Goal: Task Accomplishment & Management: Manage account settings

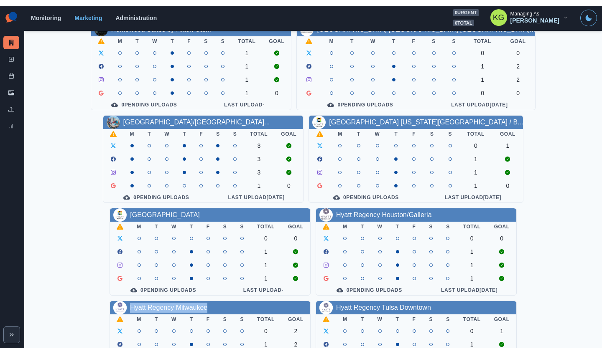
scroll to position [296, 0]
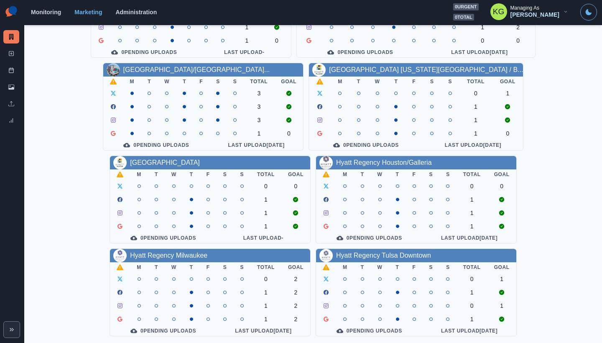
click at [330, 10] on div "Monitoring Marketing Administration" at bounding box center [240, 12] width 419 height 7
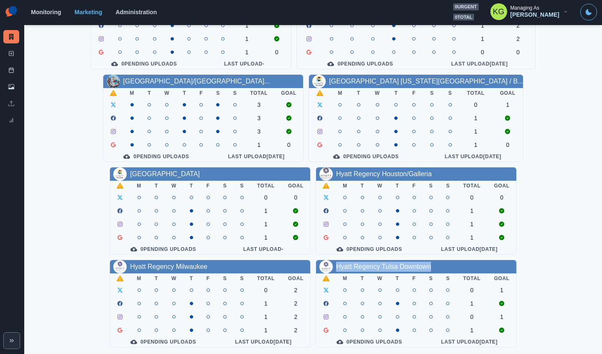
scroll to position [0, 0]
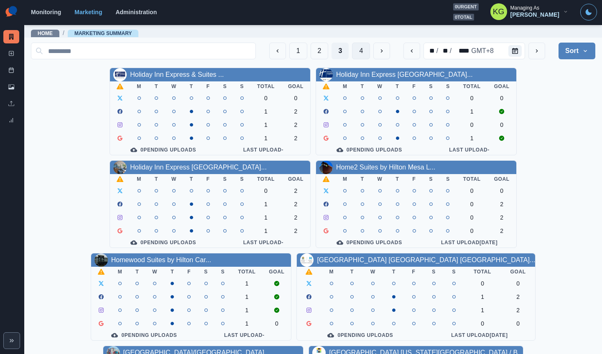
click at [359, 54] on button "4" at bounding box center [361, 51] width 18 height 17
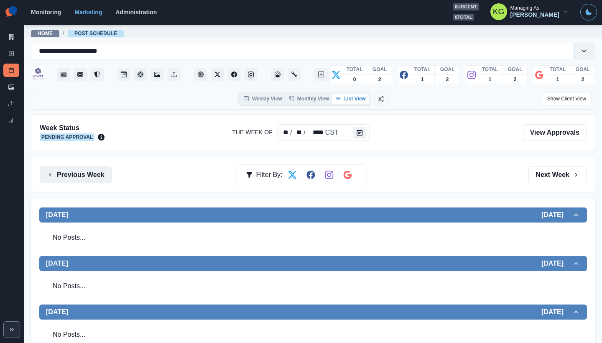
click at [74, 180] on button "Previous Week" at bounding box center [76, 174] width 72 height 17
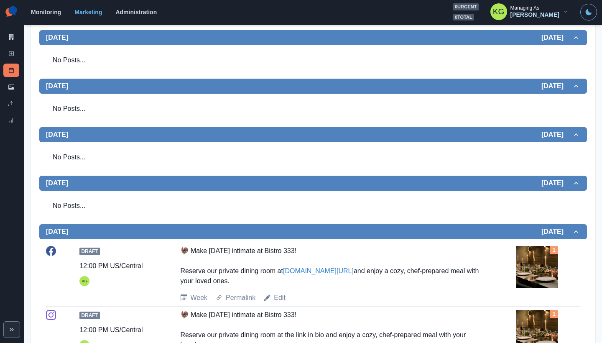
scroll to position [10, 0]
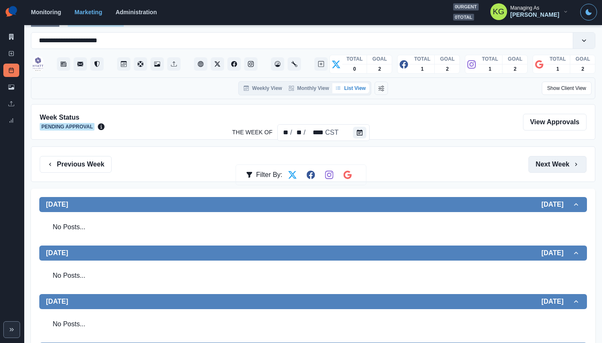
click at [552, 164] on button "Next Week" at bounding box center [557, 164] width 58 height 17
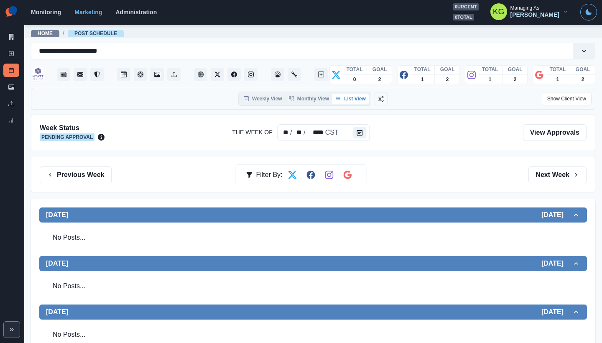
click at [552, 164] on div "Previous Week Filter By: Next Week" at bounding box center [313, 175] width 564 height 36
click at [547, 176] on button "Next Week" at bounding box center [557, 174] width 58 height 17
click at [358, 134] on icon "Calendar" at bounding box center [360, 133] width 6 height 6
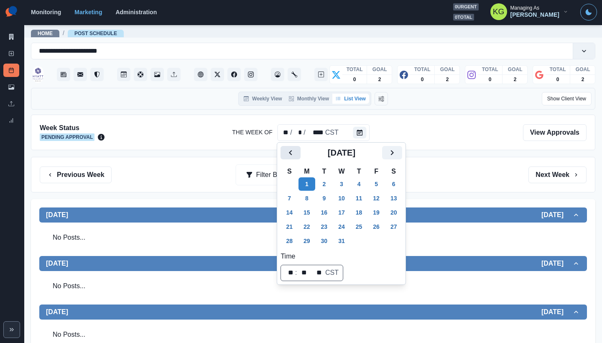
click at [296, 152] on button "Previous" at bounding box center [290, 152] width 20 height 13
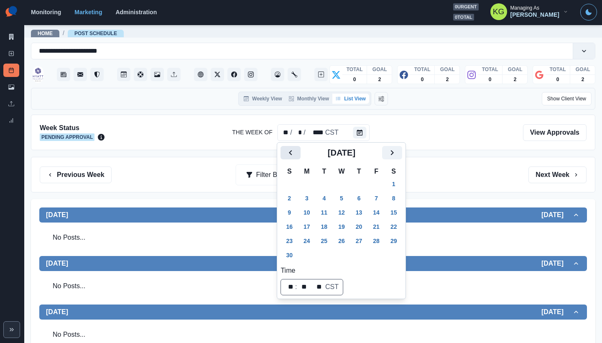
click at [296, 152] on button "Previous" at bounding box center [290, 152] width 20 height 13
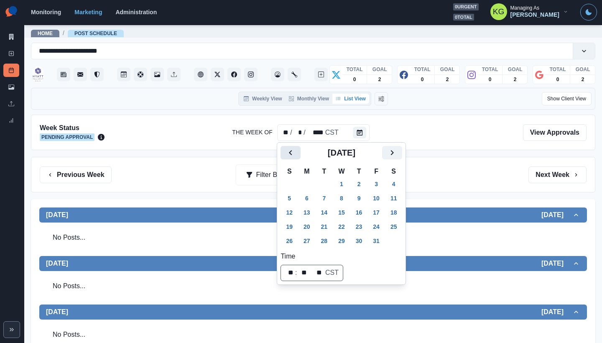
click at [296, 152] on button "Previous" at bounding box center [290, 152] width 20 height 13
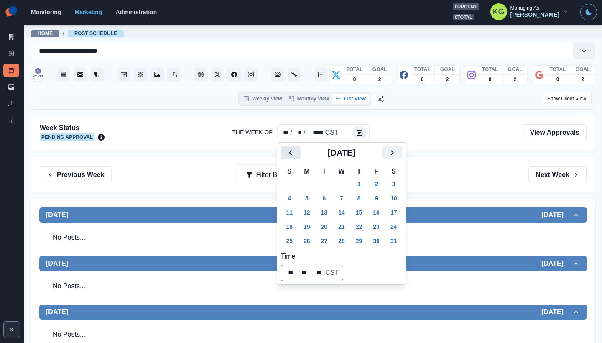
click at [296, 152] on button "Previous" at bounding box center [290, 152] width 20 height 13
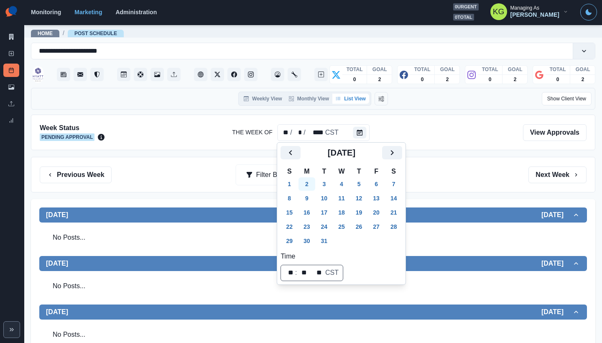
click at [305, 181] on button "2" at bounding box center [306, 183] width 17 height 13
click at [451, 162] on div "Previous Week Filter By: Next Week" at bounding box center [313, 175] width 564 height 36
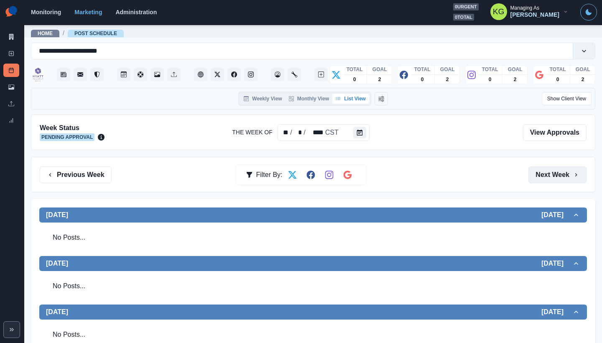
click at [533, 167] on button "Next Week" at bounding box center [557, 174] width 58 height 17
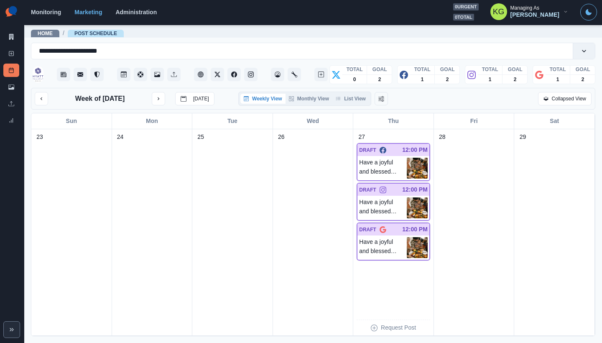
scroll to position [5, 0]
click at [350, 92] on div "Weekly View Monthly View List View" at bounding box center [304, 99] width 133 height 14
click at [350, 98] on button "List View" at bounding box center [350, 99] width 37 height 10
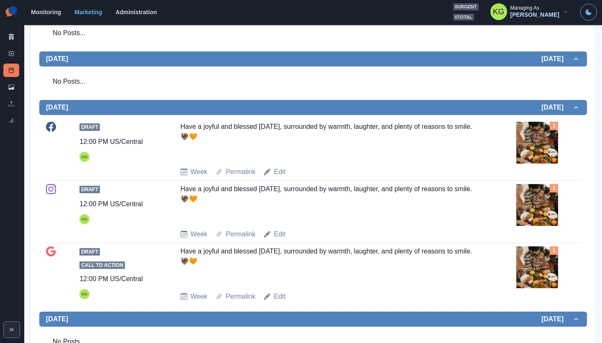
scroll to position [0, 0]
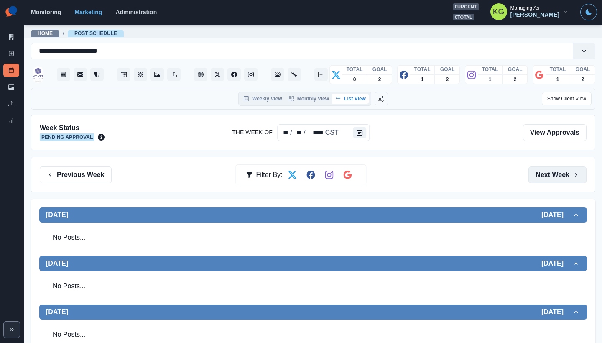
click at [542, 167] on button "Next Week" at bounding box center [557, 174] width 58 height 17
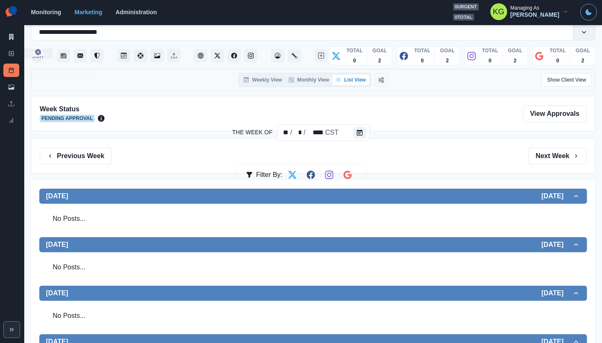
click at [0, 46] on div "Marketing Summary New Post Post Schedule Media Library Uploads Review Summary" at bounding box center [12, 65] width 24 height 130
click at [2, 50] on div "Marketing Summary New Post Post Schedule Media Library Uploads Review Summary" at bounding box center [12, 65] width 24 height 130
click at [5, 51] on link "New Post" at bounding box center [11, 53] width 16 height 13
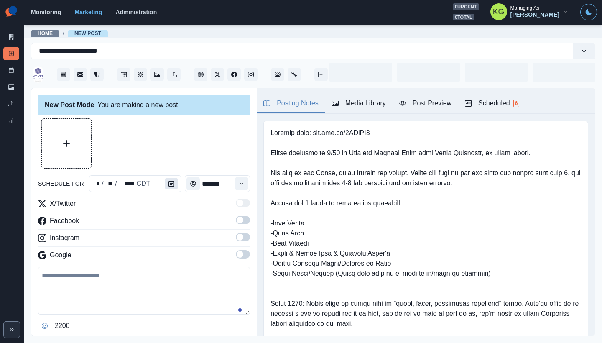
click at [168, 183] on icon "Calendar" at bounding box center [171, 184] width 6 height 6
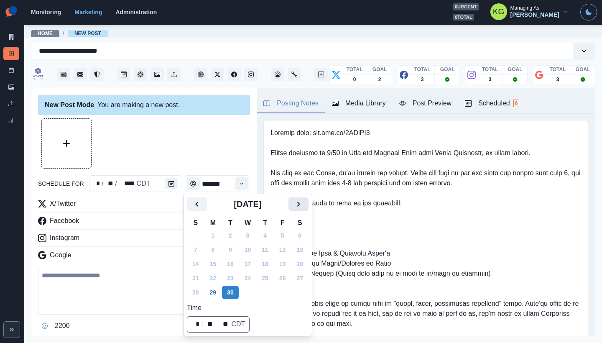
click at [303, 207] on icon "Next" at bounding box center [298, 204] width 10 height 10
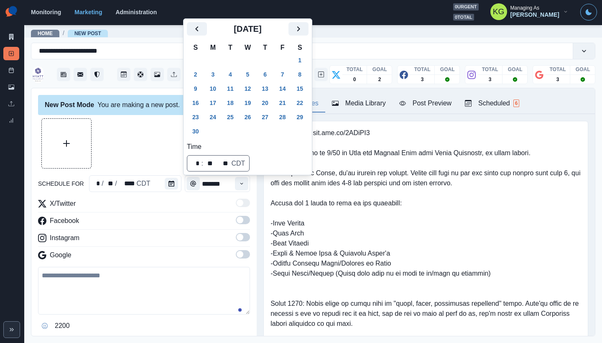
click at [303, 32] on icon "Next" at bounding box center [298, 29] width 10 height 10
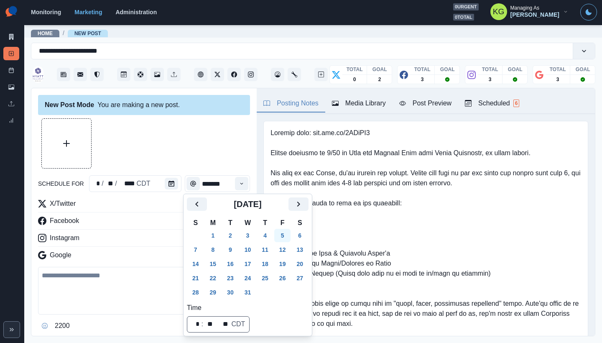
click at [290, 233] on button "5" at bounding box center [282, 235] width 17 height 13
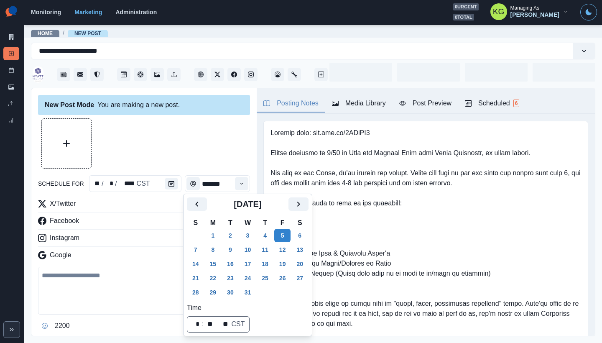
click at [176, 125] on div at bounding box center [144, 143] width 212 height 50
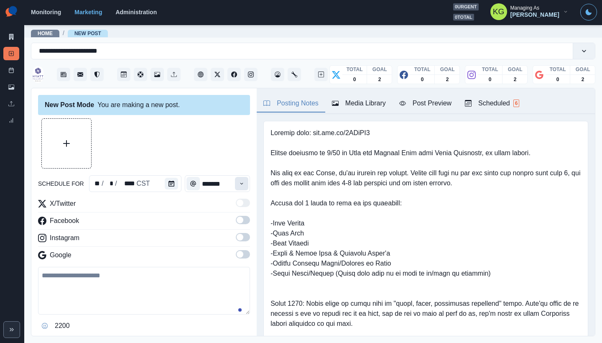
click at [239, 185] on icon "Time" at bounding box center [242, 184] width 6 height 6
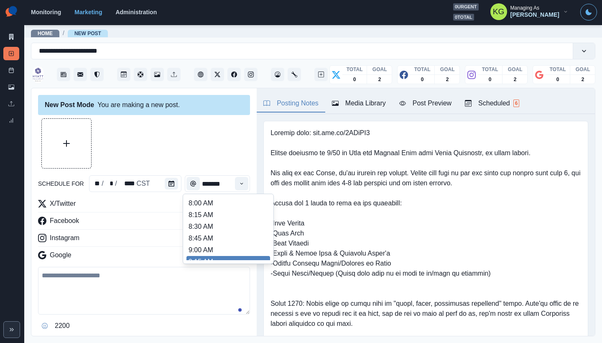
scroll to position [173, 0]
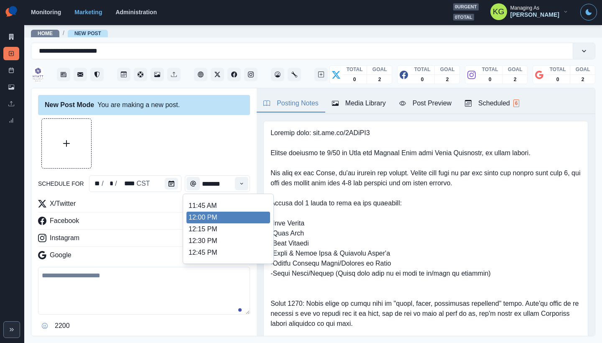
click at [206, 216] on li "12:00 PM" at bounding box center [228, 217] width 84 height 12
type input "********"
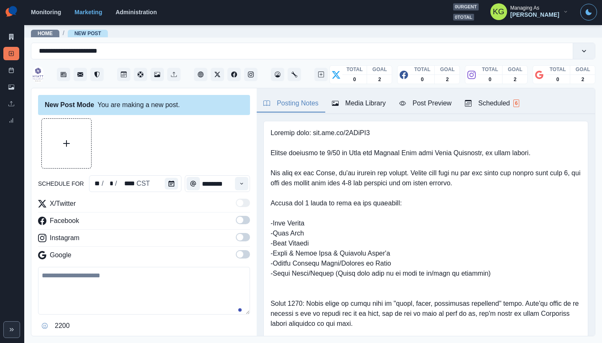
click at [240, 256] on span at bounding box center [243, 254] width 14 height 8
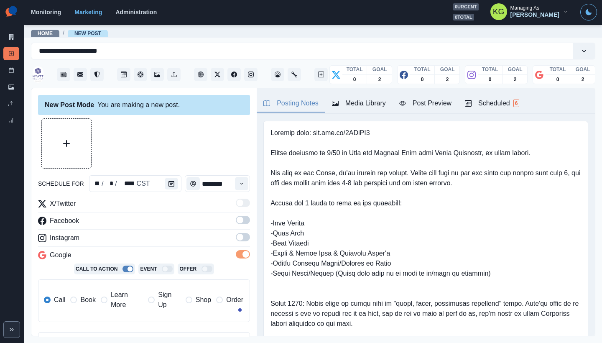
click at [237, 239] on span at bounding box center [240, 237] width 7 height 7
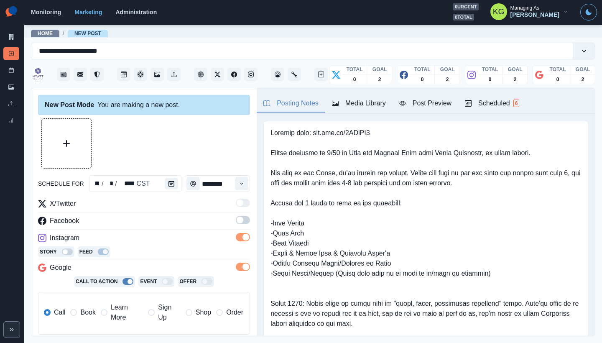
drag, startPoint x: 235, startPoint y: 216, endPoint x: 281, endPoint y: 196, distance: 50.0
click at [236, 216] on span at bounding box center [243, 220] width 14 height 8
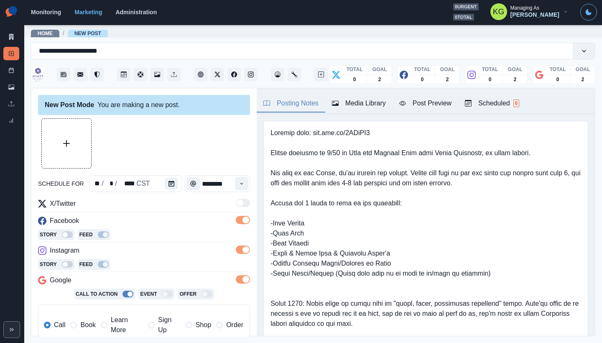
click at [361, 103] on div "Media Library" at bounding box center [359, 103] width 54 height 10
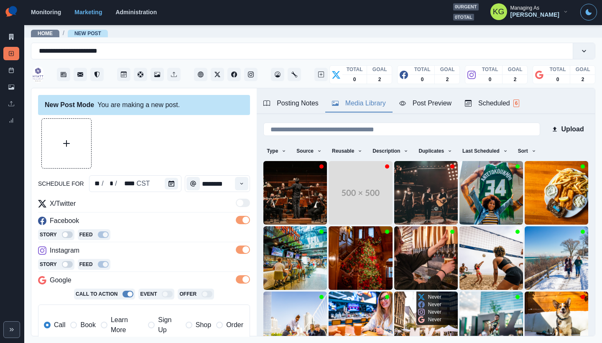
scroll to position [66, 0]
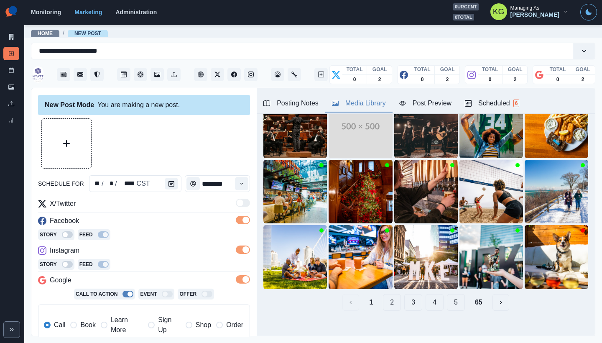
click at [438, 296] on div "1 2 3 4 5 65" at bounding box center [425, 302] width 325 height 17
click at [447, 295] on button "5" at bounding box center [456, 302] width 18 height 17
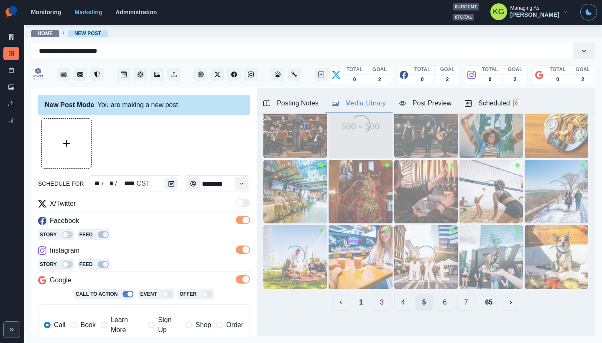
scroll to position [66, 0]
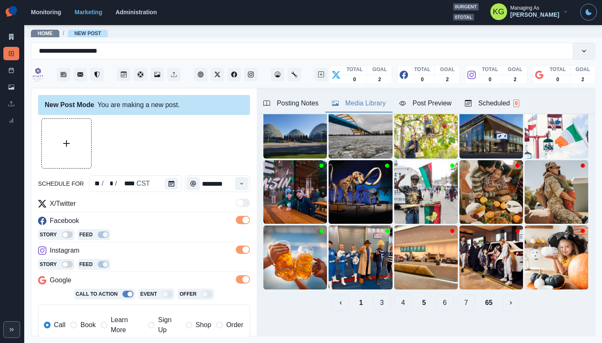
click at [457, 298] on button "7" at bounding box center [466, 302] width 18 height 17
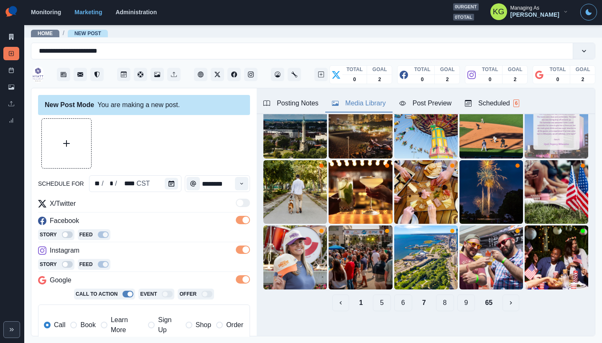
click at [459, 299] on button "9" at bounding box center [466, 302] width 18 height 17
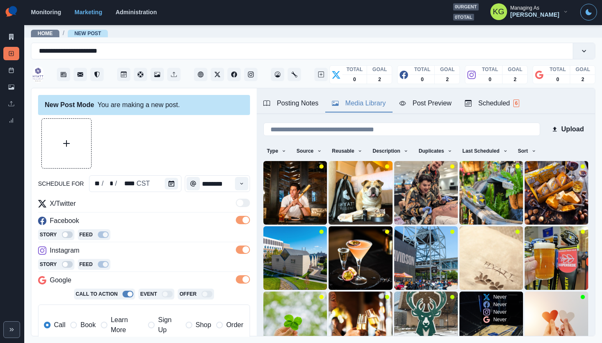
scroll to position [61, 0]
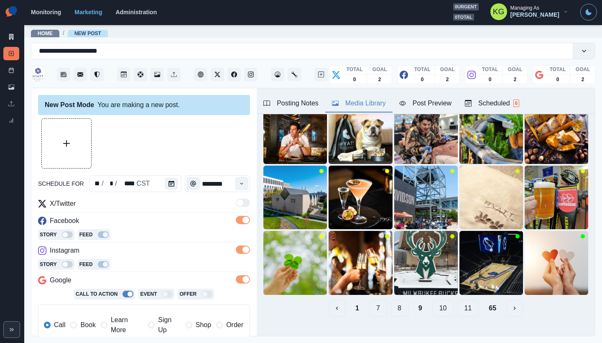
click at [461, 300] on button "11" at bounding box center [468, 308] width 22 height 17
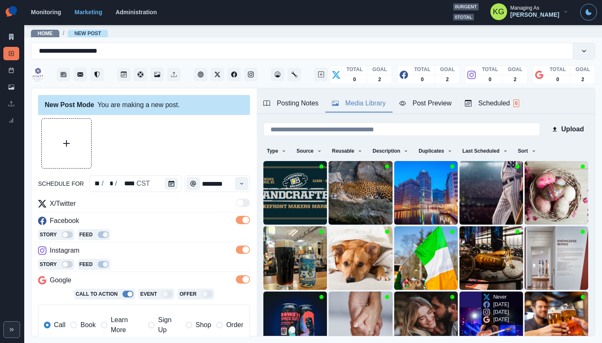
scroll to position [66, 0]
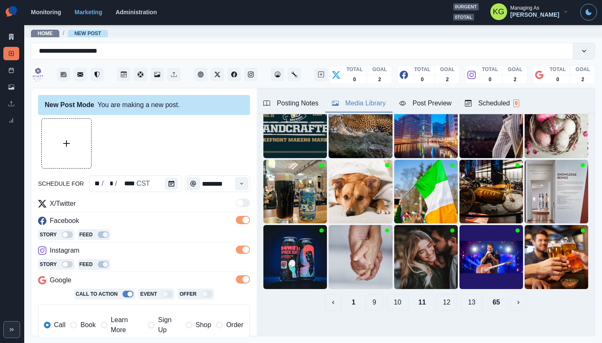
click at [461, 297] on button "13" at bounding box center [472, 302] width 22 height 17
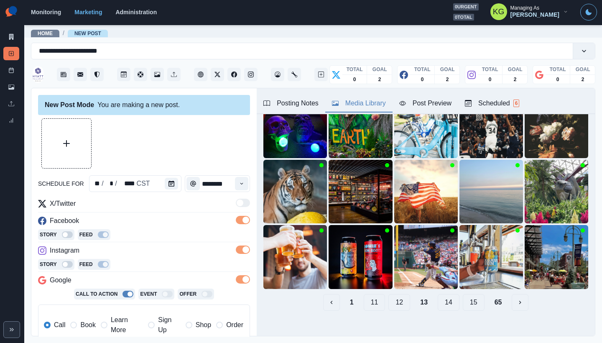
click at [474, 294] on button "15" at bounding box center [474, 302] width 22 height 17
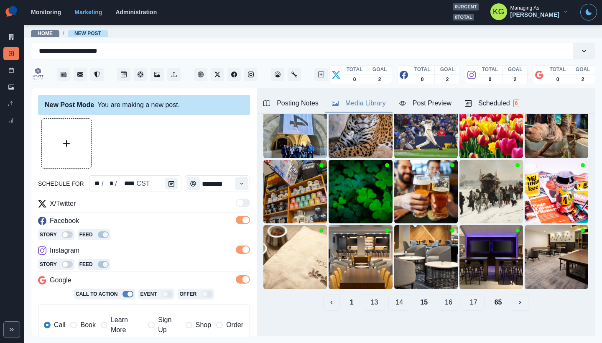
click at [443, 295] on button "16" at bounding box center [449, 302] width 22 height 17
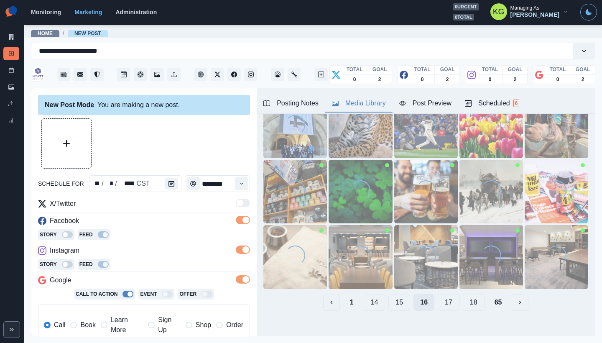
scroll to position [47, 0]
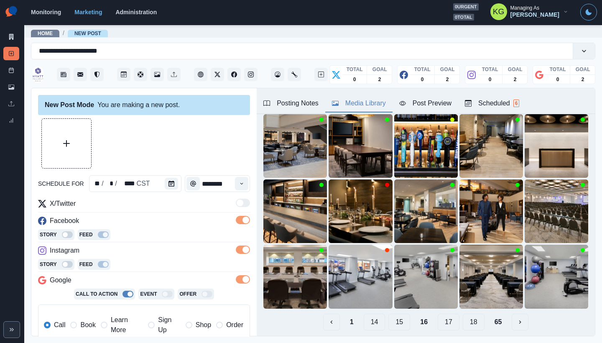
click at [446, 313] on button "17" at bounding box center [449, 321] width 22 height 17
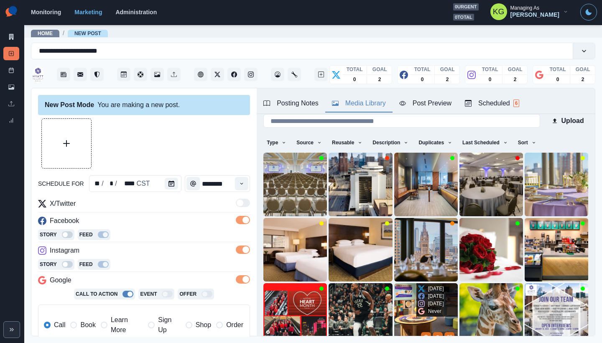
scroll to position [60, 0]
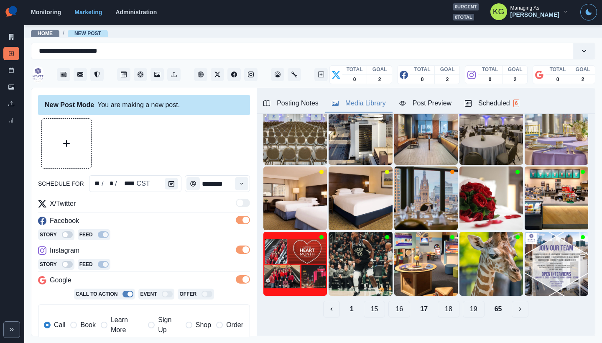
click at [444, 305] on button "18" at bounding box center [449, 308] width 22 height 17
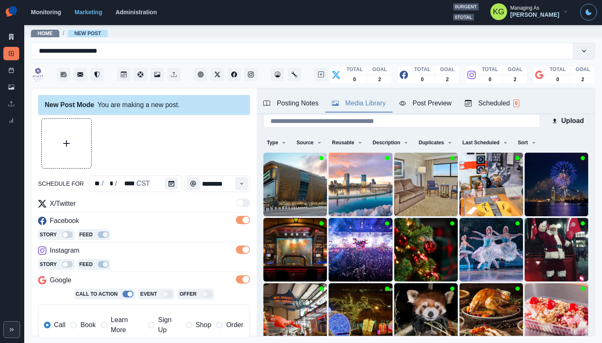
scroll to position [66, 0]
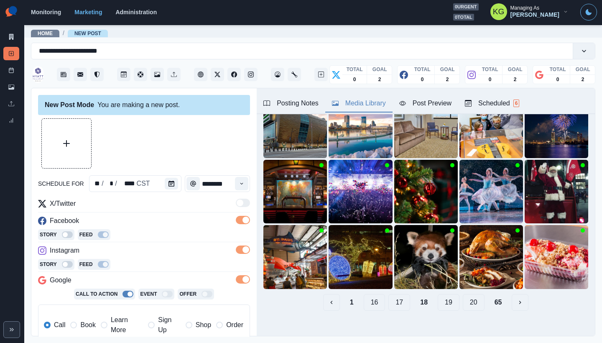
click at [444, 305] on div "Upload Type Any Image Video Source Any Upload Social Manager Found: Instagram F…" at bounding box center [426, 183] width 338 height 270
click at [444, 294] on button "19" at bounding box center [449, 302] width 22 height 17
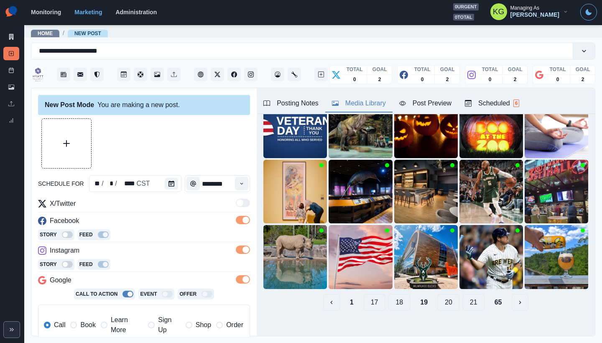
click at [440, 303] on button "20" at bounding box center [449, 302] width 22 height 17
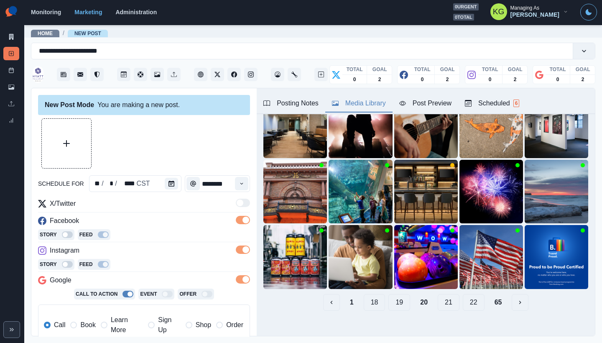
click at [440, 303] on button "21" at bounding box center [449, 302] width 22 height 17
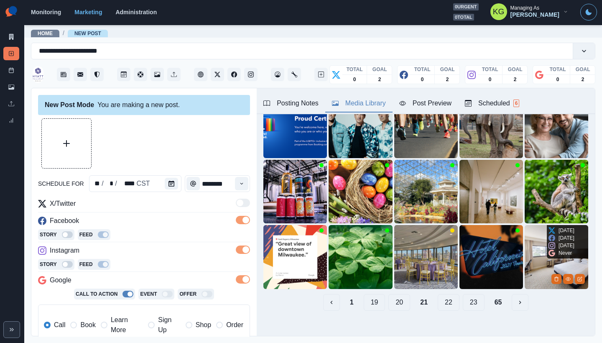
click at [551, 275] on div at bounding box center [567, 278] width 33 height 10
click at [563, 275] on button "View Media" at bounding box center [568, 279] width 10 height 10
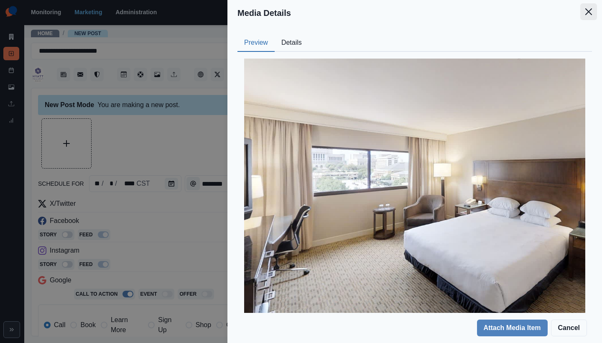
click at [593, 9] on button "Close" at bounding box center [588, 11] width 17 height 17
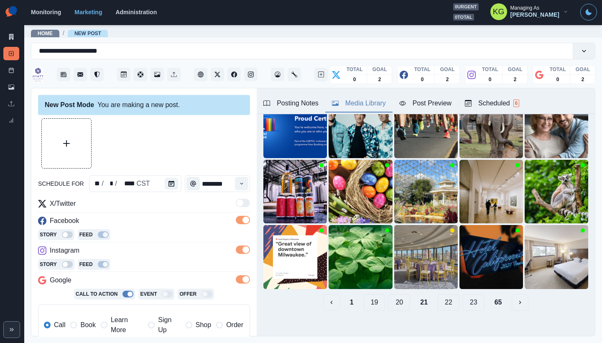
click at [473, 296] on button "23" at bounding box center [474, 302] width 22 height 17
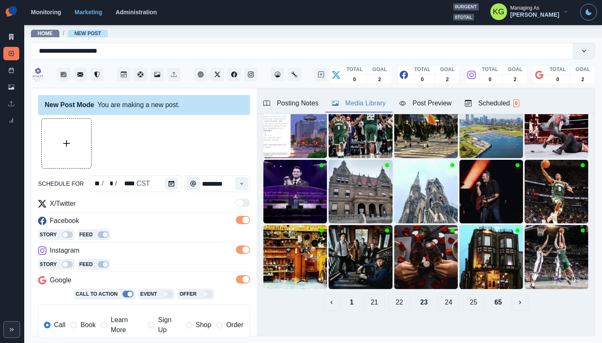
click at [473, 296] on button "25" at bounding box center [474, 302] width 22 height 17
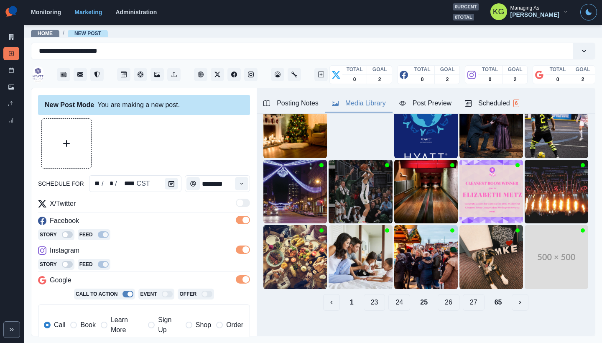
click at [472, 296] on button "27" at bounding box center [474, 302] width 22 height 17
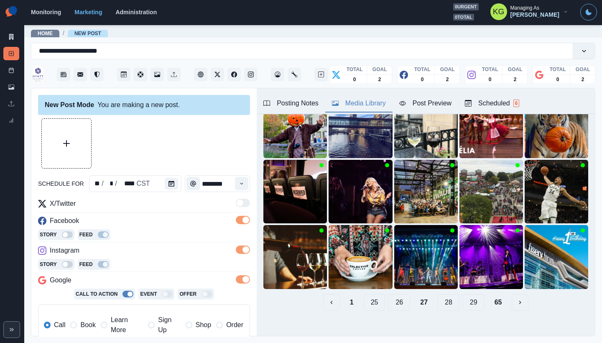
click at [471, 296] on button "29" at bounding box center [474, 302] width 22 height 17
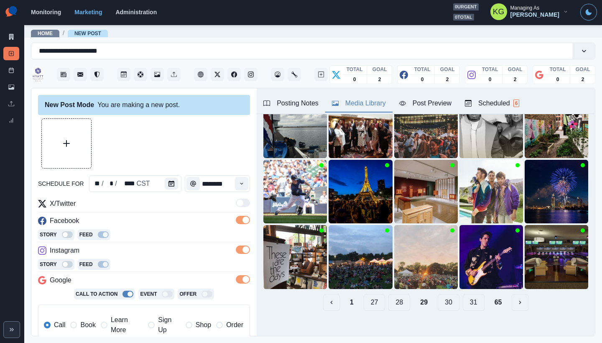
click at [472, 296] on button "31" at bounding box center [474, 302] width 22 height 17
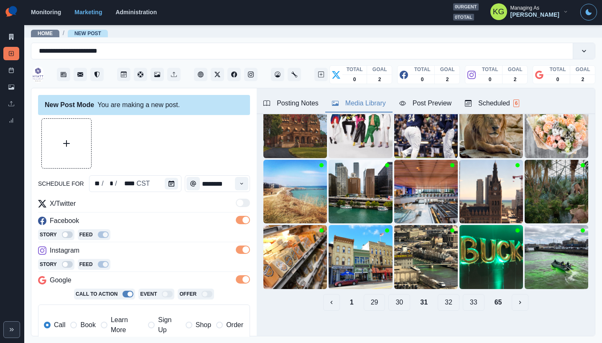
click at [472, 296] on button "33" at bounding box center [474, 302] width 22 height 17
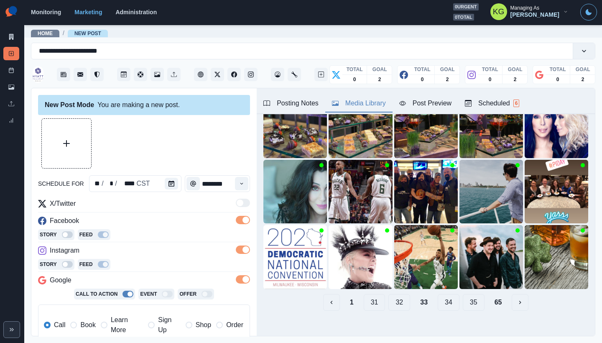
click at [472, 296] on button "35" at bounding box center [474, 302] width 22 height 17
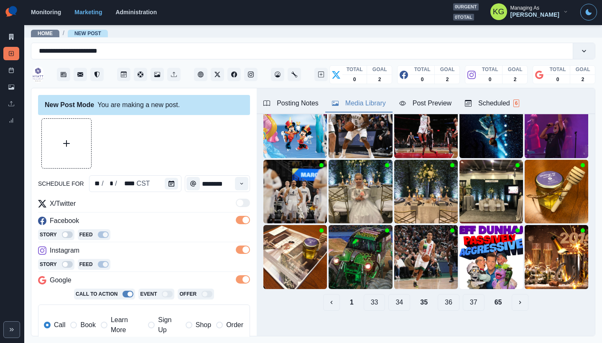
click at [472, 296] on button "37" at bounding box center [474, 302] width 22 height 17
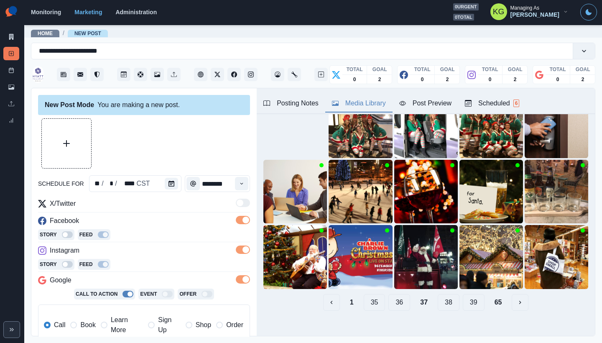
click at [472, 296] on button "39" at bounding box center [474, 302] width 22 height 17
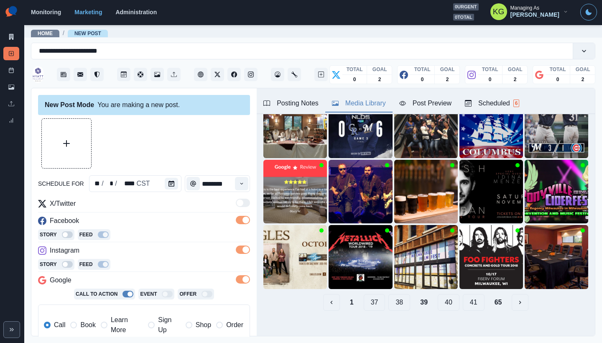
click at [472, 296] on button "41" at bounding box center [474, 302] width 22 height 17
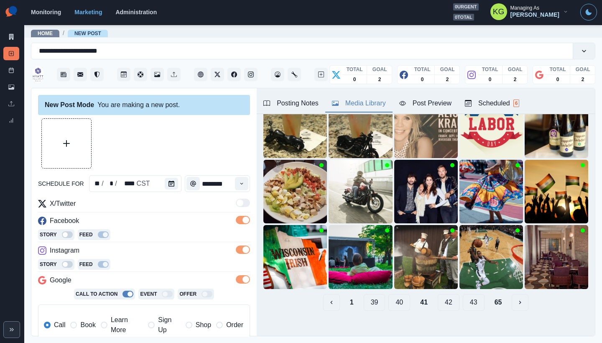
click at [472, 296] on button "43" at bounding box center [474, 302] width 22 height 17
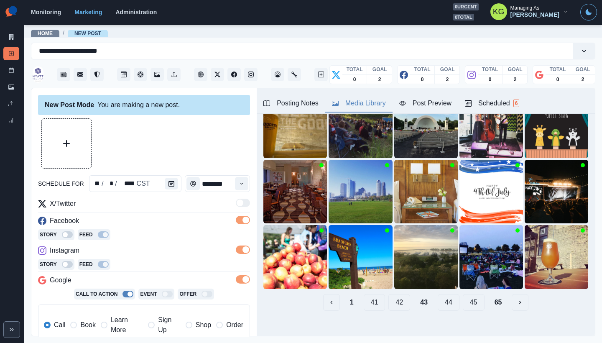
click at [443, 295] on button "44" at bounding box center [449, 302] width 22 height 17
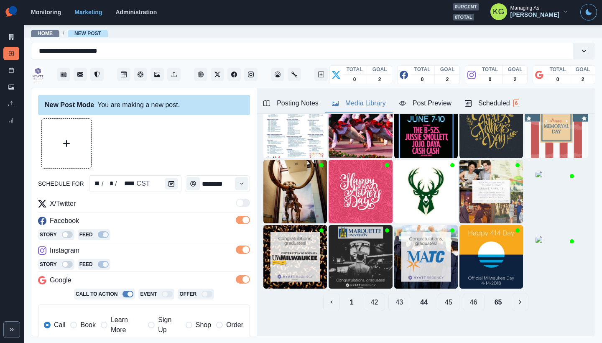
click at [443, 295] on button "45" at bounding box center [449, 301] width 22 height 17
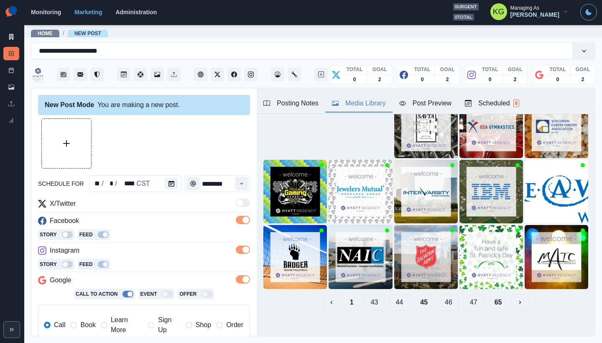
click at [446, 295] on button "46" at bounding box center [449, 302] width 22 height 17
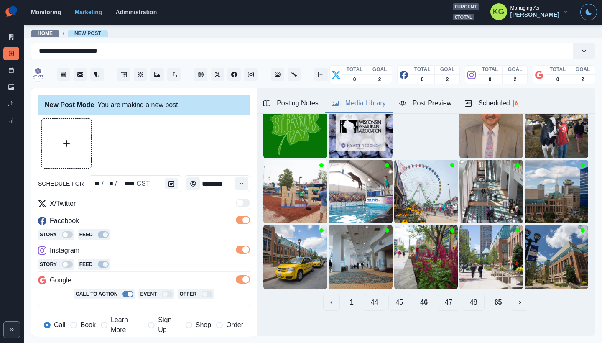
click at [446, 295] on button "47" at bounding box center [449, 302] width 22 height 17
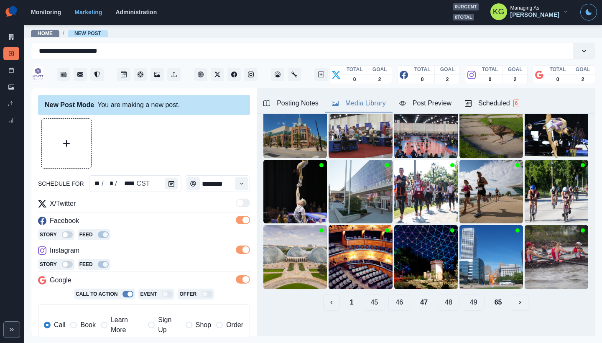
click at [446, 295] on button "48" at bounding box center [449, 302] width 22 height 17
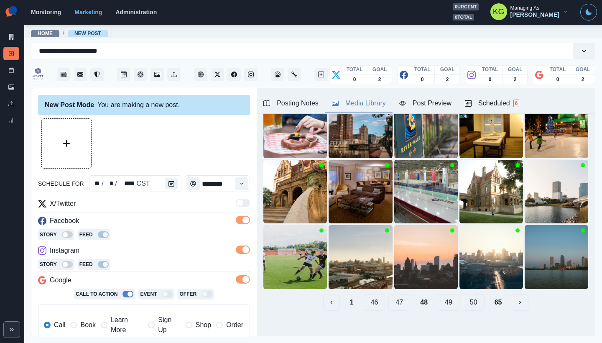
click at [446, 295] on button "49" at bounding box center [449, 302] width 22 height 17
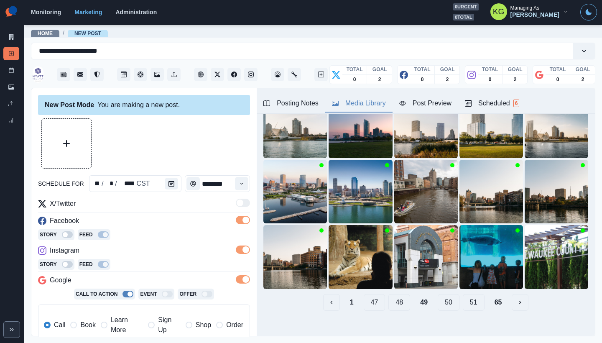
click at [446, 295] on button "50" at bounding box center [449, 302] width 22 height 17
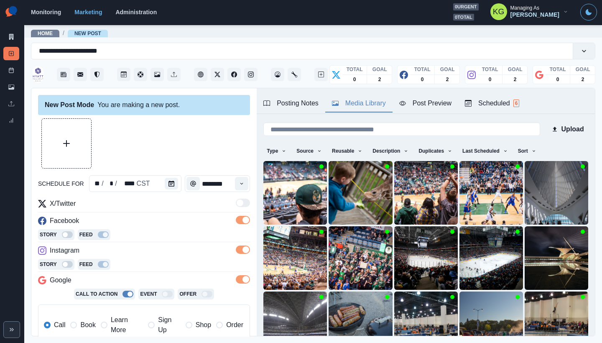
scroll to position [0, 0]
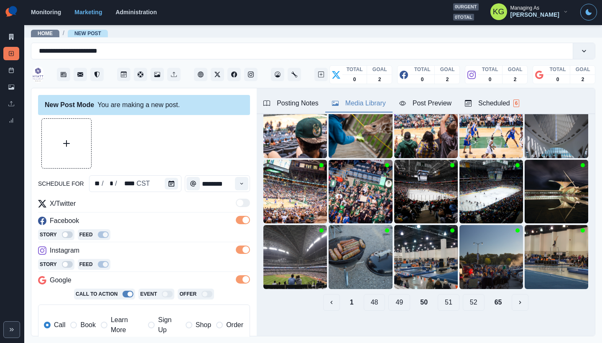
click at [446, 295] on button "51" at bounding box center [449, 302] width 22 height 17
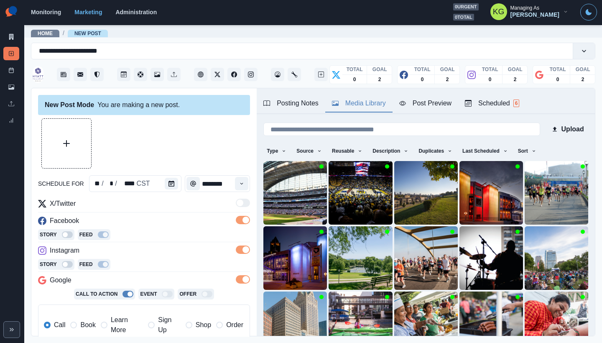
scroll to position [66, 0]
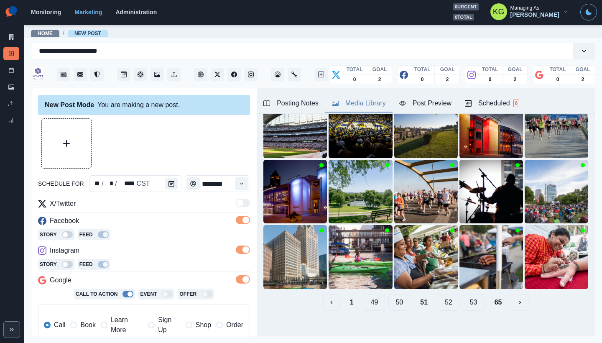
click at [438, 297] on button "52" at bounding box center [449, 302] width 22 height 17
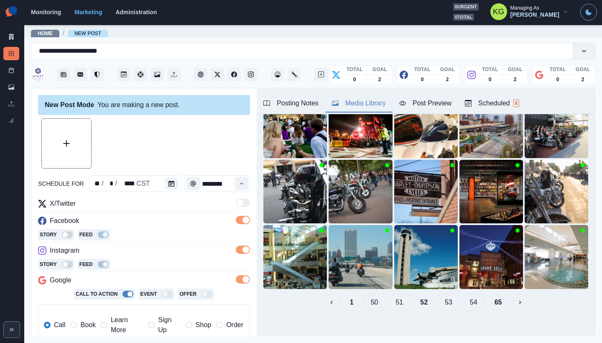
click at [442, 295] on button "53" at bounding box center [449, 302] width 22 height 17
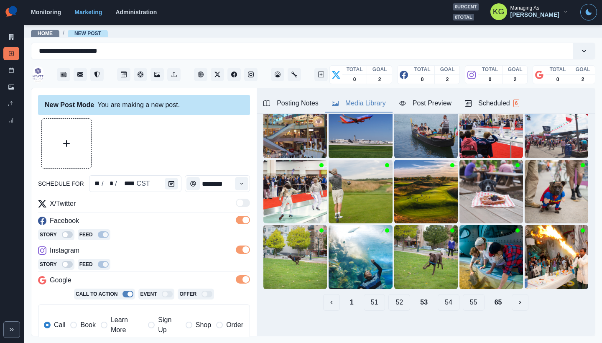
click at [440, 297] on button "54" at bounding box center [449, 302] width 22 height 17
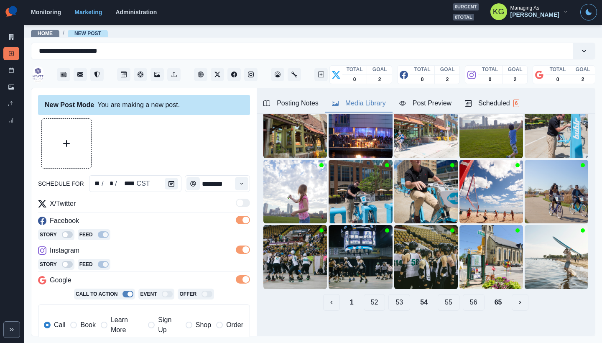
click at [442, 305] on div "Upload Type Any Image Video Source Any Upload Social Manager Found: Instagram F…" at bounding box center [426, 183] width 338 height 270
click at [442, 300] on button "55" at bounding box center [449, 302] width 22 height 17
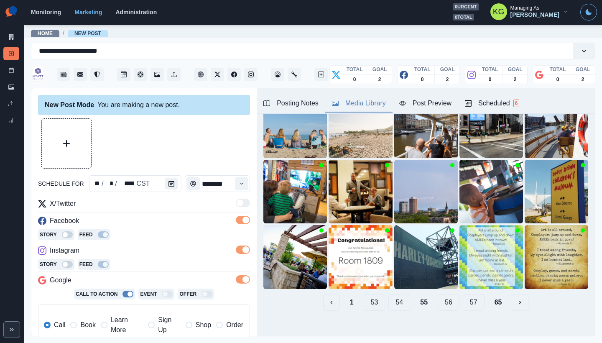
click at [442, 300] on button "56" at bounding box center [449, 302] width 22 height 17
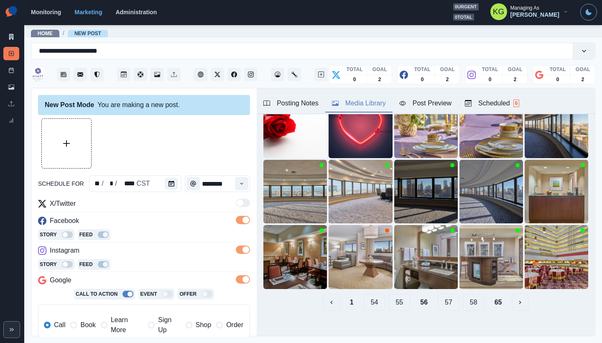
click at [442, 300] on button "57" at bounding box center [449, 302] width 22 height 17
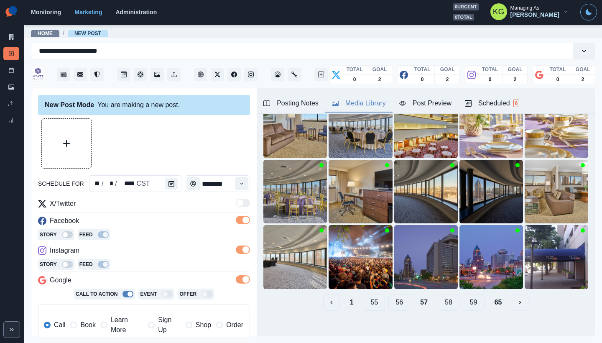
click at [442, 300] on button "58" at bounding box center [449, 302] width 22 height 17
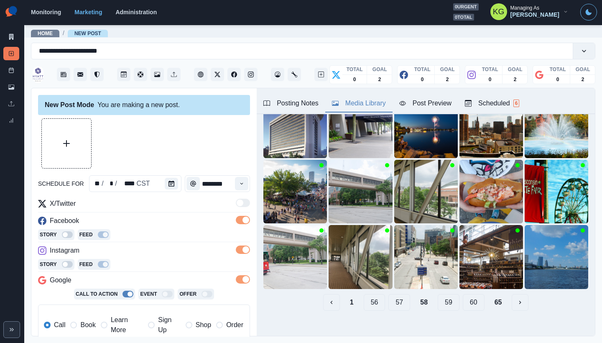
click at [442, 300] on button "59" at bounding box center [449, 302] width 22 height 17
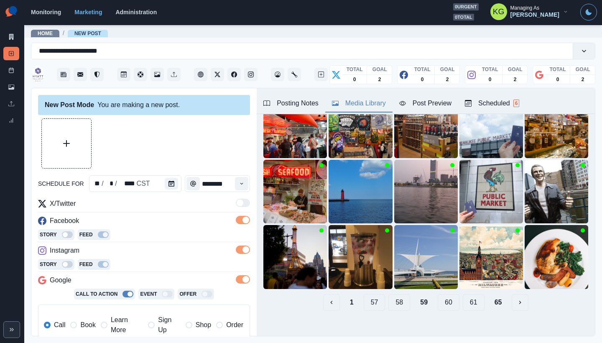
click at [442, 300] on button "60" at bounding box center [449, 302] width 22 height 17
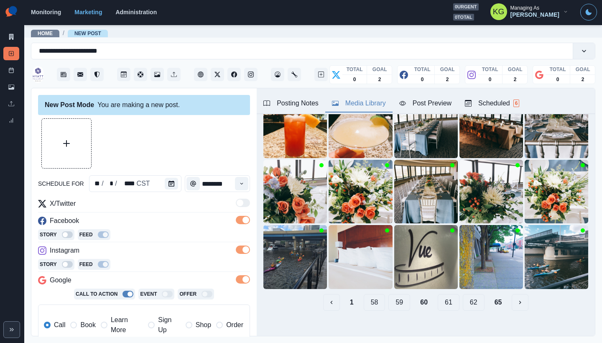
click at [442, 300] on button "61" at bounding box center [449, 302] width 22 height 17
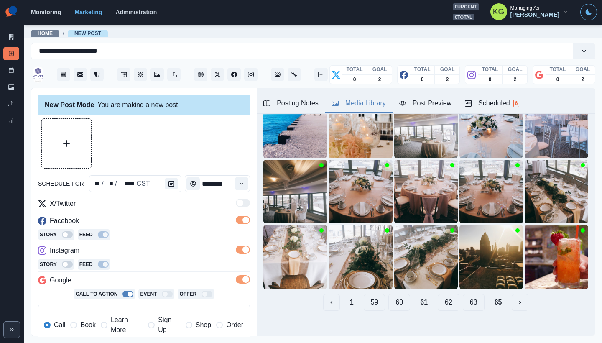
click at [442, 300] on button "62" at bounding box center [449, 302] width 22 height 17
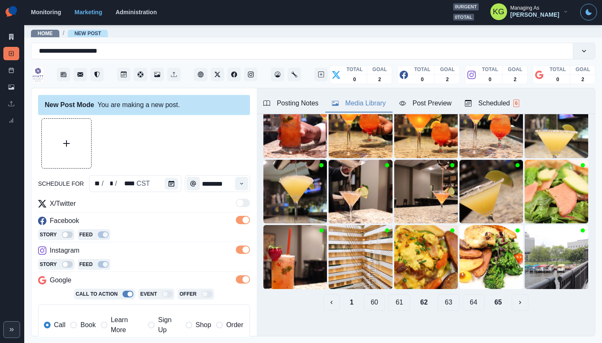
click at [442, 300] on button "63" at bounding box center [449, 302] width 22 height 17
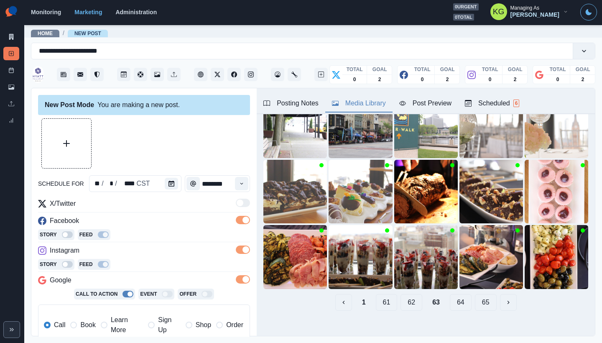
click at [456, 301] on button "64" at bounding box center [461, 302] width 22 height 17
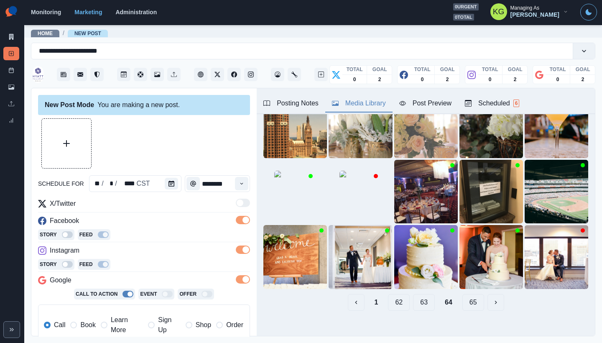
click at [463, 298] on button "65" at bounding box center [473, 302] width 22 height 17
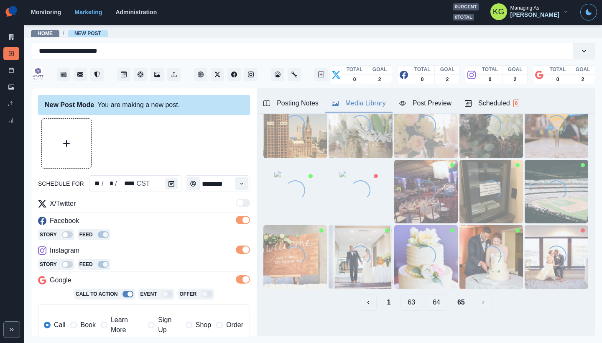
scroll to position [0, 0]
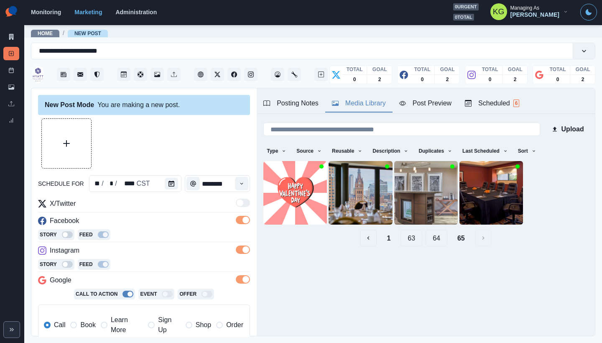
click at [67, 153] on button "Upload Media" at bounding box center [66, 143] width 49 height 49
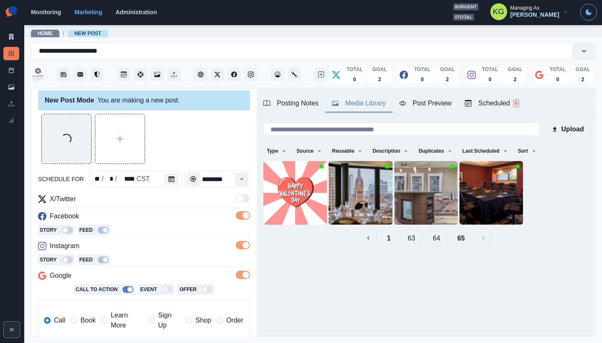
scroll to position [166, 0]
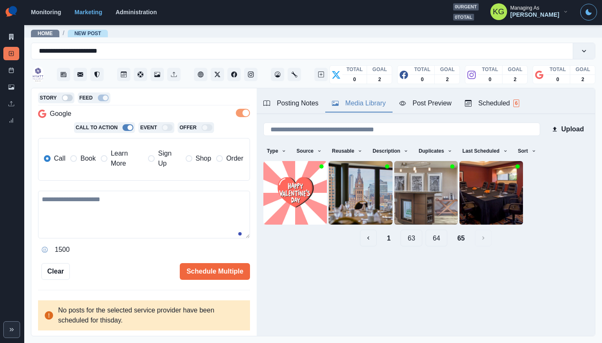
click at [173, 203] on textarea at bounding box center [144, 215] width 212 height 48
paste textarea "**********"
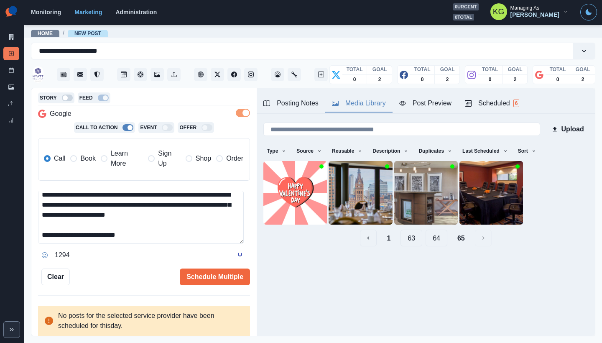
scroll to position [0, 0]
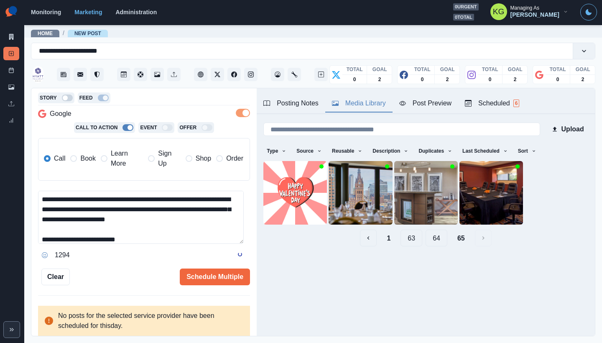
click at [249, 317] on div "**********" at bounding box center [143, 212] width 225 height 248
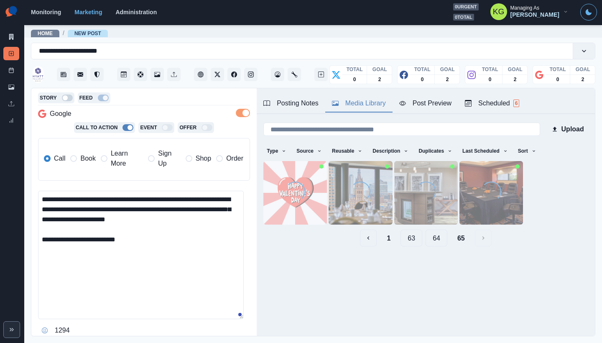
drag, startPoint x: 79, startPoint y: 155, endPoint x: 87, endPoint y: 154, distance: 7.5
click at [80, 155] on label "Book" at bounding box center [82, 158] width 25 height 20
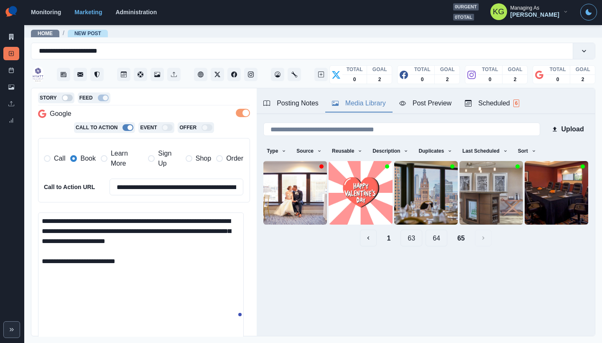
click at [281, 104] on div "Posting Notes" at bounding box center [290, 103] width 55 height 10
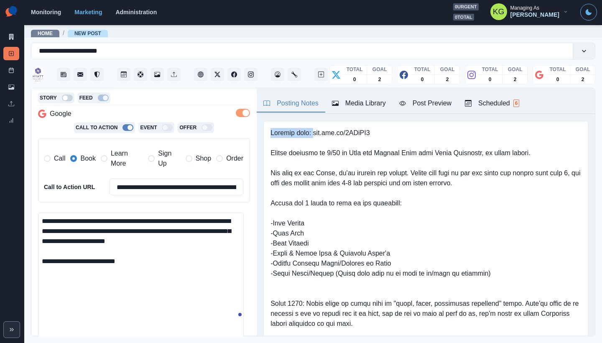
drag, startPoint x: 311, startPoint y: 133, endPoint x: 404, endPoint y: 127, distance: 92.9
click at [404, 127] on div at bounding box center [425, 258] width 325 height 275
click at [351, 130] on pre at bounding box center [425, 258] width 311 height 261
drag, startPoint x: 327, startPoint y: 135, endPoint x: 311, endPoint y: 136, distance: 15.5
click at [311, 136] on pre at bounding box center [425, 258] width 311 height 261
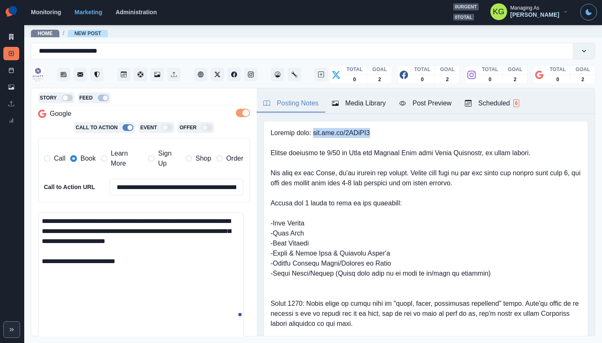
copy pre "www.bit.ly/3RQoQU5"
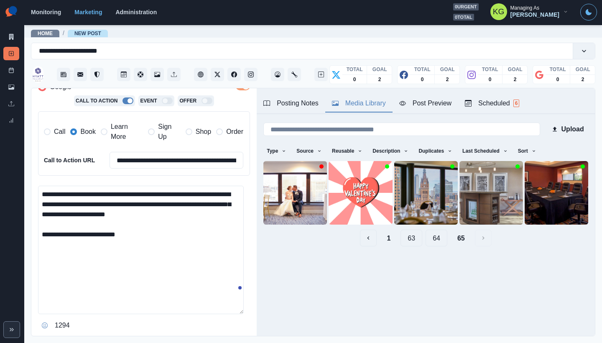
click at [359, 106] on div "Media Library" at bounding box center [359, 103] width 54 height 10
click at [392, 239] on button "1" at bounding box center [388, 237] width 17 height 17
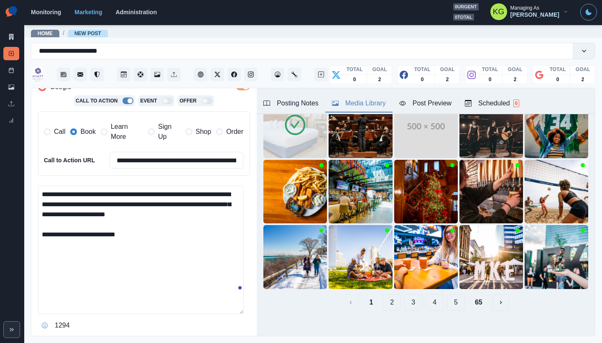
click at [428, 295] on button "4" at bounding box center [434, 302] width 18 height 17
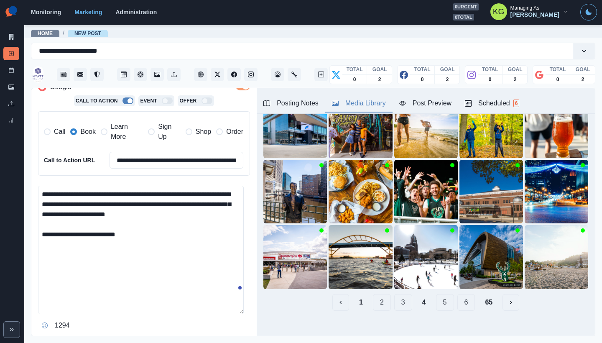
click at [438, 294] on button "5" at bounding box center [445, 302] width 18 height 17
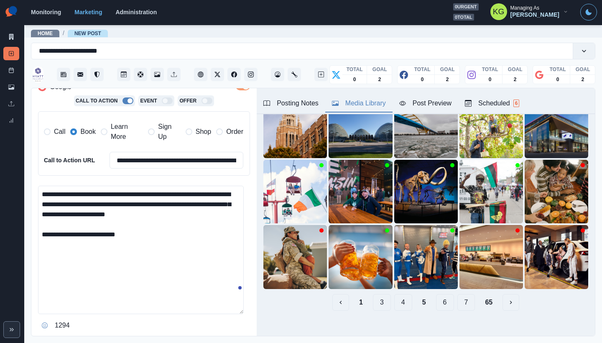
click at [440, 298] on button "6" at bounding box center [445, 302] width 18 height 17
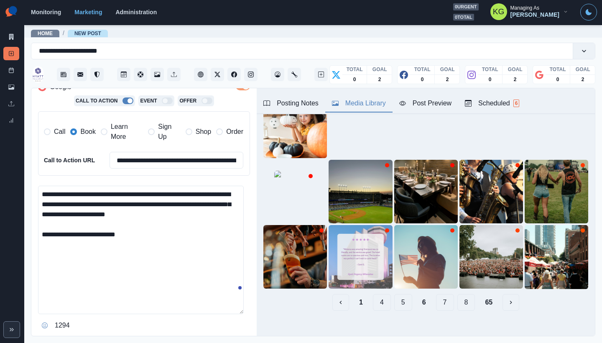
click at [440, 298] on button "7" at bounding box center [445, 302] width 18 height 17
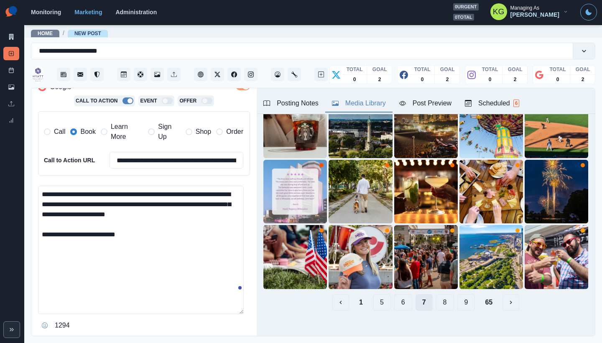
click at [440, 298] on button "8" at bounding box center [445, 302] width 18 height 17
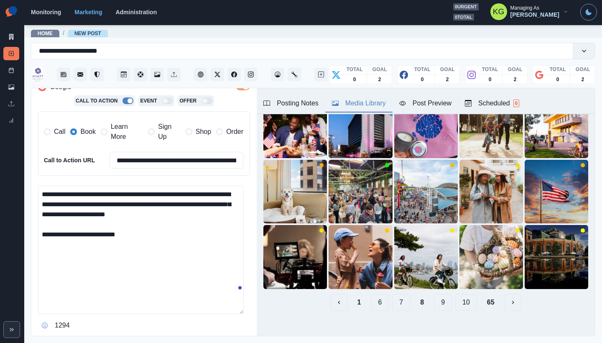
click at [440, 298] on button "9" at bounding box center [443, 302] width 18 height 17
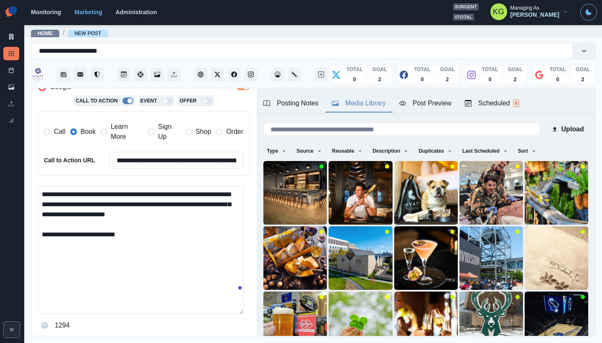
click at [101, 203] on textarea "**********" at bounding box center [141, 250] width 206 height 128
click at [154, 234] on textarea "**********" at bounding box center [141, 250] width 206 height 128
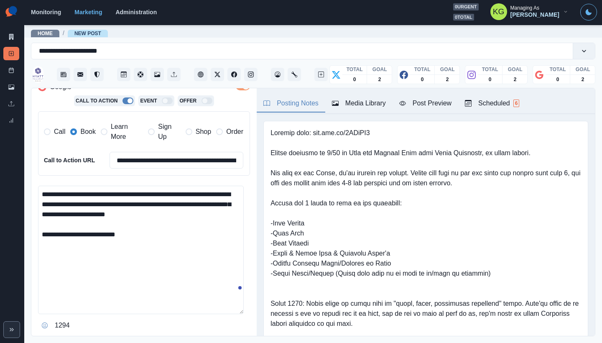
click at [286, 110] on button "Posting Notes" at bounding box center [291, 104] width 69 height 18
drag, startPoint x: 310, startPoint y: 131, endPoint x: 398, endPoint y: 138, distance: 88.0
click at [398, 138] on pre at bounding box center [425, 258] width 311 height 261
click at [352, 135] on pre at bounding box center [425, 258] width 311 height 261
drag, startPoint x: 372, startPoint y: 132, endPoint x: 311, endPoint y: 132, distance: 61.9
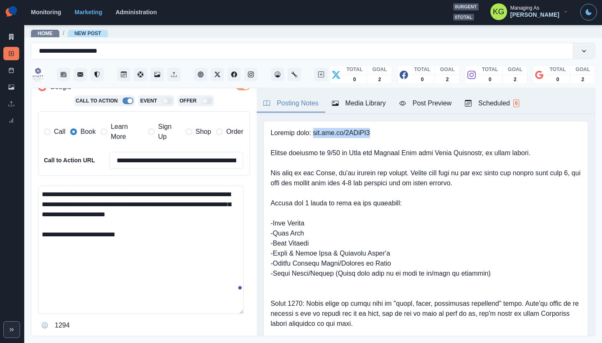
click at [311, 132] on pre at bounding box center [425, 258] width 311 height 261
copy pre "www.bit.ly/3RQoQU5"
click at [145, 238] on textarea "**********" at bounding box center [141, 250] width 206 height 128
paste textarea "**********"
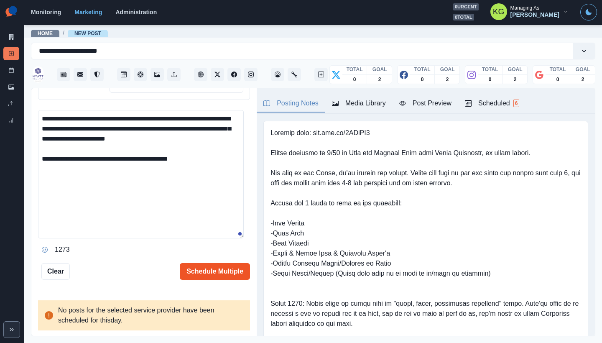
type textarea "**********"
click at [211, 268] on button "Schedule Multiple" at bounding box center [215, 271] width 70 height 17
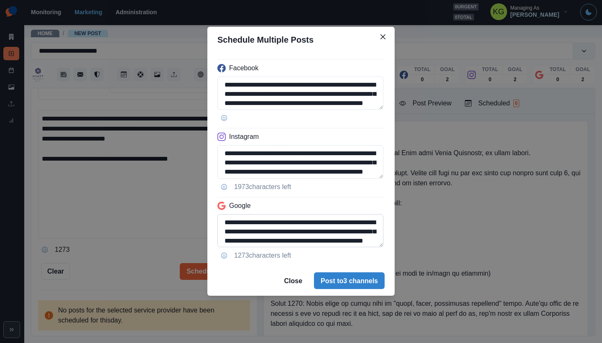
click at [382, 265] on div "**********" at bounding box center [300, 159] width 187 height 213
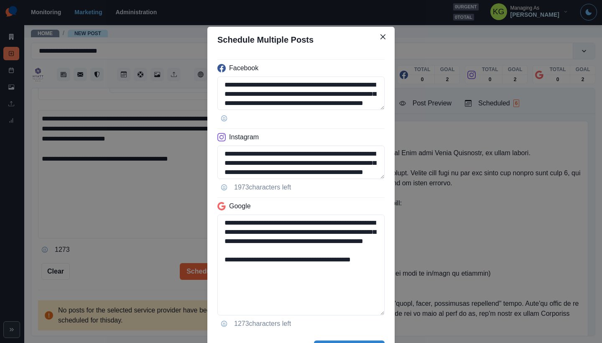
drag, startPoint x: 226, startPoint y: 280, endPoint x: 190, endPoint y: 280, distance: 35.5
click at [190, 280] on div "**********" at bounding box center [301, 171] width 602 height 343
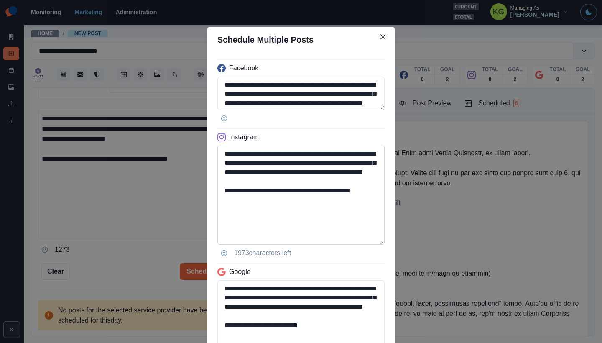
click at [375, 242] on textarea "**********" at bounding box center [300, 194] width 167 height 99
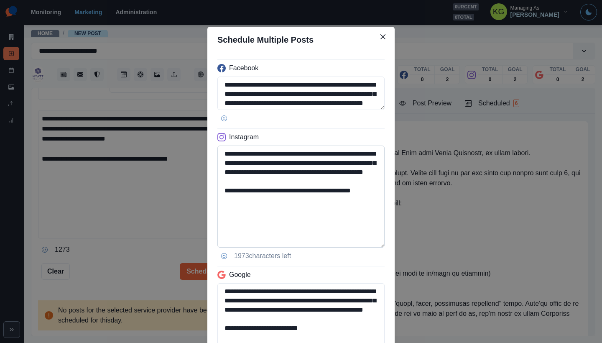
type textarea "**********"
click at [309, 207] on textarea "**********" at bounding box center [300, 196] width 167 height 102
drag, startPoint x: 291, startPoint y: 210, endPoint x: 212, endPoint y: 212, distance: 79.0
click at [212, 212] on div "**********" at bounding box center [300, 227] width 187 height 349
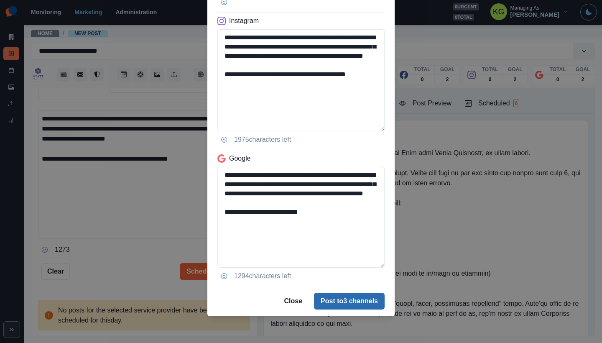
type textarea "**********"
click at [351, 303] on button "Post to 3 channels" at bounding box center [349, 301] width 71 height 17
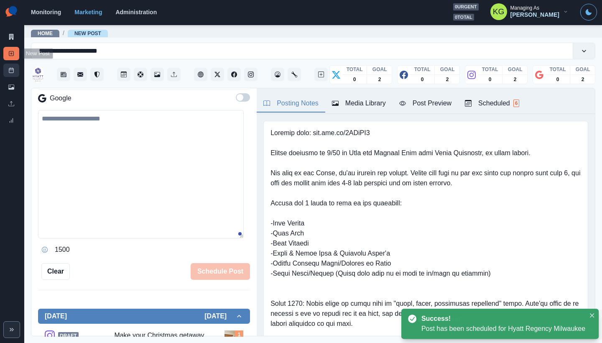
scroll to position [127, 0]
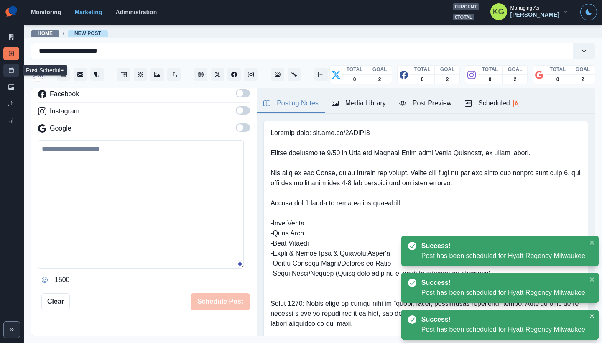
click at [11, 74] on link "Post Schedule" at bounding box center [11, 70] width 16 height 13
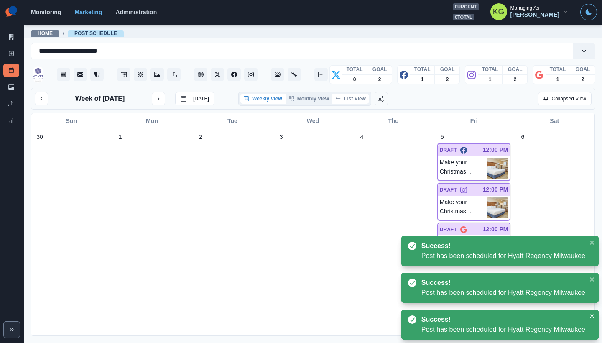
click at [356, 102] on button "List View" at bounding box center [350, 99] width 37 height 10
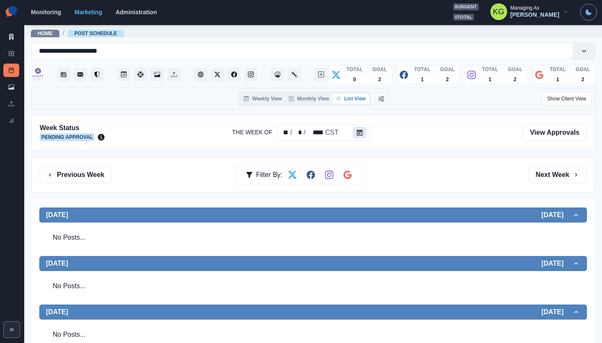
click at [359, 132] on icon "Calendar" at bounding box center [360, 133] width 6 height 6
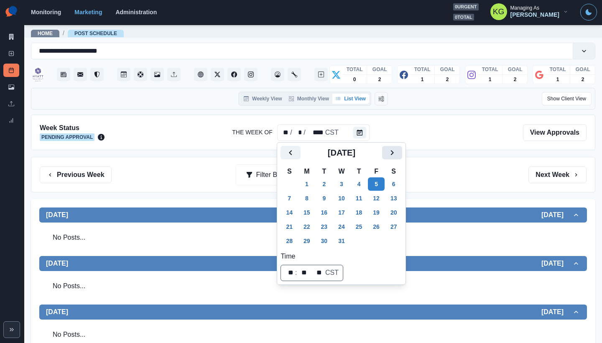
click at [397, 150] on icon "Next" at bounding box center [392, 153] width 10 height 10
click at [364, 183] on button "1" at bounding box center [359, 183] width 17 height 13
click at [474, 176] on div "Previous Week Filter By: Next Week" at bounding box center [313, 174] width 547 height 17
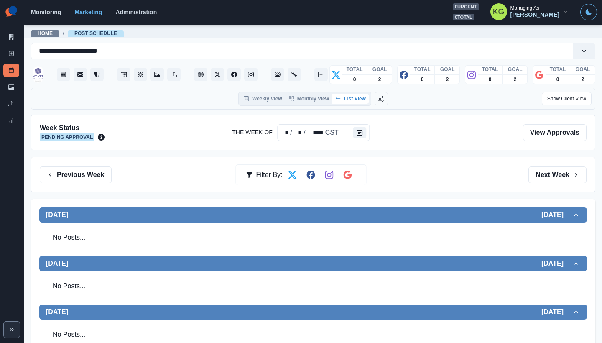
scroll to position [219, 0]
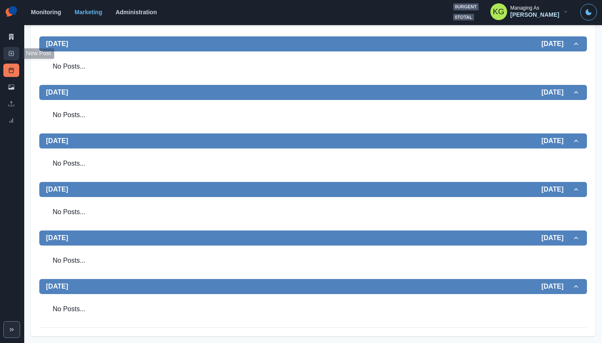
click at [14, 50] on link "New Post" at bounding box center [11, 53] width 16 height 13
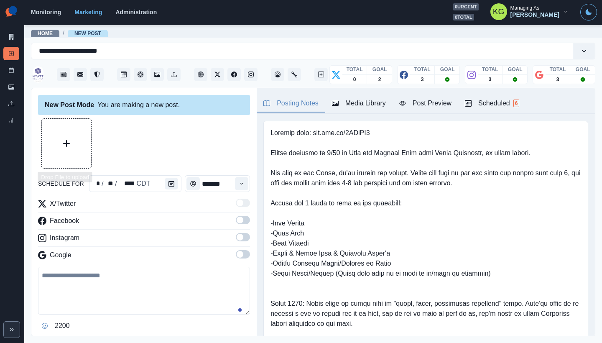
click at [57, 137] on button "Upload Media" at bounding box center [66, 143] width 49 height 49
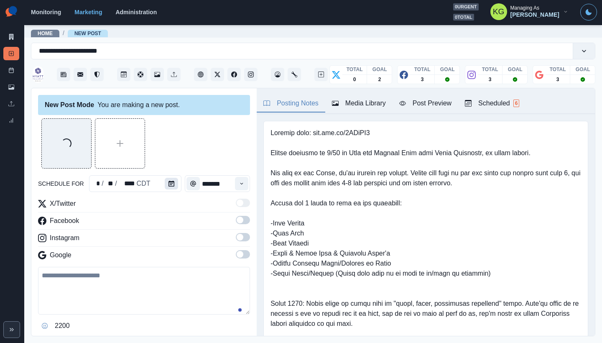
click at [172, 181] on icon "Calendar" at bounding box center [171, 184] width 6 height 6
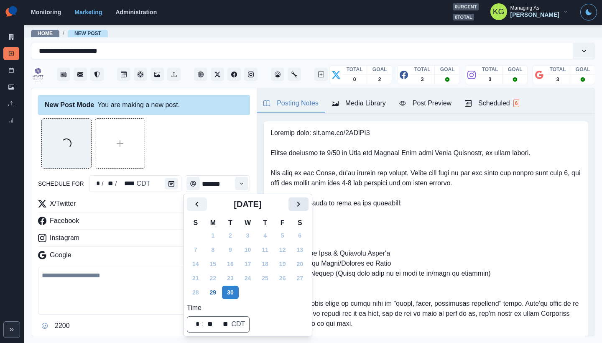
click at [303, 204] on icon "Next" at bounding box center [298, 204] width 10 height 10
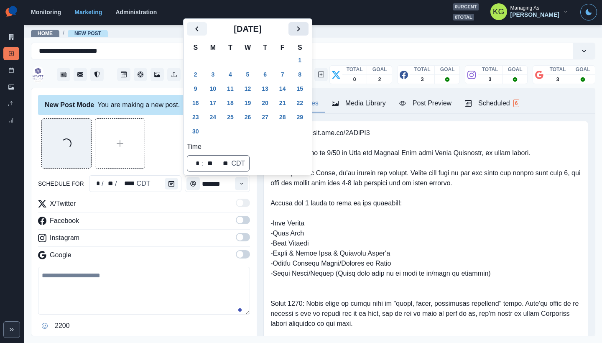
click at [300, 28] on icon "Next" at bounding box center [298, 28] width 3 height 5
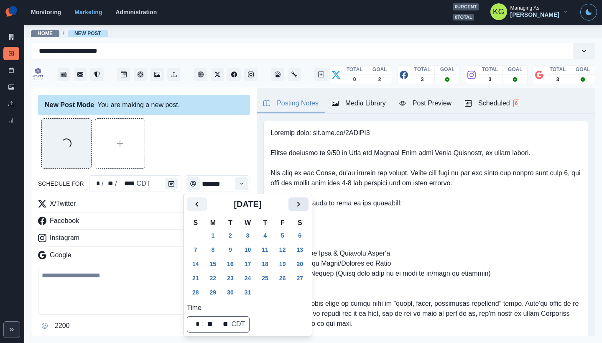
click at [303, 208] on icon "Next" at bounding box center [298, 204] width 10 height 10
click at [268, 235] on button "1" at bounding box center [265, 235] width 17 height 13
click at [201, 138] on div "Loading..." at bounding box center [144, 143] width 212 height 50
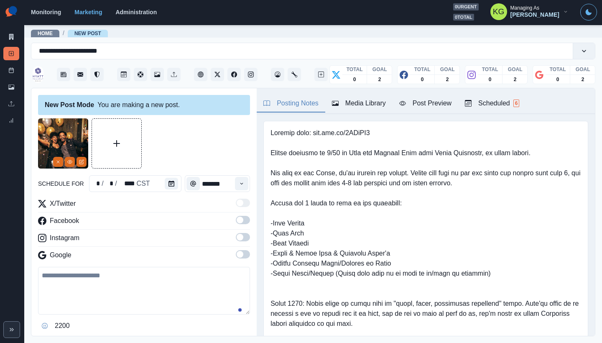
click at [242, 190] on div "Time" at bounding box center [241, 183] width 17 height 17
click at [239, 182] on icon "Time" at bounding box center [242, 184] width 6 height 6
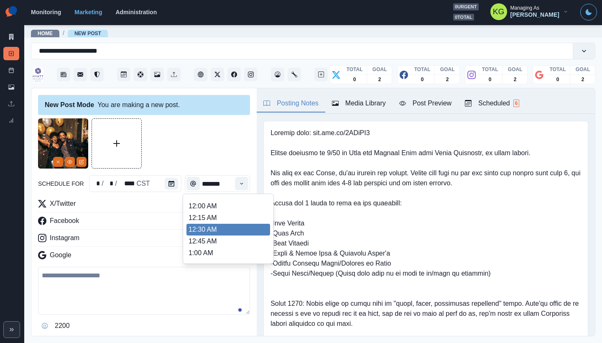
scroll to position [744, 0]
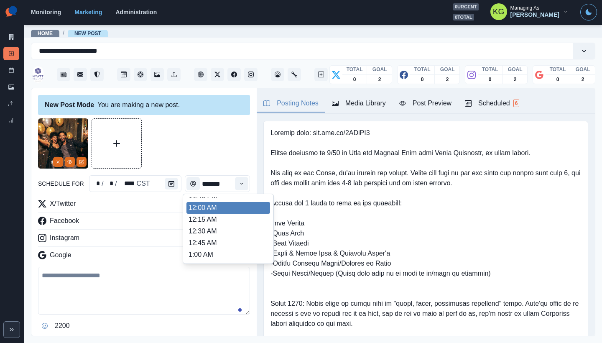
click at [213, 211] on li "12:00 AM" at bounding box center [228, 208] width 84 height 12
type input "********"
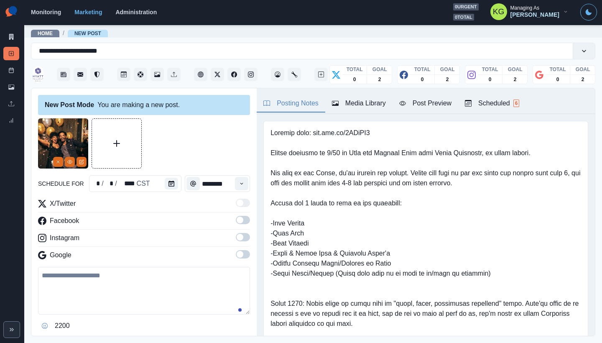
click at [237, 252] on span at bounding box center [240, 254] width 7 height 7
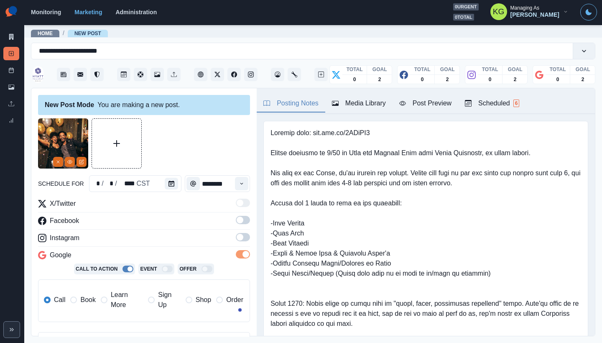
click at [237, 239] on span at bounding box center [240, 237] width 7 height 7
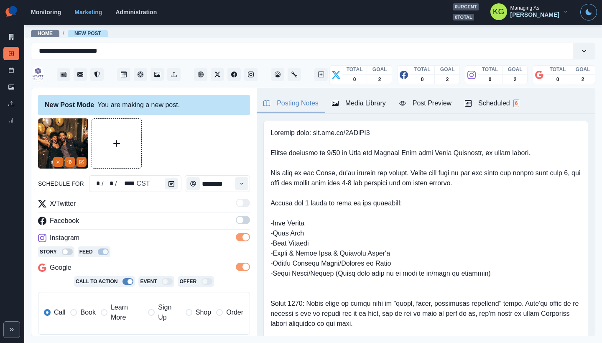
click at [237, 220] on span at bounding box center [240, 219] width 7 height 7
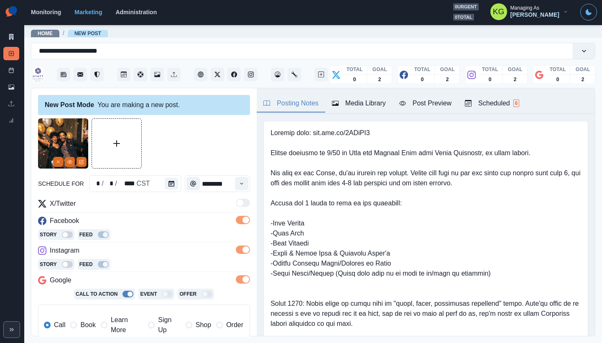
scroll to position [166, 0]
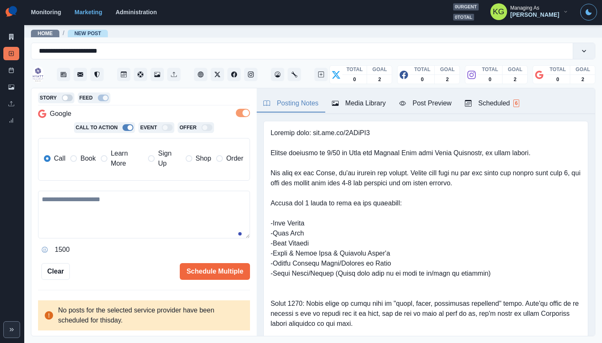
click at [73, 158] on span at bounding box center [73, 158] width 7 height 7
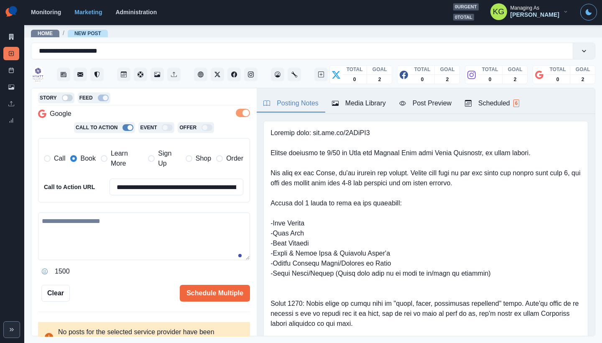
click at [112, 210] on div "**********" at bounding box center [144, 155] width 212 height 246
click at [114, 221] on textarea at bounding box center [144, 236] width 212 height 48
paste textarea "**********"
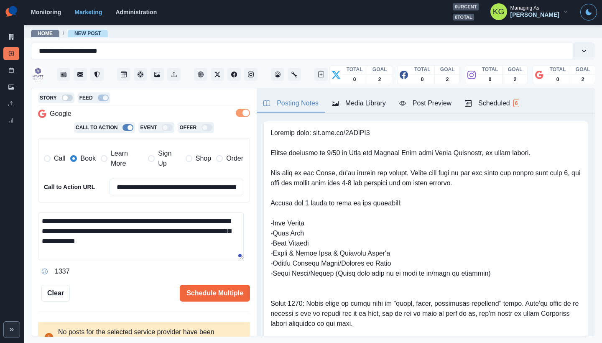
click at [179, 241] on textarea "**********" at bounding box center [141, 236] width 206 height 48
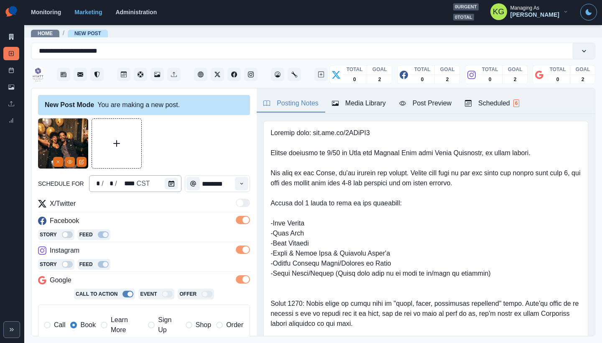
scroll to position [188, 0]
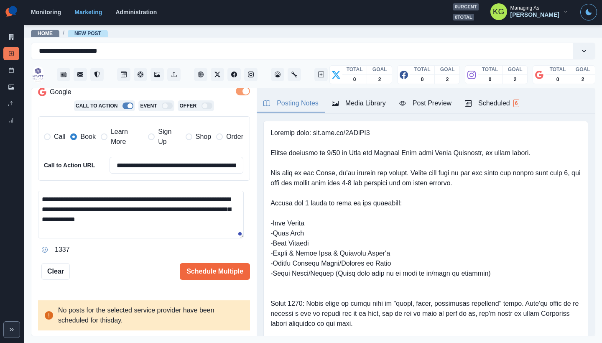
click at [108, 199] on textarea "**********" at bounding box center [141, 215] width 206 height 48
paste textarea "**"
click at [193, 199] on textarea "**********" at bounding box center [141, 215] width 206 height 48
click at [207, 225] on textarea "**********" at bounding box center [141, 215] width 206 height 48
type textarea "**********"
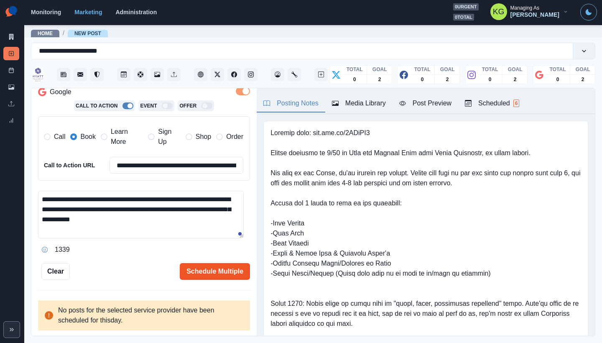
click at [219, 272] on button "Schedule Multiple" at bounding box center [215, 271] width 70 height 17
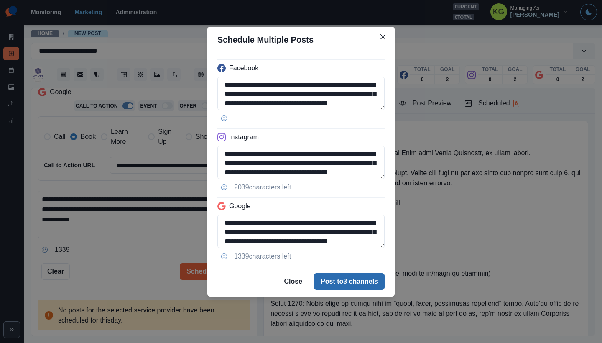
click at [349, 285] on button "Post to 3 channels" at bounding box center [349, 281] width 71 height 17
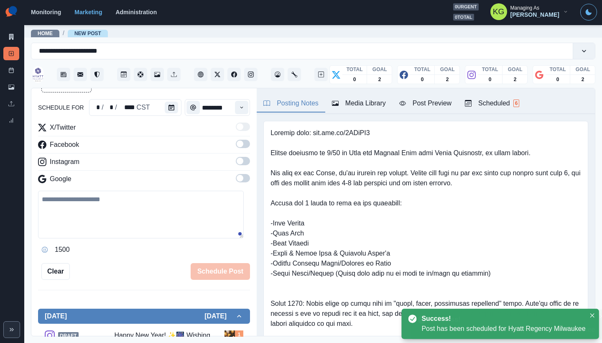
scroll to position [46, 0]
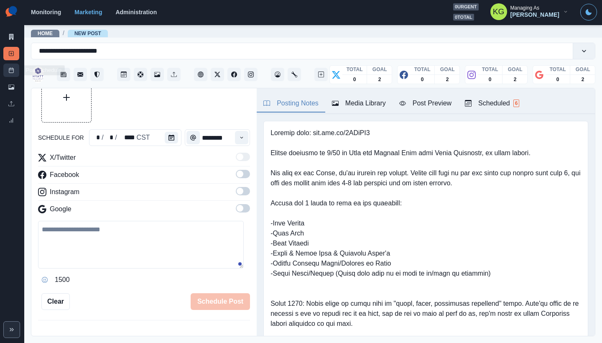
click at [5, 66] on link "Post Schedule" at bounding box center [11, 70] width 16 height 13
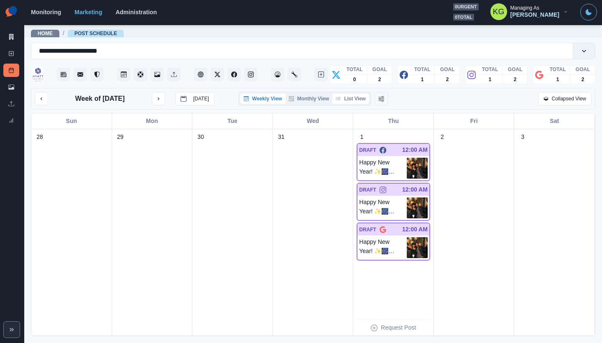
click at [361, 98] on button "List View" at bounding box center [350, 99] width 37 height 10
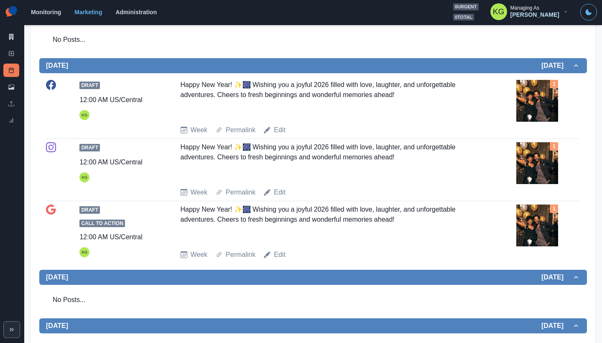
scroll to position [23, 0]
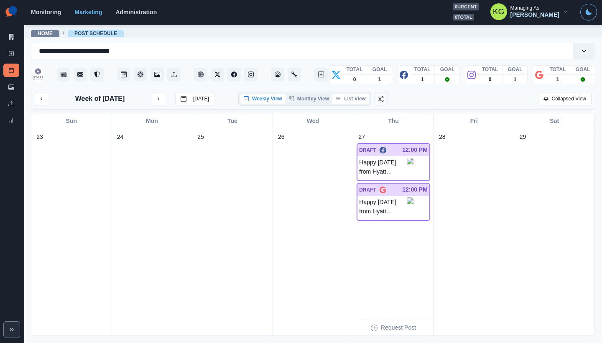
click at [347, 101] on button "List View" at bounding box center [350, 99] width 37 height 10
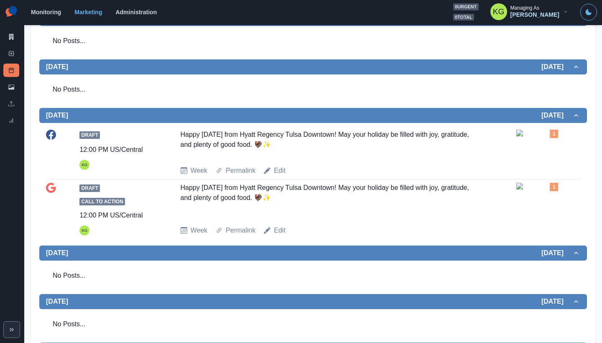
scroll to position [92, 0]
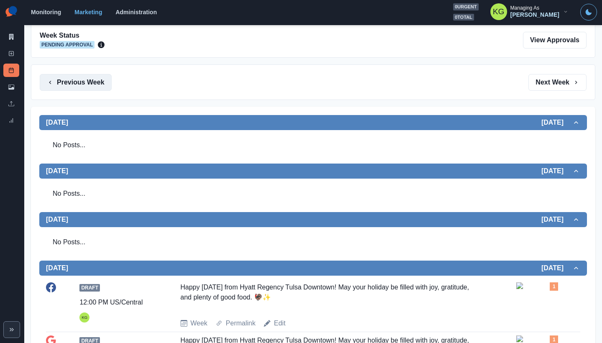
click at [70, 86] on button "Previous Week" at bounding box center [76, 82] width 72 height 17
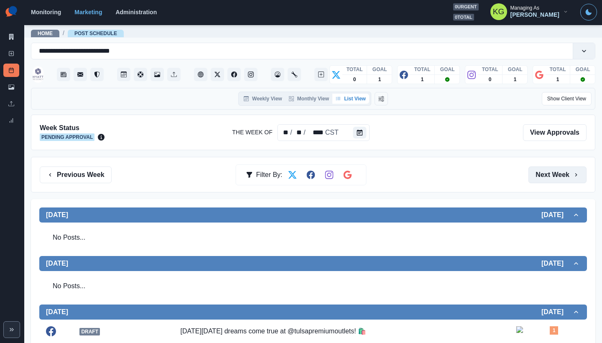
click at [553, 168] on button "Next Week" at bounding box center [557, 174] width 58 height 17
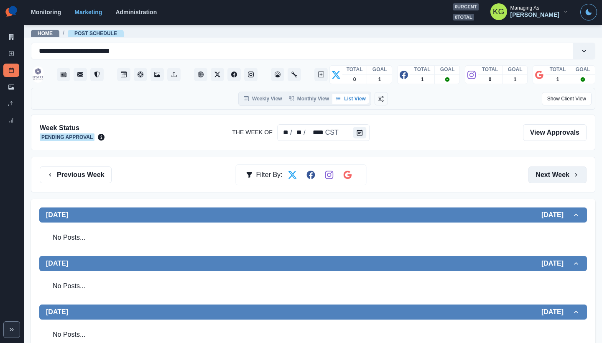
click at [552, 173] on button "Next Week" at bounding box center [557, 174] width 58 height 17
click at [551, 173] on button "Next Week" at bounding box center [557, 174] width 58 height 17
click at [12, 50] on link "New Post" at bounding box center [11, 53] width 16 height 13
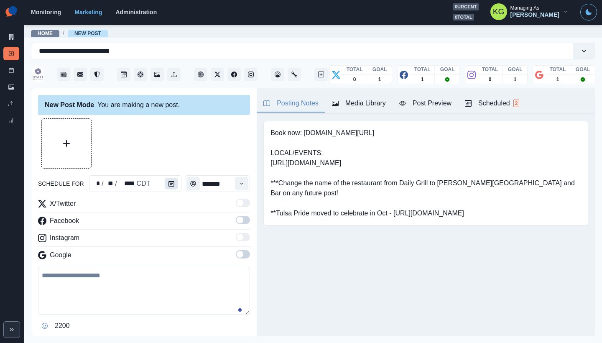
click at [166, 184] on button "Calendar" at bounding box center [171, 184] width 13 height 12
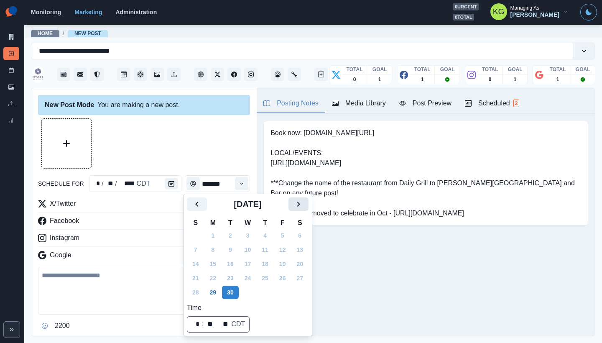
click at [303, 206] on icon "Next" at bounding box center [298, 204] width 10 height 10
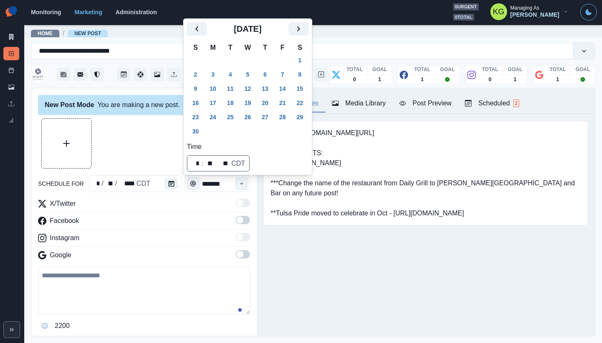
click at [303, 31] on button "Next" at bounding box center [298, 28] width 20 height 13
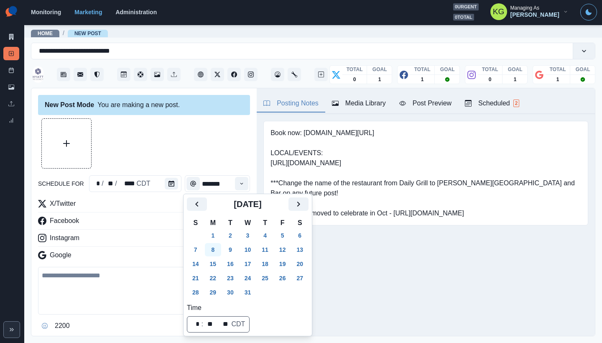
click at [214, 252] on button "8" at bounding box center [213, 249] width 17 height 13
click at [199, 140] on div at bounding box center [144, 143] width 212 height 50
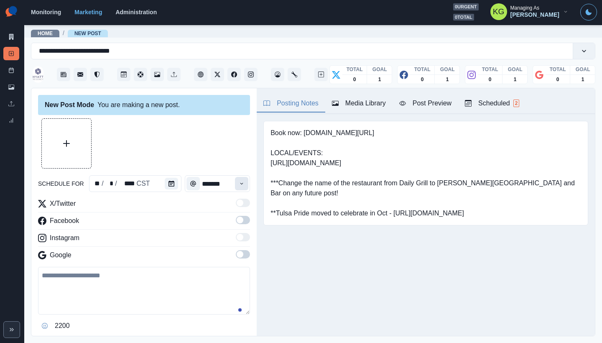
click at [239, 182] on icon "Time" at bounding box center [242, 184] width 6 height 6
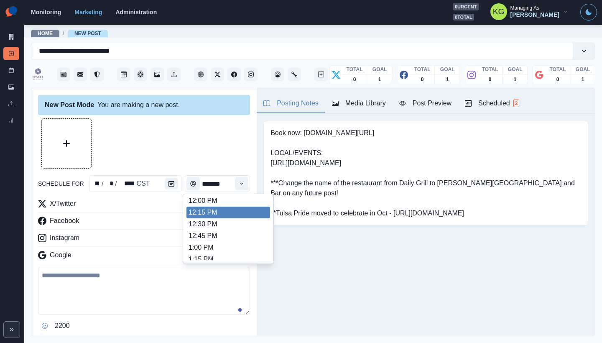
scroll to position [187, 0]
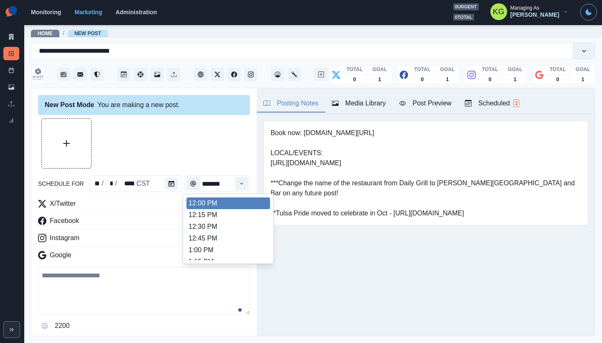
click at [211, 206] on li "12:00 PM" at bounding box center [228, 203] width 84 height 12
type input "********"
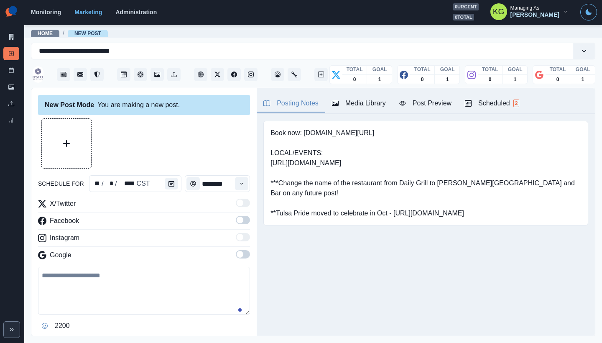
click at [237, 254] on span at bounding box center [240, 254] width 7 height 7
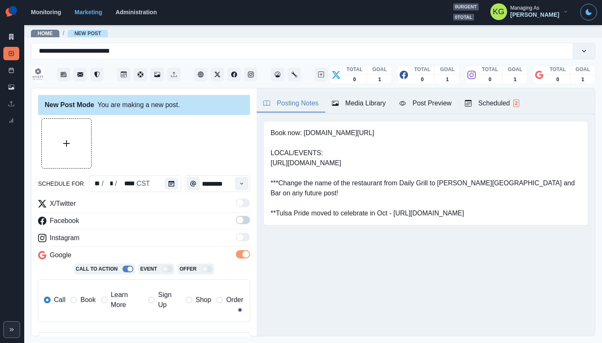
click at [237, 220] on span at bounding box center [240, 219] width 7 height 7
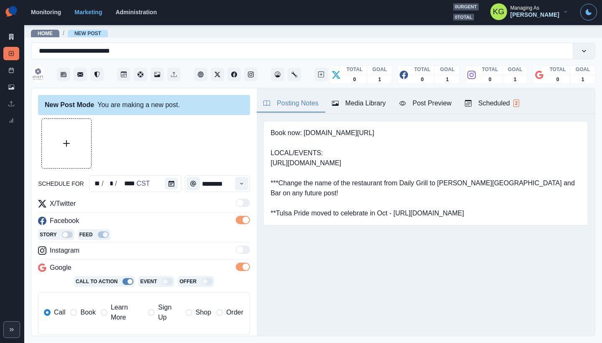
click at [90, 316] on span "Book" at bounding box center [87, 312] width 15 height 10
click at [354, 106] on div "Media Library" at bounding box center [359, 103] width 54 height 10
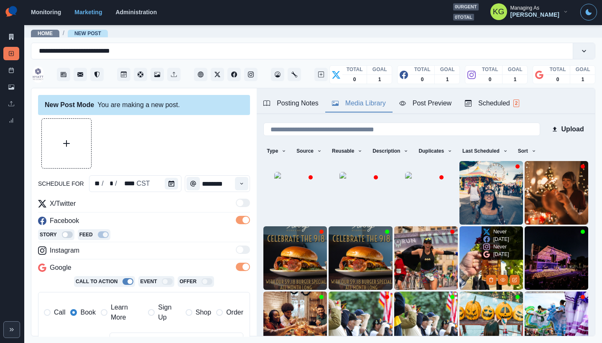
scroll to position [66, 0]
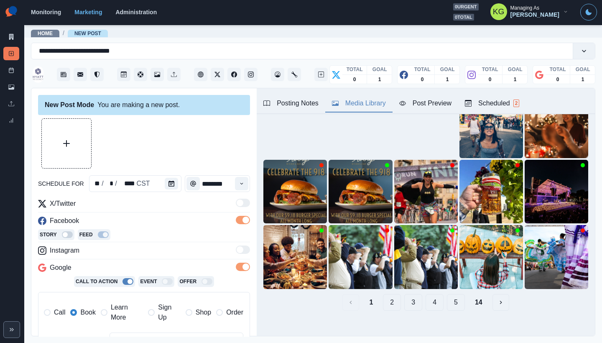
click at [474, 294] on button "14" at bounding box center [478, 302] width 21 height 17
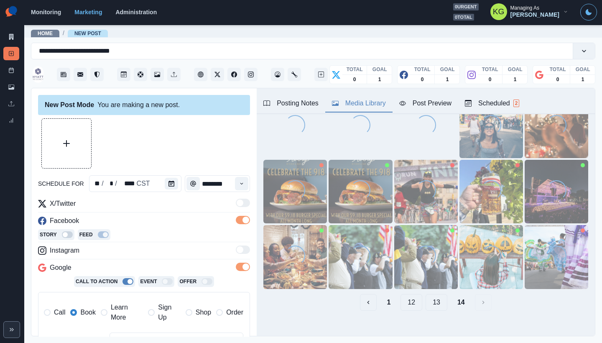
scroll to position [0, 0]
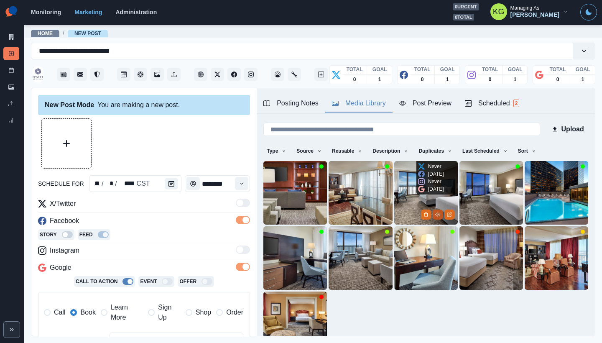
click at [435, 213] on icon "View Media" at bounding box center [437, 214] width 5 height 3
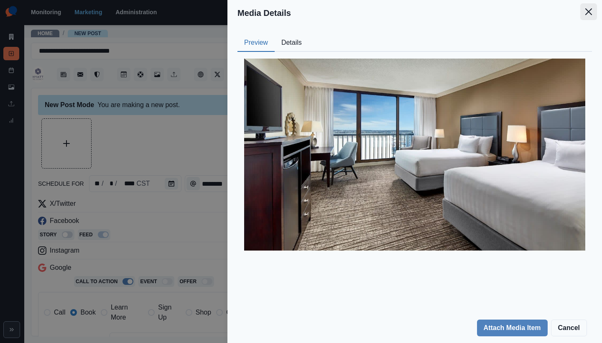
click at [590, 14] on icon "Close" at bounding box center [588, 11] width 7 height 7
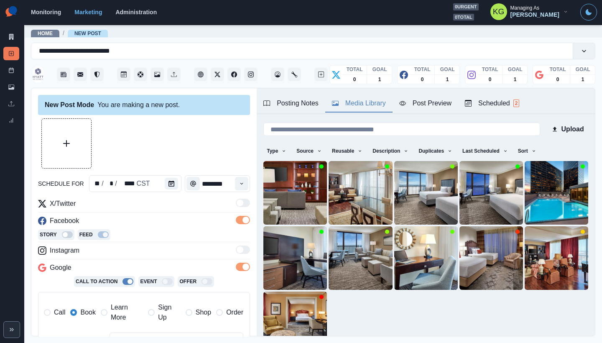
scroll to position [26, 0]
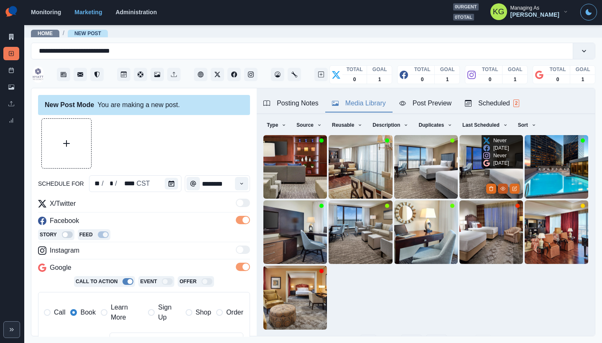
click at [500, 187] on icon "View Media" at bounding box center [502, 188] width 5 height 5
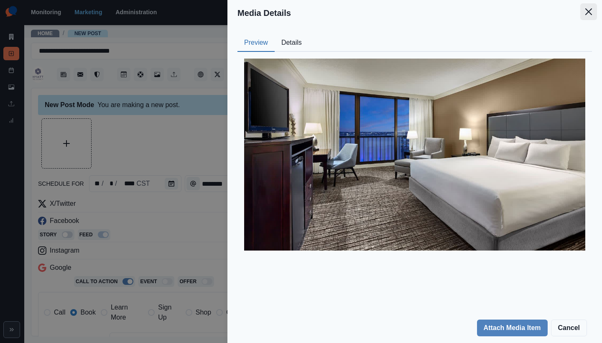
click at [588, 13] on icon "Close" at bounding box center [588, 11] width 7 height 7
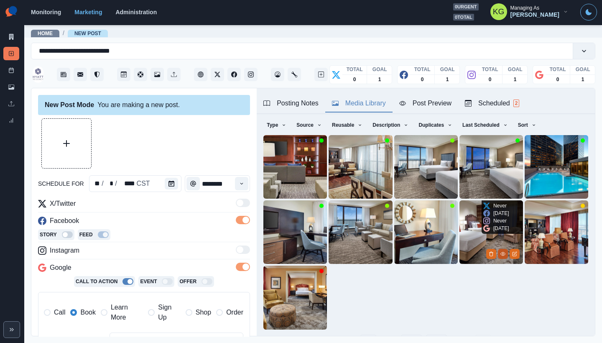
click at [498, 249] on button "View Media" at bounding box center [503, 254] width 10 height 10
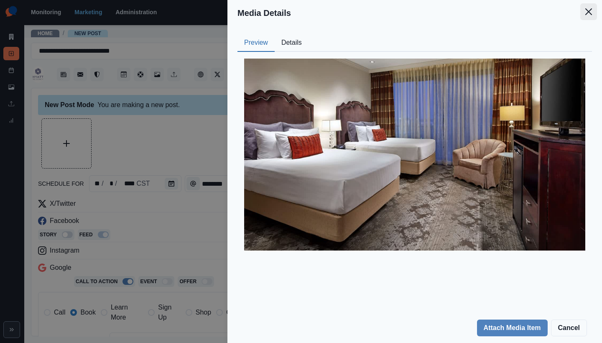
click at [592, 9] on button "Close" at bounding box center [588, 11] width 17 height 17
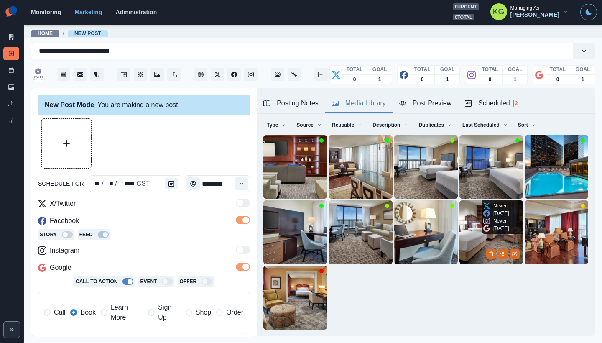
click at [462, 229] on img at bounding box center [491, 232] width 64 height 64
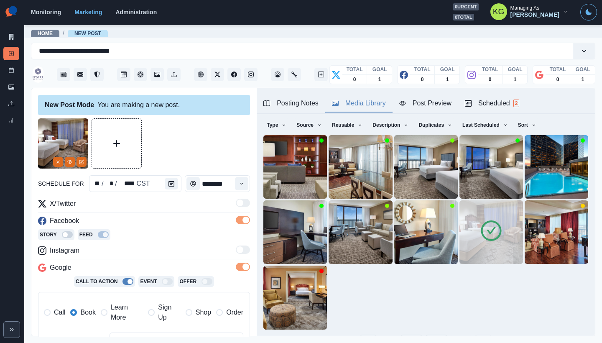
click at [428, 334] on button "13" at bounding box center [436, 342] width 22 height 17
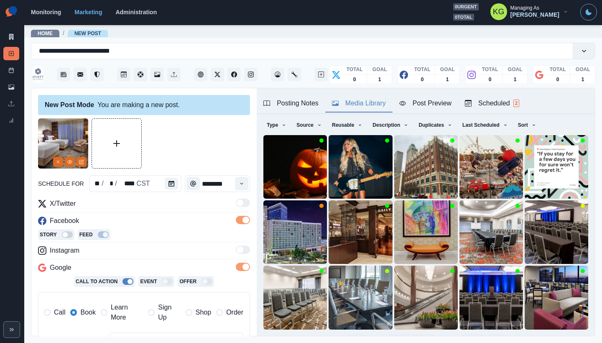
scroll to position [176, 0]
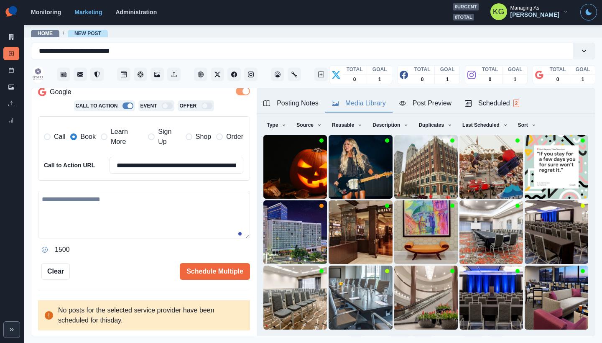
click at [130, 233] on textarea at bounding box center [144, 215] width 212 height 48
paste textarea "**********"
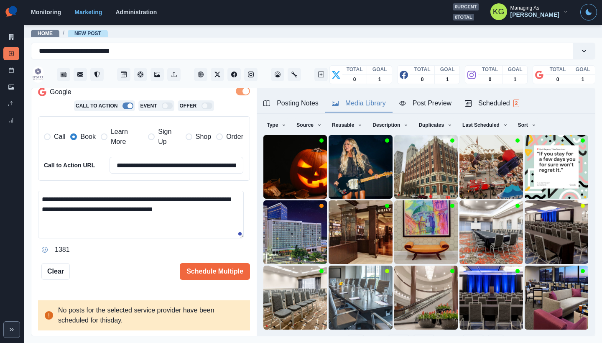
click at [299, 107] on div "Posting Notes" at bounding box center [290, 103] width 55 height 10
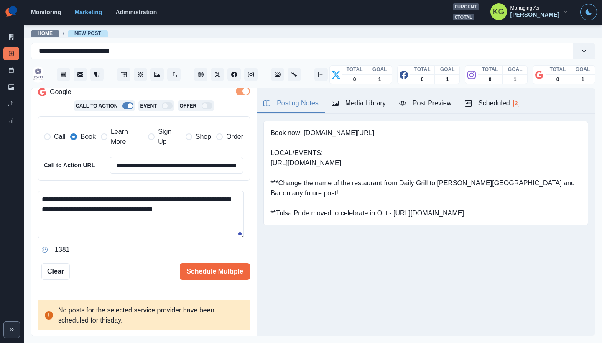
scroll to position [0, 0]
drag, startPoint x: 323, startPoint y: 135, endPoint x: 392, endPoint y: 135, distance: 68.5
click at [392, 135] on pre "Book now: www.bit.ly/3Q0hmMZ LOCAL/EVENTS: https://www.visittulsa.com/plan-your…" at bounding box center [425, 173] width 311 height 90
click at [144, 213] on textarea "**********" at bounding box center [141, 215] width 206 height 48
click at [140, 234] on textarea "**********" at bounding box center [141, 215] width 206 height 48
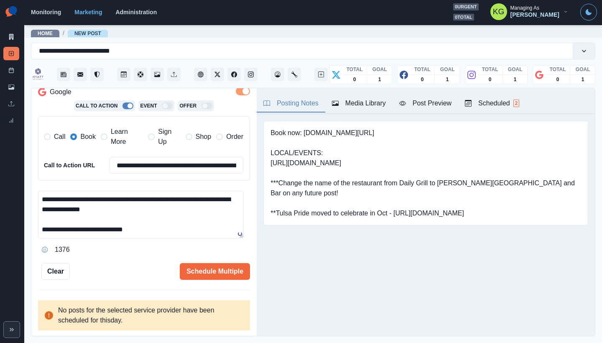
paste textarea "**********"
type textarea "**********"
click at [222, 259] on div "**********" at bounding box center [144, 111] width 212 height 337
click at [221, 268] on button "Schedule Multiple" at bounding box center [215, 271] width 70 height 17
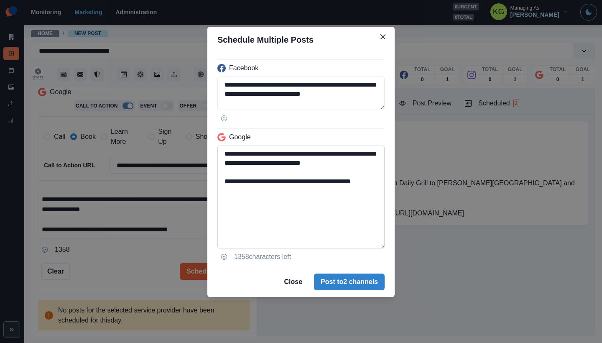
click at [377, 248] on textarea "**********" at bounding box center [300, 196] width 167 height 103
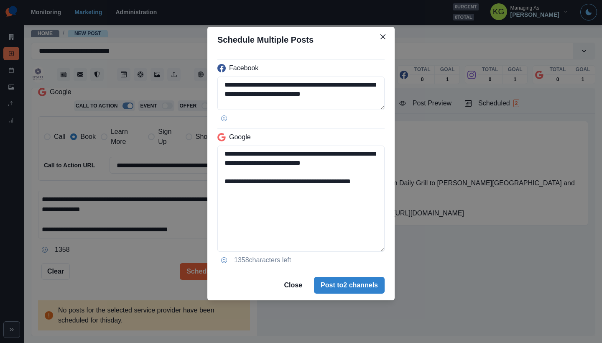
drag, startPoint x: 260, startPoint y: 195, endPoint x: 193, endPoint y: 190, distance: 67.1
click at [193, 190] on div "**********" at bounding box center [301, 171] width 602 height 343
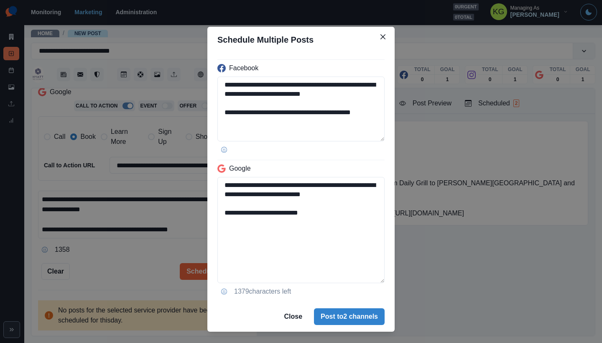
click at [385, 140] on div "**********" at bounding box center [300, 177] width 187 height 249
type textarea "**********"
click at [358, 313] on button "Post to 2 channels" at bounding box center [349, 316] width 71 height 17
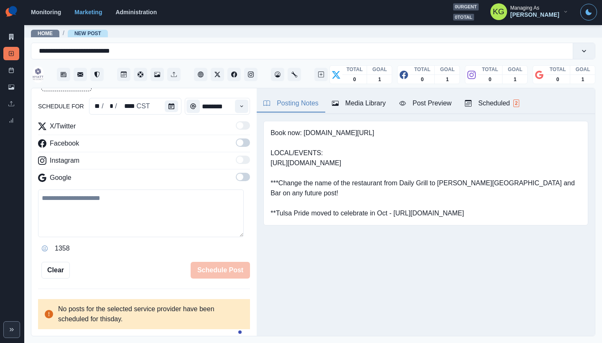
scroll to position [76, 0]
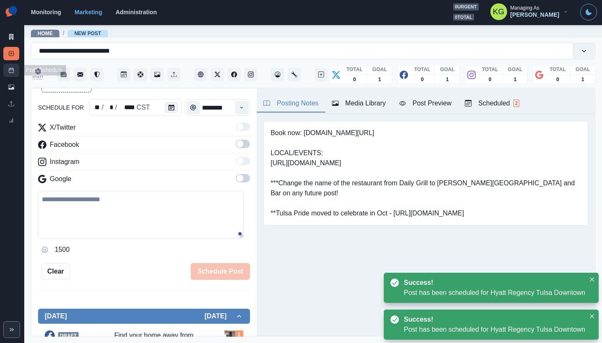
click at [8, 70] on icon at bounding box center [11, 70] width 6 height 6
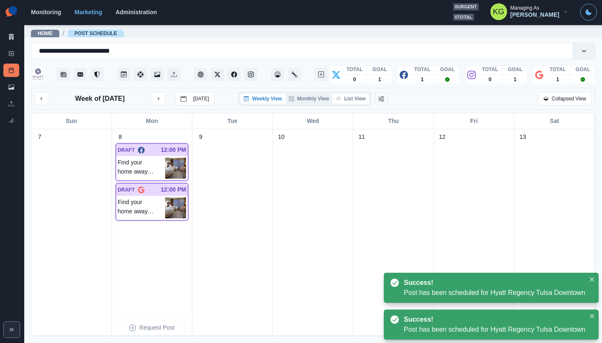
click at [361, 99] on button "List View" at bounding box center [350, 99] width 37 height 10
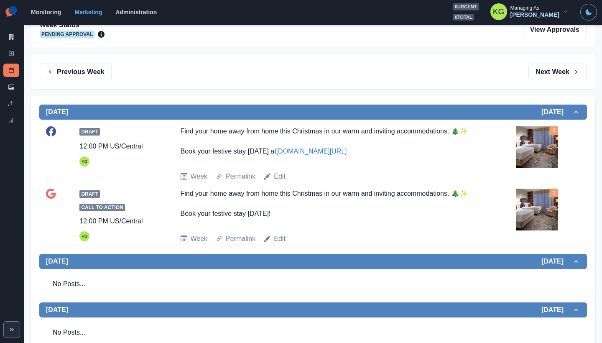
scroll to position [23, 0]
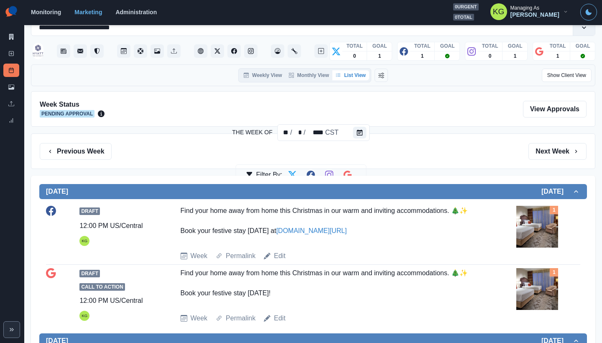
click at [362, 133] on icon "Calendar" at bounding box center [360, 133] width 6 height 6
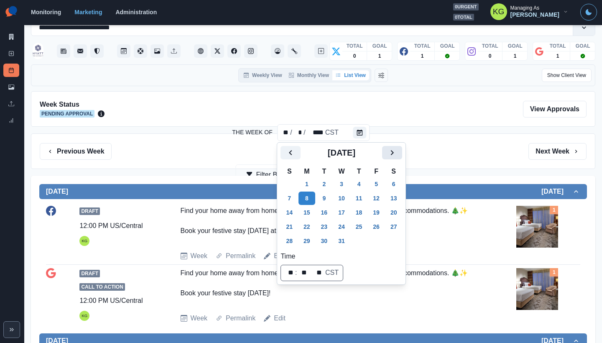
click at [397, 153] on icon "Next" at bounding box center [392, 153] width 10 height 10
click at [364, 184] on button "1" at bounding box center [359, 183] width 17 height 13
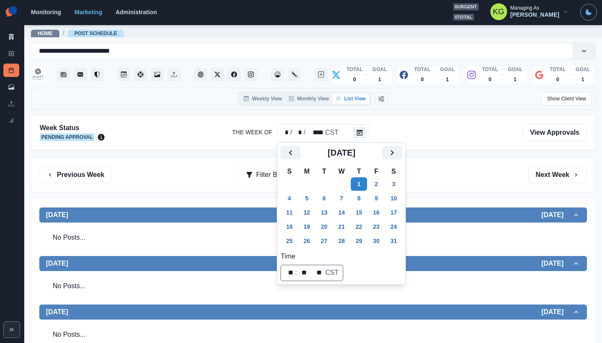
click at [457, 165] on div "Previous Week Filter By: Next Week" at bounding box center [313, 175] width 564 height 36
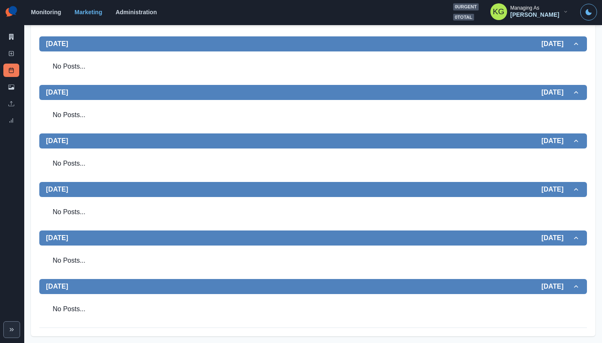
scroll to position [52, 0]
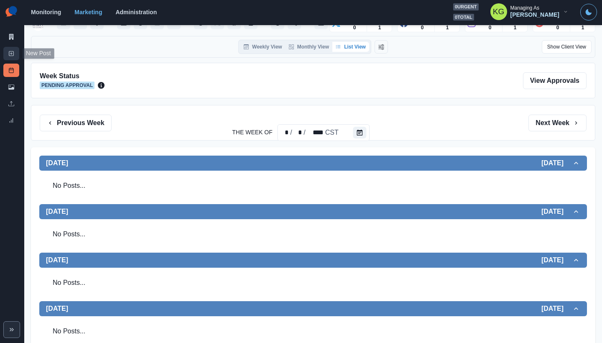
click at [11, 51] on rect at bounding box center [11, 53] width 5 height 5
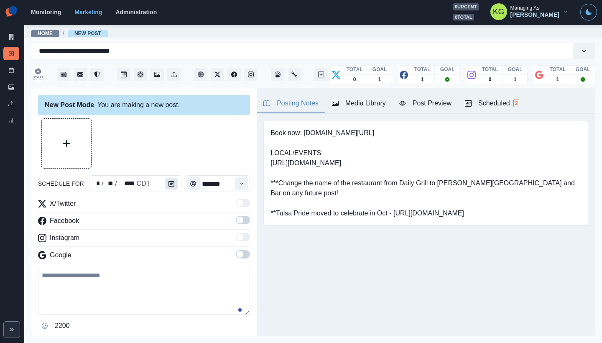
click at [169, 179] on button "Calendar" at bounding box center [171, 184] width 13 height 12
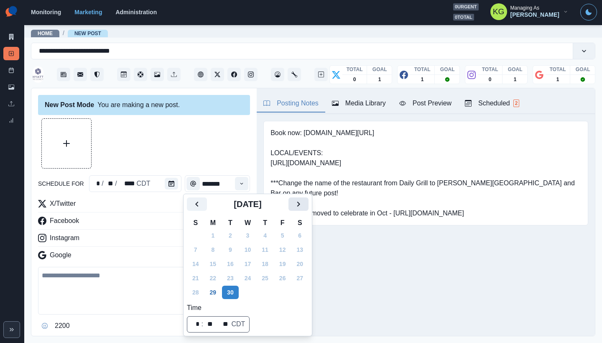
click at [303, 204] on icon "Next" at bounding box center [298, 204] width 10 height 10
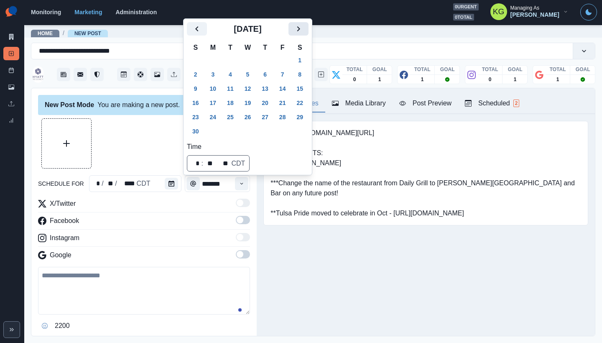
click at [305, 29] on button "Next" at bounding box center [298, 28] width 20 height 13
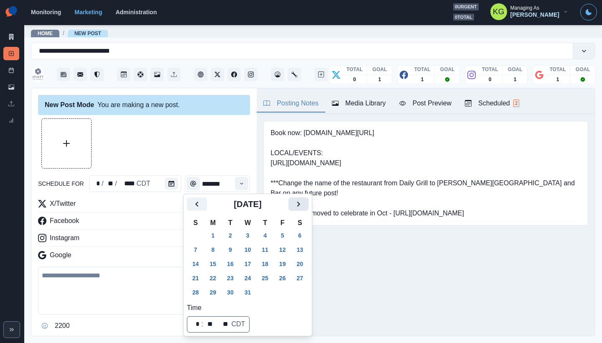
click at [303, 210] on button "Next" at bounding box center [298, 203] width 20 height 13
click at [263, 234] on button "1" at bounding box center [265, 235] width 17 height 13
click at [186, 109] on div "New Post Mode You are making a new post." at bounding box center [144, 105] width 212 height 20
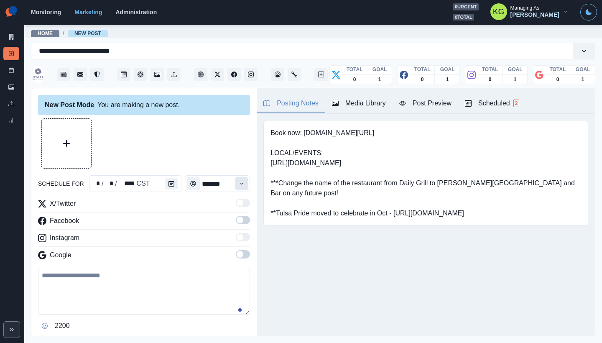
click at [240, 181] on button "Time" at bounding box center [241, 183] width 13 height 13
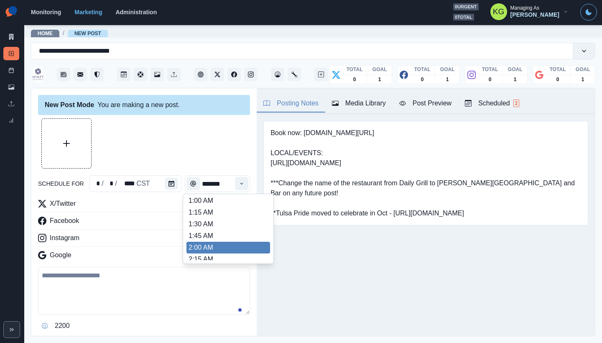
scroll to position [744, 0]
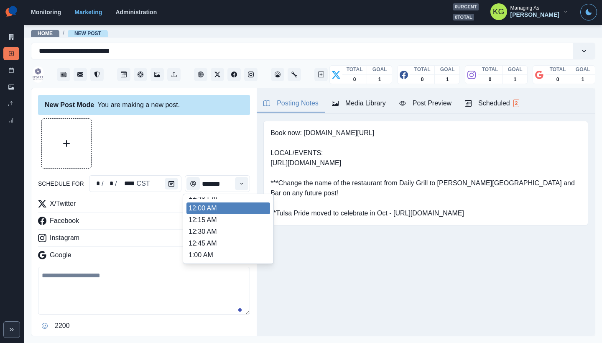
click at [213, 212] on li "12:00 AM" at bounding box center [228, 208] width 84 height 12
type input "********"
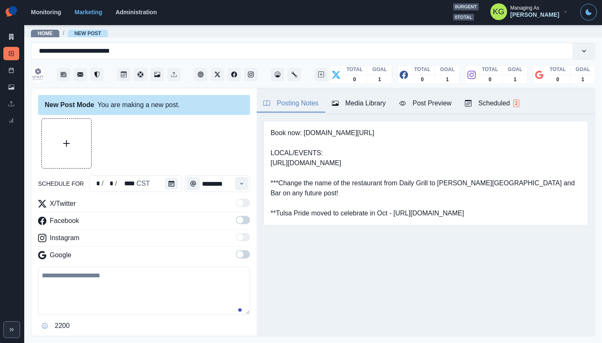
click at [238, 252] on span at bounding box center [243, 254] width 14 height 8
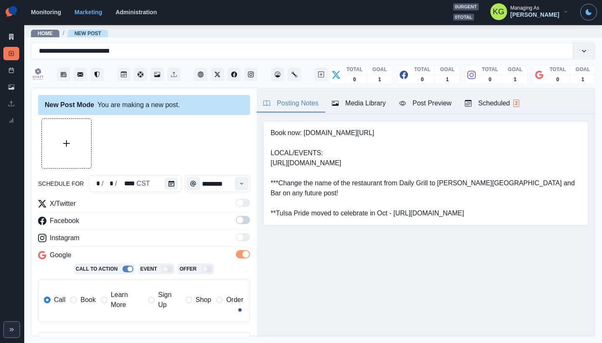
click at [237, 223] on span at bounding box center [243, 220] width 14 height 8
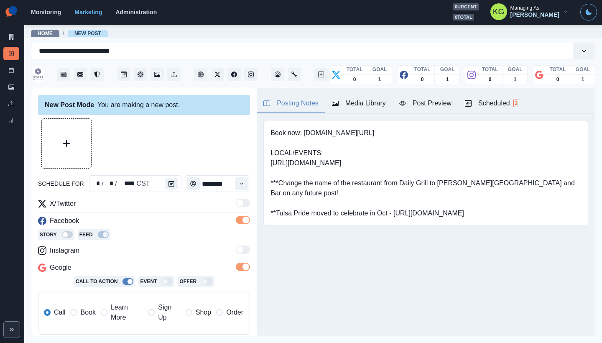
scroll to position [86, 0]
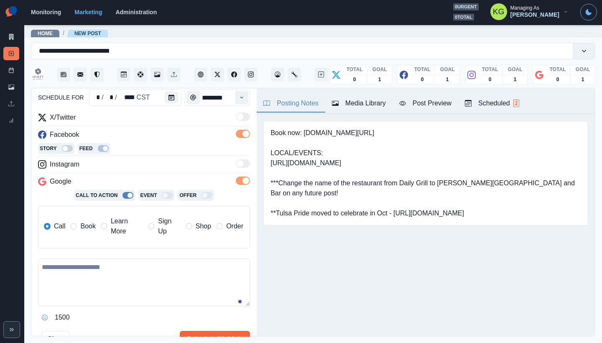
click at [79, 216] on label "Book" at bounding box center [82, 226] width 25 height 20
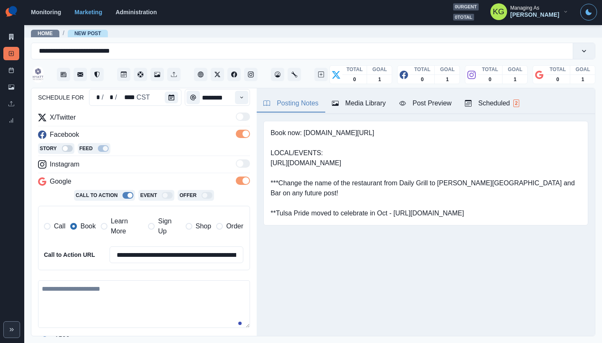
click at [75, 223] on span at bounding box center [73, 226] width 7 height 7
click at [97, 281] on textarea at bounding box center [144, 304] width 212 height 48
paste textarea "**********"
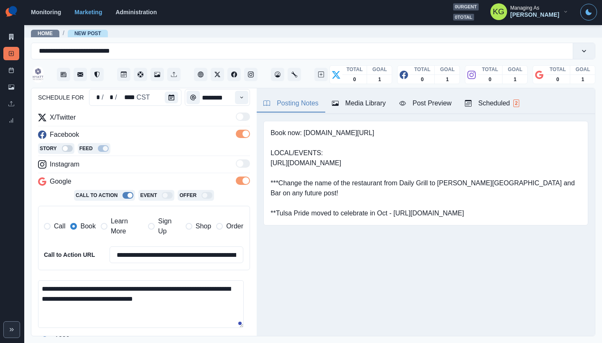
scroll to position [0, 0]
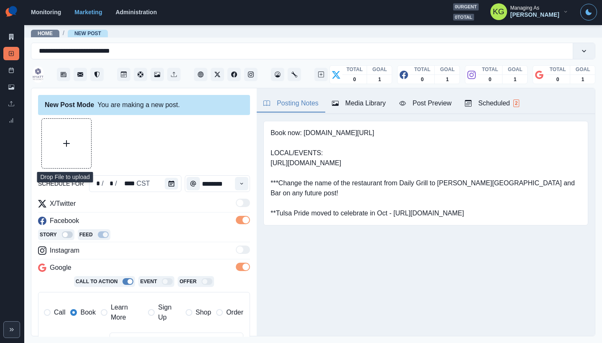
click at [73, 128] on button "Upload Media" at bounding box center [66, 143] width 49 height 49
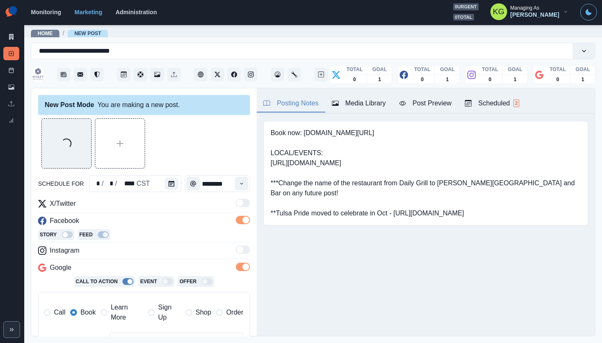
scroll to position [176, 0]
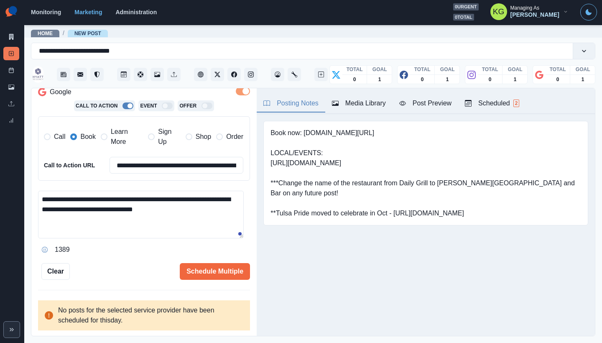
drag, startPoint x: 201, startPoint y: 210, endPoint x: 188, endPoint y: 211, distance: 13.4
click at [188, 211] on textarea "**********" at bounding box center [141, 215] width 206 height 48
type textarea "**********"
click at [46, 249] on icon "Opens Emoji Picker" at bounding box center [44, 249] width 3 height 3
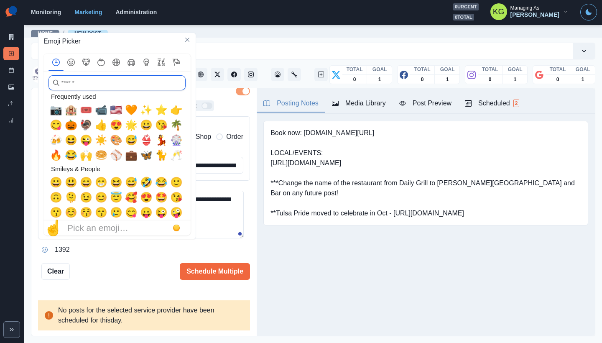
click at [92, 88] on input "search" at bounding box center [116, 82] width 137 height 15
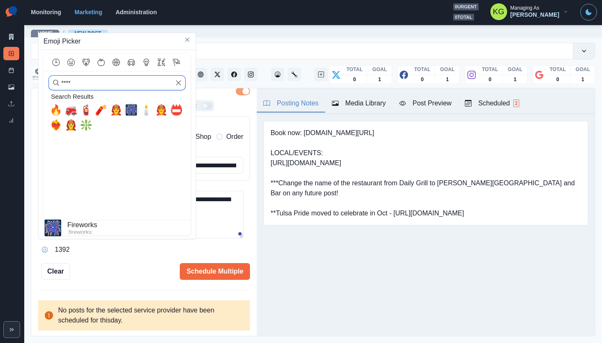
type input "****"
click at [132, 108] on span "🎆" at bounding box center [131, 110] width 13 height 12
type textarea "**********"
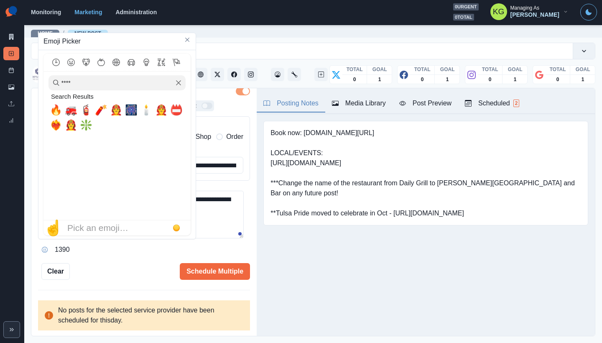
click at [217, 213] on textarea "**********" at bounding box center [141, 215] width 206 height 48
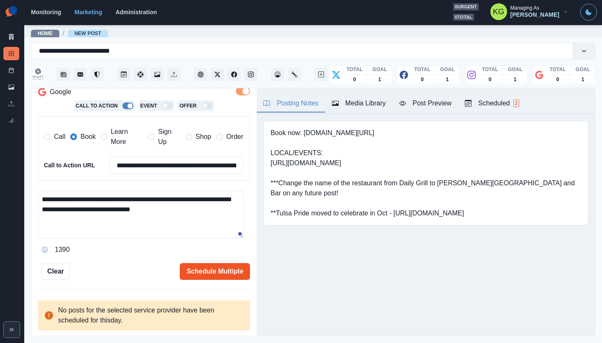
click at [207, 266] on button "Schedule Multiple" at bounding box center [215, 271] width 70 height 17
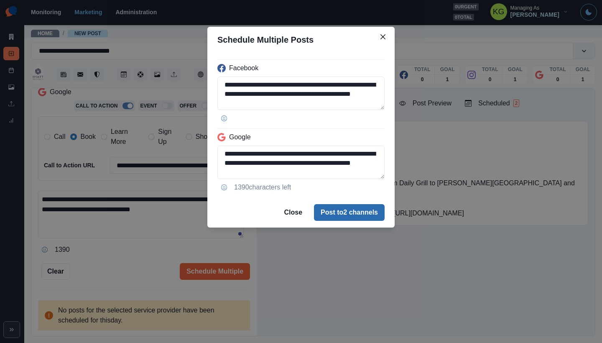
click at [332, 213] on button "Post to 2 channels" at bounding box center [349, 212] width 71 height 17
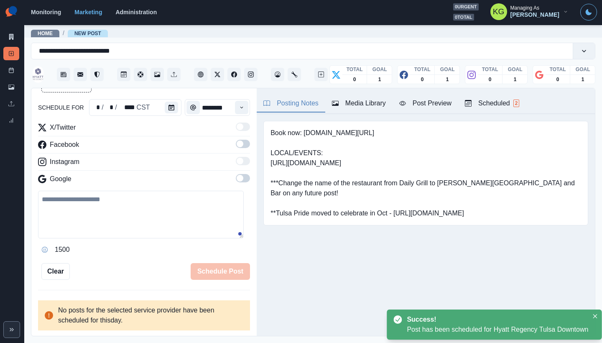
scroll to position [46, 0]
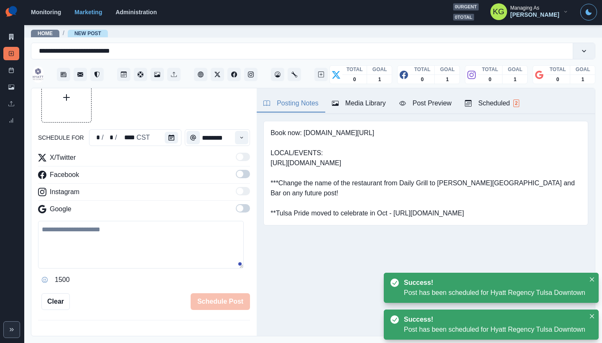
click at [13, 77] on div "Post Schedule" at bounding box center [11, 72] width 16 height 17
click at [12, 76] on link "Post Schedule" at bounding box center [11, 70] width 16 height 13
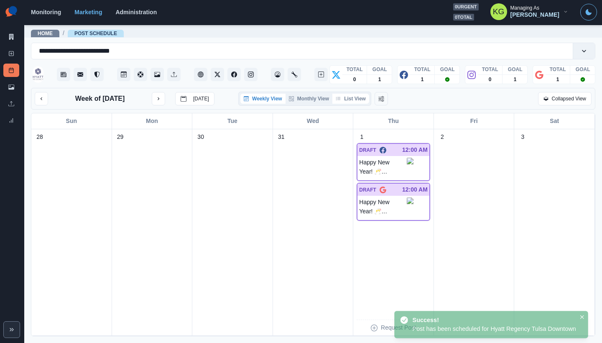
click at [361, 102] on button "List View" at bounding box center [350, 99] width 37 height 10
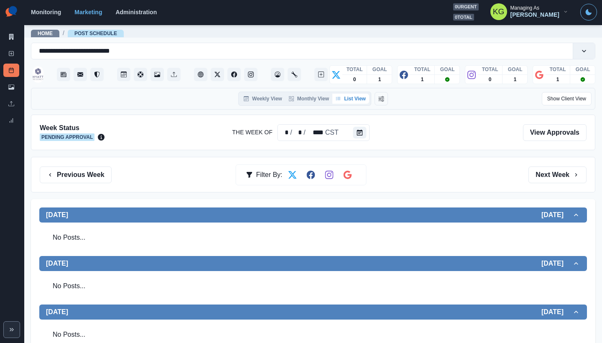
scroll to position [270, 0]
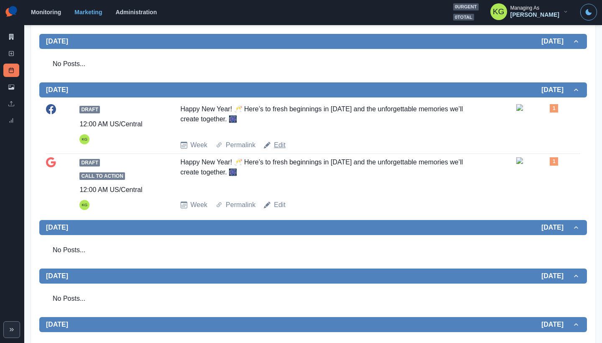
click at [278, 150] on link "Edit" at bounding box center [280, 145] width 12 height 10
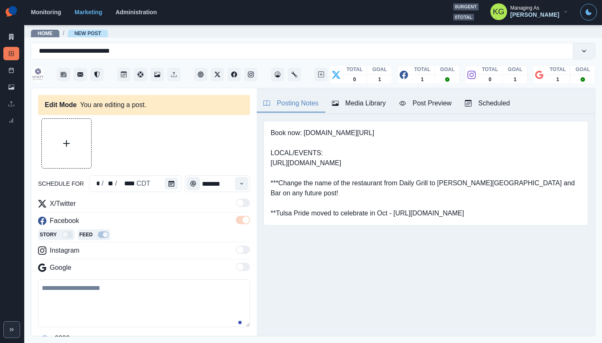
type input "********"
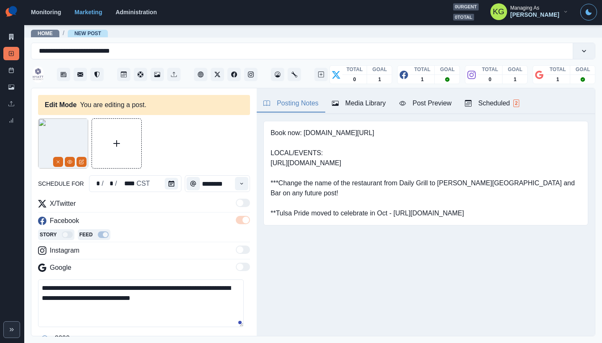
click at [209, 285] on textarea "**********" at bounding box center [141, 303] width 206 height 48
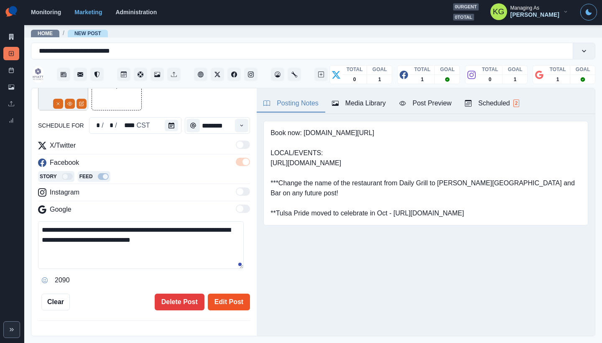
type textarea "**********"
click at [224, 303] on button "Edit Post" at bounding box center [229, 301] width 42 height 17
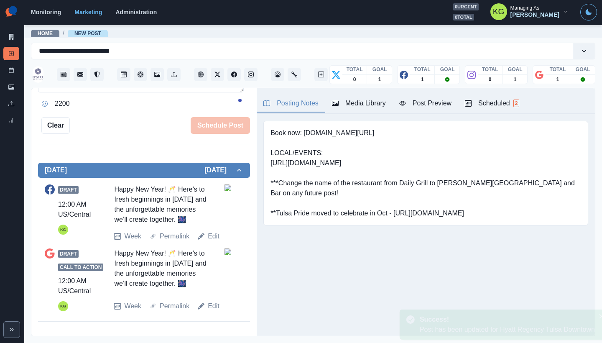
scroll to position [236, 0]
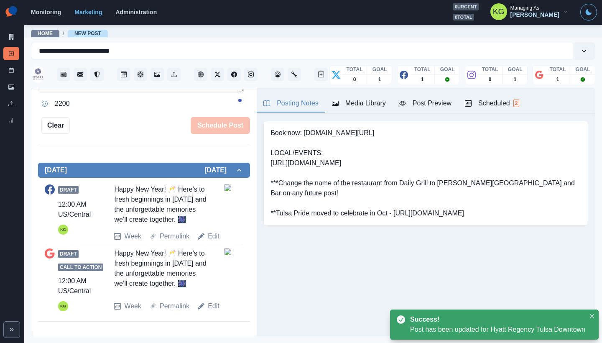
click at [224, 313] on div "Draft Call to Action 12:00 AM US/Central KG Happy New Year! 🥂 Here’s to fresh b…" at bounding box center [144, 279] width 199 height 69
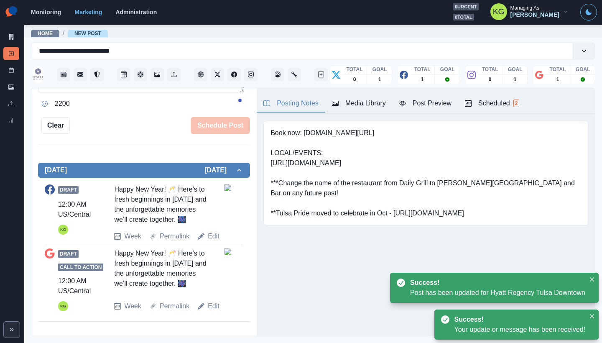
click at [220, 310] on div "Draft Call to Action 12:00 AM US/Central KG Happy New Year! 🥂 Here’s to fresh b…" at bounding box center [144, 279] width 199 height 63
click at [211, 306] on link "Edit" at bounding box center [214, 306] width 12 height 10
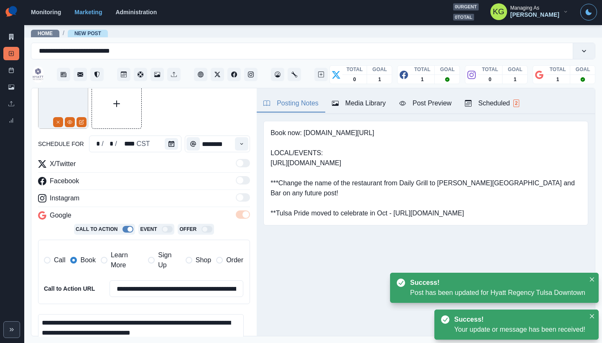
scroll to position [41, 0]
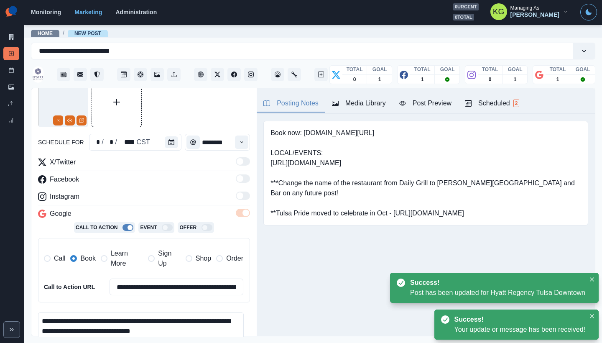
click at [209, 318] on textarea "**********" at bounding box center [141, 336] width 206 height 48
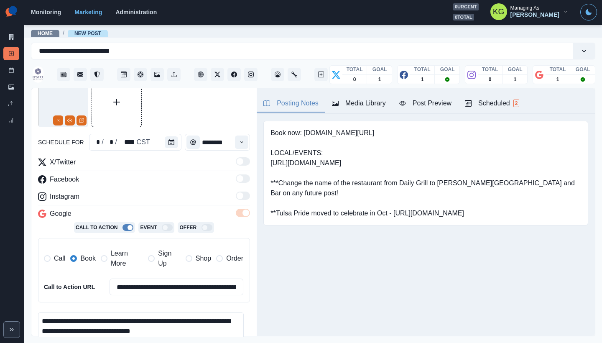
scroll to position [323, 0]
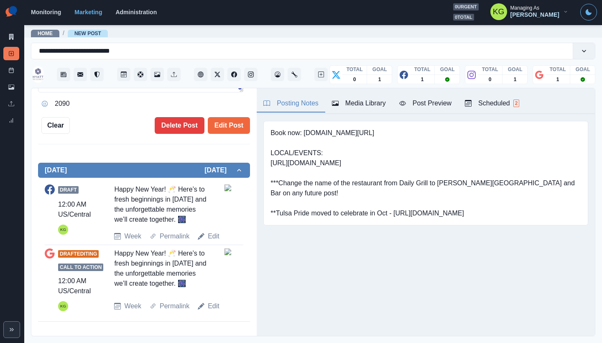
type textarea "**********"
click at [234, 117] on button "Edit Post" at bounding box center [229, 125] width 42 height 17
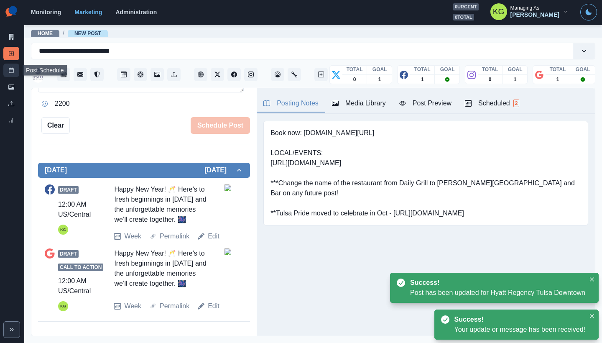
click at [11, 70] on line at bounding box center [11, 70] width 5 height 0
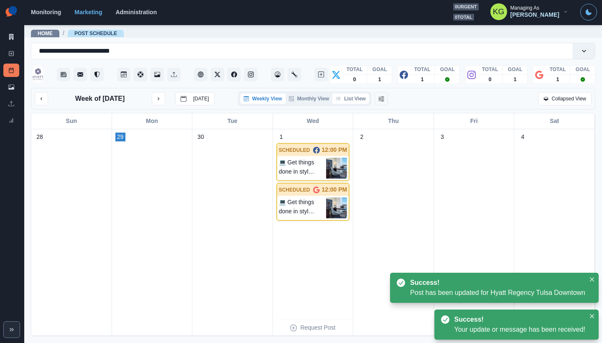
click at [348, 103] on button "List View" at bounding box center [350, 99] width 37 height 10
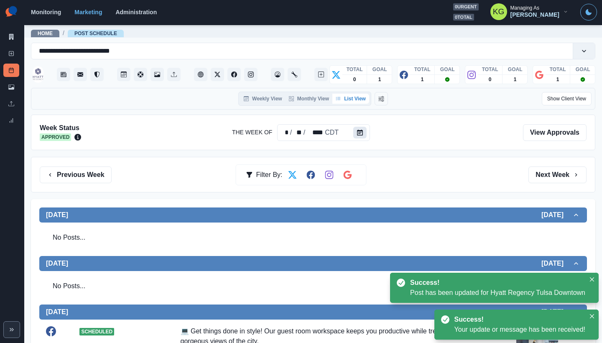
click at [355, 135] on button "Calendar" at bounding box center [359, 133] width 13 height 12
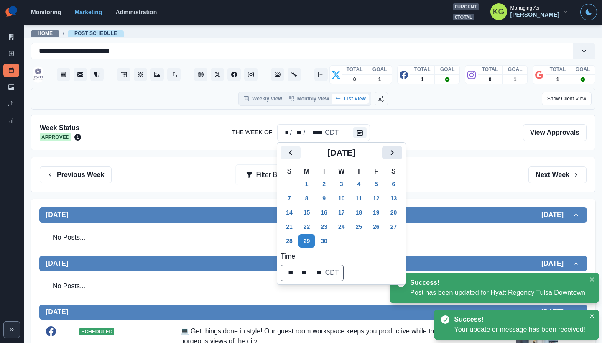
click at [397, 153] on icon "Next" at bounding box center [392, 153] width 10 height 10
click at [366, 186] on button "2" at bounding box center [358, 183] width 17 height 13
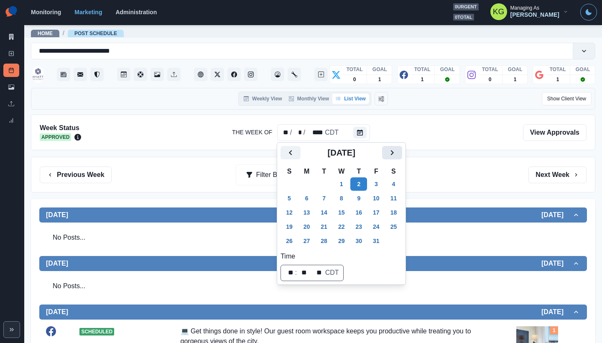
click at [392, 153] on button "Next" at bounding box center [392, 152] width 20 height 13
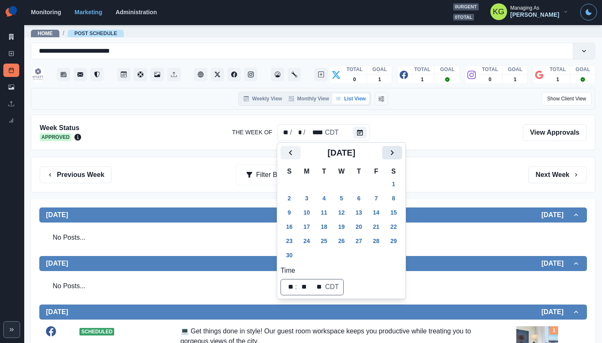
click at [392, 153] on button "Next" at bounding box center [392, 152] width 20 height 13
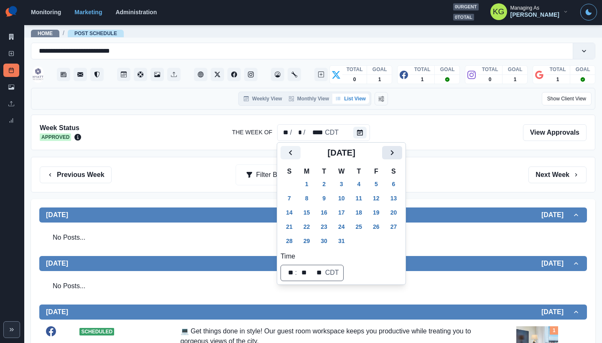
click at [394, 153] on icon "Next" at bounding box center [392, 153] width 10 height 10
click at [363, 184] on button "1" at bounding box center [358, 183] width 17 height 13
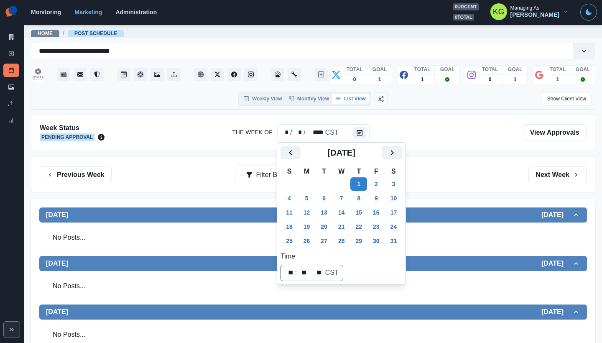
click at [447, 159] on div "Previous Week Filter By: Next Week" at bounding box center [313, 175] width 564 height 36
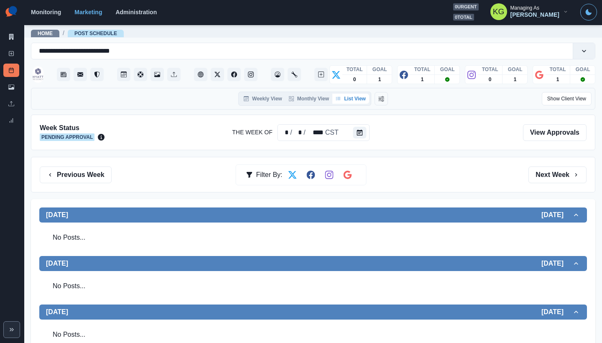
scroll to position [272, 0]
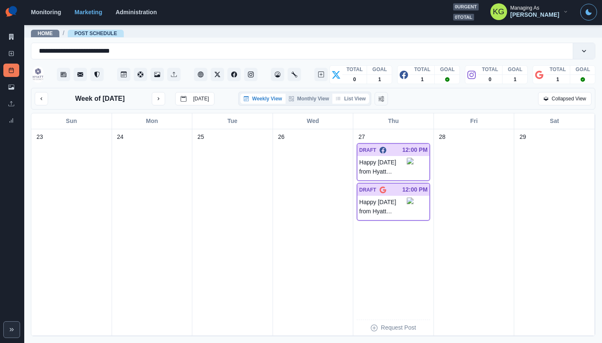
click at [358, 102] on button "List View" at bounding box center [350, 99] width 37 height 10
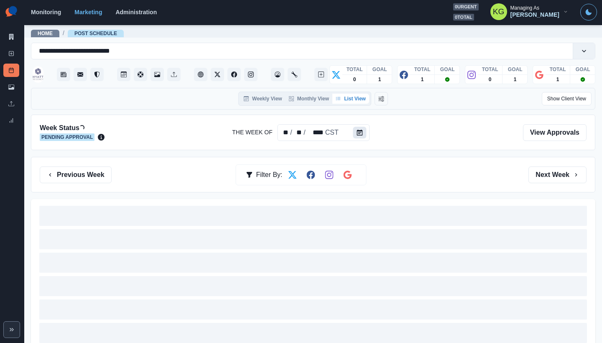
click at [361, 134] on icon "Calendar" at bounding box center [360, 133] width 6 height 6
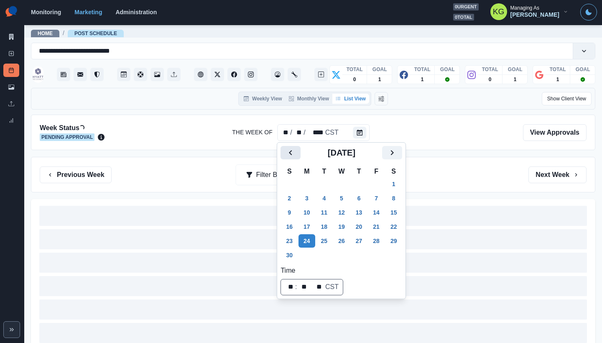
click at [285, 150] on button "Previous" at bounding box center [290, 152] width 20 height 13
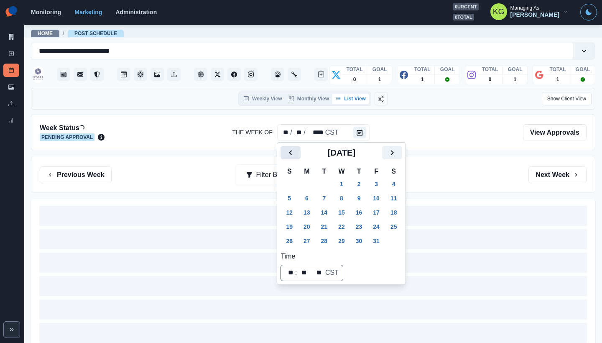
click at [285, 150] on button "Previous" at bounding box center [290, 152] width 20 height 13
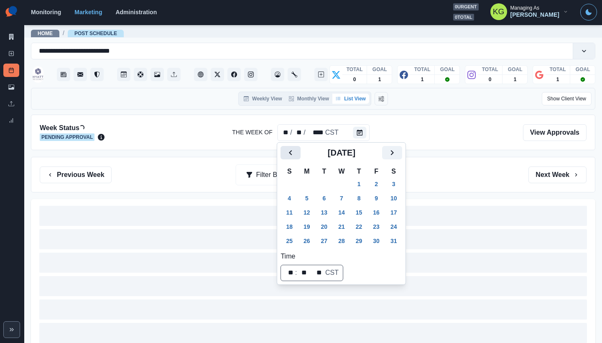
click at [285, 150] on button "Previous" at bounding box center [290, 152] width 20 height 13
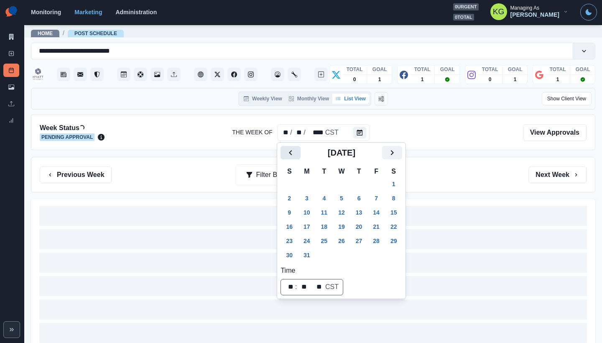
click at [285, 150] on button "Previous" at bounding box center [290, 152] width 20 height 13
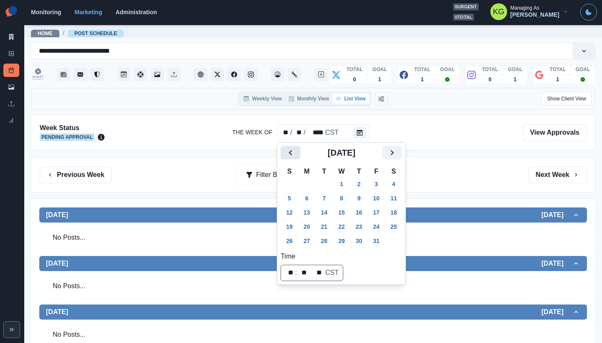
click at [285, 150] on button "Previous" at bounding box center [290, 152] width 20 height 13
click at [397, 150] on icon "Next" at bounding box center [392, 153] width 10 height 10
click at [303, 200] on button "9" at bounding box center [306, 197] width 17 height 13
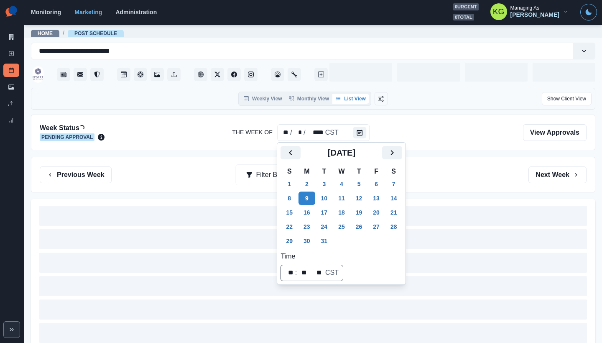
click at [466, 143] on div "Week Status Loading... Pending Approval The Week Of ** / * / **** CST View Appr…" at bounding box center [313, 133] width 564 height 36
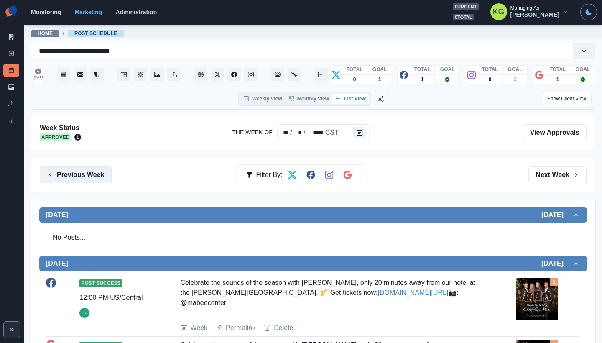
click at [87, 176] on button "Previous Week" at bounding box center [76, 174] width 72 height 17
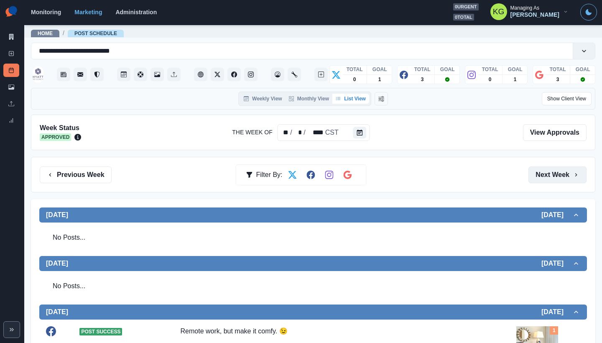
click at [547, 173] on button "Next Week" at bounding box center [557, 174] width 58 height 17
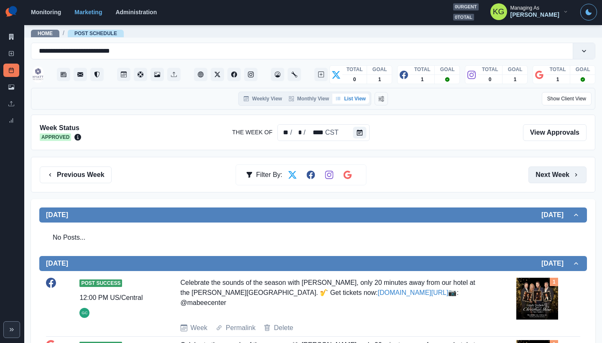
click at [560, 173] on button "Next Week" at bounding box center [557, 174] width 58 height 17
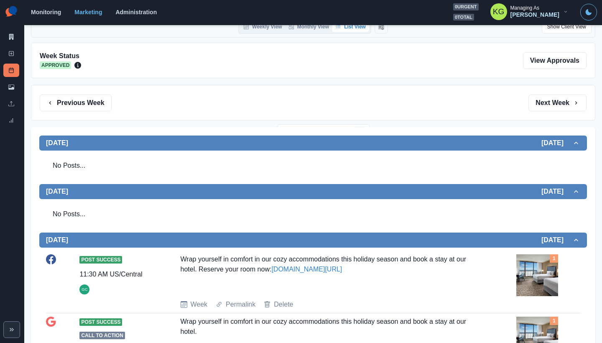
scroll to position [74, 0]
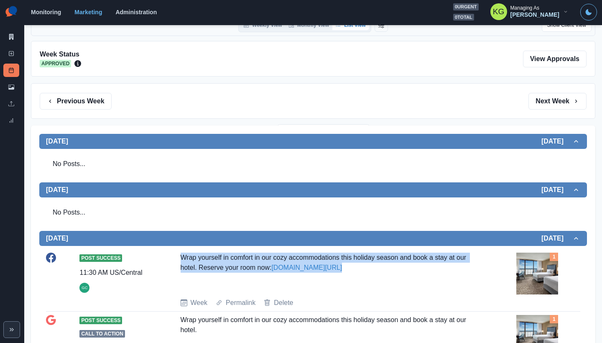
drag, startPoint x: 377, startPoint y: 267, endPoint x: 178, endPoint y: 258, distance: 199.9
click at [178, 258] on div "Post Success 11:30 AM US/Central GC Wrap yourself in comfort in our cozy accomm…" at bounding box center [313, 279] width 534 height 55
copy div "Wrap yourself in comfort in our cozy accommodations this holiday season and boo…"
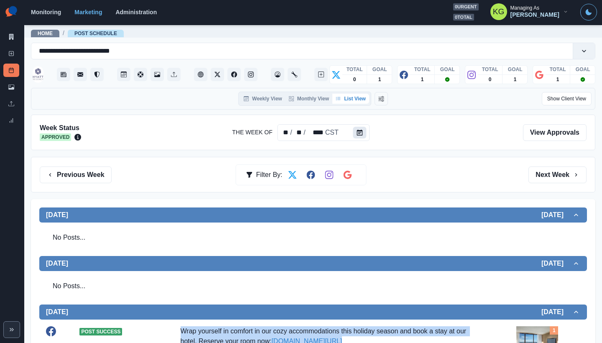
click at [364, 132] on button "Calendar" at bounding box center [359, 133] width 13 height 12
click at [541, 172] on button "Next Week" at bounding box center [557, 174] width 58 height 17
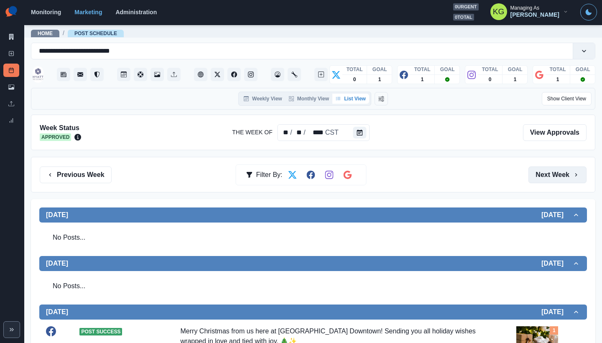
click at [541, 172] on button "Next Week" at bounding box center [557, 174] width 58 height 17
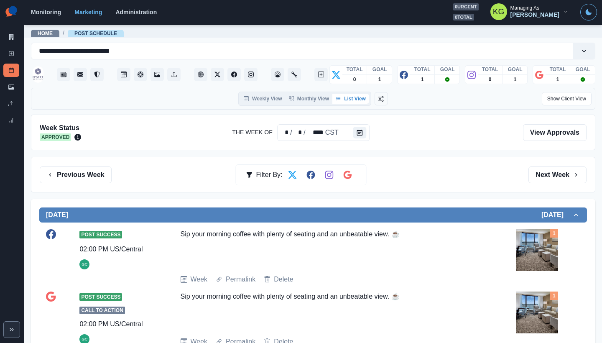
click at [64, 184] on div "Previous Week Filter By: Next Week" at bounding box center [313, 175] width 564 height 36
click at [104, 181] on button "Previous Week" at bounding box center [76, 174] width 72 height 17
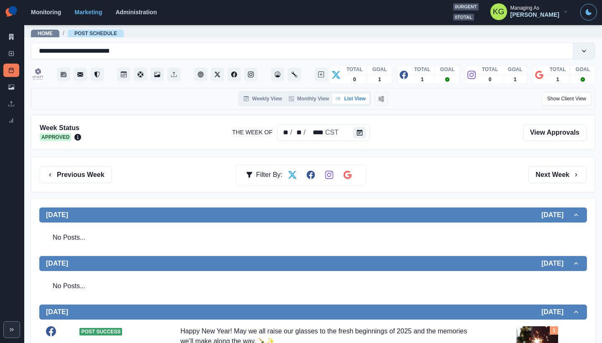
scroll to position [184, 0]
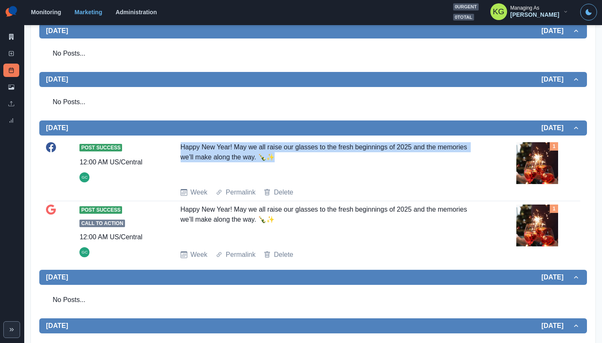
drag, startPoint x: 165, startPoint y: 141, endPoint x: 282, endPoint y: 156, distance: 117.6
click at [282, 156] on div "Post Success 12:00 AM US/Central GC Happy New Year! May we all raise our glasse…" at bounding box center [313, 170] width 534 height 62
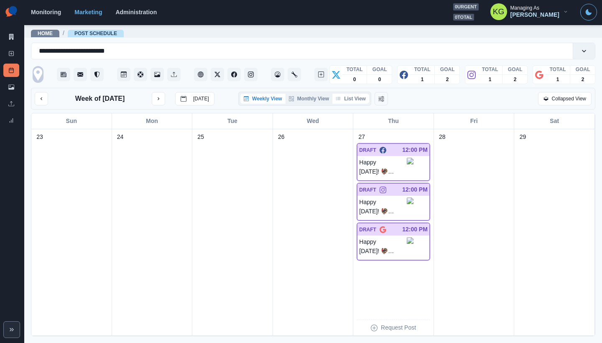
click at [348, 104] on button "List View" at bounding box center [350, 99] width 37 height 10
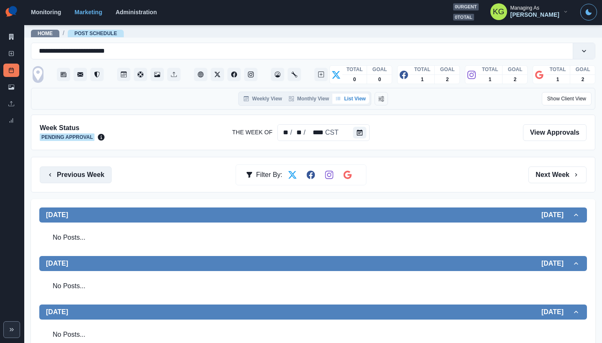
click at [92, 176] on button "Previous Week" at bounding box center [76, 174] width 72 height 17
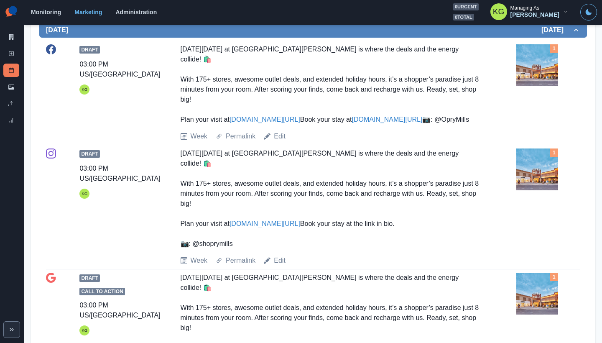
scroll to position [57, 0]
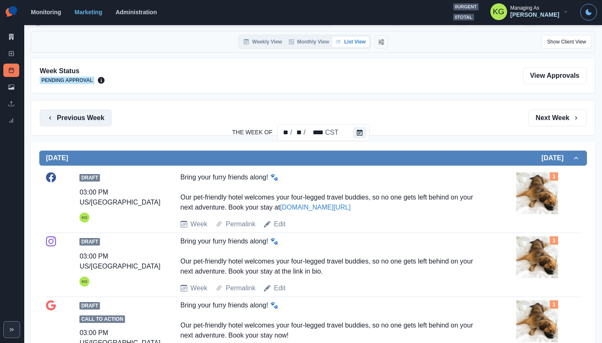
click at [65, 122] on button "Previous Week" at bounding box center [76, 117] width 72 height 17
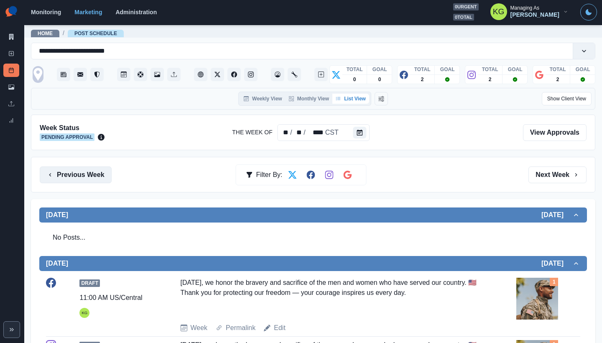
click at [89, 177] on button "Previous Week" at bounding box center [76, 174] width 72 height 17
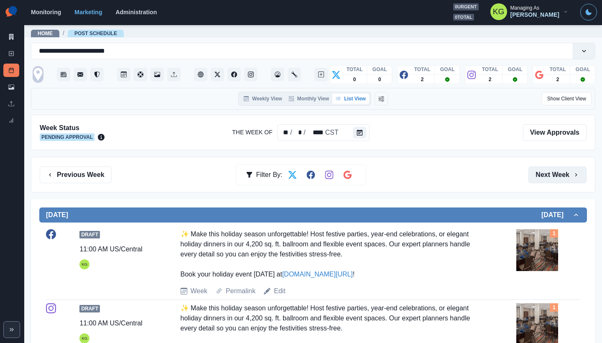
click at [552, 175] on button "Next Week" at bounding box center [557, 174] width 58 height 17
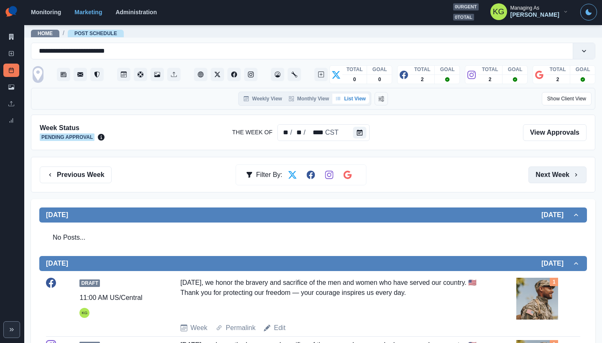
click at [552, 175] on button "Next Week" at bounding box center [557, 174] width 58 height 17
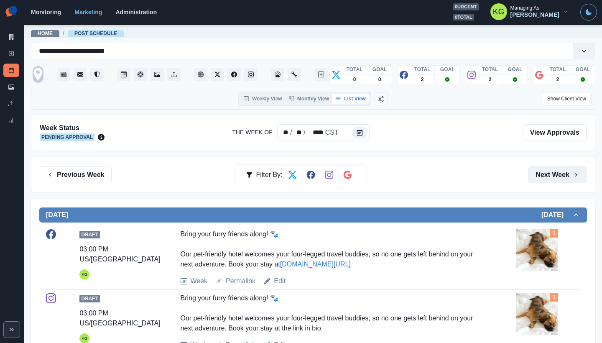
click at [552, 175] on button "Next Week" at bounding box center [557, 174] width 58 height 17
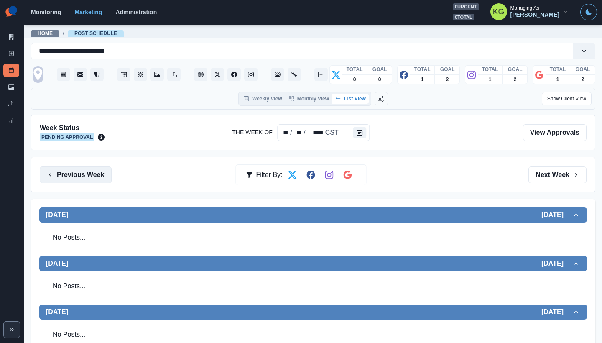
click at [103, 173] on button "Previous Week" at bounding box center [76, 174] width 72 height 17
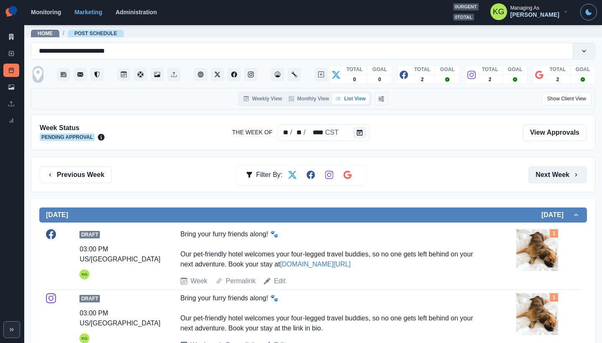
click at [559, 179] on button "Next Week" at bounding box center [557, 174] width 58 height 17
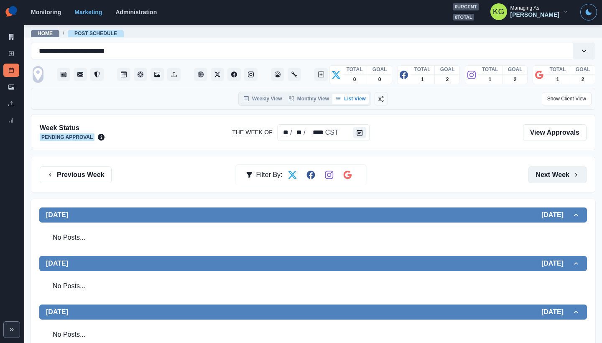
click at [559, 179] on button "Next Week" at bounding box center [557, 174] width 58 height 17
click at [64, 178] on button "Previous Week" at bounding box center [76, 174] width 72 height 17
click at [82, 174] on button "Previous Week" at bounding box center [76, 174] width 72 height 17
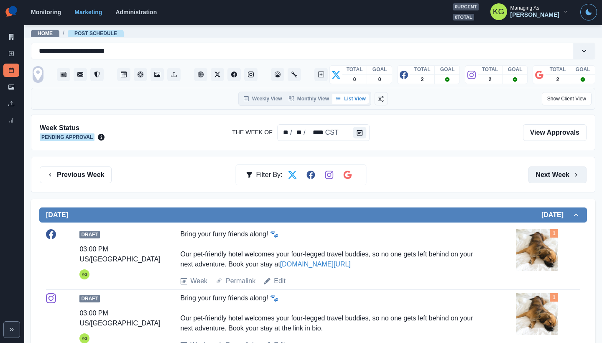
click at [555, 173] on button "Next Week" at bounding box center [557, 174] width 58 height 17
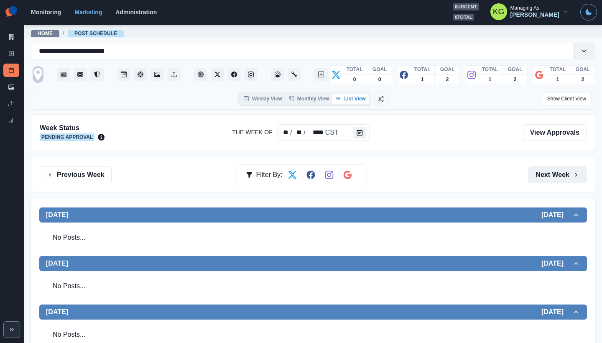
click at [555, 173] on button "Next Week" at bounding box center [557, 174] width 58 height 17
click at [13, 48] on link "New Post" at bounding box center [11, 53] width 16 height 13
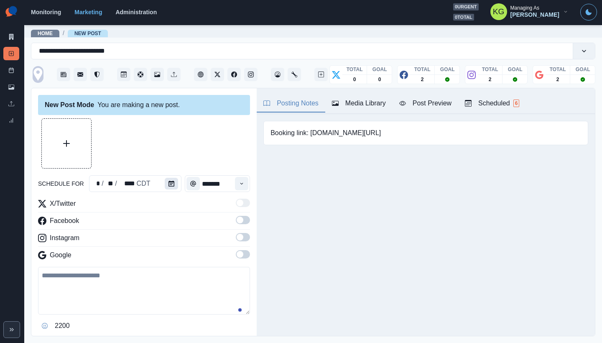
click at [170, 183] on icon "Calendar" at bounding box center [171, 184] width 6 height 6
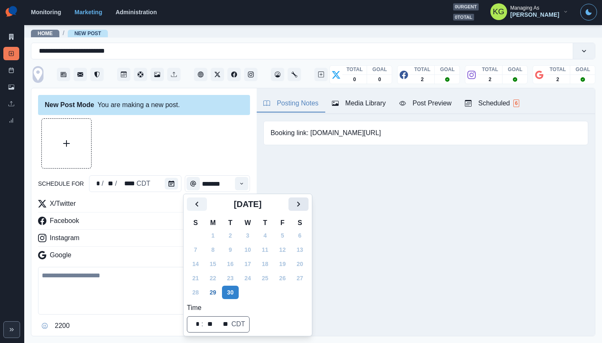
click at [308, 206] on button "Next" at bounding box center [298, 203] width 20 height 13
click at [303, 206] on icon "Next" at bounding box center [298, 204] width 10 height 10
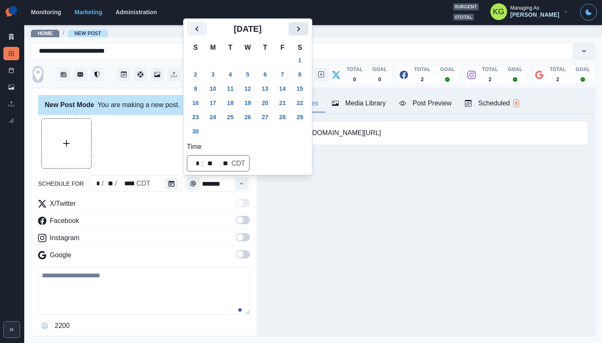
click at [308, 36] on button "Next" at bounding box center [298, 28] width 20 height 13
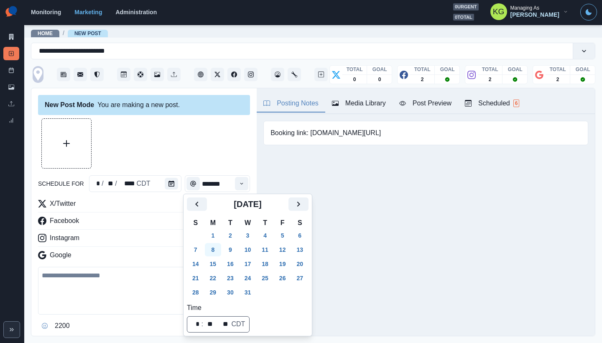
click at [215, 249] on button "8" at bounding box center [213, 249] width 17 height 13
click at [186, 160] on div at bounding box center [144, 143] width 212 height 50
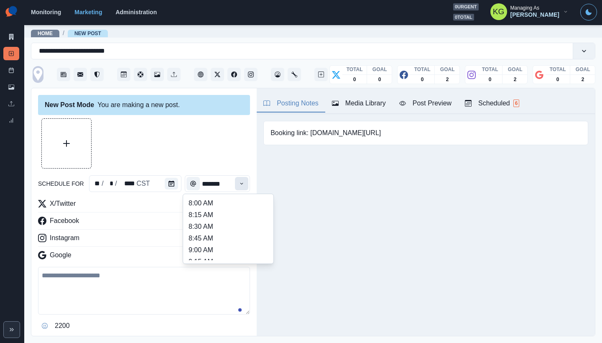
click at [237, 187] on button "Time" at bounding box center [241, 183] width 13 height 13
click at [211, 220] on li "12:00 PM" at bounding box center [228, 217] width 84 height 12
type input "********"
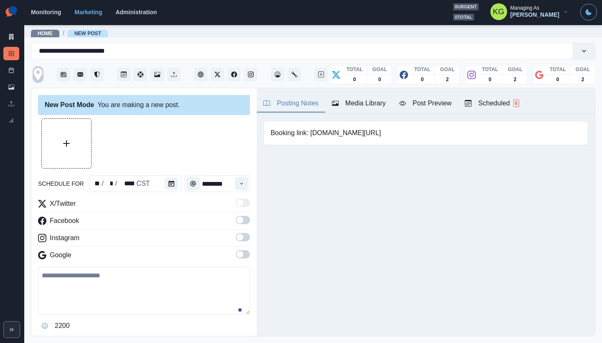
click at [236, 257] on span at bounding box center [243, 254] width 14 height 8
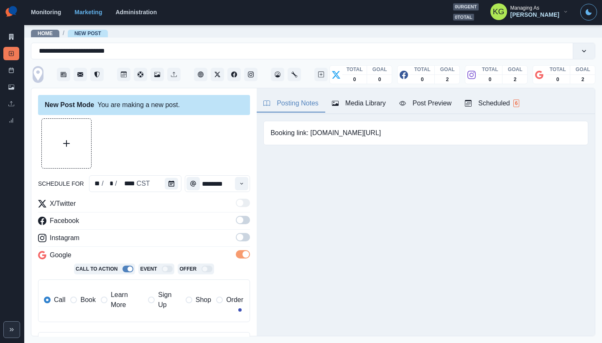
click at [238, 239] on span at bounding box center [243, 237] width 14 height 8
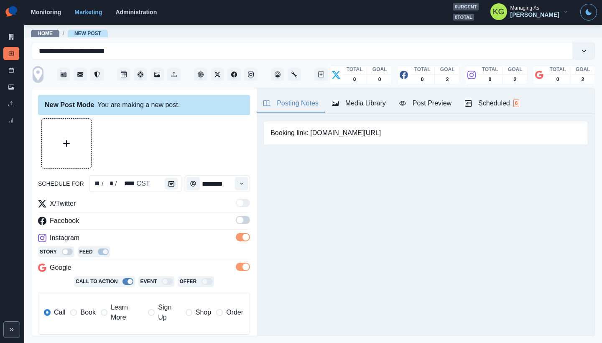
click at [239, 215] on div "X/Twitter Facebook Instagram Story Feed Google Call To Action Event Offer Call …" at bounding box center [144, 270] width 212 height 143
drag, startPoint x: 238, startPoint y: 221, endPoint x: 194, endPoint y: 245, distance: 49.7
click at [238, 221] on span at bounding box center [243, 220] width 14 height 8
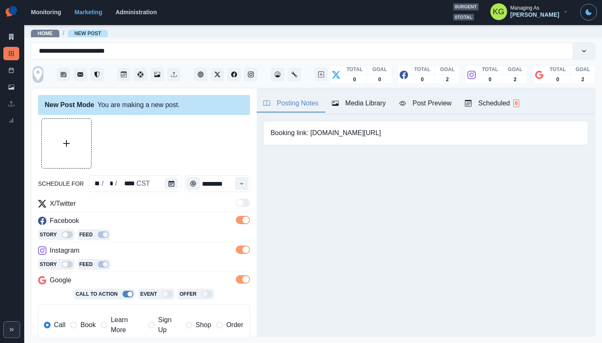
click at [89, 316] on label "Book" at bounding box center [82, 325] width 25 height 20
click at [367, 104] on div "Media Library" at bounding box center [359, 103] width 54 height 10
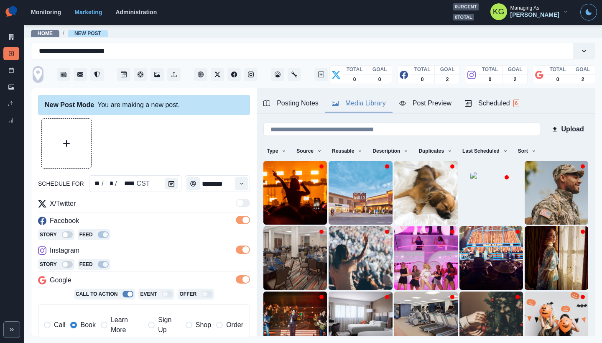
scroll to position [66, 0]
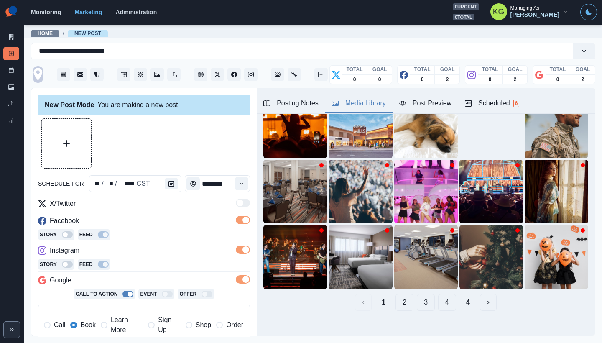
click at [463, 294] on button "4" at bounding box center [467, 302] width 17 height 17
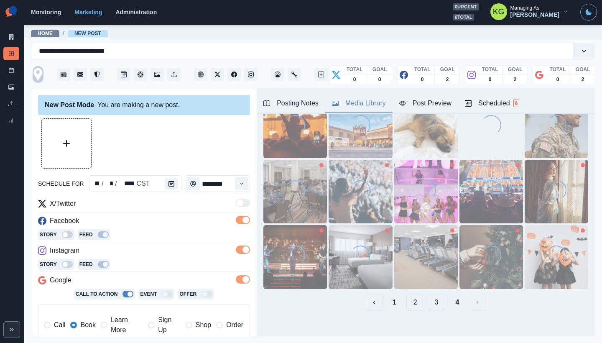
scroll to position [0, 0]
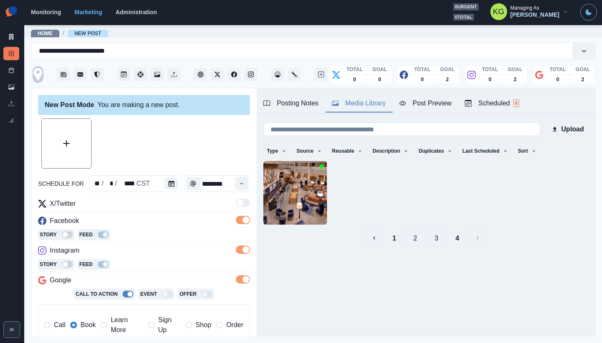
click at [430, 239] on button "3" at bounding box center [437, 237] width 18 height 17
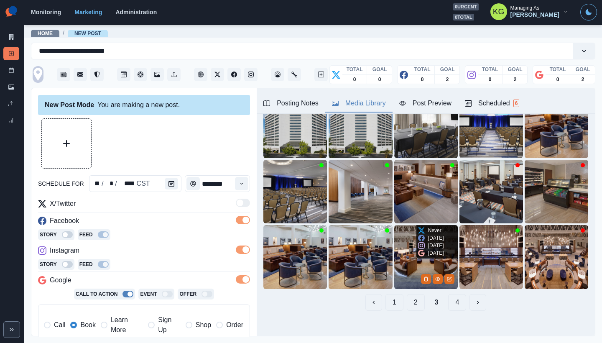
scroll to position [51, 0]
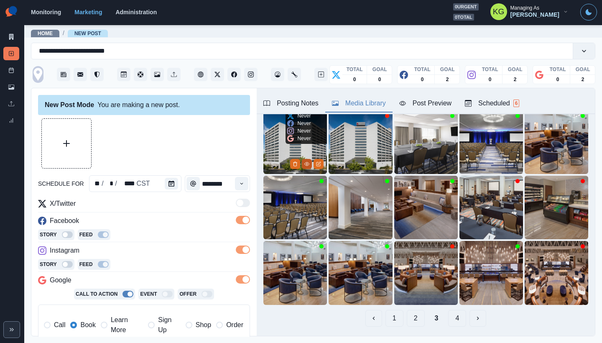
click at [305, 159] on button "View Media" at bounding box center [307, 164] width 10 height 10
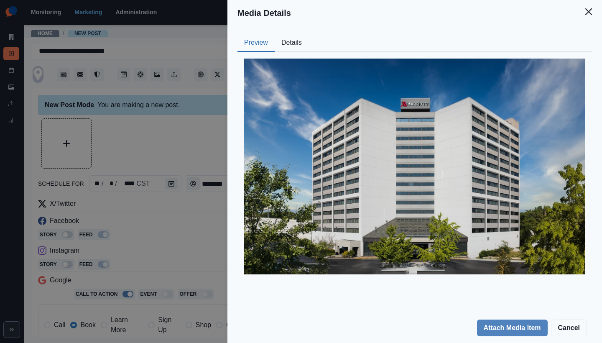
click at [295, 44] on button "Details" at bounding box center [292, 43] width 34 height 18
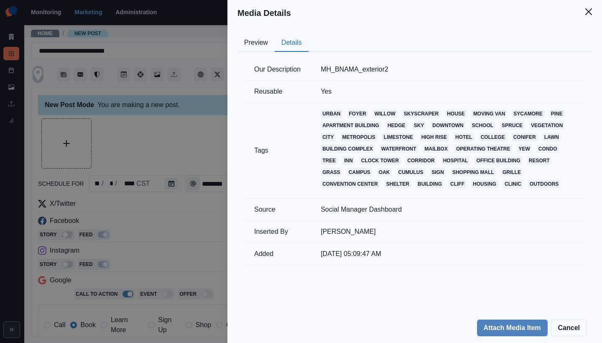
click at [257, 43] on button "Preview" at bounding box center [255, 43] width 37 height 18
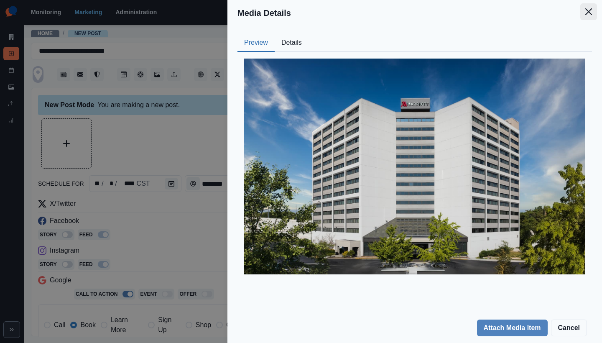
click at [588, 13] on icon "Close" at bounding box center [588, 11] width 7 height 7
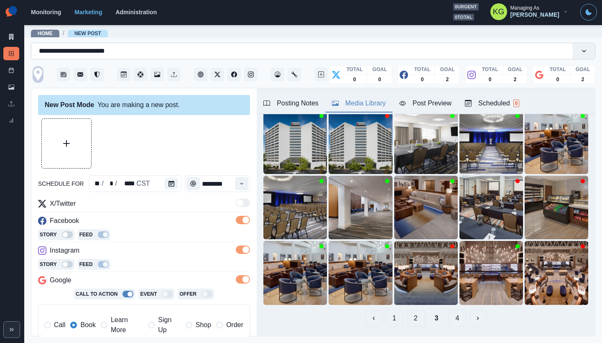
scroll to position [26, 0]
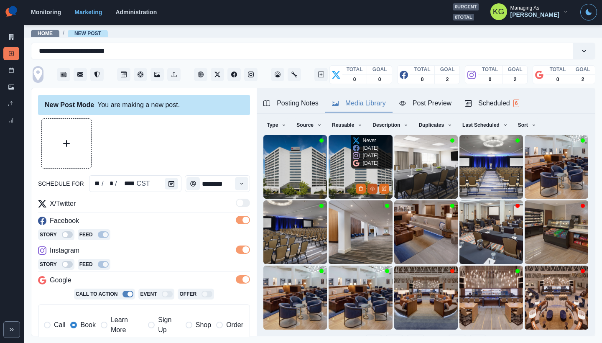
click at [370, 187] on icon "View Media" at bounding box center [372, 188] width 5 height 3
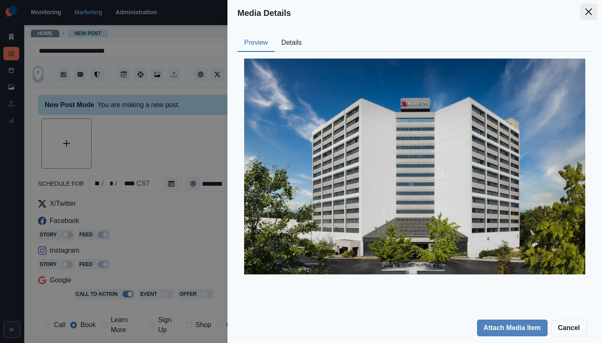
click at [585, 5] on button "Close" at bounding box center [588, 11] width 17 height 17
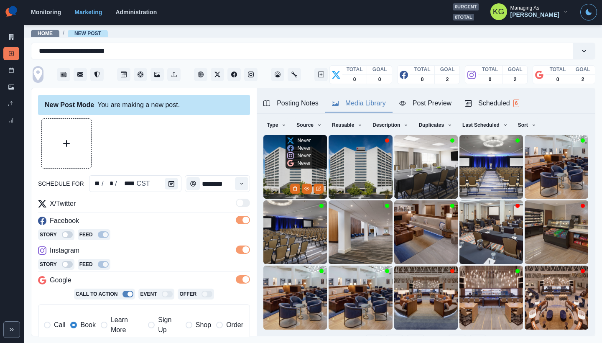
click at [284, 166] on img at bounding box center [295, 167] width 64 height 64
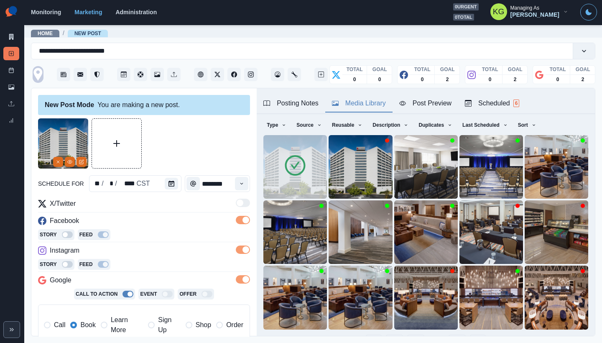
scroll to position [66, 0]
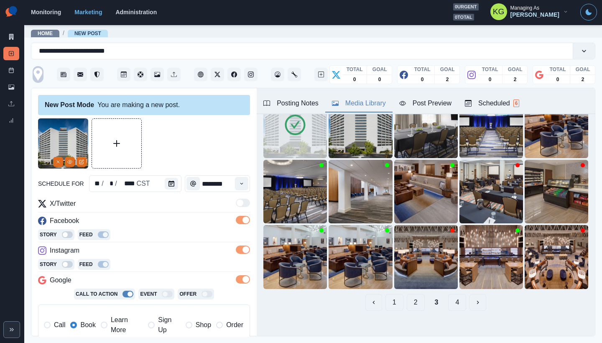
click at [411, 294] on button "2" at bounding box center [416, 302] width 18 height 17
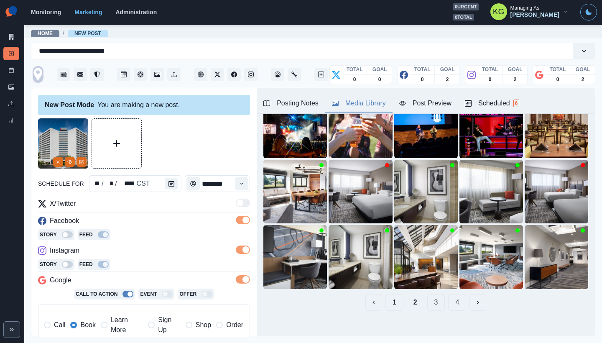
click at [390, 294] on button "1" at bounding box center [394, 302] width 18 height 17
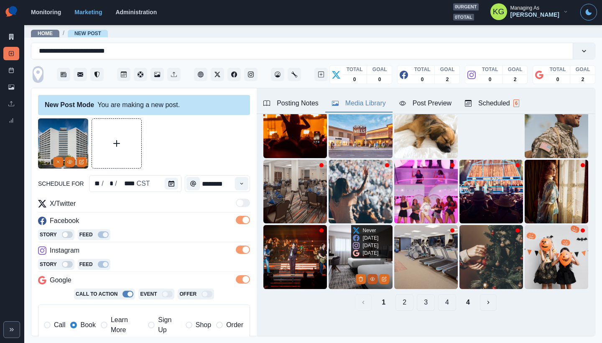
click at [370, 276] on icon "View Media" at bounding box center [372, 278] width 5 height 5
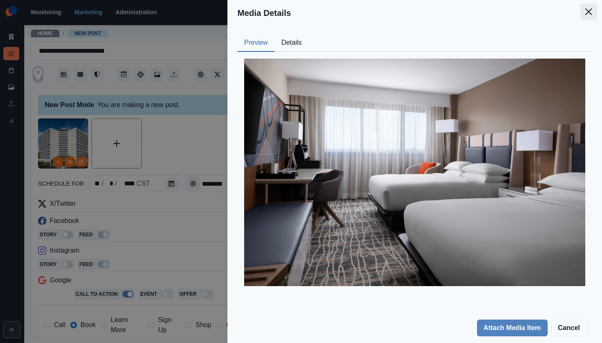
click at [588, 12] on icon "Close" at bounding box center [588, 11] width 7 height 7
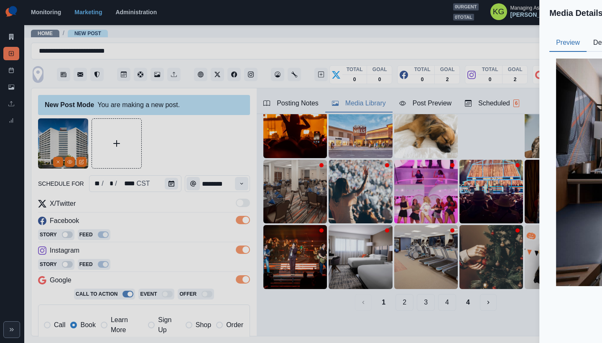
scroll to position [26, 0]
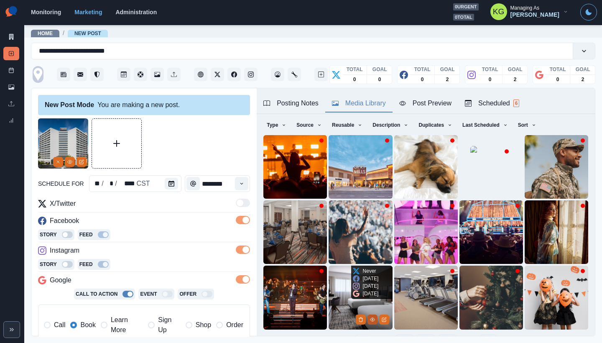
click at [370, 317] on icon "View Media" at bounding box center [372, 319] width 5 height 5
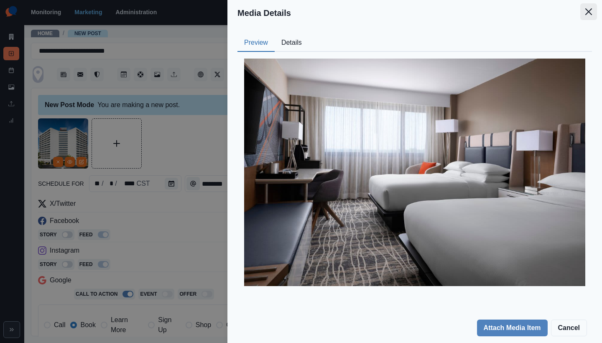
click at [595, 16] on button "Close" at bounding box center [588, 11] width 17 height 17
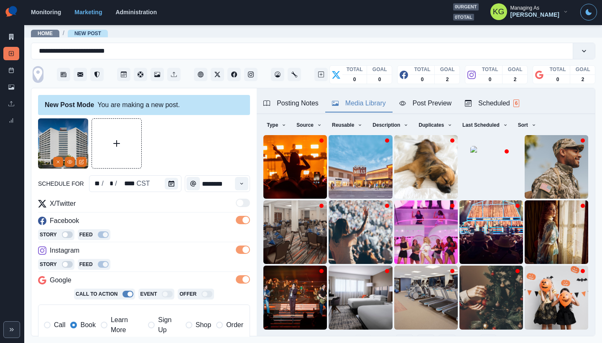
scroll to position [66, 0]
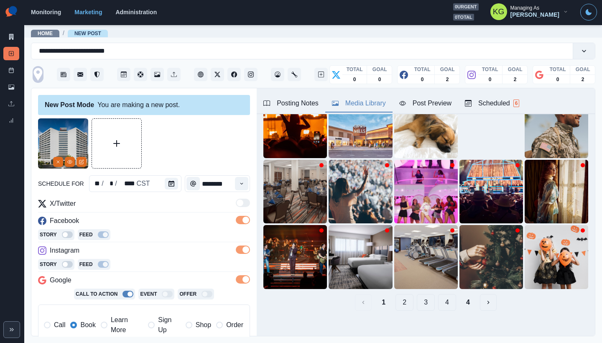
click at [424, 294] on button "3" at bounding box center [426, 302] width 18 height 17
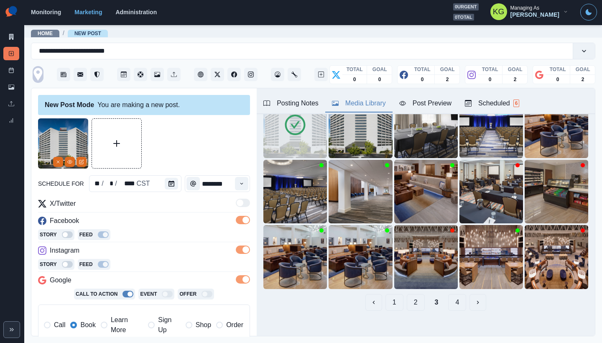
click at [394, 298] on button "1" at bounding box center [394, 302] width 18 height 17
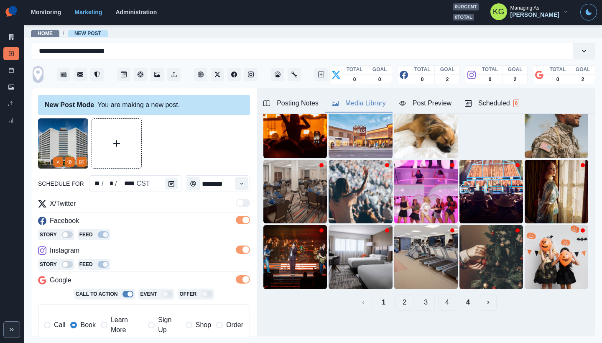
click at [399, 298] on button "2" at bounding box center [404, 302] width 18 height 17
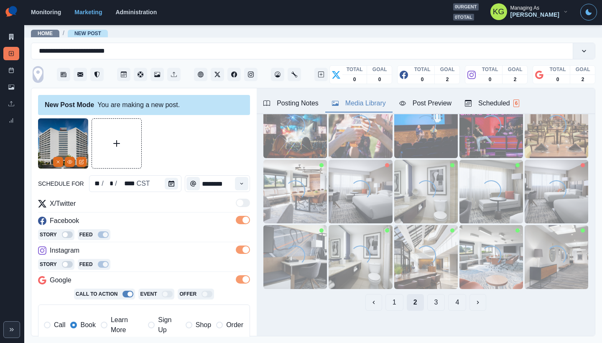
scroll to position [8, 0]
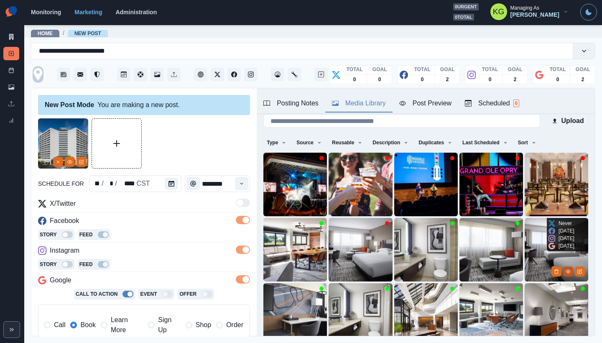
click at [565, 269] on icon "View Media" at bounding box center [567, 271] width 5 height 5
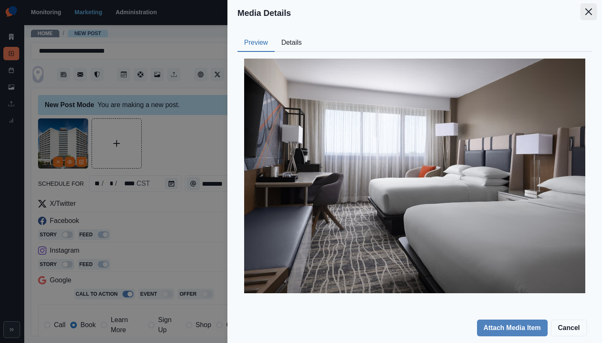
click at [587, 12] on icon "Close" at bounding box center [588, 11] width 7 height 7
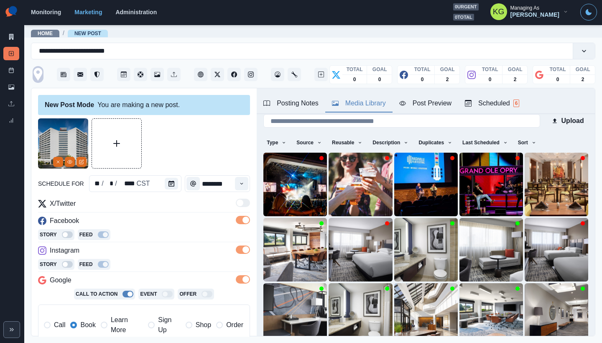
scroll to position [26, 0]
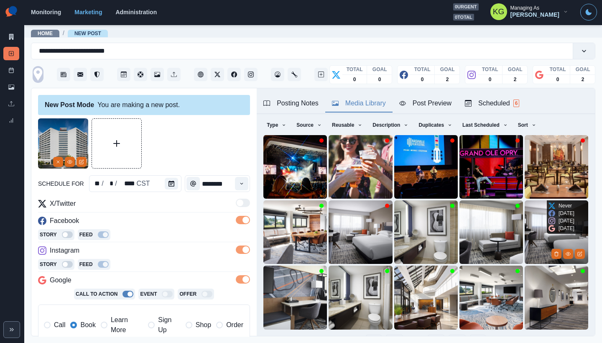
click at [533, 231] on img at bounding box center [556, 232] width 64 height 64
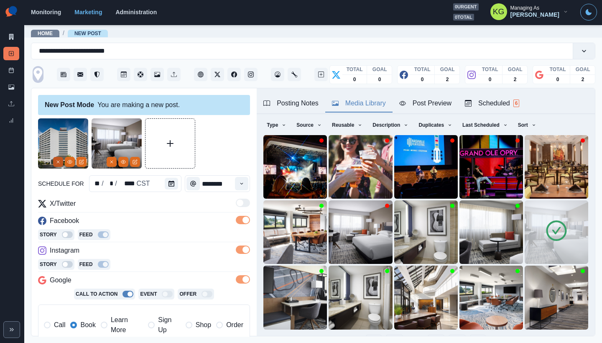
click at [55, 162] on button "Remove" at bounding box center [58, 162] width 10 height 10
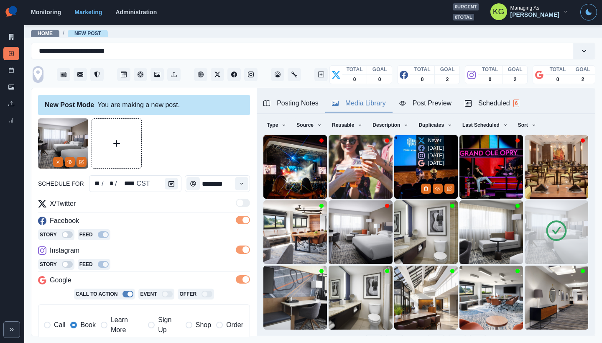
scroll to position [66, 0]
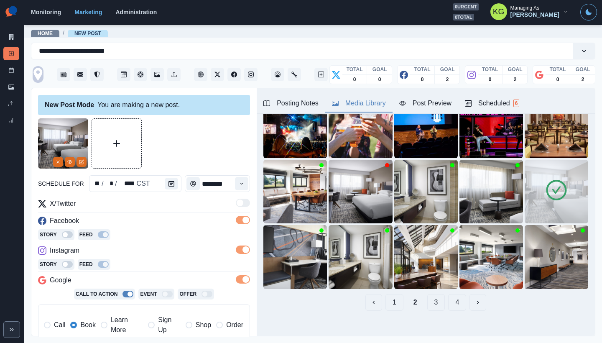
click at [430, 295] on button "3" at bounding box center [436, 302] width 18 height 17
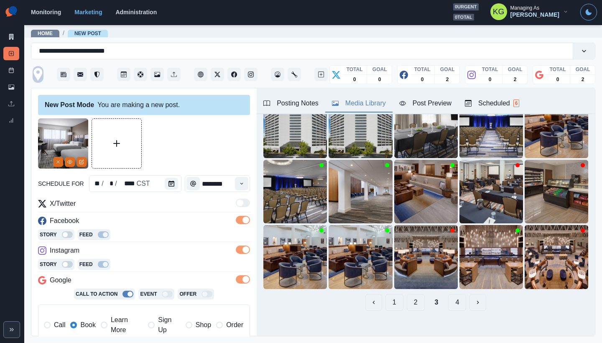
click at [295, 98] on button "Posting Notes" at bounding box center [291, 104] width 69 height 18
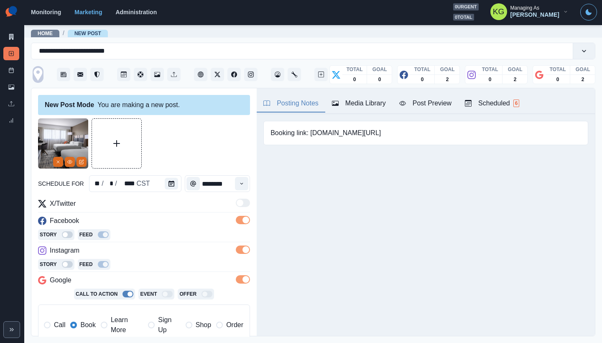
scroll to position [188, 0]
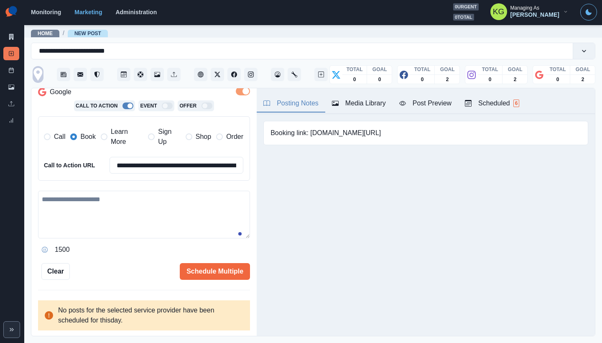
click at [111, 245] on div "1500" at bounding box center [144, 249] width 212 height 13
click at [118, 206] on textarea at bounding box center [144, 215] width 212 height 48
paste textarea "**********"
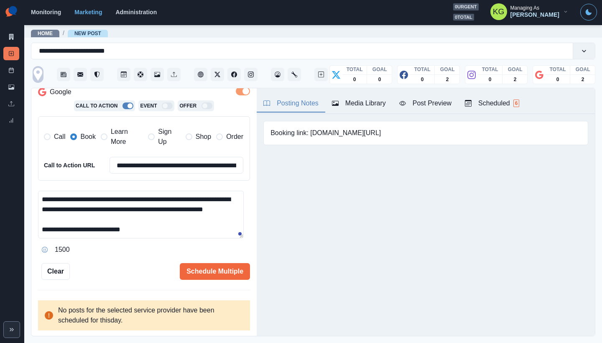
scroll to position [5, 0]
drag, startPoint x: 330, startPoint y: 132, endPoint x: 394, endPoint y: 134, distance: 63.6
click at [394, 134] on div "Booking link: www.bit.ly/4mMLpWR" at bounding box center [425, 133] width 325 height 24
copy pre "www.bit.ly/4mMLpWR"
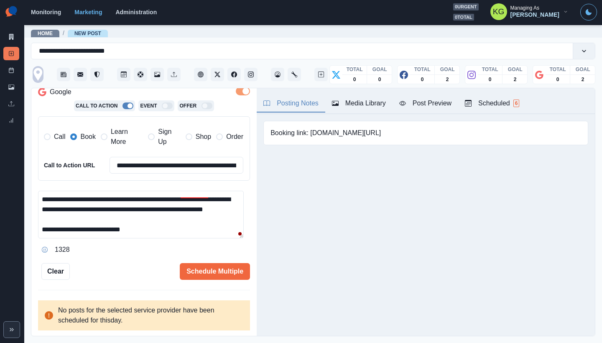
drag, startPoint x: 235, startPoint y: 234, endPoint x: 236, endPoint y: 252, distance: 18.4
click at [236, 252] on div "**********" at bounding box center [144, 224] width 212 height 66
click at [238, 237] on textarea "**********" at bounding box center [141, 215] width 206 height 48
click at [238, 238] on textarea "**********" at bounding box center [141, 215] width 206 height 48
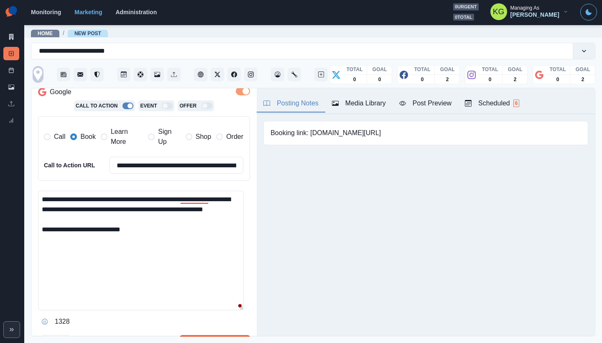
drag, startPoint x: 165, startPoint y: 260, endPoint x: 165, endPoint y: 255, distance: 5.4
click at [165, 260] on textarea "**********" at bounding box center [141, 251] width 206 height 120
click at [182, 196] on textarea "**********" at bounding box center [141, 251] width 206 height 120
click at [174, 234] on textarea "**********" at bounding box center [141, 251] width 206 height 120
paste textarea "**********"
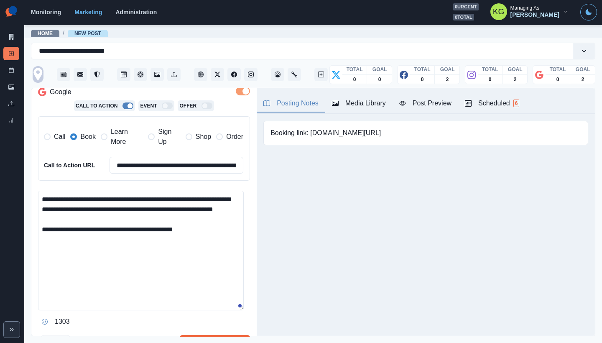
scroll to position [253, 0]
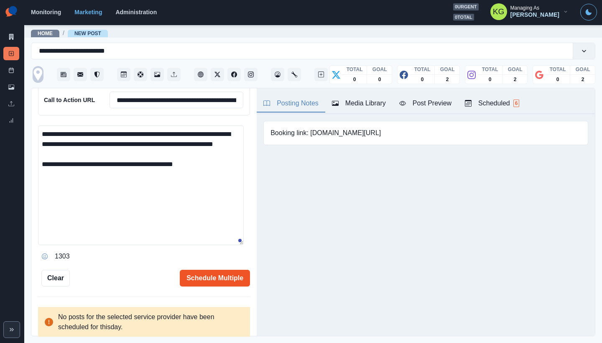
type textarea "**********"
click at [205, 272] on button "Schedule Multiple" at bounding box center [215, 278] width 70 height 17
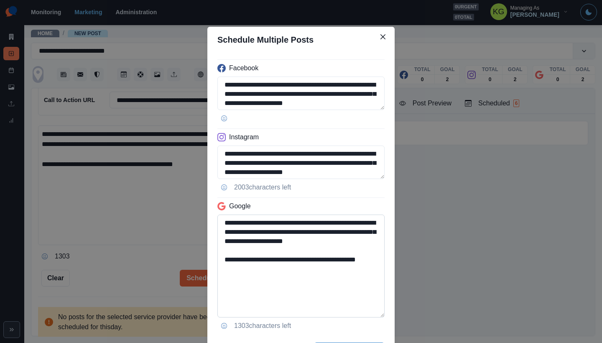
click at [372, 317] on textarea "**********" at bounding box center [300, 265] width 167 height 103
drag, startPoint x: 209, startPoint y: 266, endPoint x: 197, endPoint y: 266, distance: 11.3
click at [197, 266] on div "**********" at bounding box center [301, 171] width 602 height 343
click at [370, 179] on textarea "**********" at bounding box center [300, 161] width 167 height 33
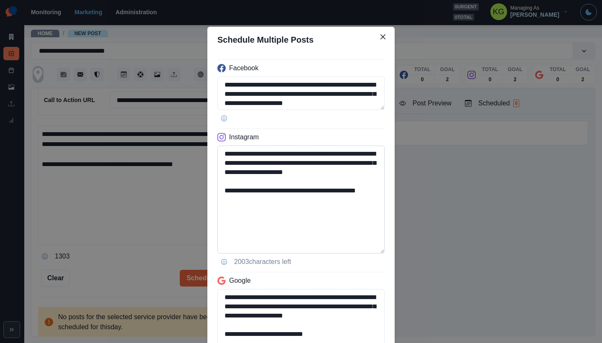
type textarea "**********"
click at [320, 217] on textarea "**********" at bounding box center [300, 199] width 167 height 108
drag, startPoint x: 274, startPoint y: 203, endPoint x: 214, endPoint y: 203, distance: 60.2
click at [217, 203] on textarea "**********" at bounding box center [300, 199] width 167 height 108
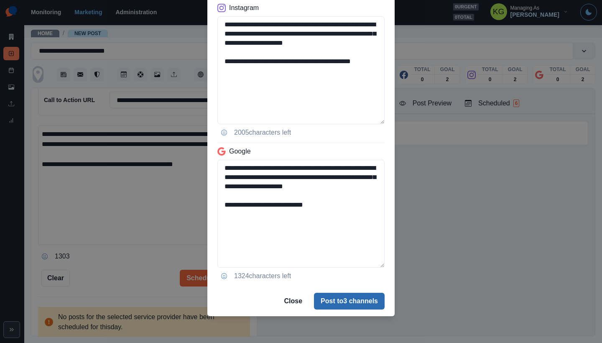
type textarea "**********"
click at [333, 295] on button "Post to 3 channels" at bounding box center [349, 301] width 71 height 17
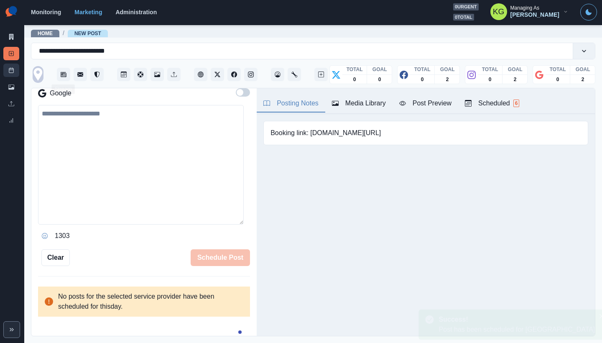
scroll to position [148, 0]
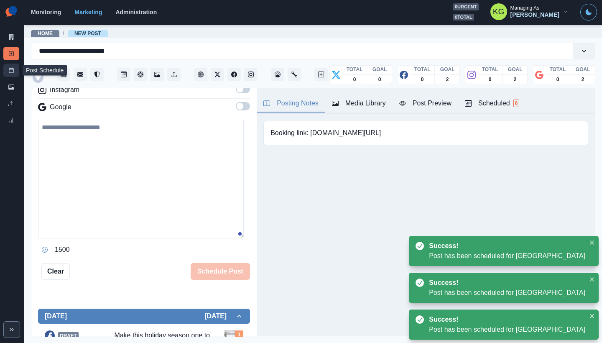
click at [7, 73] on link "Post Schedule" at bounding box center [11, 70] width 16 height 13
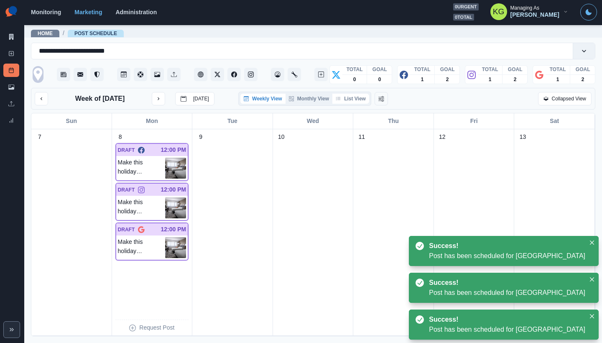
click at [353, 95] on button "List View" at bounding box center [350, 99] width 37 height 10
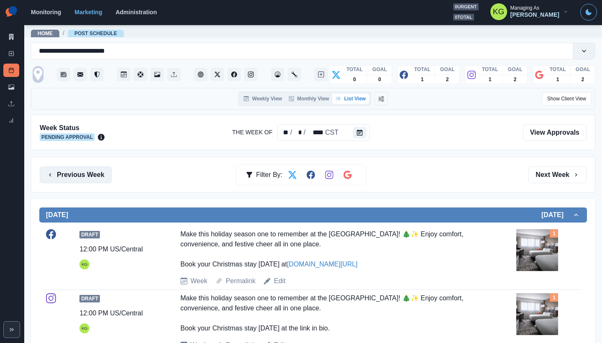
click at [82, 172] on button "Previous Week" at bounding box center [76, 174] width 72 height 17
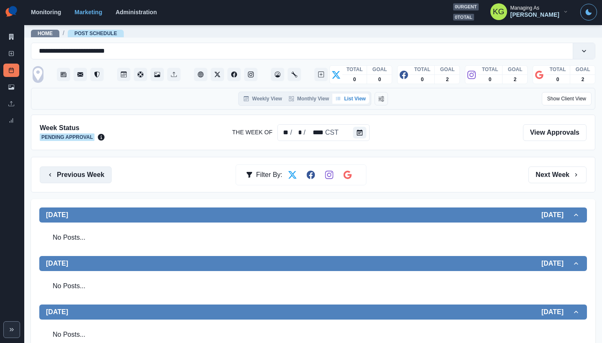
click at [81, 171] on button "Previous Week" at bounding box center [76, 174] width 72 height 17
click at [76, 173] on button "Previous Week" at bounding box center [76, 174] width 72 height 17
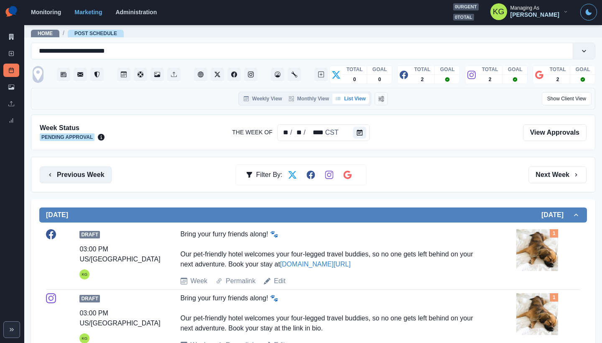
click at [76, 173] on button "Previous Week" at bounding box center [76, 174] width 72 height 17
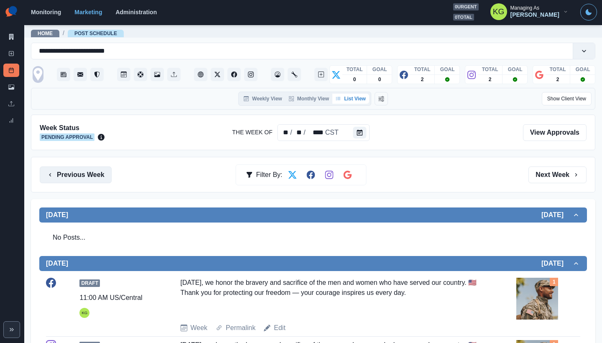
click at [76, 173] on button "Previous Week" at bounding box center [76, 174] width 72 height 17
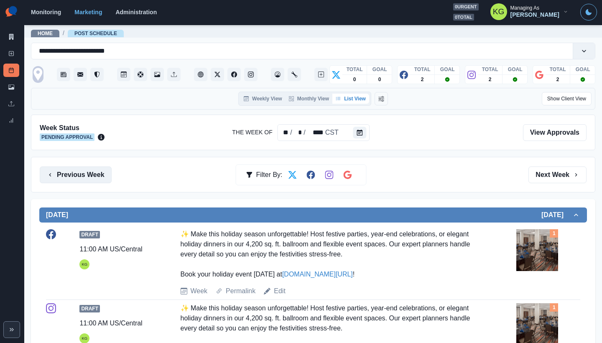
click at [75, 173] on button "Previous Week" at bounding box center [76, 174] width 72 height 17
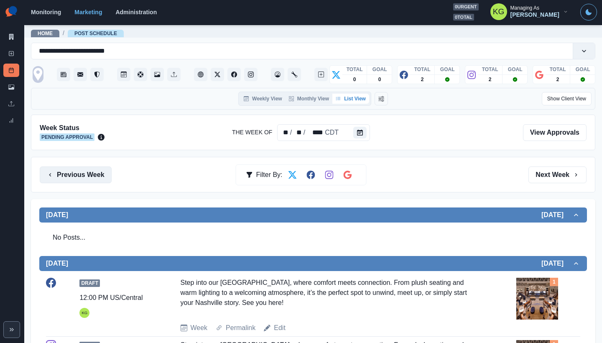
click at [75, 173] on button "Previous Week" at bounding box center [76, 174] width 72 height 17
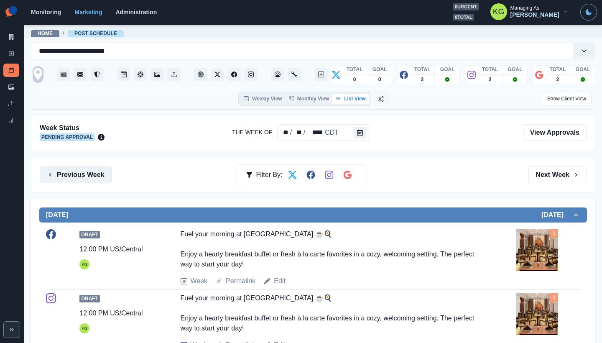
click at [75, 173] on button "Previous Week" at bounding box center [76, 174] width 72 height 17
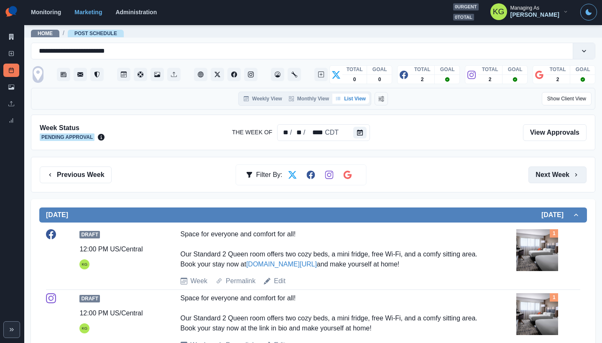
click at [548, 173] on button "Next Week" at bounding box center [557, 174] width 58 height 17
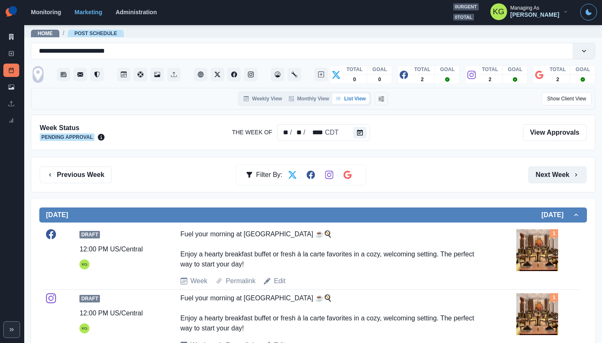
click at [548, 173] on button "Next Week" at bounding box center [557, 174] width 58 height 17
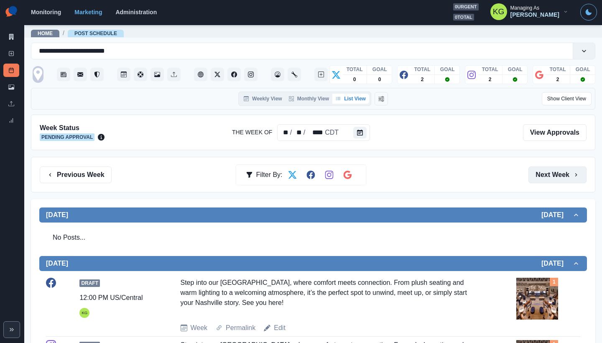
click at [548, 173] on button "Next Week" at bounding box center [557, 174] width 58 height 17
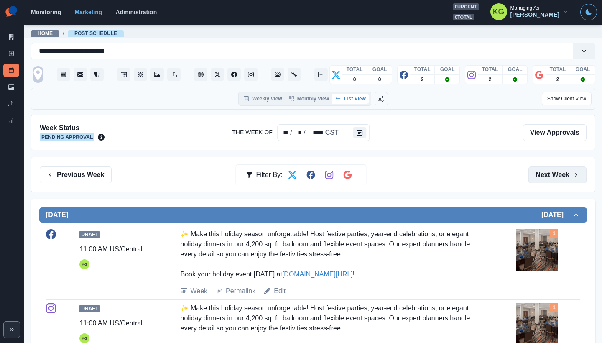
click at [548, 173] on button "Next Week" at bounding box center [557, 174] width 58 height 17
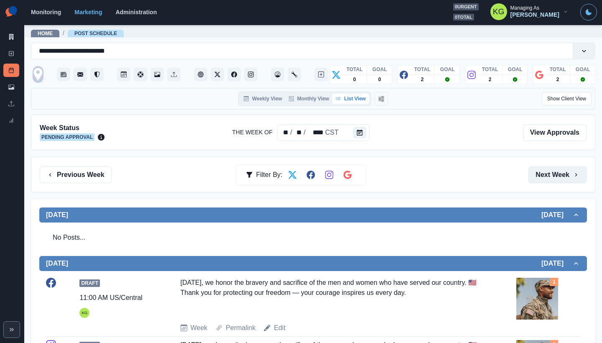
click at [548, 173] on button "Next Week" at bounding box center [557, 174] width 58 height 17
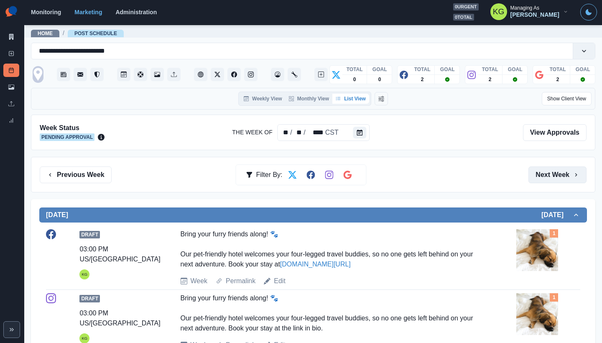
click at [548, 173] on button "Next Week" at bounding box center [557, 174] width 58 height 17
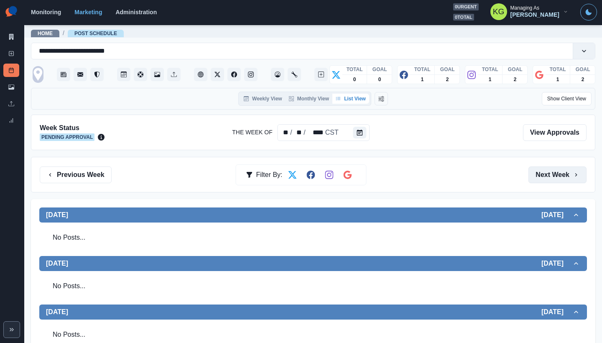
click at [548, 173] on button "Next Week" at bounding box center [557, 174] width 58 height 17
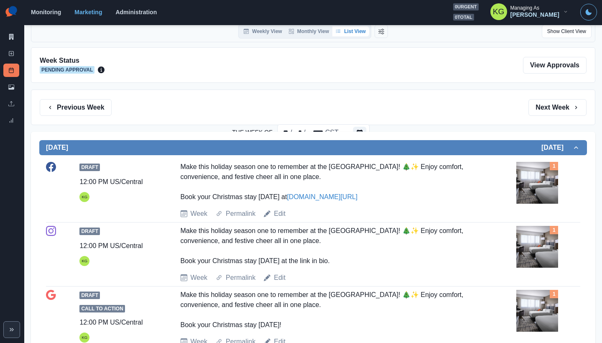
scroll to position [5, 0]
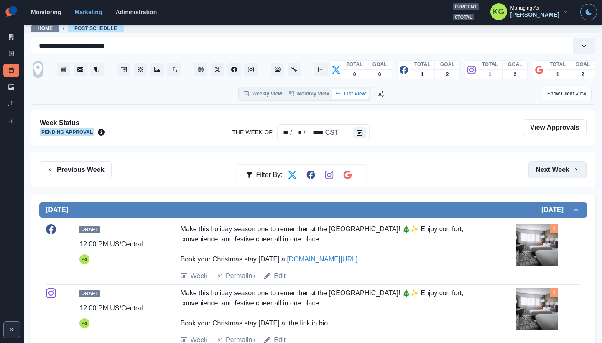
click at [543, 174] on button "Next Week" at bounding box center [557, 169] width 58 height 17
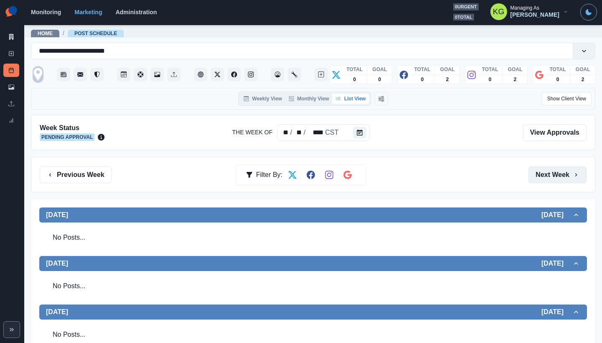
click at [543, 174] on button "Next Week" at bounding box center [557, 174] width 58 height 17
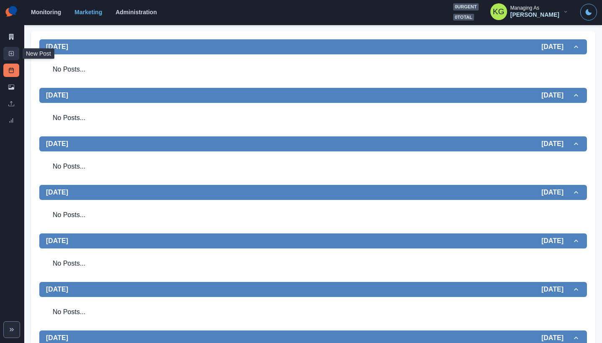
click at [15, 54] on link "New Post" at bounding box center [11, 53] width 16 height 13
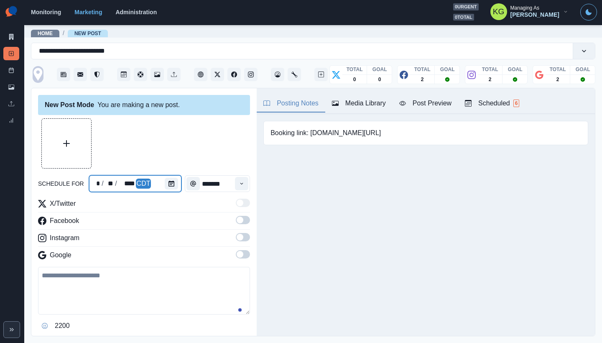
click at [179, 186] on div at bounding box center [173, 183] width 17 height 17
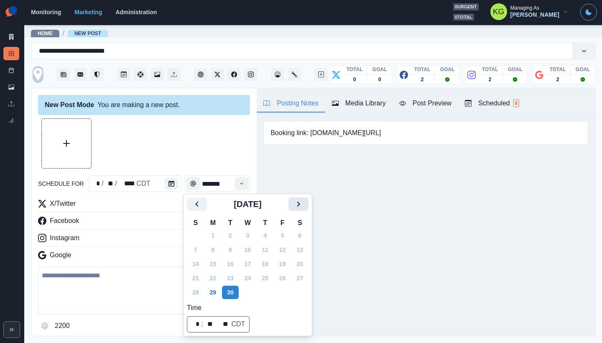
click at [303, 205] on icon "Next" at bounding box center [298, 204] width 10 height 10
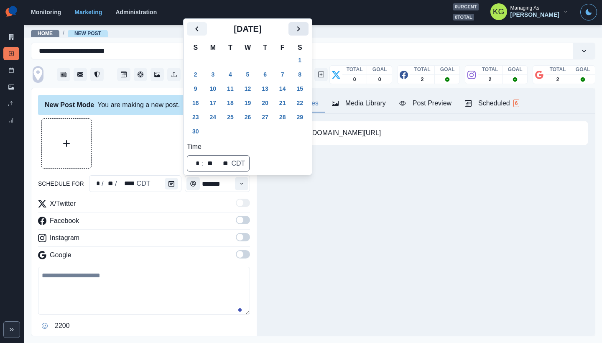
click at [303, 33] on icon "Next" at bounding box center [298, 29] width 10 height 10
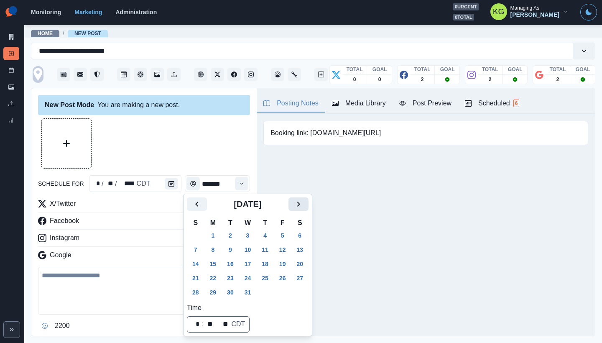
click at [300, 205] on icon "Next" at bounding box center [298, 203] width 3 height 5
click at [268, 237] on button "1" at bounding box center [265, 235] width 17 height 13
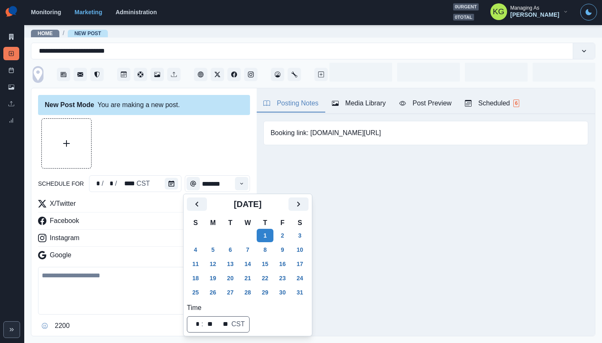
click at [180, 152] on div at bounding box center [144, 143] width 212 height 50
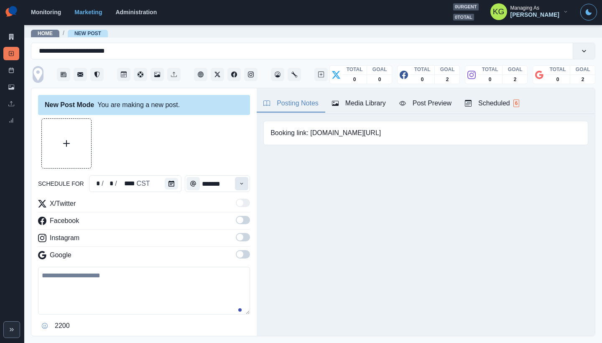
click at [239, 184] on button "Time" at bounding box center [241, 183] width 13 height 13
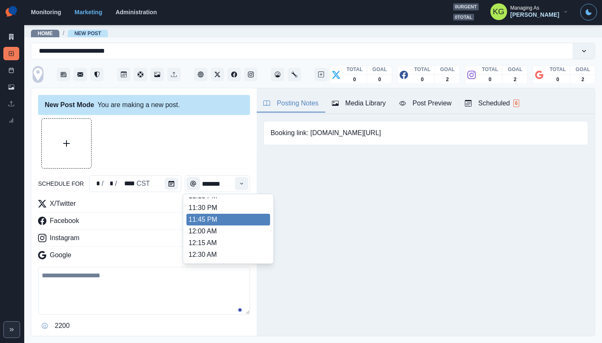
scroll to position [723, 0]
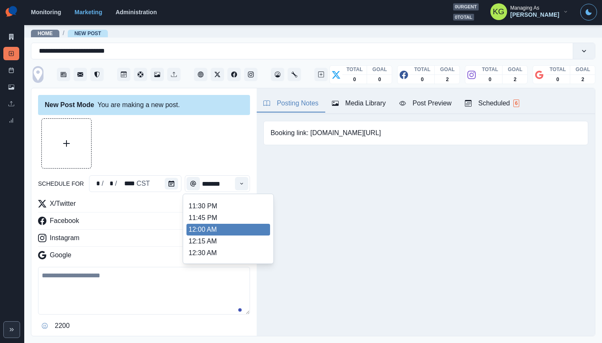
click at [216, 226] on li "12:00 AM" at bounding box center [228, 230] width 84 height 12
type input "********"
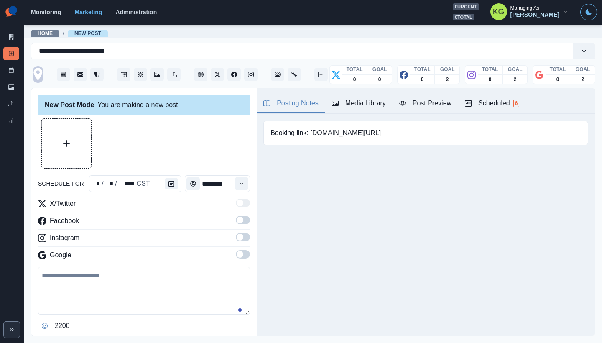
drag, startPoint x: 238, startPoint y: 252, endPoint x: 238, endPoint y: 243, distance: 8.8
click at [238, 252] on span at bounding box center [243, 254] width 14 height 8
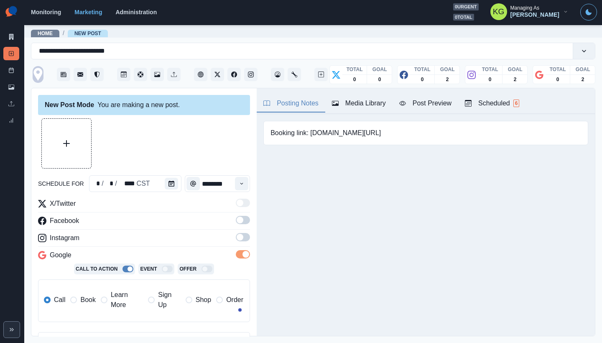
click at [237, 237] on span at bounding box center [243, 237] width 14 height 8
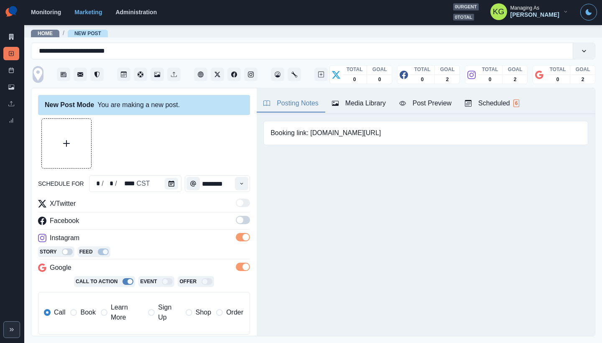
click at [237, 219] on span at bounding box center [240, 219] width 7 height 7
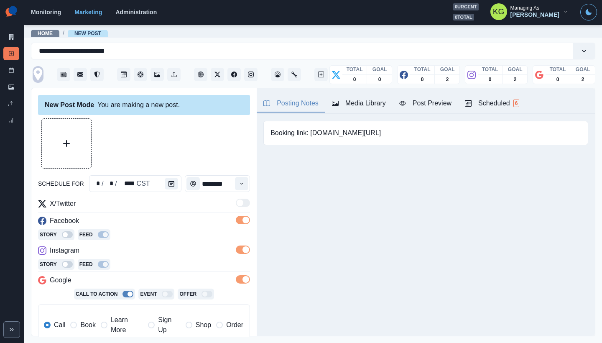
scroll to position [166, 0]
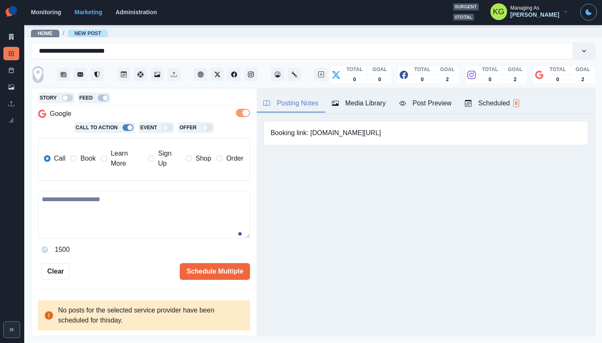
click at [79, 157] on label "Book" at bounding box center [82, 158] width 25 height 20
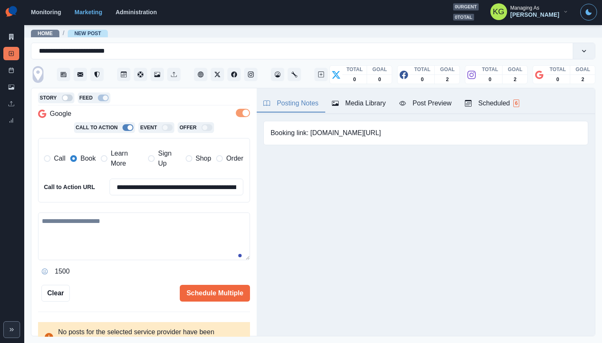
click at [364, 99] on div "Media Library" at bounding box center [359, 103] width 54 height 10
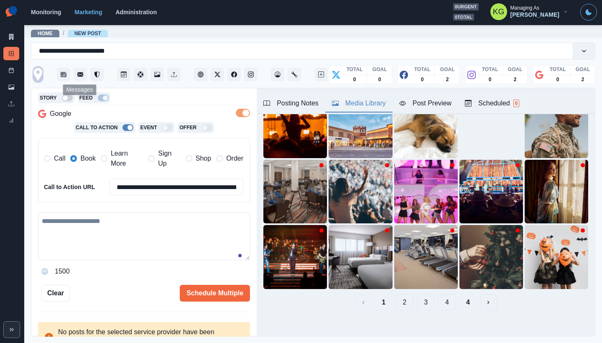
scroll to position [0, 0]
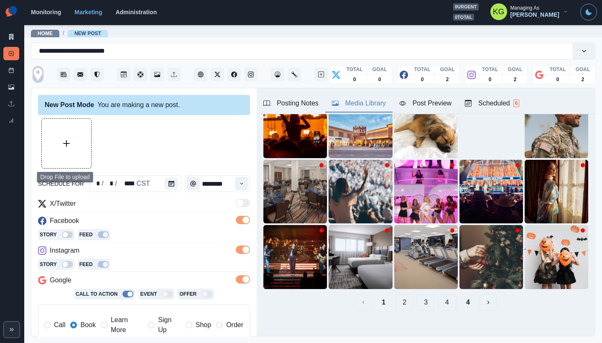
click at [70, 130] on button "Upload Media" at bounding box center [66, 143] width 49 height 49
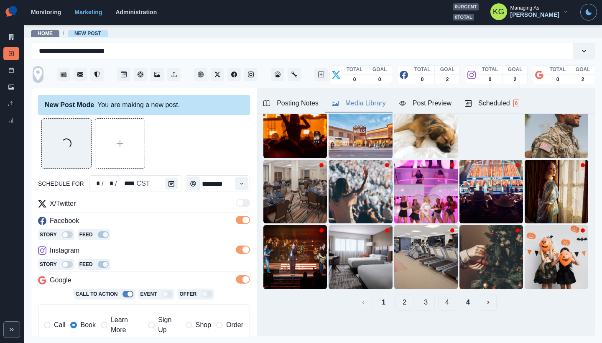
scroll to position [188, 0]
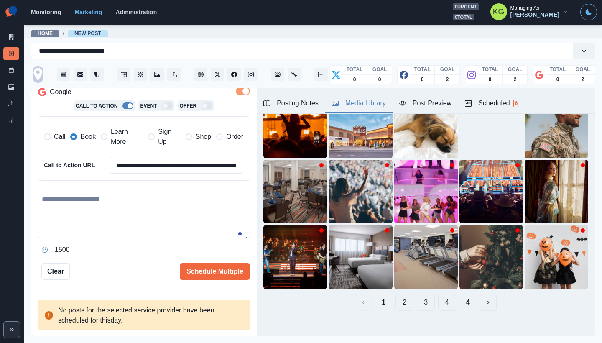
click at [135, 197] on textarea at bounding box center [144, 215] width 212 height 48
paste textarea "**********"
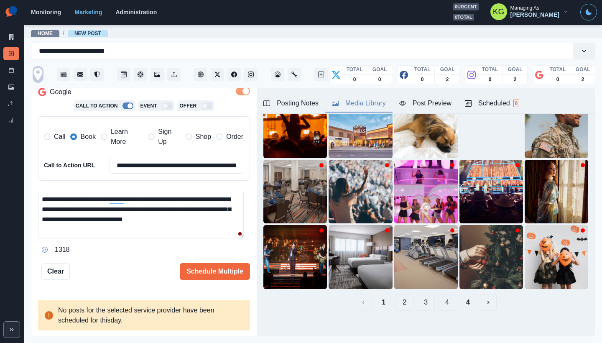
drag, startPoint x: 51, startPoint y: 209, endPoint x: 28, endPoint y: 208, distance: 23.4
click at [28, 208] on main "**********" at bounding box center [313, 183] width 578 height 318
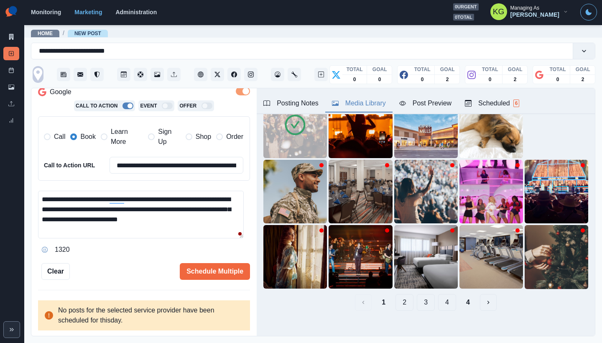
click at [207, 218] on textarea "**********" at bounding box center [141, 215] width 206 height 48
click at [232, 198] on textarea "**********" at bounding box center [141, 215] width 206 height 48
paste textarea "*"
drag, startPoint x: 63, startPoint y: 226, endPoint x: 44, endPoint y: 227, distance: 18.8
click at [44, 227] on textarea "**********" at bounding box center [141, 215] width 206 height 48
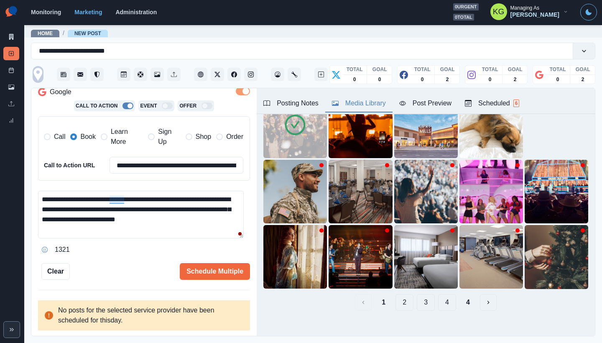
scroll to position [64, 0]
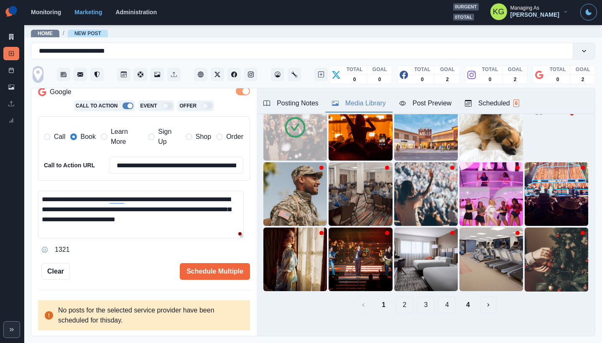
drag, startPoint x: 47, startPoint y: 209, endPoint x: 226, endPoint y: 196, distance: 179.3
click at [226, 196] on textarea "**********" at bounding box center [141, 215] width 206 height 48
click at [42, 200] on textarea "**********" at bounding box center [141, 215] width 206 height 48
paste textarea "***"
click at [71, 211] on textarea "**********" at bounding box center [141, 215] width 206 height 48
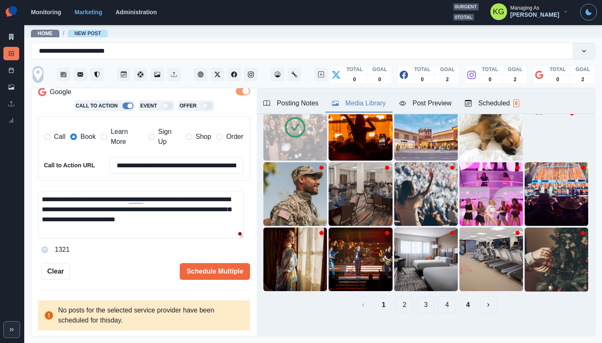
click at [44, 209] on textarea "**********" at bounding box center [141, 215] width 206 height 48
type textarea "**********"
click at [227, 266] on button "Schedule Multiple" at bounding box center [215, 271] width 70 height 17
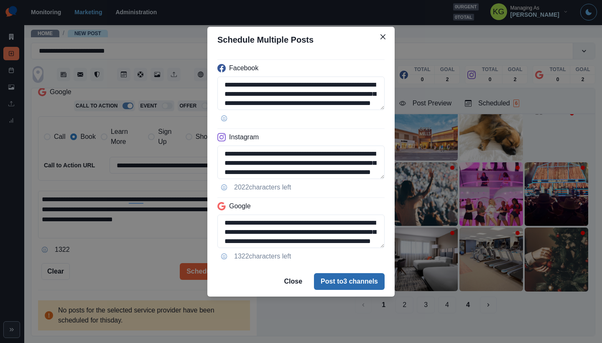
click at [348, 275] on button "Post to 3 channels" at bounding box center [349, 281] width 71 height 17
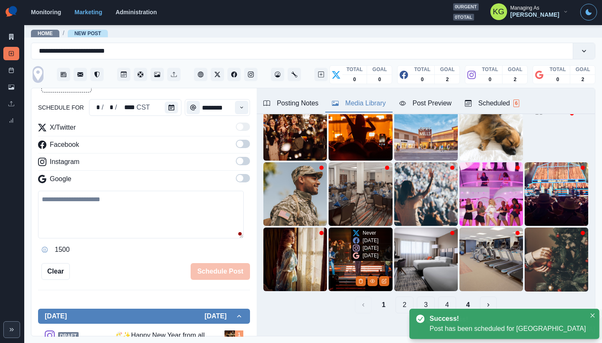
scroll to position [46, 0]
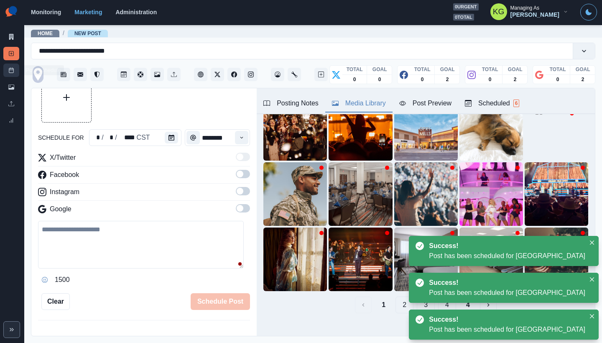
click at [10, 72] on icon at bounding box center [11, 70] width 6 height 6
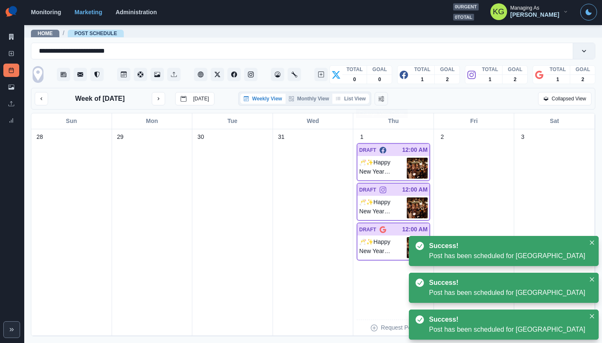
click at [359, 94] on button "List View" at bounding box center [350, 99] width 37 height 10
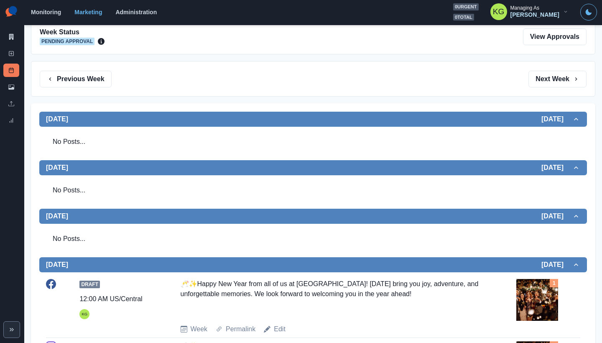
scroll to position [280, 0]
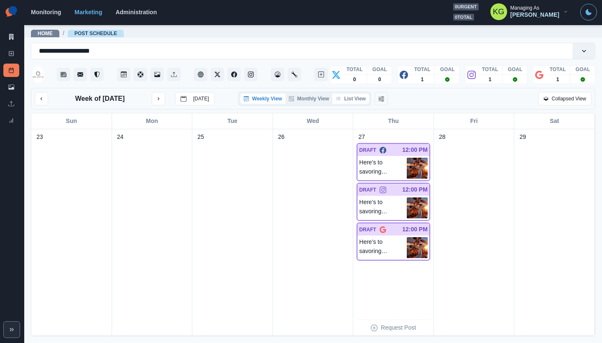
click at [356, 101] on button "List View" at bounding box center [350, 99] width 37 height 10
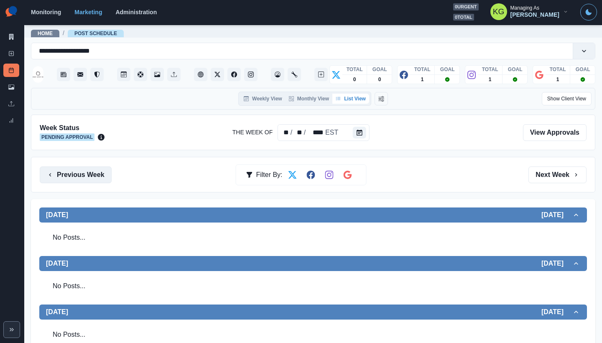
click at [80, 175] on button "Previous Week" at bounding box center [76, 174] width 72 height 17
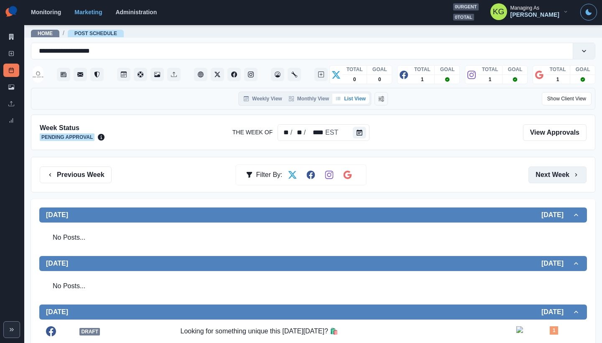
click at [535, 178] on button "Next Week" at bounding box center [557, 174] width 58 height 17
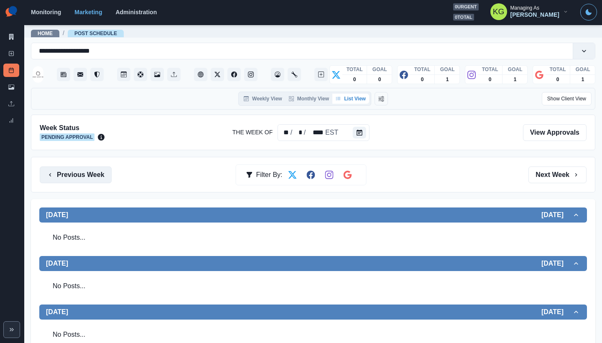
click at [90, 175] on button "Previous Week" at bounding box center [76, 174] width 72 height 17
click at [541, 170] on button "Next Week" at bounding box center [557, 174] width 58 height 17
click at [14, 55] on icon at bounding box center [11, 54] width 6 height 6
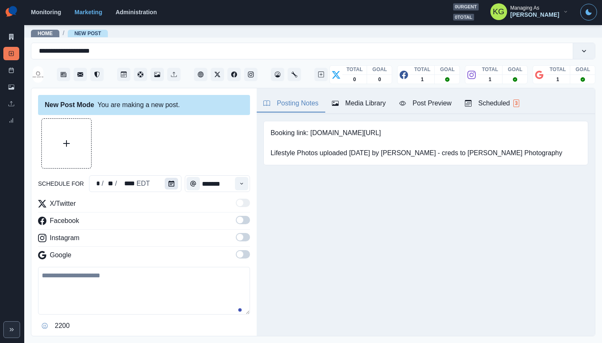
click at [169, 182] on icon "Calendar" at bounding box center [171, 184] width 6 height 6
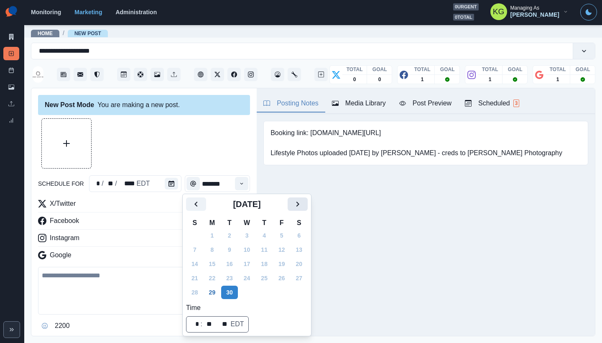
click at [308, 207] on button "Next" at bounding box center [298, 203] width 20 height 13
click at [308, 206] on button "Next" at bounding box center [298, 203] width 20 height 13
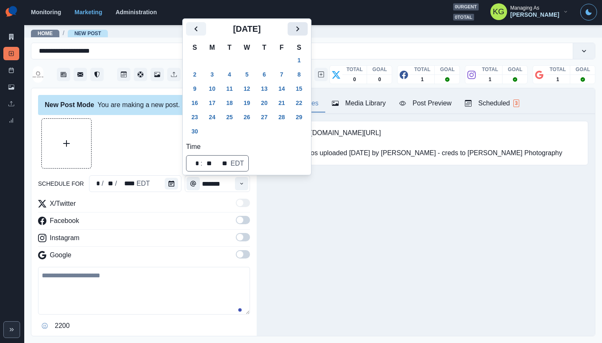
click at [310, 206] on div "Posting Notes Media Library Post Preview Scheduled 3 Booking link: [DOMAIN_NAME…" at bounding box center [426, 211] width 338 height 247
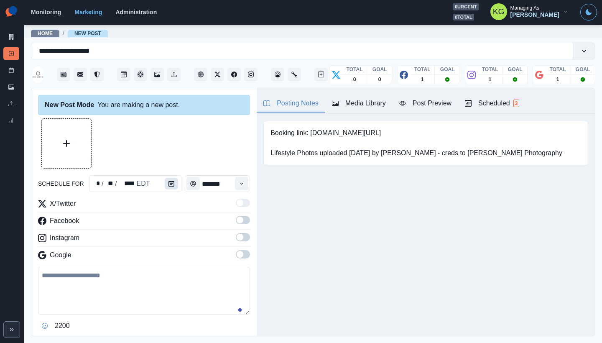
click at [169, 183] on icon "Calendar" at bounding box center [171, 184] width 6 height 6
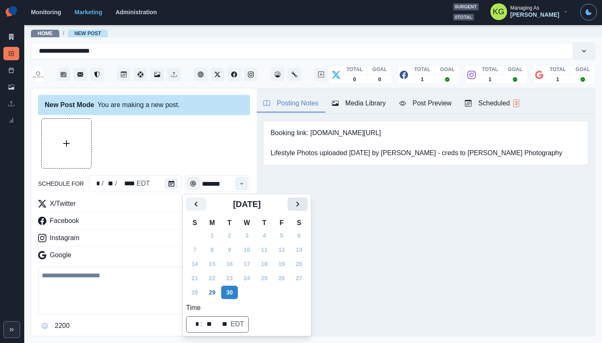
click at [308, 201] on button "Next" at bounding box center [298, 203] width 20 height 13
click at [308, 200] on button "Next" at bounding box center [298, 203] width 20 height 13
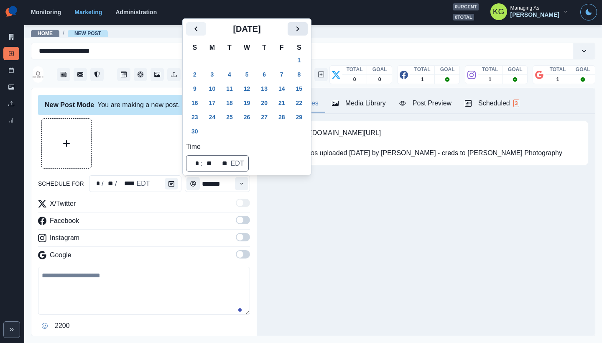
click at [303, 33] on icon "Next" at bounding box center [298, 29] width 10 height 10
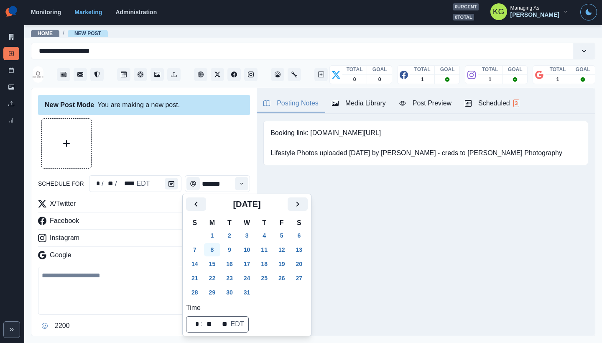
click at [214, 249] on button "8" at bounding box center [212, 249] width 17 height 13
click at [161, 153] on div at bounding box center [144, 143] width 212 height 50
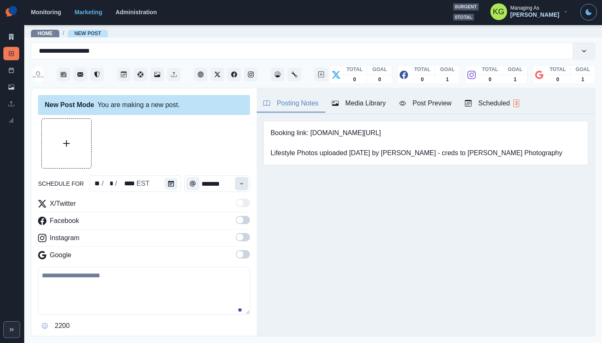
click at [235, 187] on button "Time" at bounding box center [241, 183] width 13 height 13
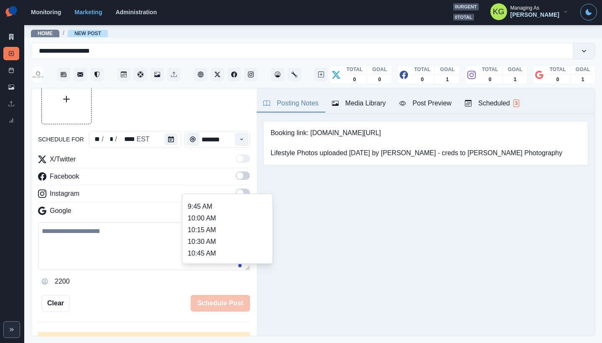
scroll to position [164, 0]
click at [211, 227] on li "12:00 PM" at bounding box center [228, 227] width 84 height 12
type input "********"
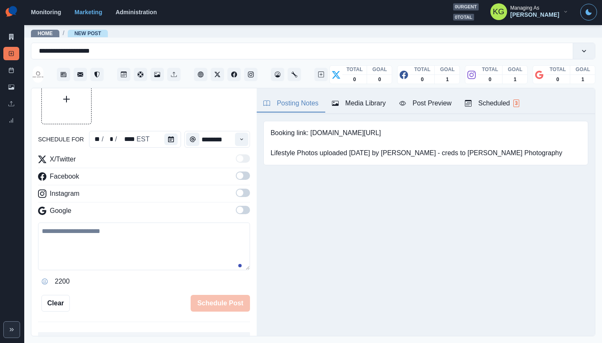
click at [239, 211] on span at bounding box center [243, 210] width 14 height 8
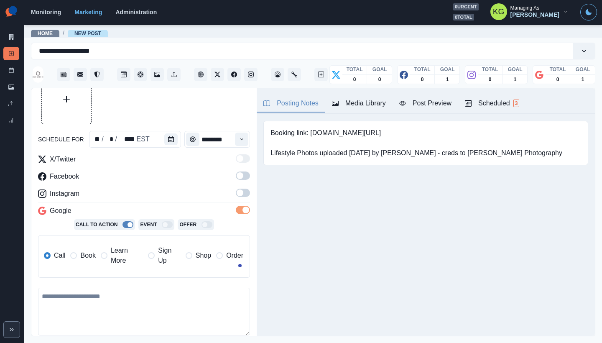
click at [237, 192] on span at bounding box center [240, 192] width 7 height 7
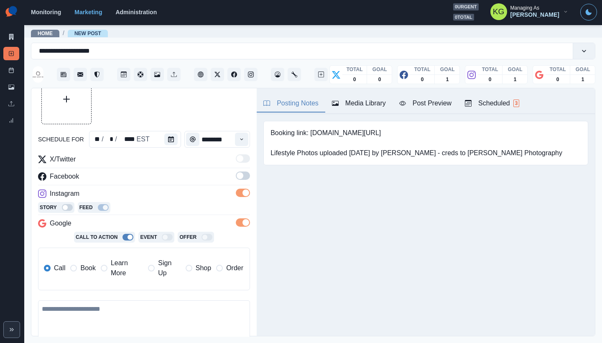
click at [237, 168] on div "X/Twitter Facebook Instagram Story Feed Google Call To Action Event Offer Call …" at bounding box center [144, 225] width 212 height 143
click at [237, 176] on span at bounding box center [243, 175] width 14 height 8
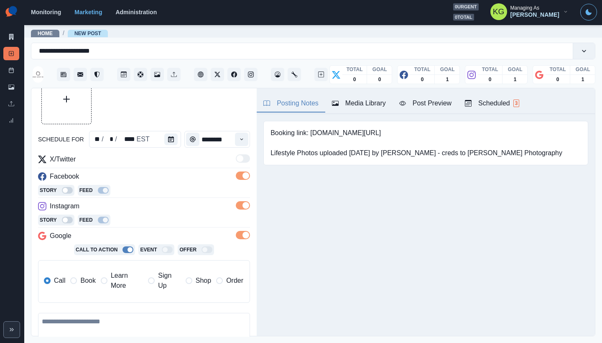
click at [84, 283] on span "Book" at bounding box center [87, 280] width 15 height 10
click at [363, 100] on div "Media Library" at bounding box center [359, 103] width 54 height 10
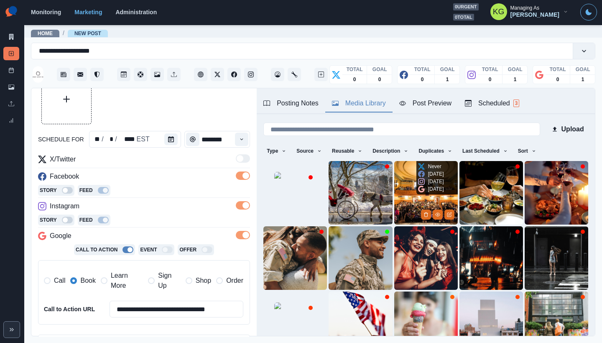
scroll to position [66, 0]
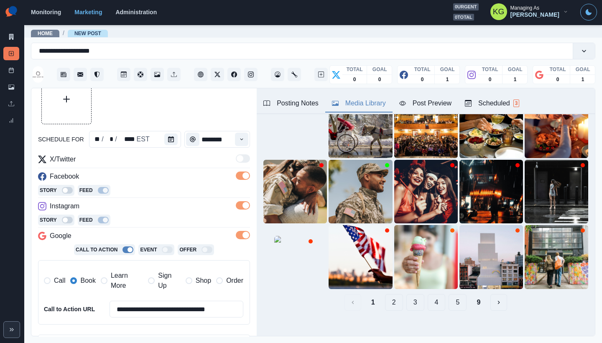
click at [471, 294] on button "9" at bounding box center [478, 302] width 17 height 17
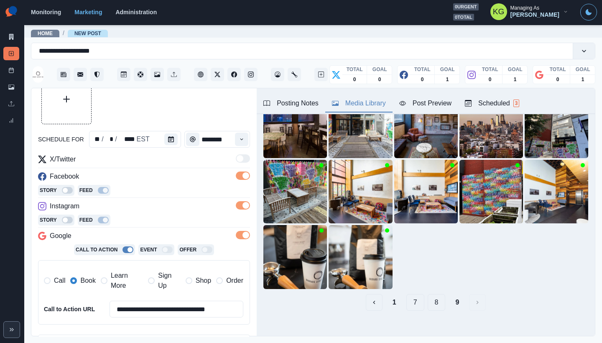
scroll to position [0, 0]
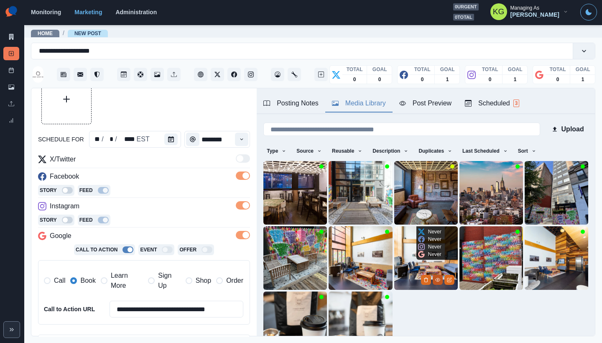
click at [435, 278] on icon "View Media" at bounding box center [437, 279] width 5 height 3
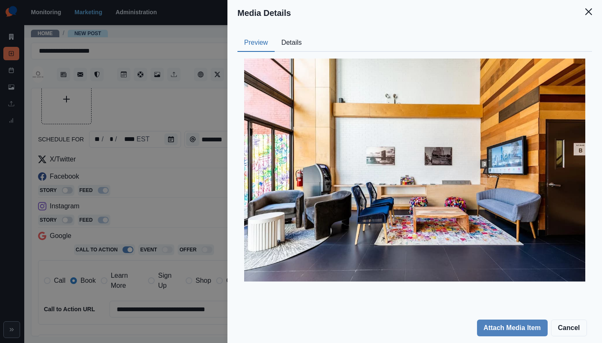
click at [292, 46] on button "Details" at bounding box center [292, 43] width 34 height 18
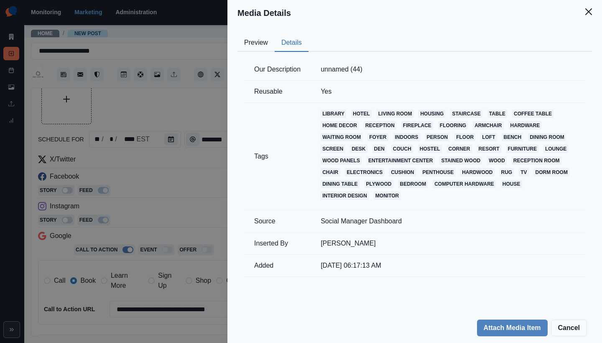
click at [587, 13] on icon "Close" at bounding box center [588, 11] width 7 height 7
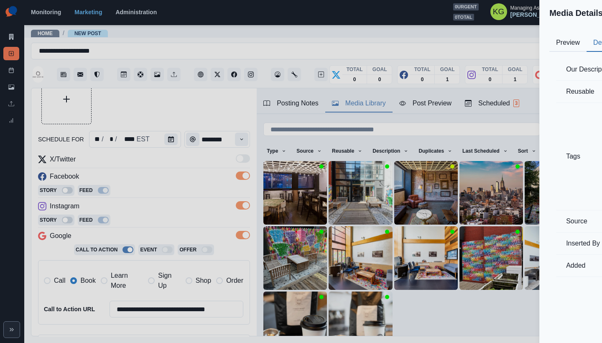
scroll to position [26, 0]
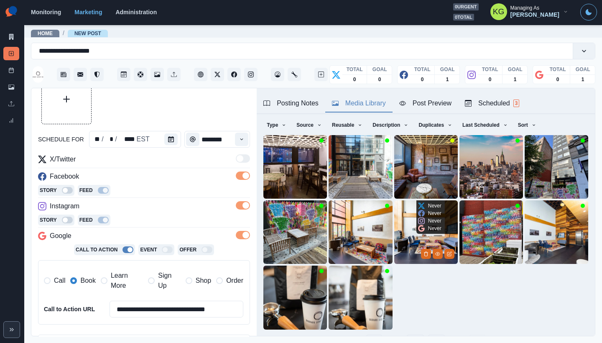
click at [409, 220] on img at bounding box center [426, 232] width 64 height 64
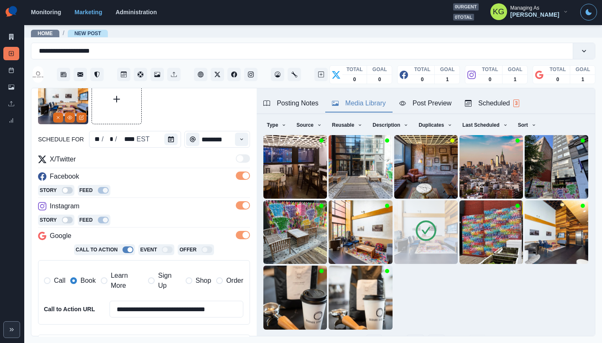
scroll to position [66, 0]
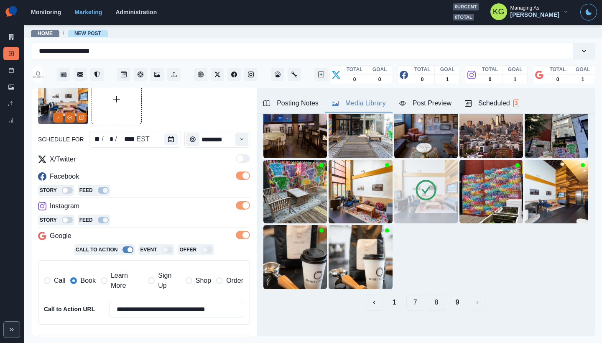
click at [431, 294] on button "8" at bounding box center [437, 302] width 18 height 17
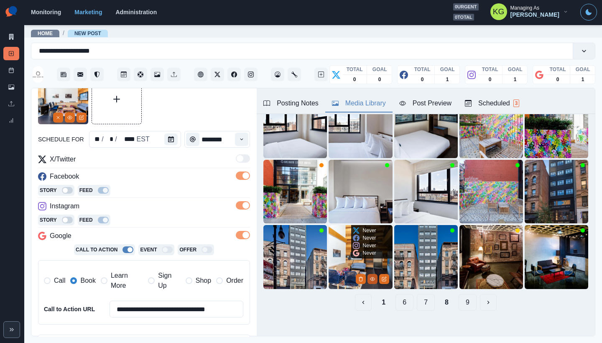
click at [370, 276] on icon "View Media" at bounding box center [372, 278] width 5 height 5
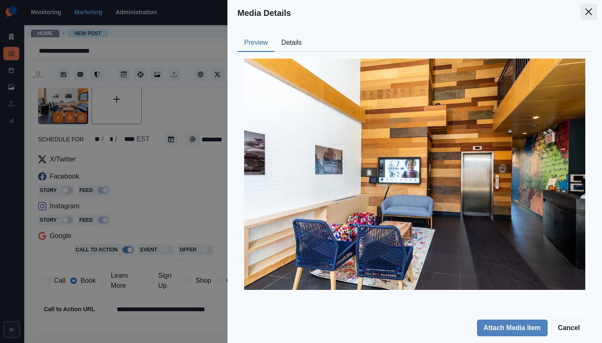
click at [590, 13] on icon "Close" at bounding box center [588, 11] width 7 height 7
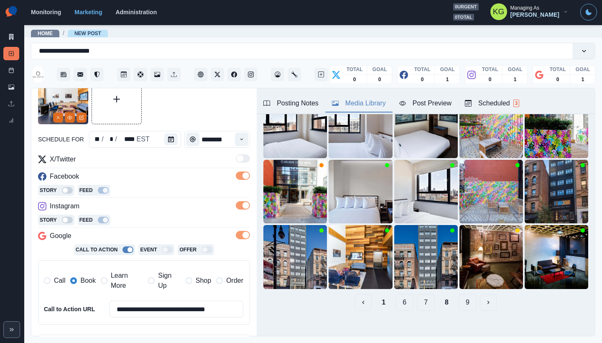
click at [421, 294] on button "7" at bounding box center [426, 302] width 18 height 17
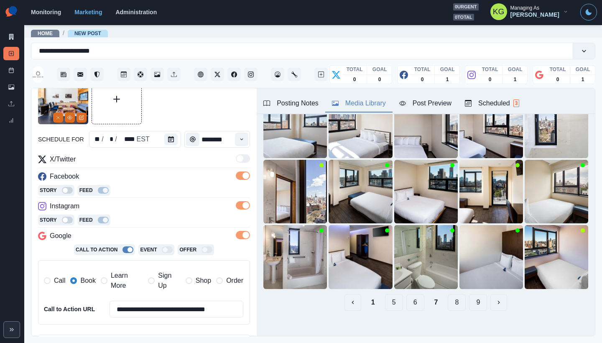
click at [406, 296] on button "6" at bounding box center [415, 302] width 18 height 17
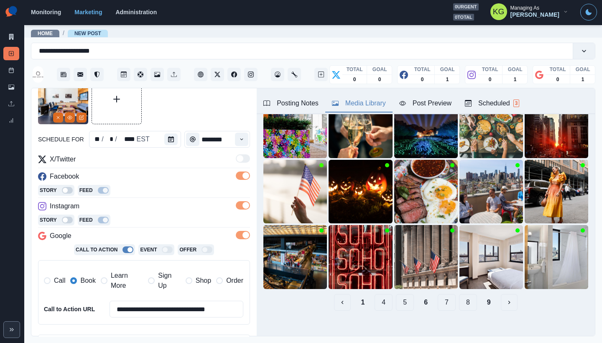
click at [438, 297] on button "7" at bounding box center [447, 302] width 18 height 17
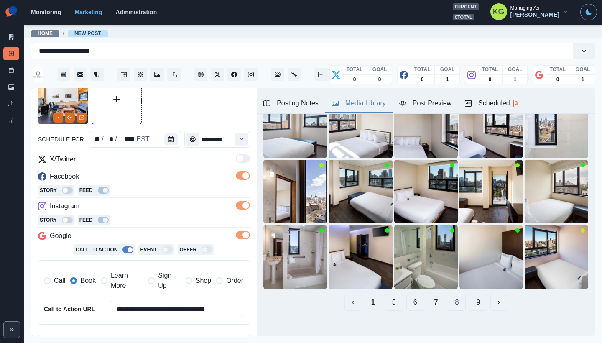
click at [414, 294] on button "6" at bounding box center [415, 302] width 18 height 17
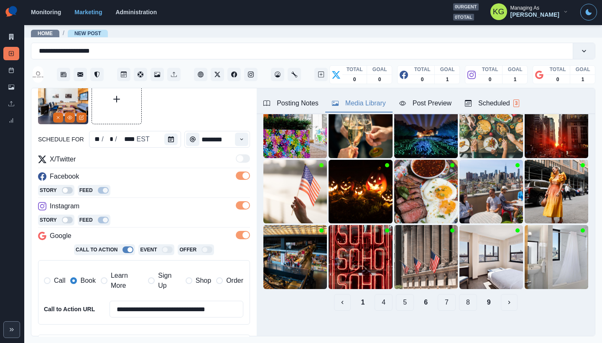
click at [396, 299] on button "5" at bounding box center [405, 302] width 18 height 17
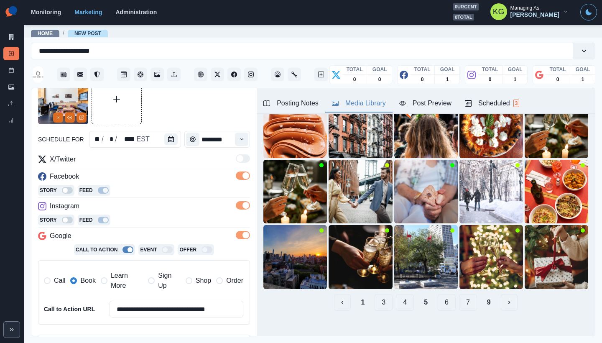
click at [401, 297] on button "4" at bounding box center [405, 302] width 18 height 17
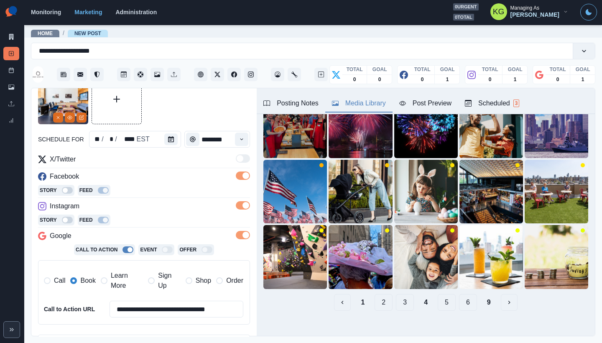
click at [398, 301] on button "3" at bounding box center [405, 302] width 18 height 17
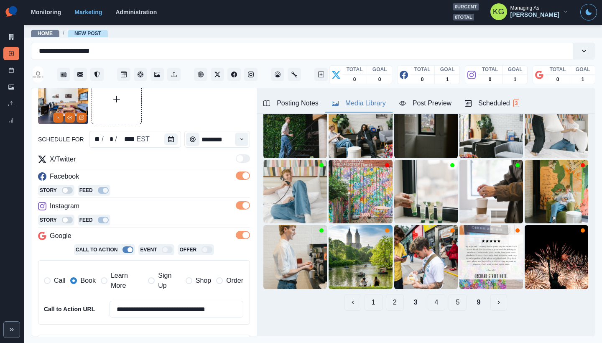
scroll to position [8, 0]
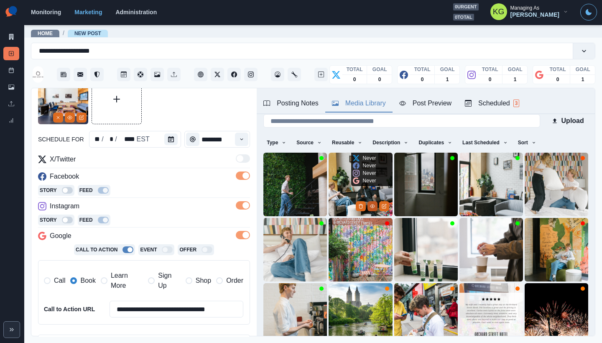
click at [370, 204] on icon "View Media" at bounding box center [372, 206] width 5 height 5
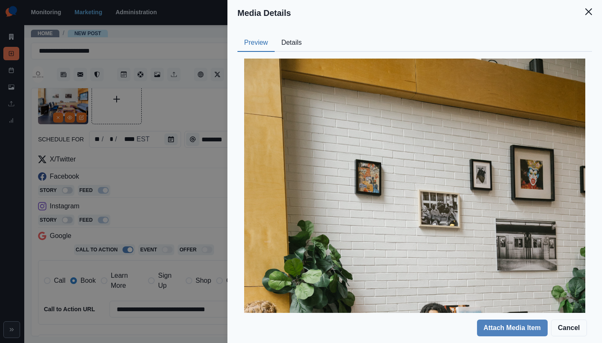
scroll to position [258, 0]
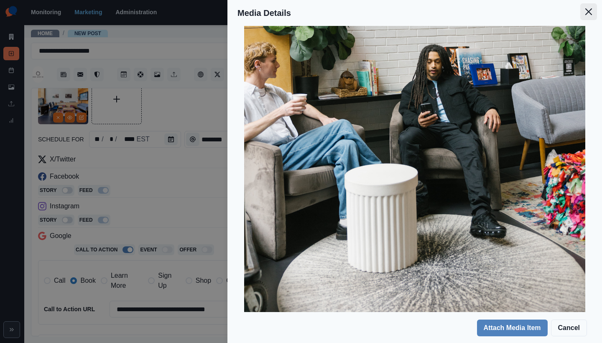
click at [590, 10] on icon "Close" at bounding box center [588, 11] width 7 height 7
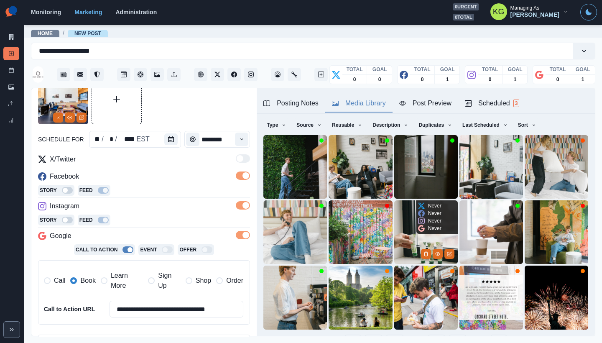
scroll to position [66, 0]
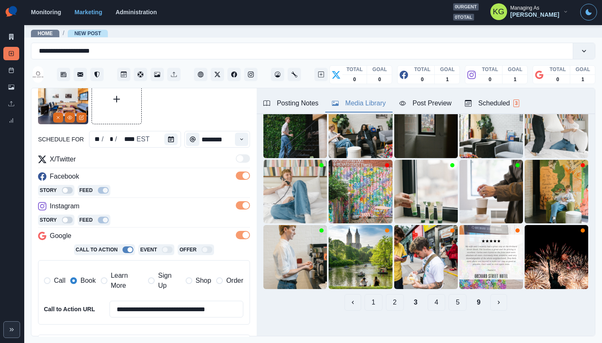
click at [386, 294] on button "2" at bounding box center [395, 302] width 18 height 17
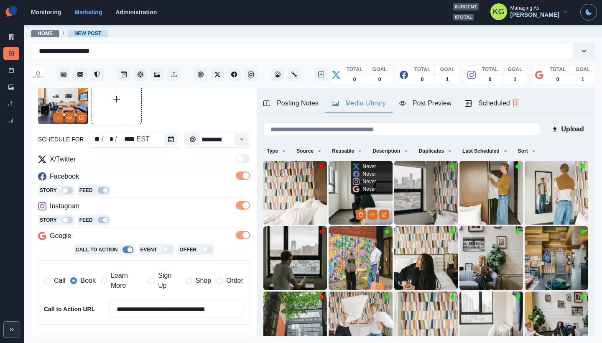
scroll to position [16, 0]
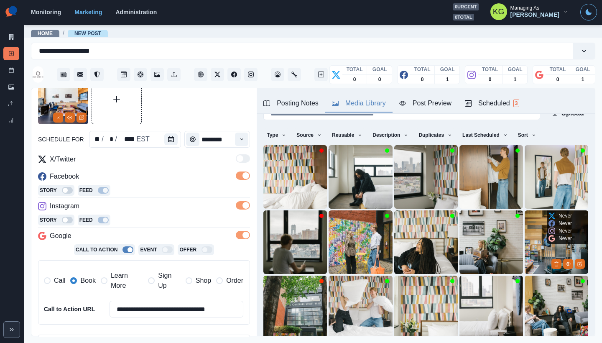
click at [528, 240] on img at bounding box center [556, 242] width 64 height 64
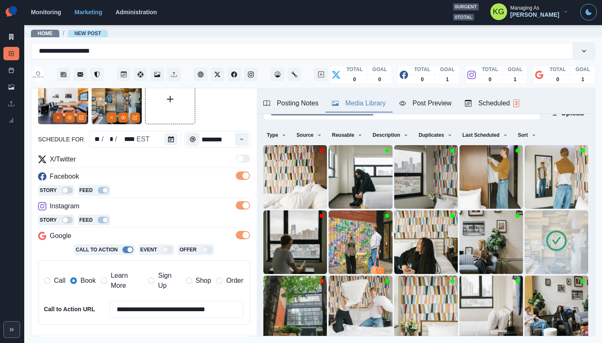
click at [56, 116] on icon "Remove" at bounding box center [58, 117] width 5 height 5
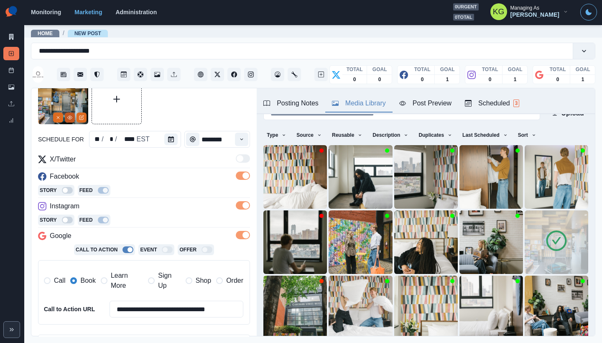
click at [71, 121] on button "View Media" at bounding box center [70, 117] width 10 height 10
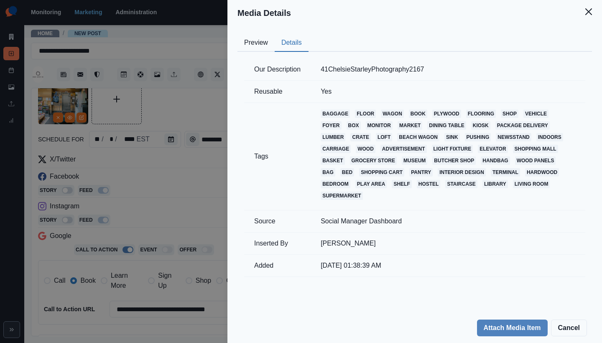
click at [294, 48] on button "Details" at bounding box center [292, 43] width 34 height 18
click at [257, 43] on button "Preview" at bounding box center [255, 43] width 37 height 18
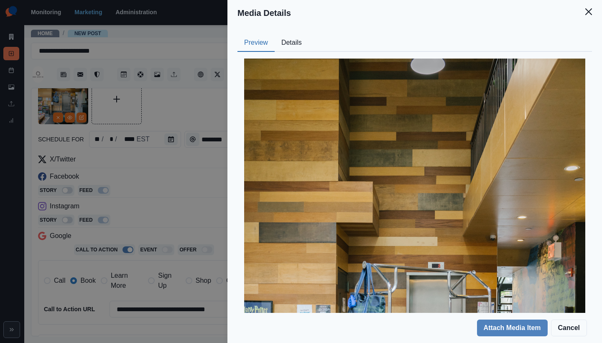
scroll to position [258, 0]
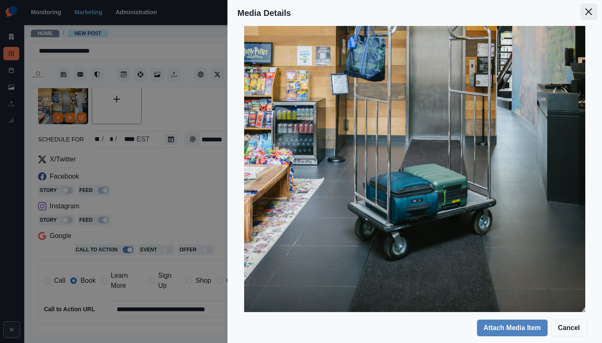
click at [590, 11] on icon "Close" at bounding box center [588, 11] width 7 height 7
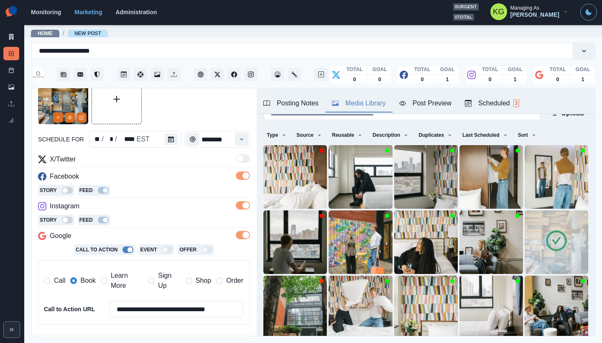
click at [59, 116] on icon "Remove" at bounding box center [58, 117] width 5 height 5
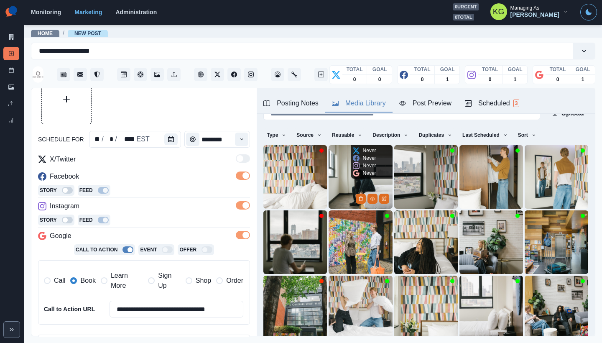
scroll to position [66, 0]
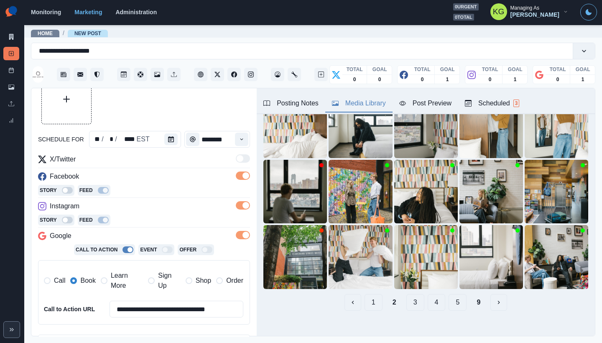
click at [355, 296] on div "1 2 3 4 5 9" at bounding box center [425, 302] width 325 height 17
click at [364, 295] on button "1" at bounding box center [373, 302] width 18 height 17
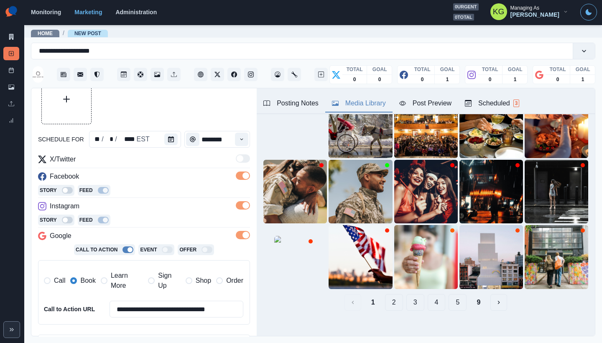
click at [385, 295] on button "2" at bounding box center [394, 302] width 18 height 17
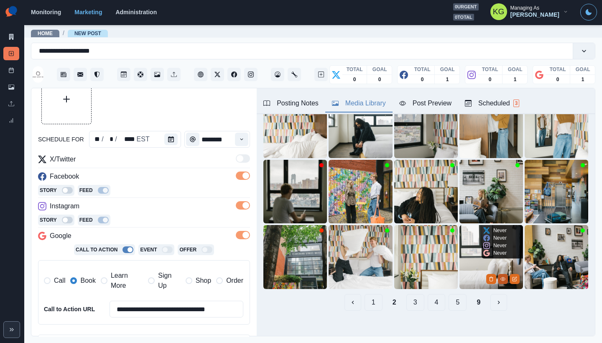
click at [500, 276] on icon "View Media" at bounding box center [502, 278] width 5 height 5
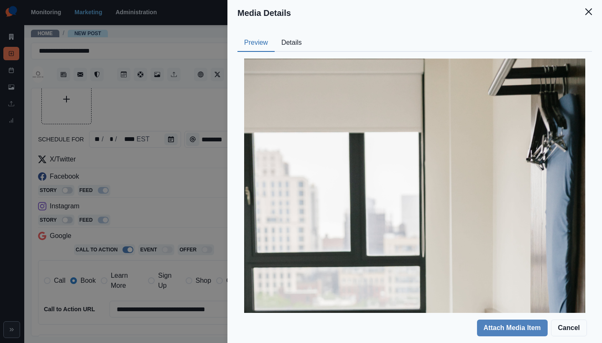
scroll to position [258, 0]
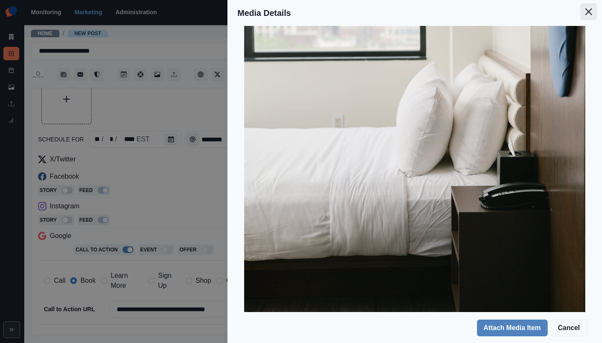
click at [587, 13] on icon "Close" at bounding box center [588, 11] width 7 height 7
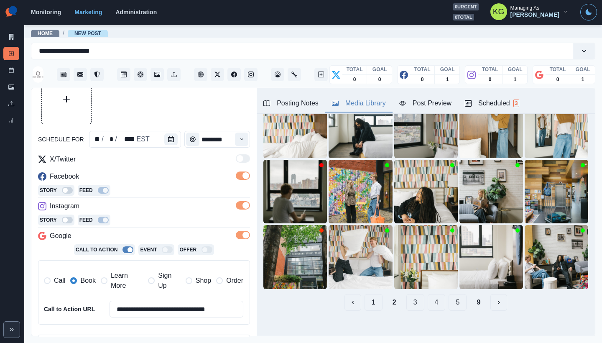
scroll to position [26, 0]
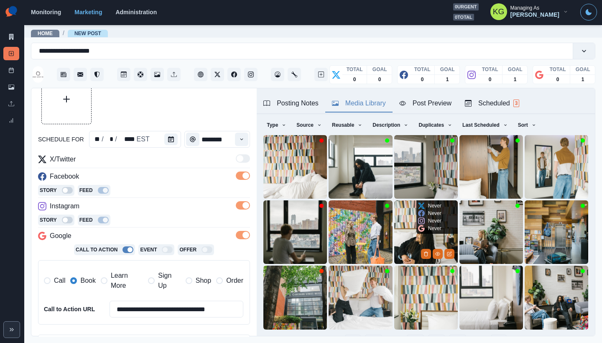
drag, startPoint x: 404, startPoint y: 214, endPoint x: 400, endPoint y: 210, distance: 5.9
click at [405, 214] on img at bounding box center [426, 232] width 64 height 64
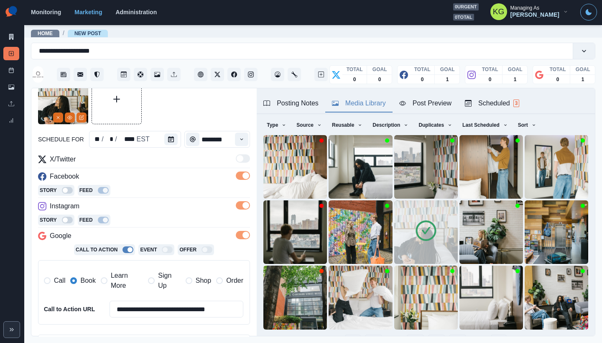
scroll to position [188, 0]
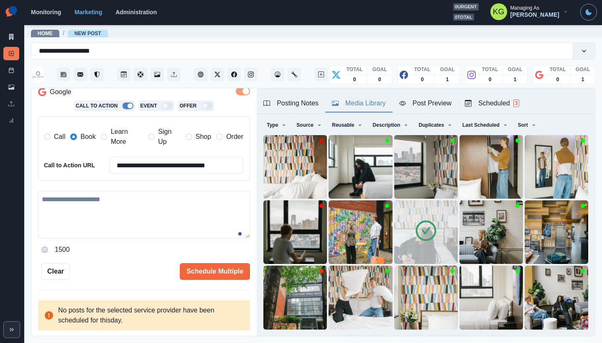
click at [170, 191] on textarea at bounding box center [144, 215] width 212 height 48
paste textarea "**********"
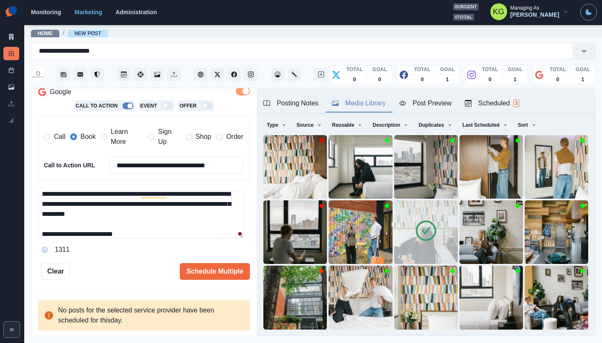
scroll to position [0, 0]
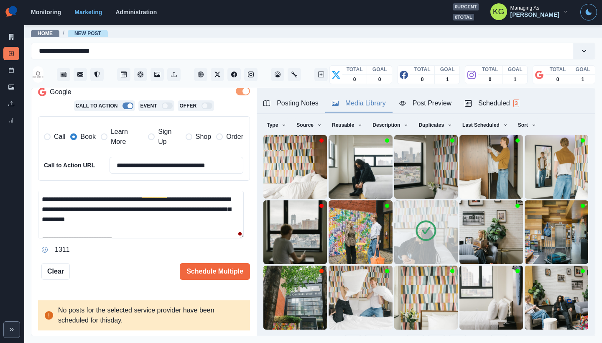
click at [242, 238] on textarea "**********" at bounding box center [141, 215] width 206 height 48
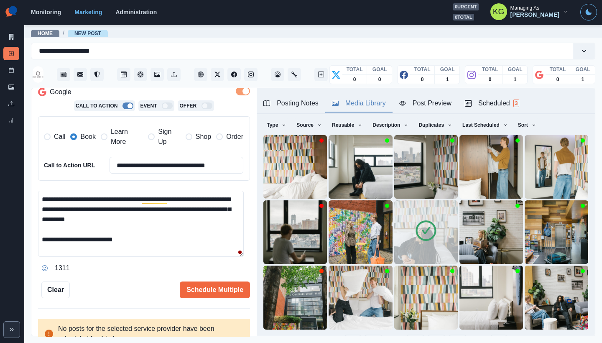
click at [139, 198] on textarea "**********" at bounding box center [141, 224] width 206 height 66
click at [143, 200] on textarea "**********" at bounding box center [141, 224] width 206 height 66
click at [231, 196] on textarea "**********" at bounding box center [141, 224] width 206 height 66
click at [160, 242] on textarea "**********" at bounding box center [141, 224] width 206 height 66
click at [295, 100] on div "Posting Notes" at bounding box center [290, 103] width 55 height 10
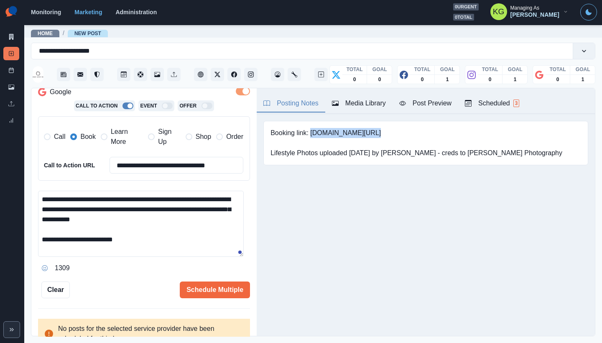
drag, startPoint x: 311, startPoint y: 134, endPoint x: 412, endPoint y: 131, distance: 101.2
click at [412, 131] on pre "Booking link: www.bit.ly/3Y5EEob Lifestyle Photos uploaded 6/30/2025 by Sara - …" at bounding box center [416, 143] width 292 height 30
click at [166, 235] on textarea "**********" at bounding box center [141, 224] width 206 height 66
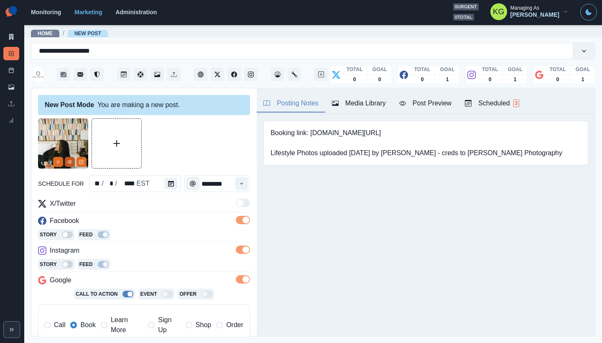
click at [69, 161] on icon "View Media" at bounding box center [69, 161] width 5 height 5
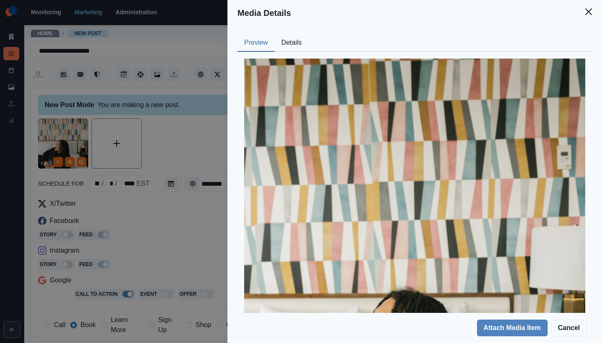
scroll to position [258, 0]
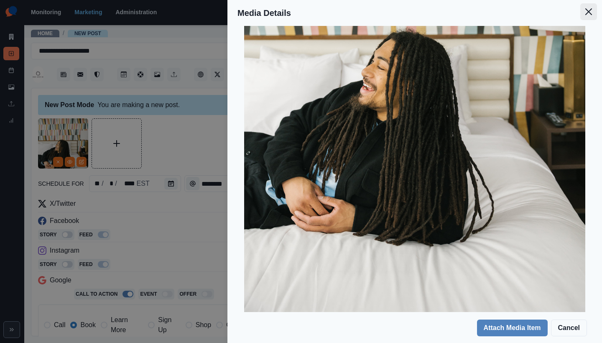
click at [590, 13] on icon "Close" at bounding box center [588, 11] width 7 height 7
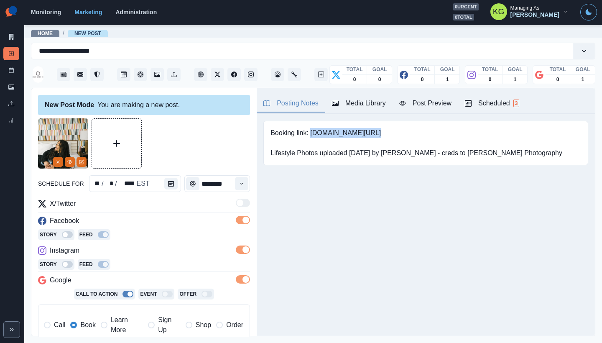
drag, startPoint x: 311, startPoint y: 132, endPoint x: 377, endPoint y: 135, distance: 65.3
click at [377, 135] on pre "Booking link: www.bit.ly/3Y5EEob Lifestyle Photos uploaded 6/30/2025 by Sara - …" at bounding box center [416, 143] width 292 height 30
copy pre "www.bit.ly/3Y5EEob"
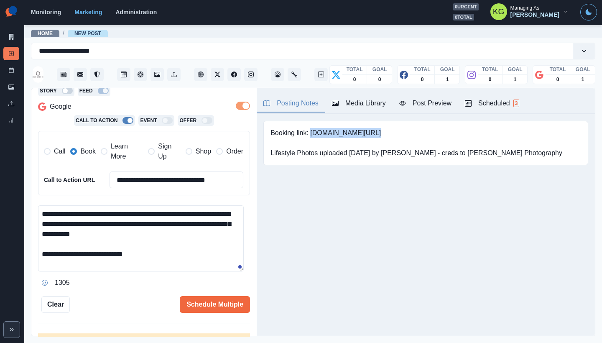
click at [176, 267] on textarea "**********" at bounding box center [141, 238] width 206 height 66
paste textarea "**********"
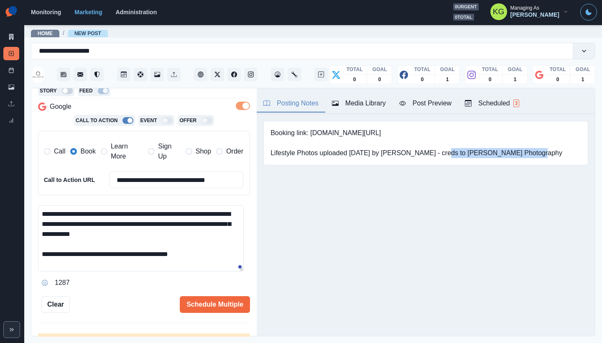
drag, startPoint x: 436, startPoint y: 150, endPoint x: 562, endPoint y: 153, distance: 125.8
click at [562, 153] on div "Booking link: www.bit.ly/3Y5EEob Lifestyle Photos uploaded 6/30/2025 by Sara - …" at bounding box center [425, 143] width 325 height 44
copy pre "Chelsie Starley Photography"
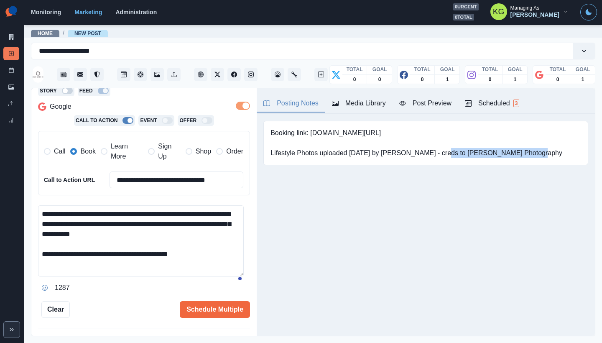
click at [246, 298] on div "**********" at bounding box center [143, 212] width 225 height 248
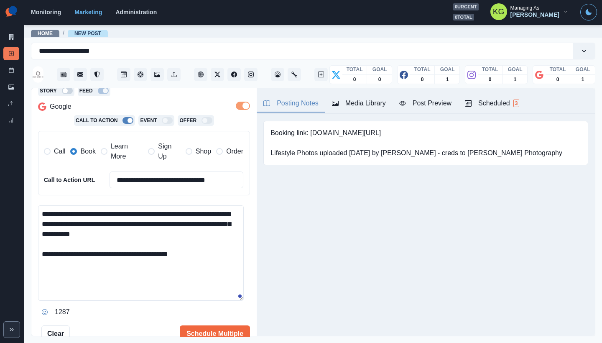
click at [226, 264] on textarea "**********" at bounding box center [141, 252] width 206 height 95
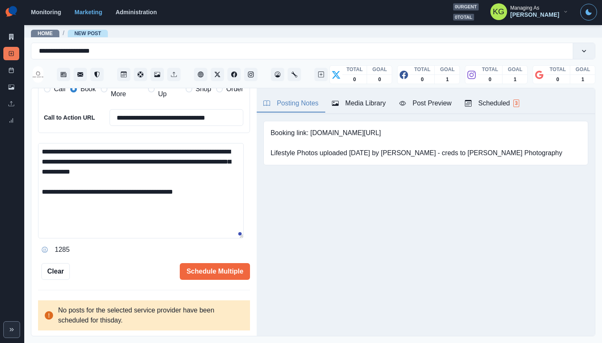
click at [46, 249] on icon "Opens Emoji Picker" at bounding box center [45, 250] width 6 height 6
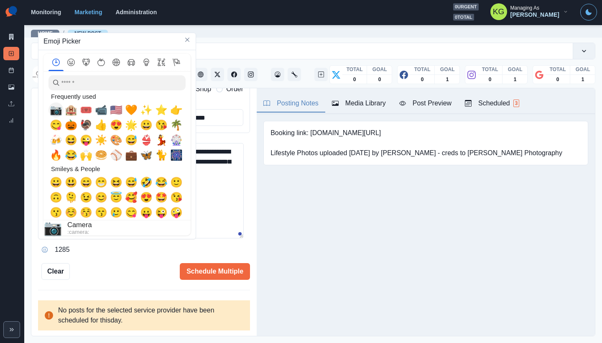
drag, startPoint x: 58, startPoint y: 110, endPoint x: 227, endPoint y: 185, distance: 184.8
click at [58, 110] on span "📷" at bounding box center [56, 110] width 13 height 12
drag, startPoint x: 220, startPoint y: 217, endPoint x: 203, endPoint y: 228, distance: 19.9
click at [220, 217] on textarea "**********" at bounding box center [141, 190] width 206 height 95
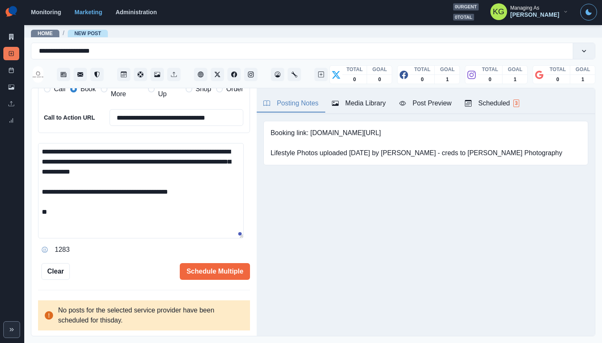
click at [185, 236] on textarea "**********" at bounding box center [141, 190] width 206 height 95
paste textarea "**********"
type textarea "**********"
click at [206, 268] on button "Schedule Multiple" at bounding box center [215, 271] width 70 height 17
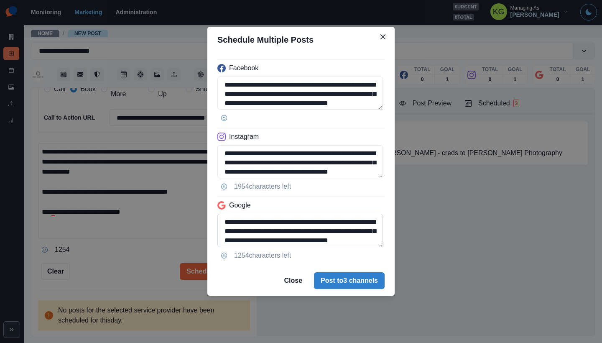
click at [375, 247] on textarea "**********" at bounding box center [299, 230] width 165 height 33
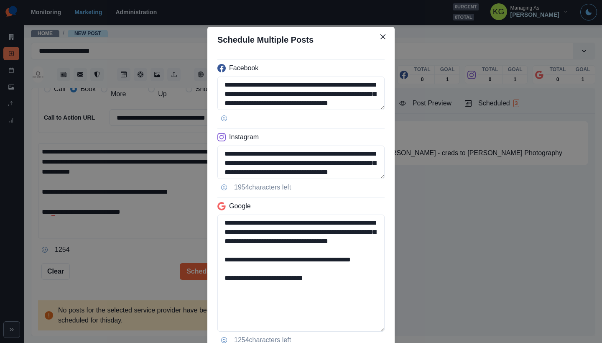
drag, startPoint x: 308, startPoint y: 283, endPoint x: 194, endPoint y: 273, distance: 114.1
click at [194, 273] on div "**********" at bounding box center [301, 171] width 602 height 343
click at [360, 179] on textarea "**********" at bounding box center [300, 161] width 167 height 33
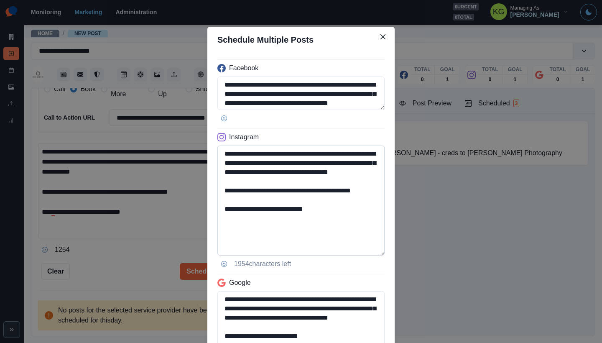
type textarea "**********"
click at [311, 217] on textarea "**********" at bounding box center [300, 200] width 167 height 110
drag, startPoint x: 250, startPoint y: 209, endPoint x: 205, endPoint y: 207, distance: 45.6
click at [207, 207] on div "**********" at bounding box center [300, 240] width 187 height 374
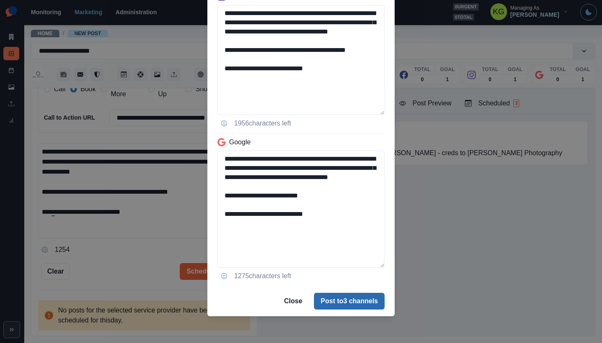
type textarea "**********"
click at [331, 303] on button "Post to 3 channels" at bounding box center [349, 301] width 71 height 17
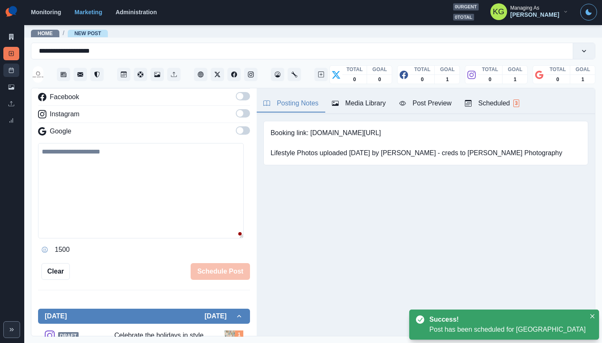
scroll to position [94, 0]
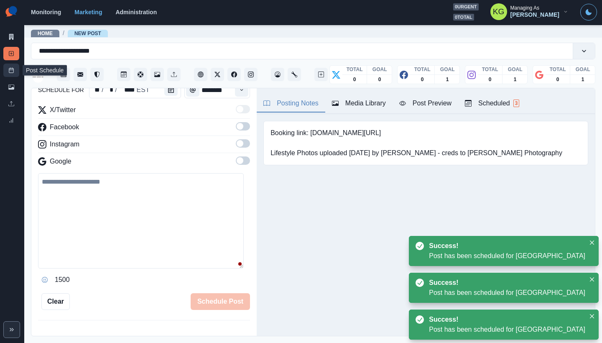
click at [9, 73] on rect at bounding box center [11, 70] width 5 height 5
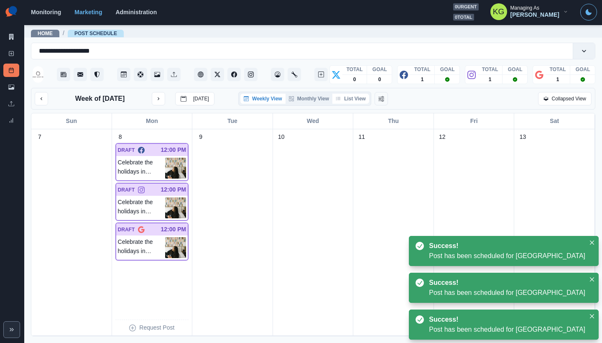
click at [360, 99] on button "List View" at bounding box center [350, 99] width 37 height 10
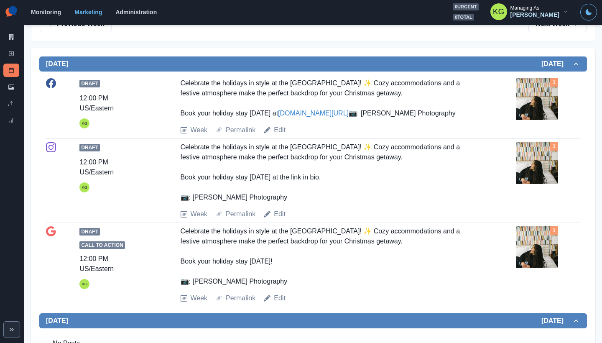
scroll to position [73, 0]
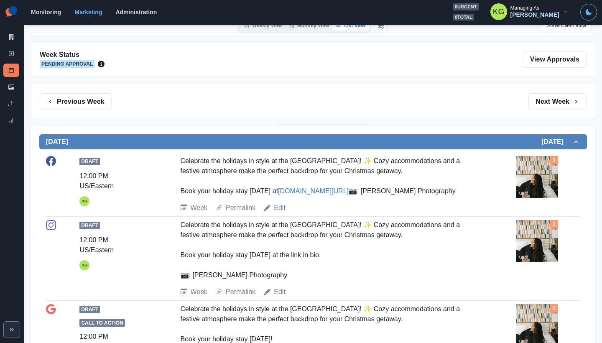
click at [533, 191] on img at bounding box center [537, 177] width 42 height 42
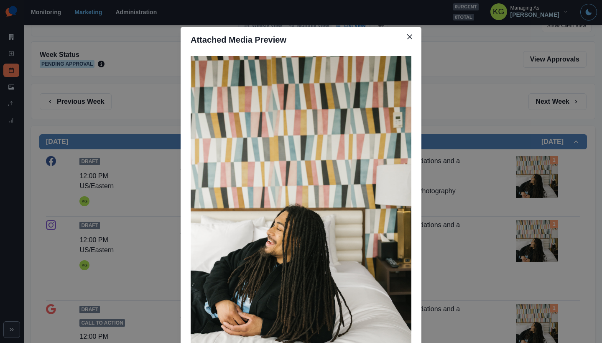
click at [486, 196] on div "Attached Media Preview" at bounding box center [301, 171] width 602 height 343
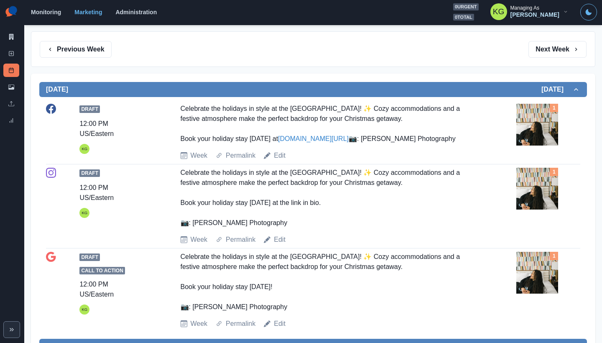
scroll to position [285, 0]
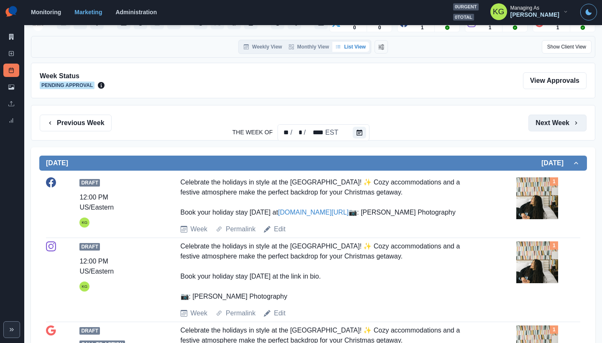
click at [550, 125] on button "Next Week" at bounding box center [557, 123] width 58 height 17
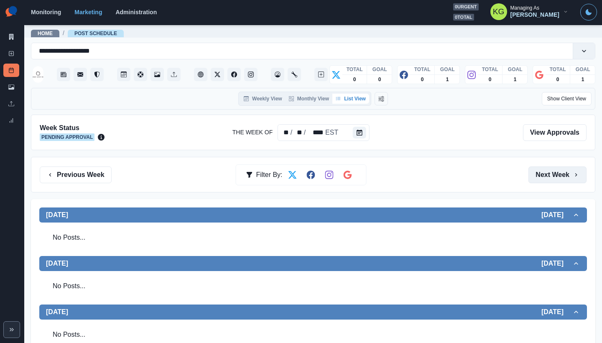
click at [537, 170] on button "Next Week" at bounding box center [557, 174] width 58 height 17
click at [537, 171] on button "Next Week" at bounding box center [557, 174] width 58 height 17
click at [9, 53] on icon at bounding box center [11, 54] width 6 height 6
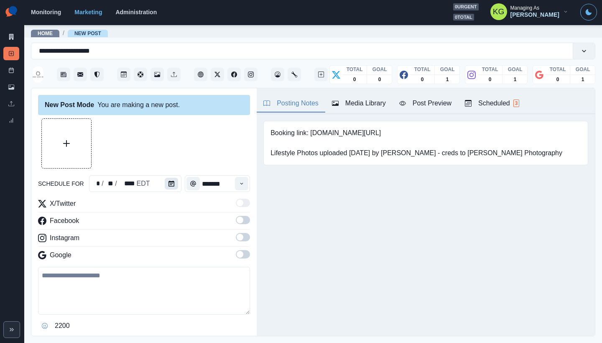
click at [168, 181] on icon "Calendar" at bounding box center [171, 184] width 6 height 6
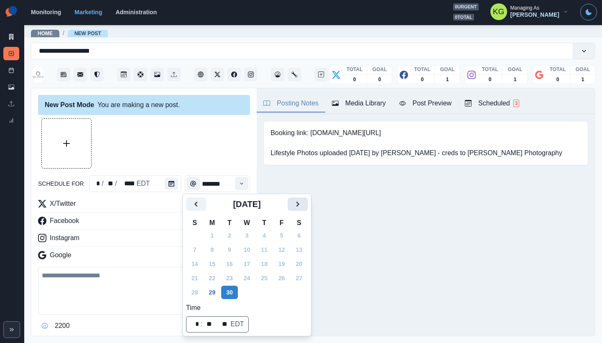
click at [303, 206] on icon "Next" at bounding box center [298, 204] width 10 height 10
click at [303, 205] on icon "Next" at bounding box center [298, 204] width 10 height 10
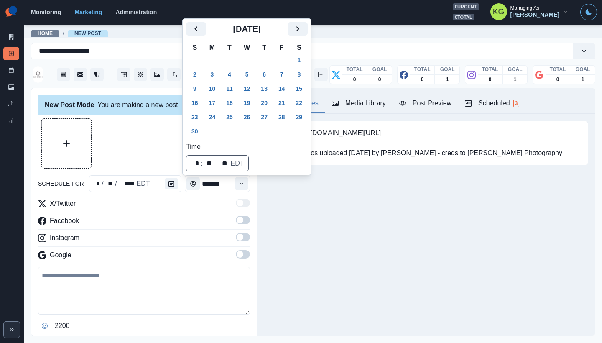
click at [308, 36] on div "[DATE]" at bounding box center [247, 32] width 122 height 20
click at [303, 33] on icon "Next" at bounding box center [298, 29] width 10 height 10
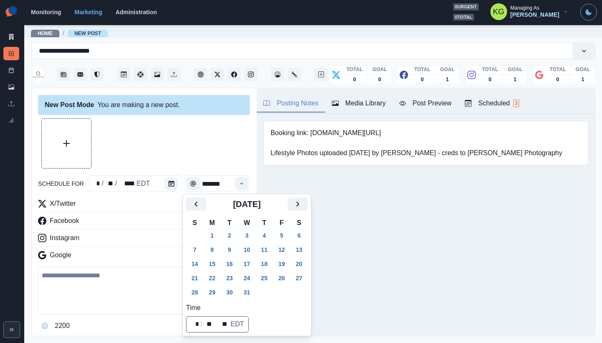
click at [305, 214] on div "[DATE]" at bounding box center [247, 207] width 122 height 20
click at [303, 199] on icon "Next" at bounding box center [298, 204] width 10 height 10
click at [265, 236] on button "1" at bounding box center [264, 235] width 17 height 13
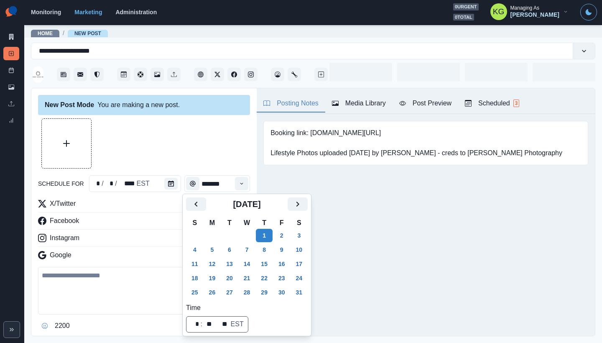
click at [191, 143] on div at bounding box center [144, 143] width 212 height 50
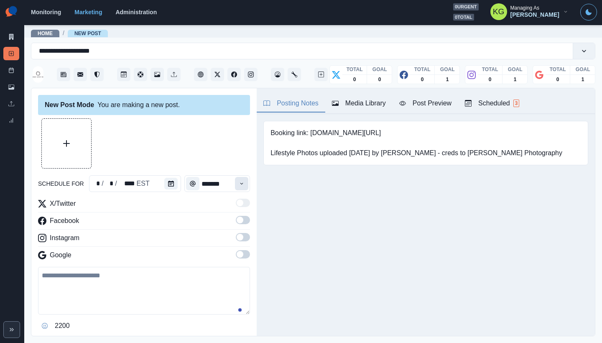
click at [235, 178] on button "Time" at bounding box center [241, 183] width 13 height 13
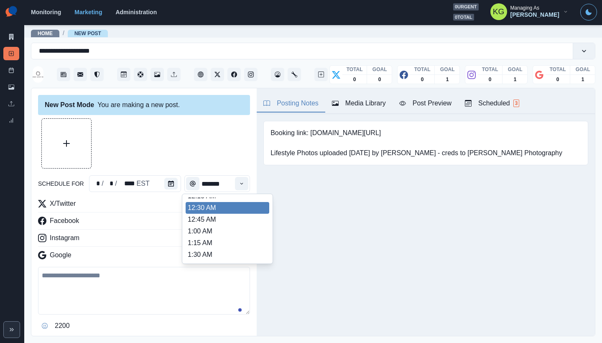
scroll to position [702, 0]
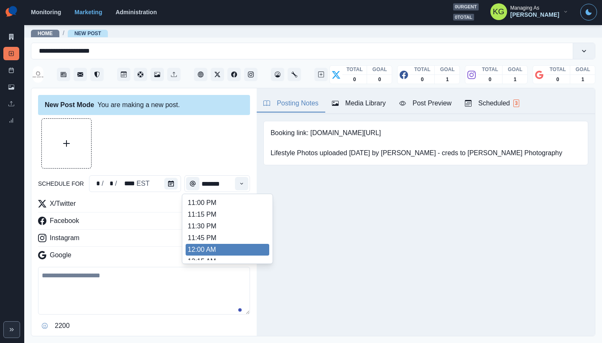
click at [219, 250] on li "12:00 AM" at bounding box center [228, 250] width 84 height 12
type input "********"
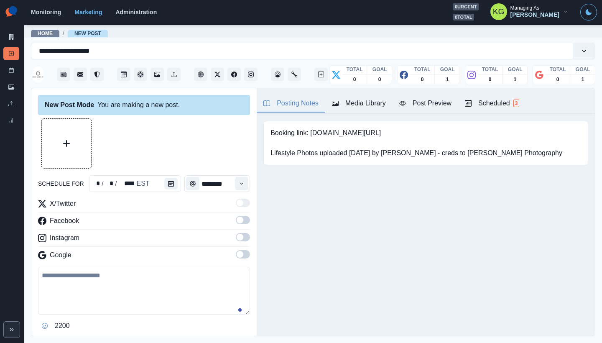
click at [239, 257] on span at bounding box center [243, 254] width 14 height 8
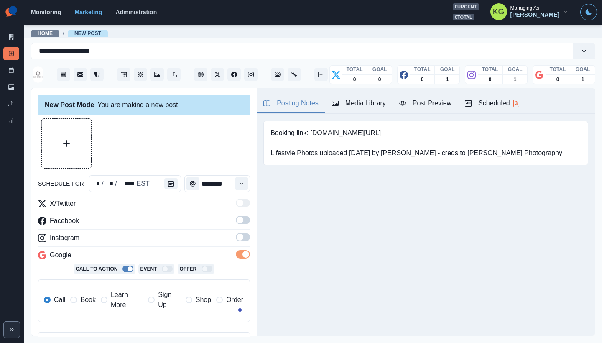
drag, startPoint x: 240, startPoint y: 243, endPoint x: 237, endPoint y: 226, distance: 17.4
click at [240, 243] on label at bounding box center [243, 239] width 14 height 13
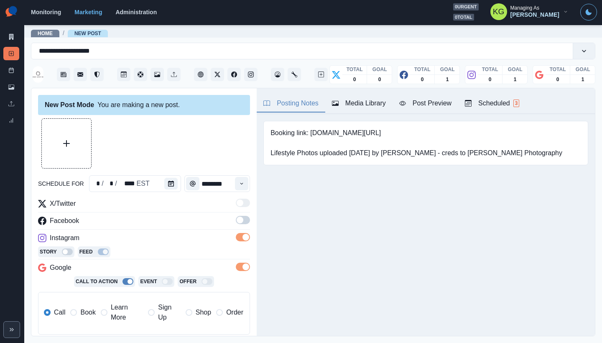
click at [237, 221] on span at bounding box center [243, 220] width 14 height 8
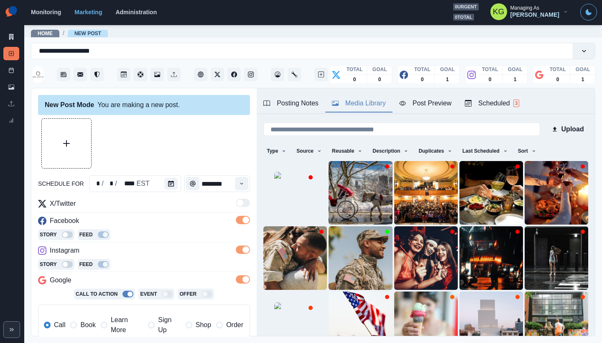
click at [339, 102] on icon "button" at bounding box center [335, 103] width 7 height 7
click at [41, 127] on div at bounding box center [66, 143] width 50 height 50
click at [54, 140] on button "Upload Media" at bounding box center [66, 143] width 49 height 49
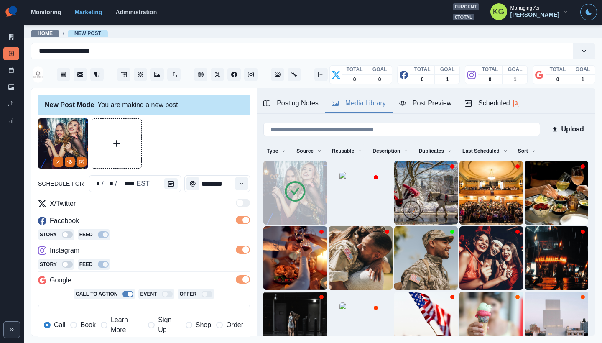
scroll to position [166, 0]
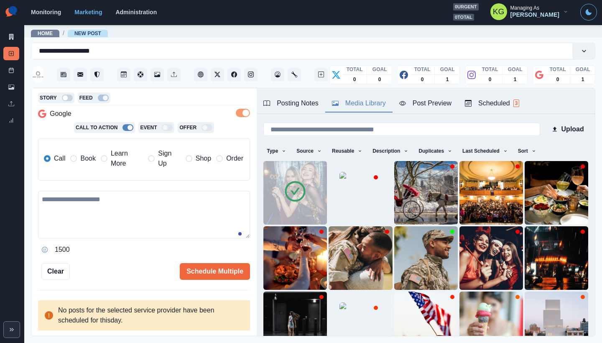
click at [140, 206] on textarea at bounding box center [144, 215] width 212 height 48
paste textarea "**********"
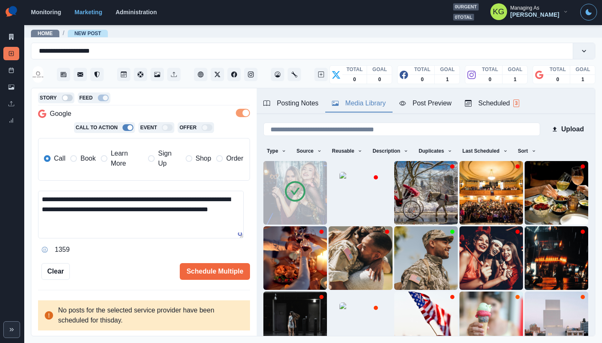
click at [82, 162] on span "Book" at bounding box center [87, 158] width 15 height 10
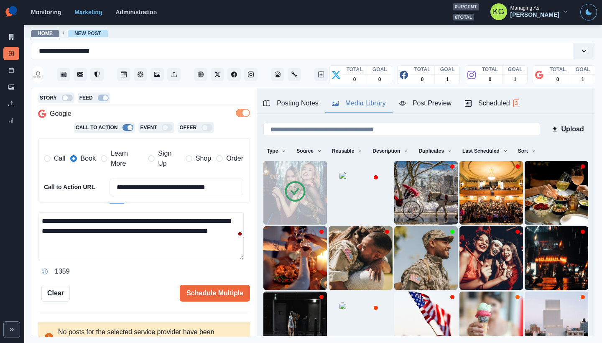
click at [195, 234] on textarea "**********" at bounding box center [141, 236] width 206 height 48
click at [162, 246] on textarea "**********" at bounding box center [141, 236] width 206 height 48
click at [98, 230] on textarea "**********" at bounding box center [141, 236] width 206 height 48
type textarea "**********"
click at [221, 287] on button "Schedule Multiple" at bounding box center [215, 293] width 70 height 17
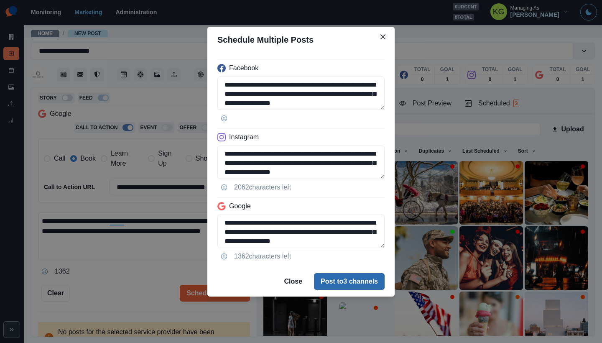
click at [333, 277] on button "Post to 3 channels" at bounding box center [349, 281] width 71 height 17
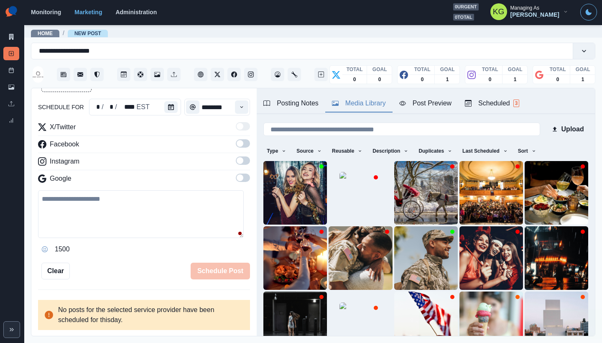
scroll to position [76, 0]
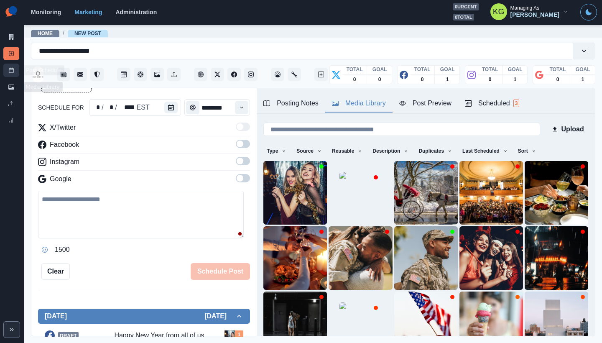
click at [13, 68] on icon at bounding box center [11, 70] width 6 height 6
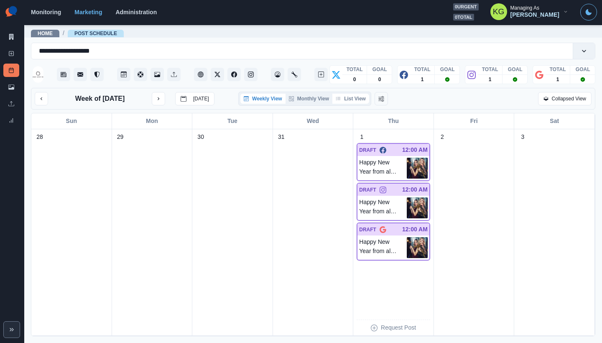
click at [350, 97] on button "List View" at bounding box center [350, 99] width 37 height 10
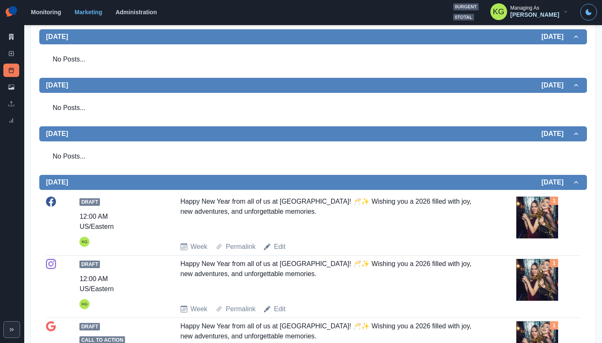
scroll to position [163, 0]
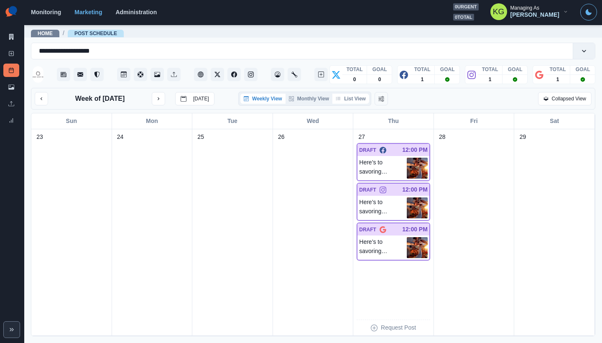
click at [336, 99] on icon "button" at bounding box center [338, 98] width 5 height 5
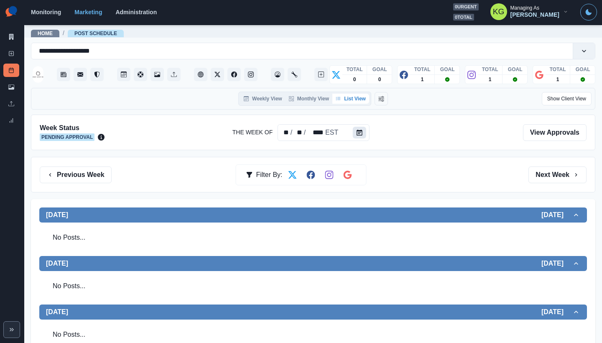
click at [364, 132] on button "Calendar" at bounding box center [359, 133] width 13 height 12
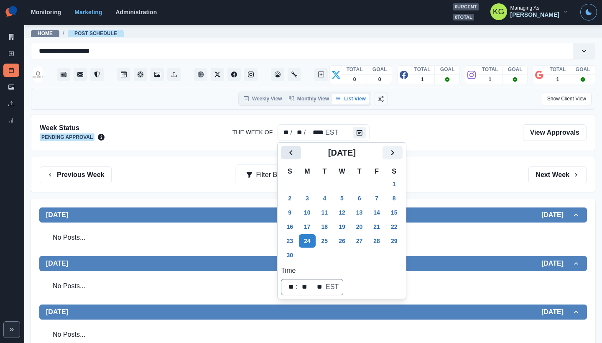
click at [288, 155] on icon "Previous" at bounding box center [291, 153] width 10 height 10
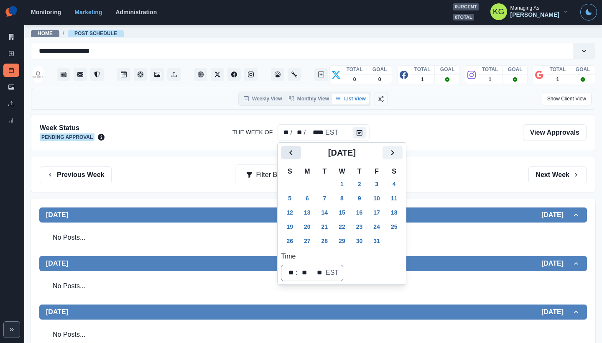
click at [288, 155] on icon "Previous" at bounding box center [291, 153] width 10 height 10
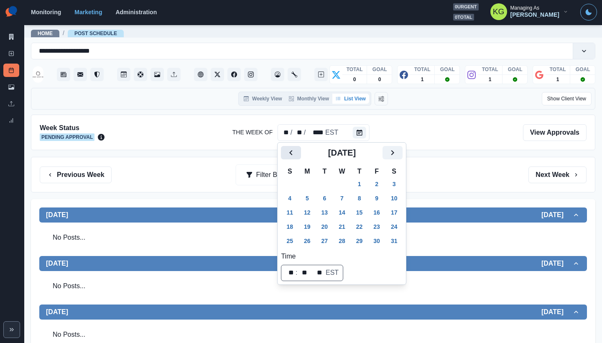
click at [288, 155] on icon "Previous" at bounding box center [291, 153] width 10 height 10
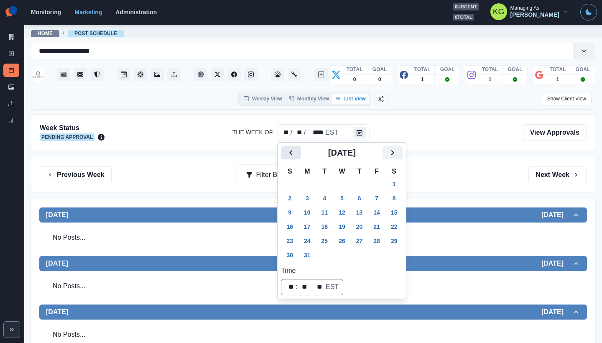
click at [288, 155] on icon "Previous" at bounding box center [291, 153] width 10 height 10
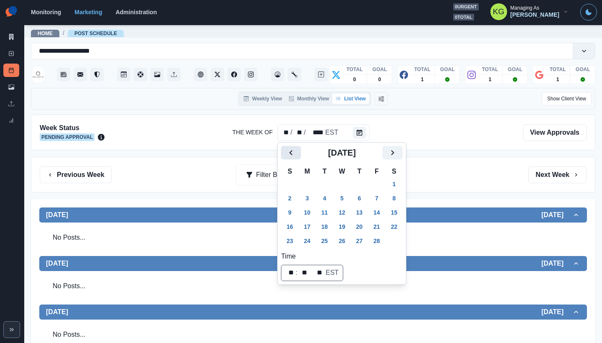
click at [288, 155] on icon "Previous" at bounding box center [291, 153] width 10 height 10
click at [397, 153] on icon "Next" at bounding box center [392, 153] width 10 height 10
click at [301, 186] on button "2" at bounding box center [307, 183] width 17 height 13
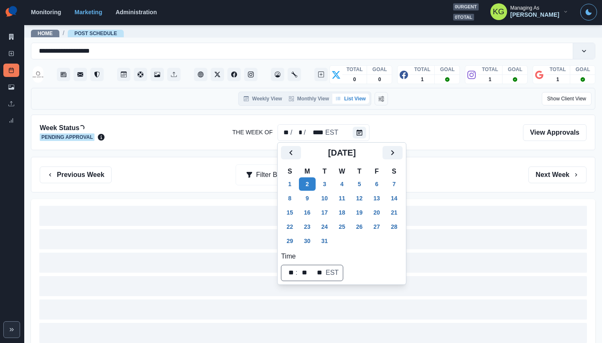
click at [459, 164] on div "Previous Week Filter By: Next Week" at bounding box center [313, 175] width 564 height 36
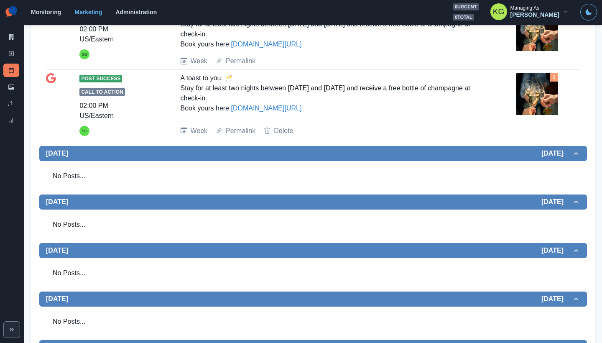
scroll to position [117, 0]
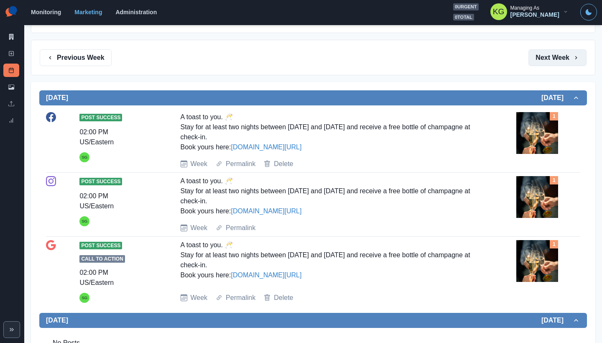
click at [543, 63] on button "Next Week" at bounding box center [557, 57] width 58 height 17
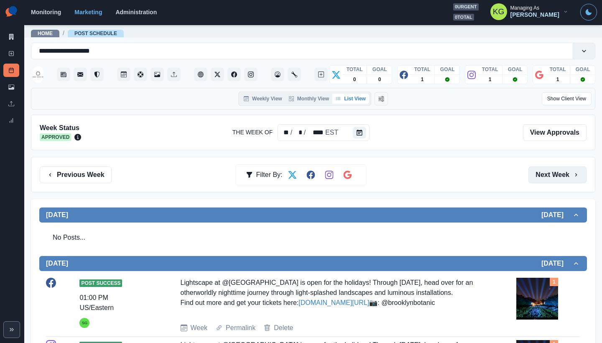
click at [548, 182] on button "Next Week" at bounding box center [557, 174] width 58 height 17
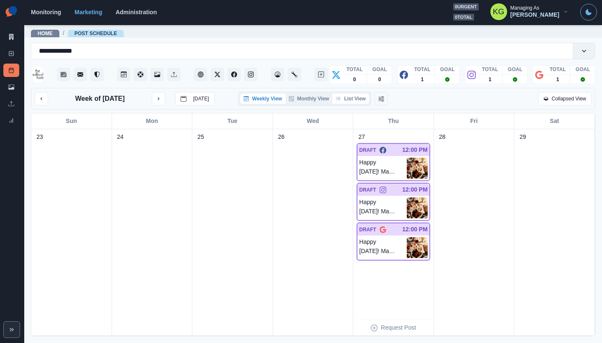
click at [348, 100] on button "List View" at bounding box center [350, 99] width 37 height 10
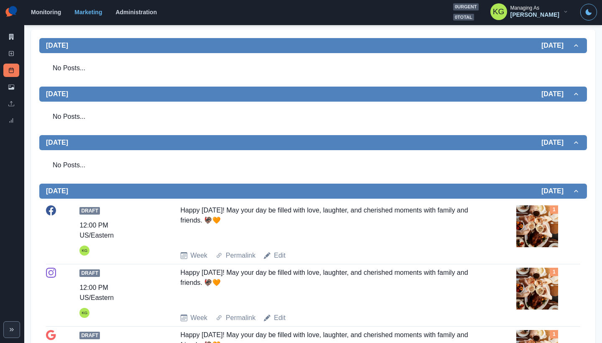
scroll to position [86, 0]
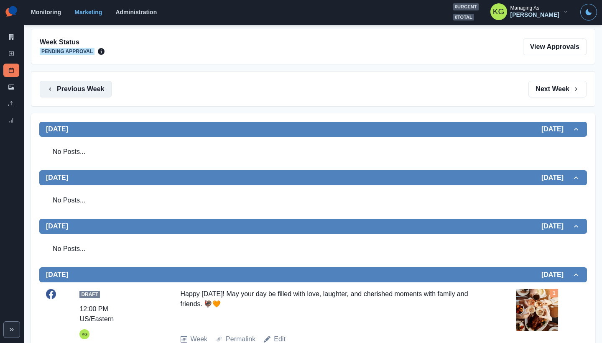
click at [94, 92] on button "Previous Week" at bounding box center [76, 89] width 72 height 17
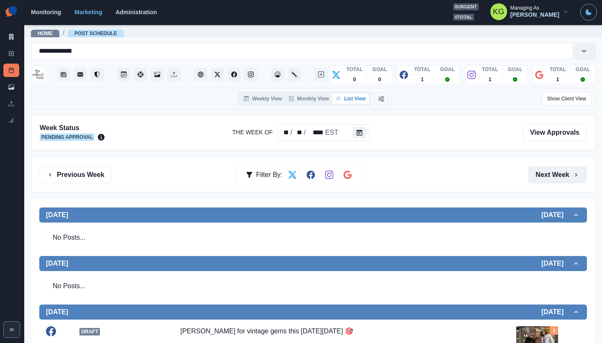
click at [531, 170] on button "Next Week" at bounding box center [557, 174] width 58 height 17
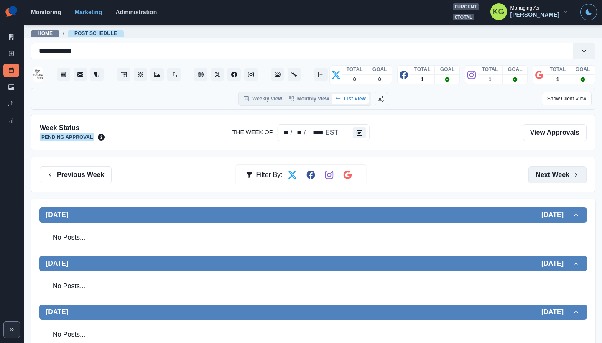
click at [531, 170] on button "Next Week" at bounding box center [557, 174] width 58 height 17
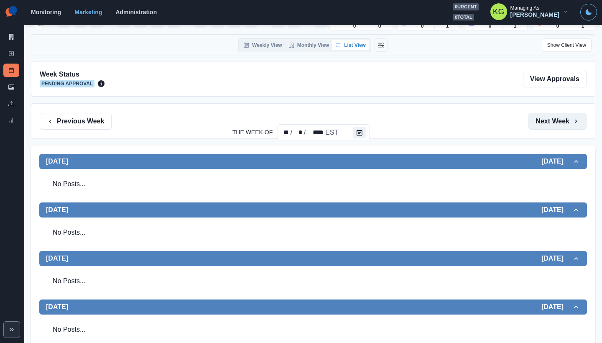
click at [548, 115] on button "Next Week" at bounding box center [557, 121] width 58 height 17
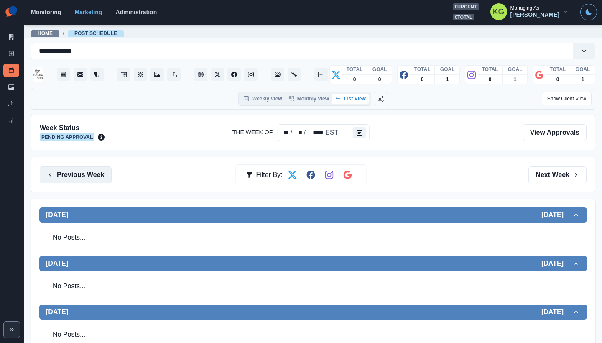
click at [71, 167] on button "Previous Week" at bounding box center [76, 174] width 72 height 17
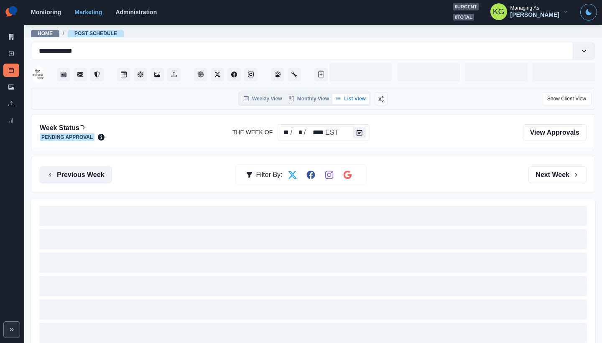
click at [71, 167] on button "Previous Week" at bounding box center [76, 174] width 72 height 17
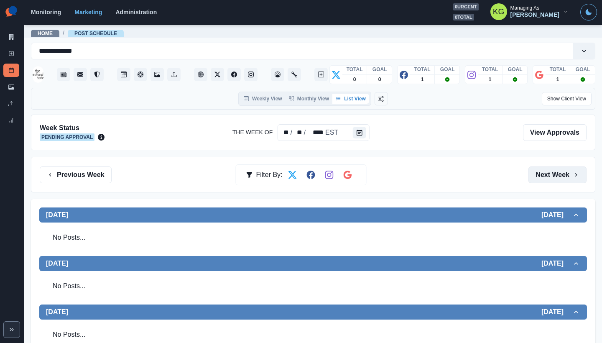
click at [555, 173] on button "Next Week" at bounding box center [557, 174] width 58 height 17
click at [14, 51] on icon at bounding box center [11, 54] width 6 height 6
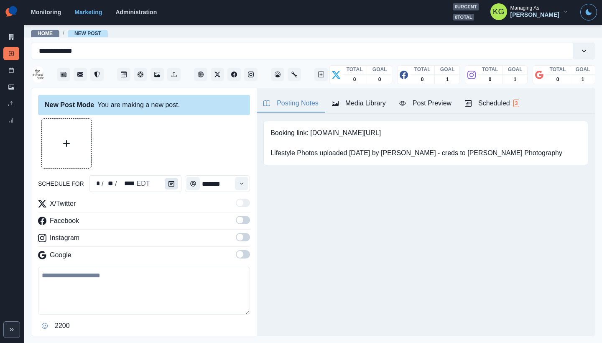
click at [171, 186] on icon "Calendar" at bounding box center [171, 184] width 6 height 6
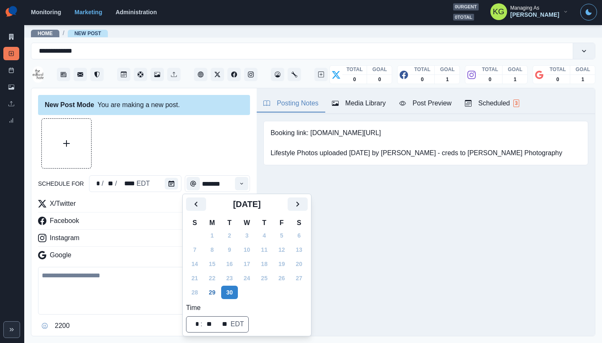
click at [308, 211] on div "[DATE]" at bounding box center [247, 207] width 122 height 20
click at [303, 206] on icon "Next" at bounding box center [298, 204] width 10 height 10
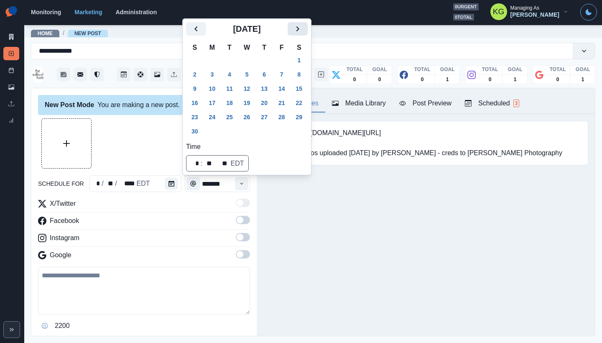
click at [303, 33] on icon "Next" at bounding box center [298, 29] width 10 height 10
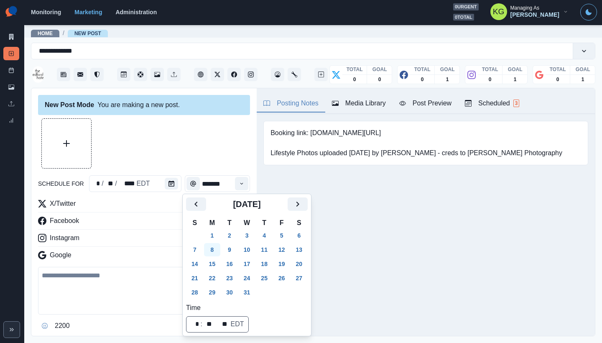
click at [212, 248] on button "8" at bounding box center [212, 249] width 17 height 13
click at [191, 158] on div at bounding box center [144, 143] width 212 height 50
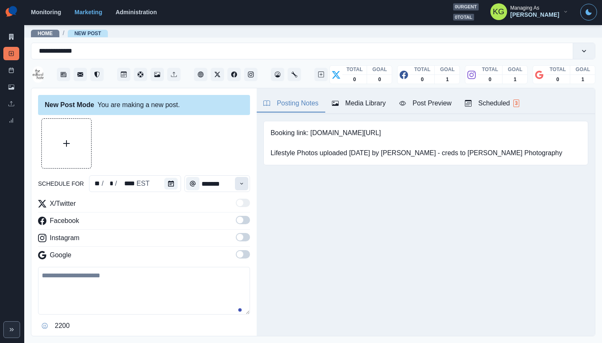
click at [240, 183] on icon "Time" at bounding box center [241, 184] width 3 height 2
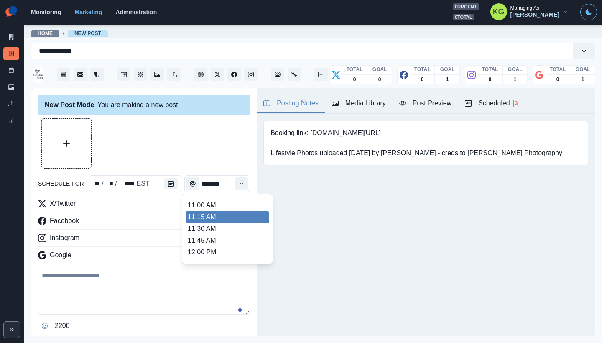
scroll to position [154, 0]
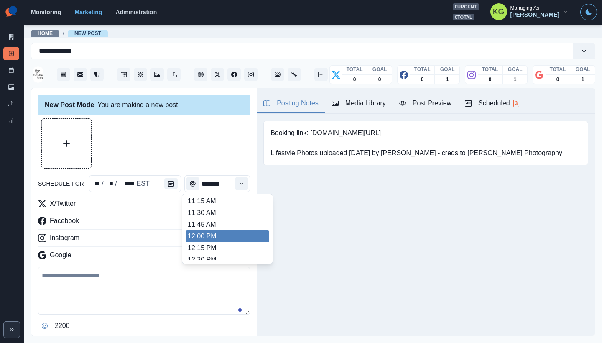
click at [214, 237] on li "12:00 PM" at bounding box center [228, 236] width 84 height 12
type input "********"
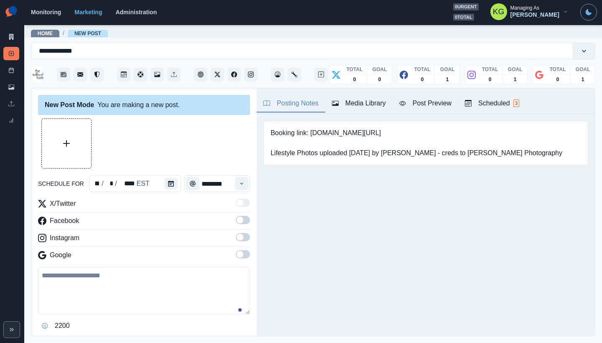
click at [239, 255] on span at bounding box center [243, 254] width 14 height 8
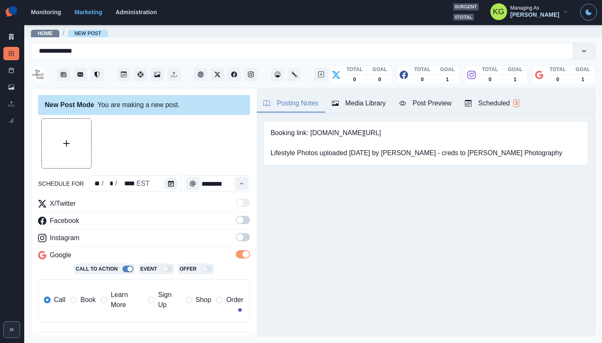
click at [237, 236] on span at bounding box center [240, 237] width 7 height 7
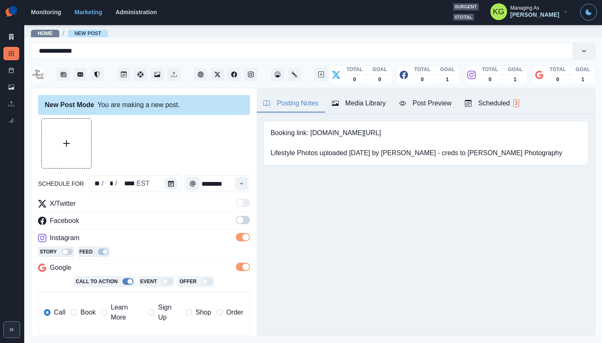
click at [238, 219] on span at bounding box center [243, 220] width 14 height 8
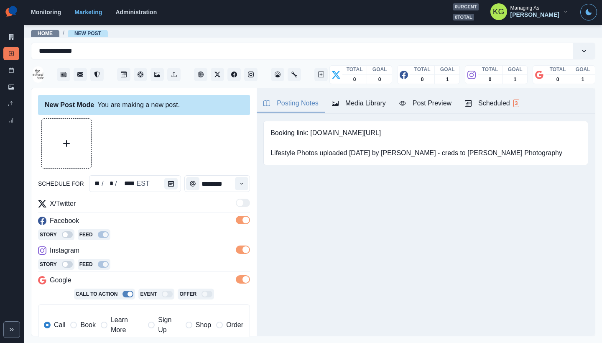
click at [80, 325] on span "Book" at bounding box center [87, 325] width 15 height 10
click at [370, 95] on div "Posting Notes Media Library Post Preview Scheduled 3" at bounding box center [426, 101] width 338 height 26
click at [368, 99] on div "Media Library" at bounding box center [359, 103] width 54 height 10
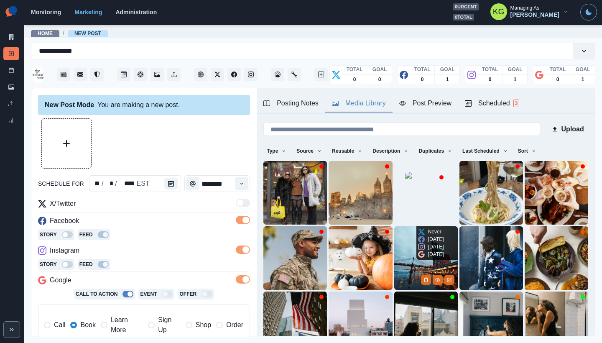
scroll to position [66, 0]
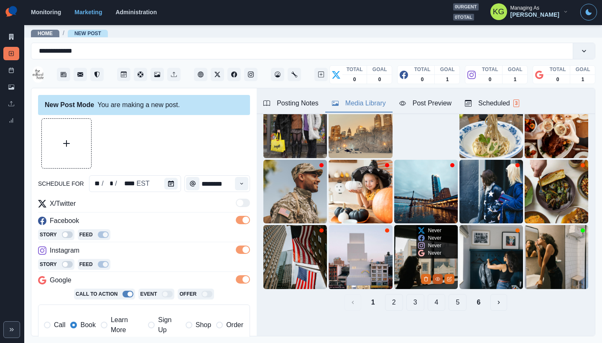
click at [435, 276] on icon "View Media" at bounding box center [437, 278] width 5 height 5
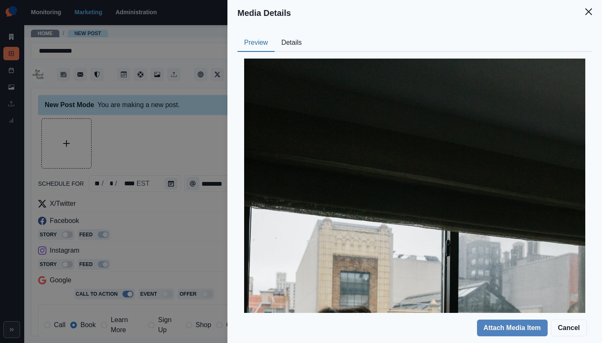
scroll to position [258, 0]
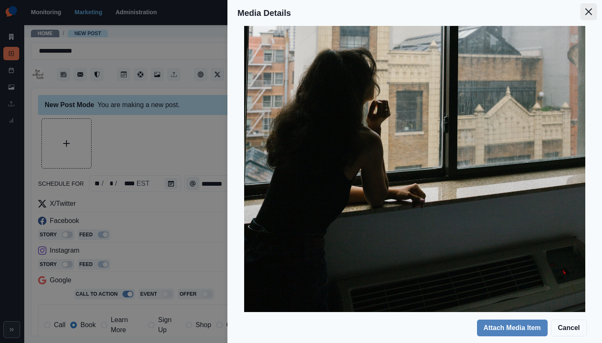
click at [587, 17] on button "Close" at bounding box center [588, 11] width 17 height 17
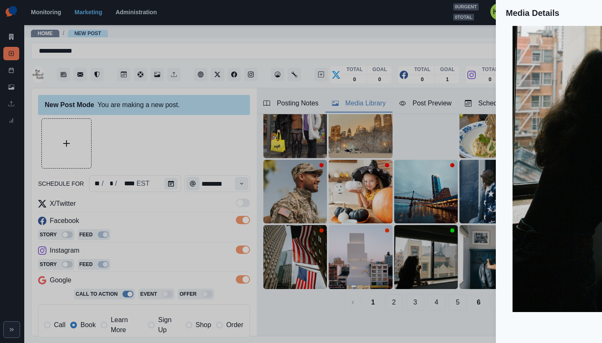
scroll to position [26, 0]
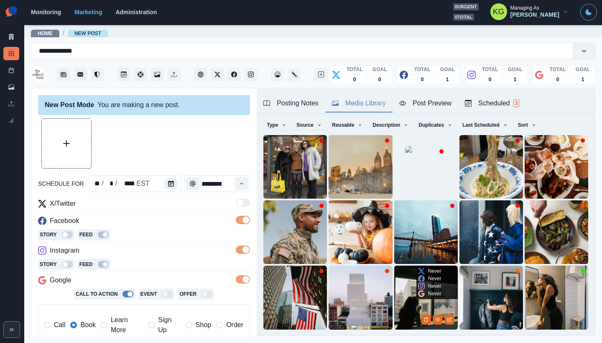
click at [405, 297] on img at bounding box center [426, 297] width 64 height 64
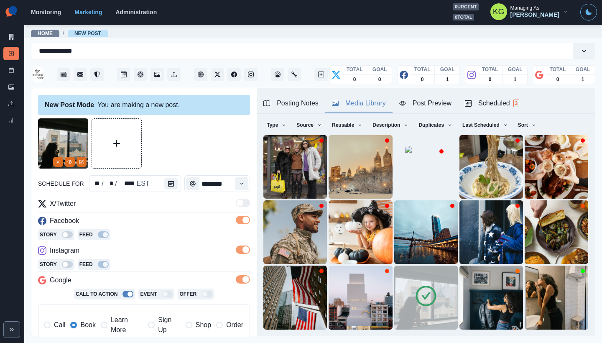
scroll to position [66, 0]
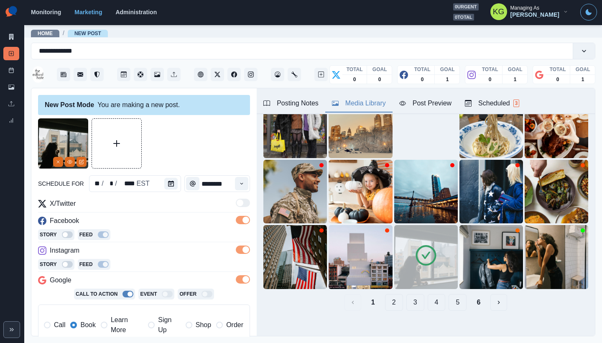
click at [385, 295] on button "2" at bounding box center [394, 302] width 18 height 17
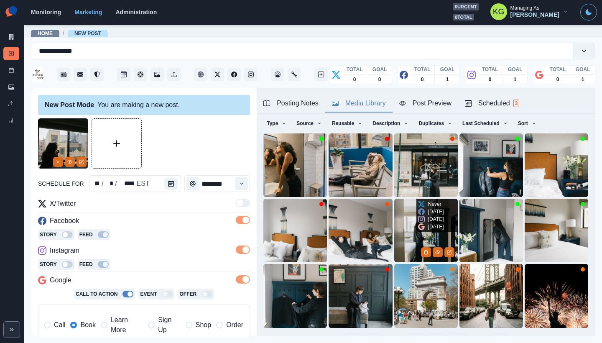
scroll to position [45, 0]
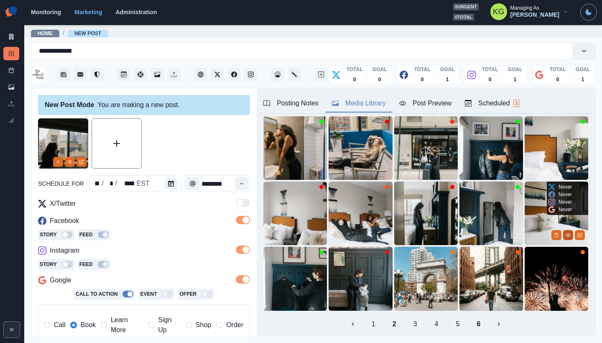
click at [565, 232] on icon "View Media" at bounding box center [567, 234] width 5 height 5
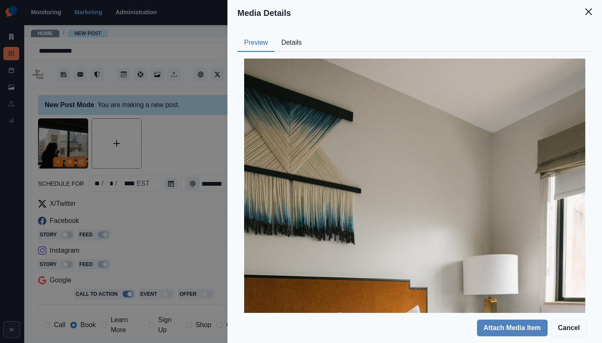
click at [295, 44] on button "Details" at bounding box center [292, 43] width 34 height 18
click at [261, 44] on button "Preview" at bounding box center [255, 43] width 37 height 18
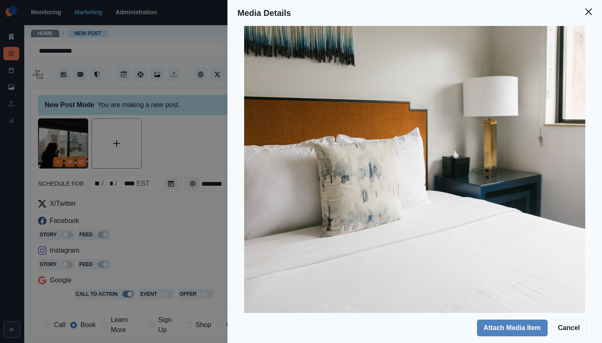
click at [585, 15] on button "Close" at bounding box center [588, 11] width 17 height 17
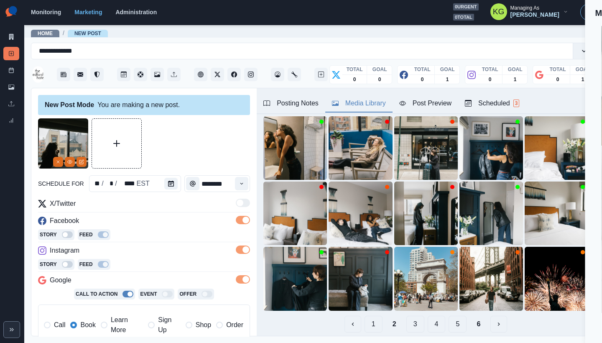
scroll to position [26, 0]
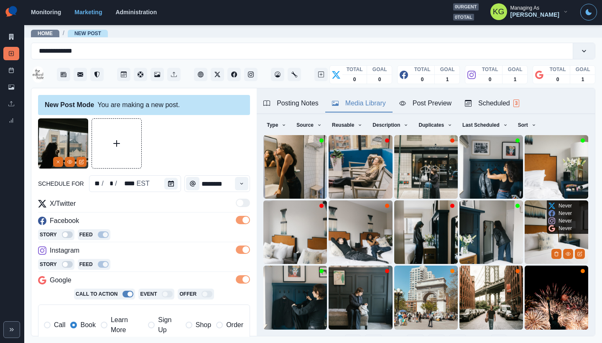
click at [527, 223] on img at bounding box center [556, 232] width 64 height 64
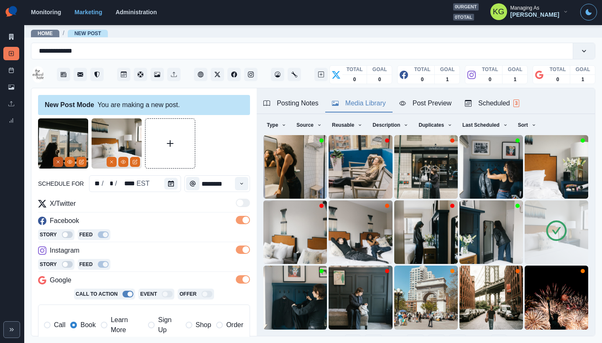
click at [60, 165] on button "Remove" at bounding box center [58, 162] width 10 height 10
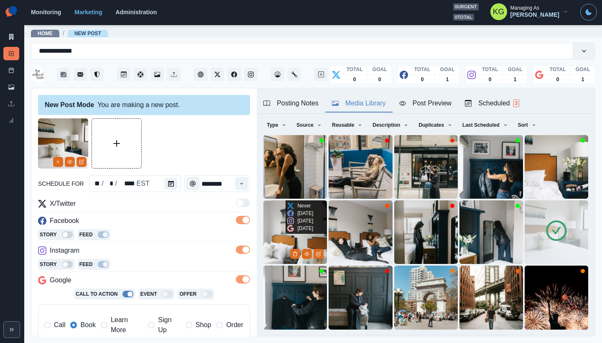
scroll to position [66, 0]
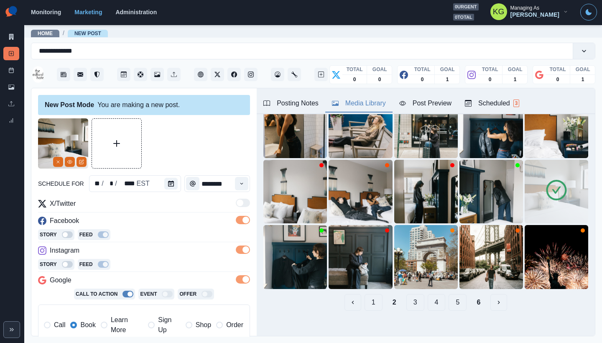
click at [409, 298] on button "3" at bounding box center [415, 302] width 18 height 17
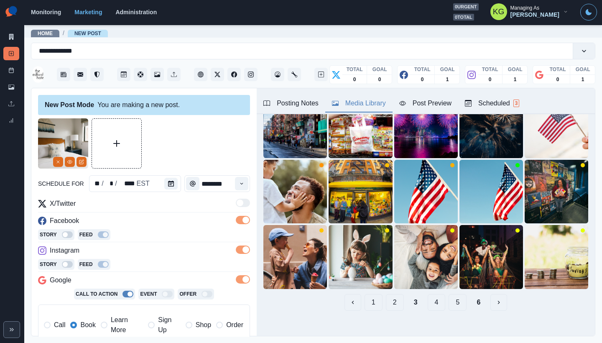
click at [428, 296] on button "4" at bounding box center [437, 302] width 18 height 17
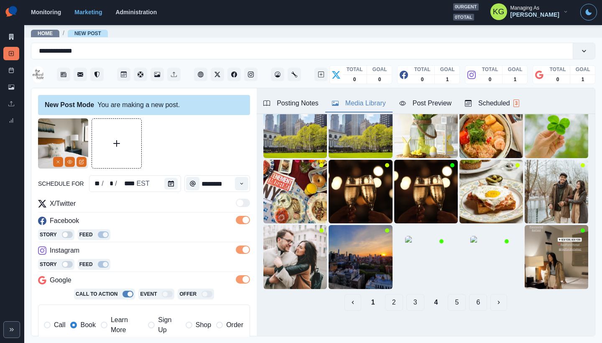
click at [448, 298] on button "5" at bounding box center [457, 302] width 18 height 17
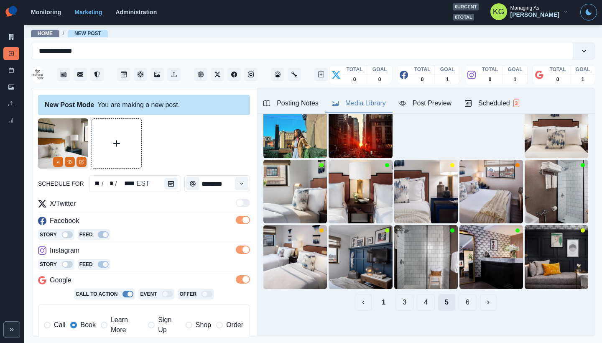
scroll to position [47, 0]
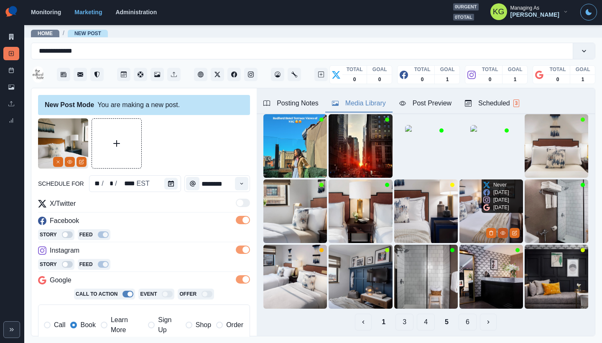
click at [500, 231] on icon "View Media" at bounding box center [502, 232] width 5 height 3
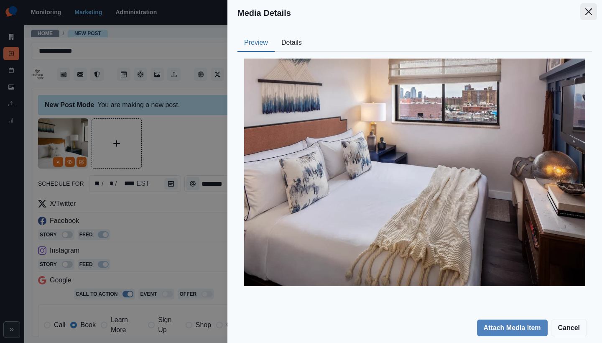
click at [589, 14] on icon "Close" at bounding box center [588, 11] width 7 height 7
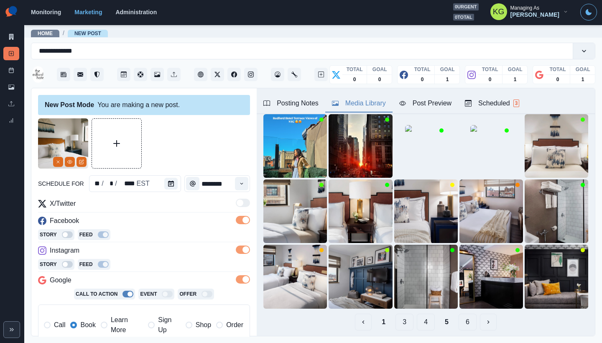
scroll to position [26, 0]
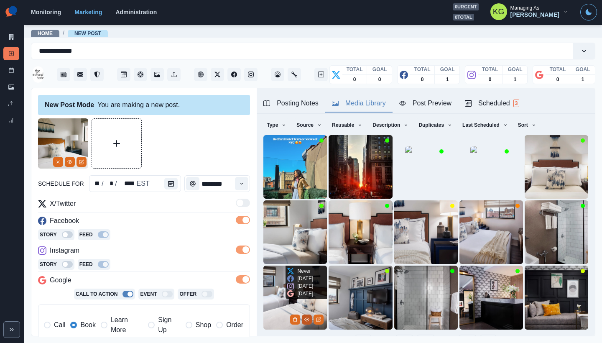
click at [305, 318] on icon "View Media" at bounding box center [307, 319] width 5 height 3
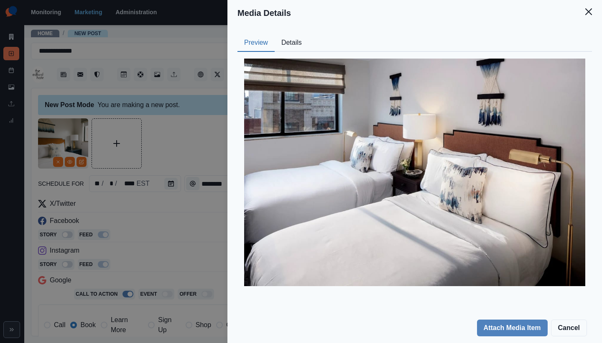
click at [585, 18] on button "Close" at bounding box center [588, 11] width 17 height 17
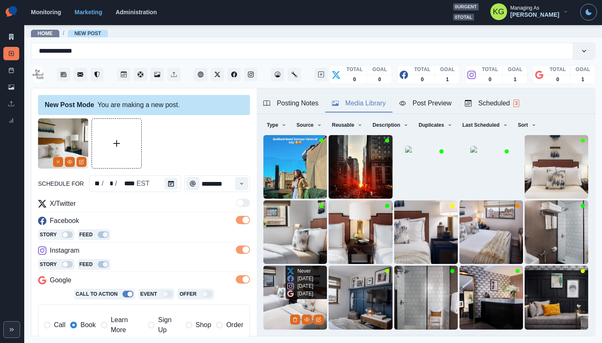
click at [281, 290] on img at bounding box center [295, 297] width 64 height 64
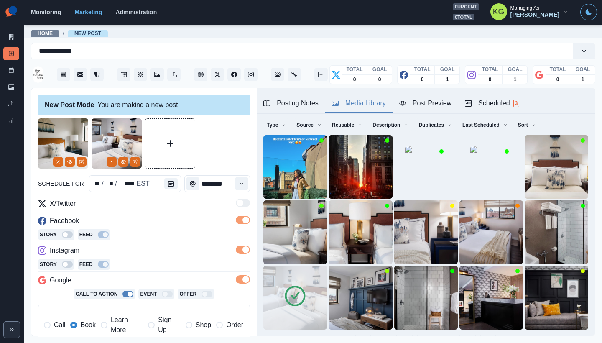
click at [461, 334] on button "6" at bounding box center [467, 342] width 18 height 17
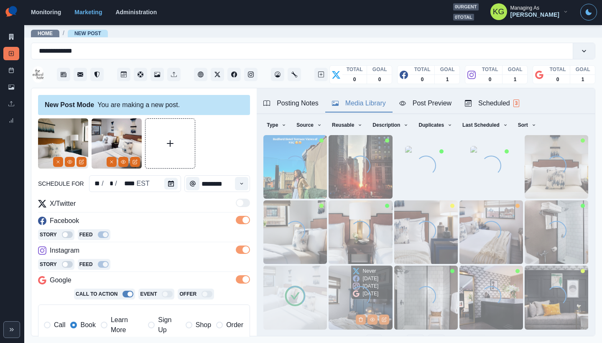
scroll to position [0, 0]
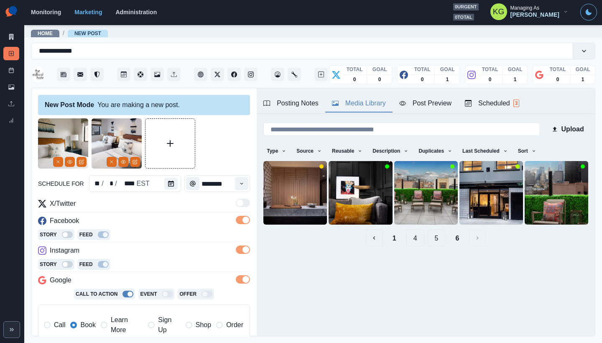
click at [435, 239] on button "5" at bounding box center [437, 237] width 18 height 17
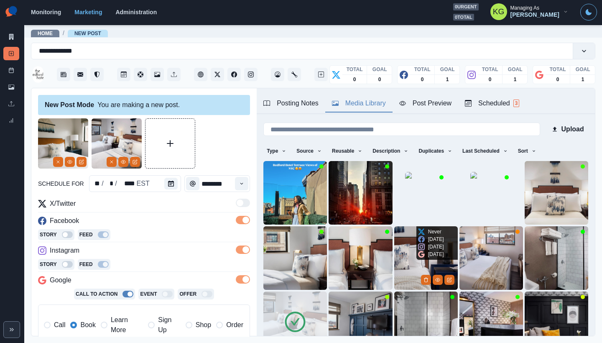
scroll to position [66, 0]
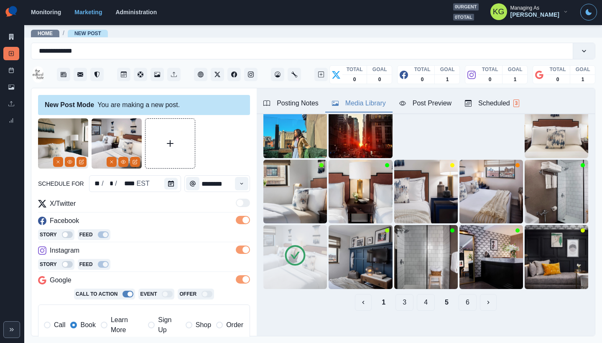
click at [295, 256] on icon at bounding box center [294, 255] width 23 height 23
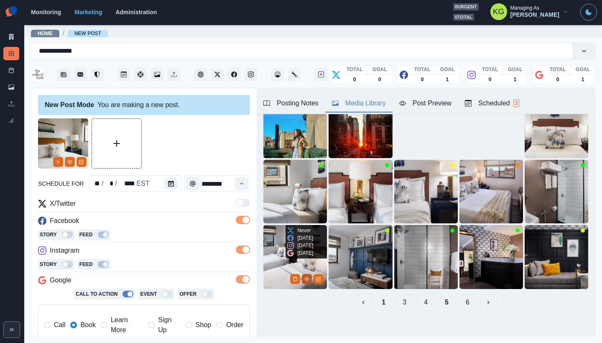
click at [305, 277] on icon "View Media" at bounding box center [307, 278] width 5 height 3
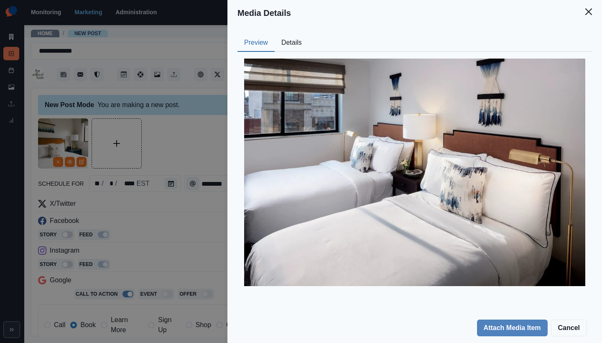
click at [288, 44] on button "Details" at bounding box center [292, 43] width 34 height 18
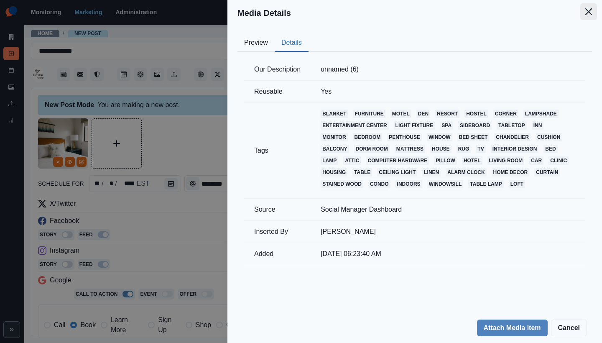
click at [588, 14] on icon "Close" at bounding box center [588, 11] width 7 height 7
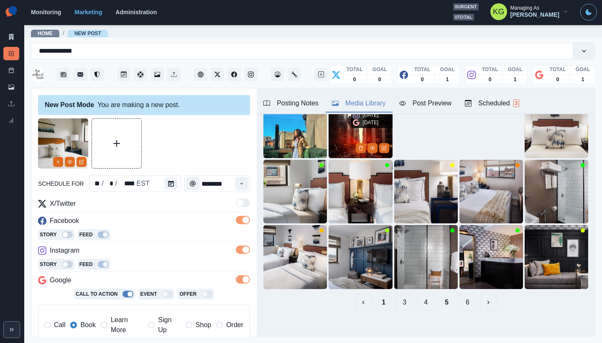
scroll to position [26, 0]
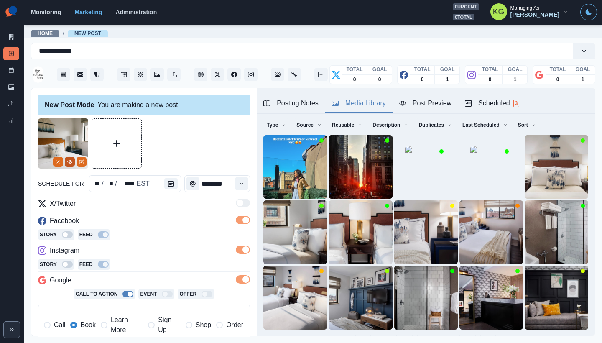
click at [70, 159] on icon "View Media" at bounding box center [69, 161] width 5 height 5
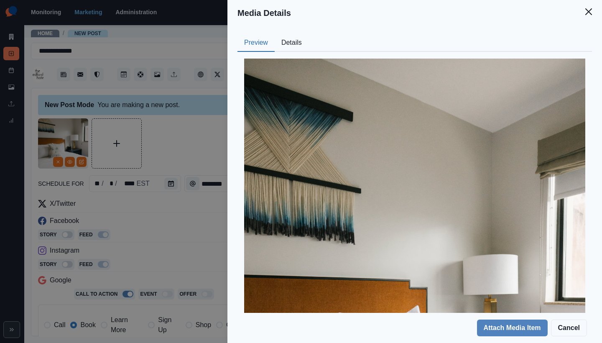
scroll to position [258, 0]
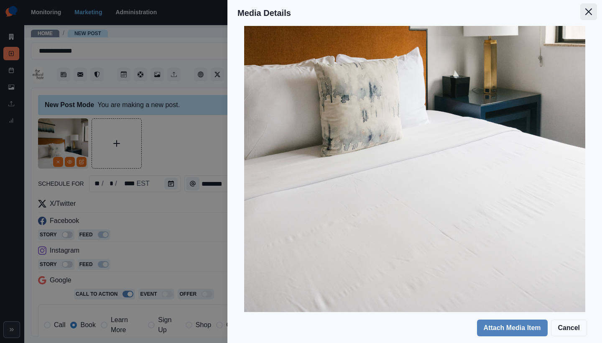
click at [583, 10] on button "Close" at bounding box center [588, 11] width 17 height 17
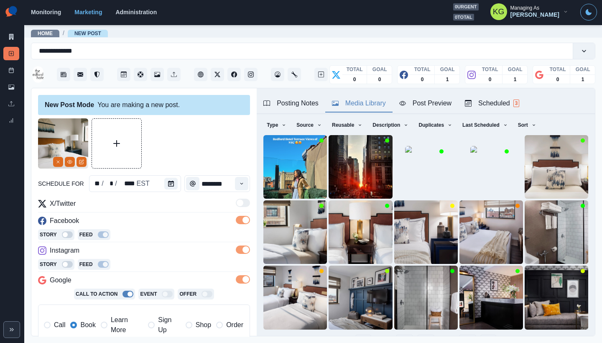
click at [60, 164] on button "Remove" at bounding box center [58, 162] width 10 height 10
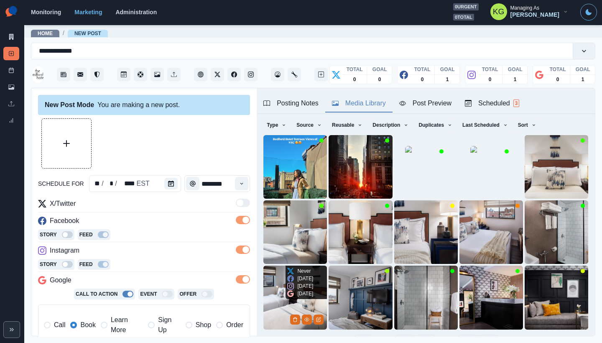
click at [280, 292] on img at bounding box center [295, 297] width 64 height 64
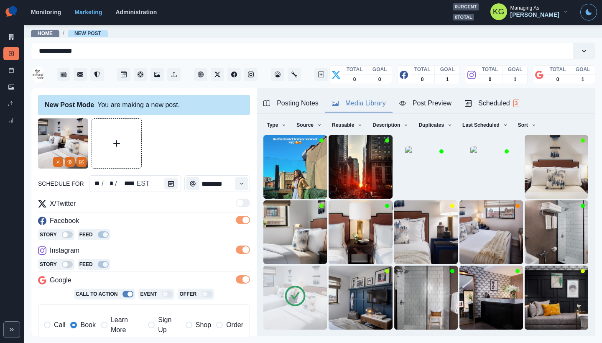
scroll to position [188, 0]
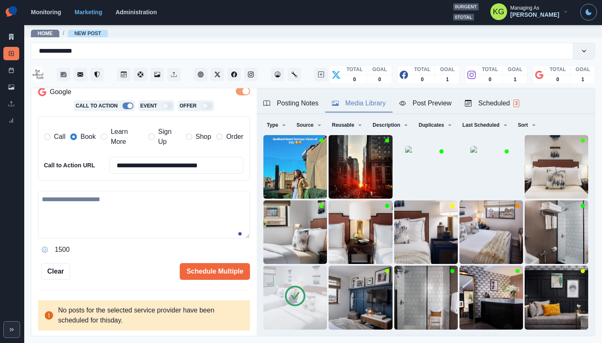
click at [181, 239] on div "1500" at bounding box center [144, 224] width 212 height 66
click at [177, 212] on textarea at bounding box center [144, 215] width 212 height 48
paste textarea "**********"
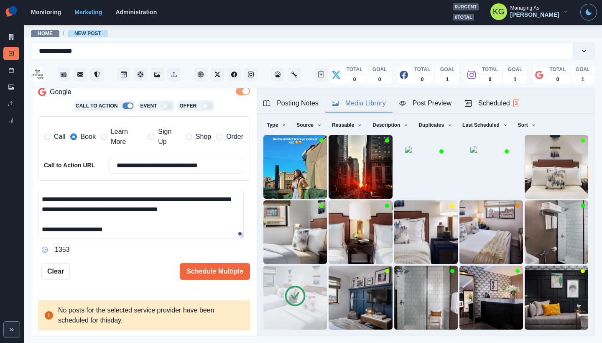
drag, startPoint x: 181, startPoint y: 199, endPoint x: 186, endPoint y: 220, distance: 21.9
click at [182, 199] on textarea "**********" at bounding box center [141, 215] width 206 height 48
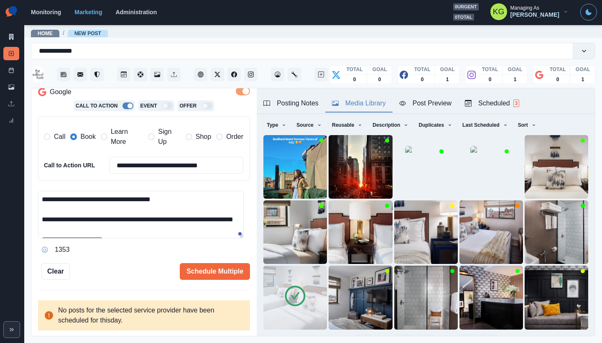
scroll to position [11, 0]
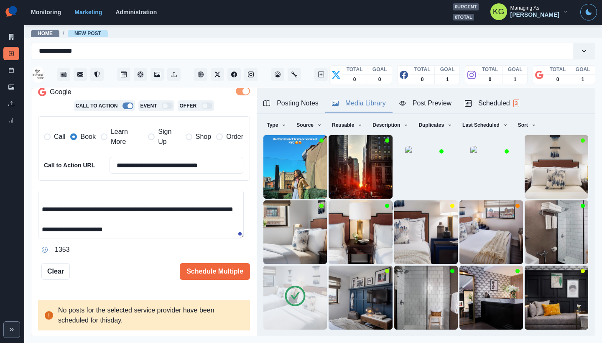
click at [294, 95] on button "Posting Notes" at bounding box center [291, 104] width 69 height 18
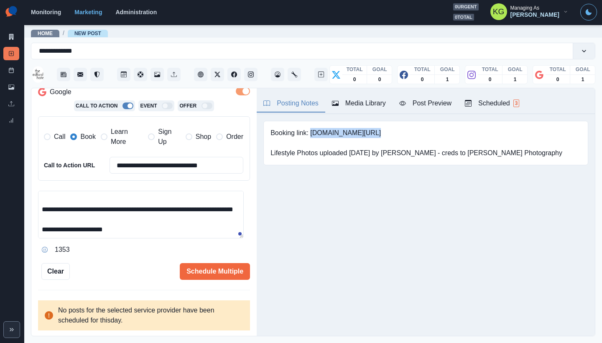
drag, startPoint x: 311, startPoint y: 132, endPoint x: 436, endPoint y: 136, distance: 125.4
click at [436, 136] on pre "Booking link: [DOMAIN_NAME][URL] Lifestyle Photos uploaded [DATE] by [PERSON_NA…" at bounding box center [416, 143] width 292 height 30
copy pre "[DOMAIN_NAME][URL]"
click at [229, 238] on textarea "**********" at bounding box center [141, 215] width 206 height 48
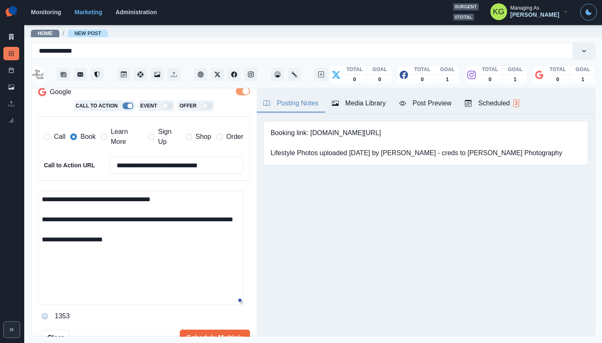
click at [40, 247] on textarea "**********" at bounding box center [141, 248] width 206 height 114
click at [168, 224] on textarea "**********" at bounding box center [141, 248] width 206 height 114
paste textarea "**********"
click at [162, 227] on textarea "**********" at bounding box center [141, 248] width 206 height 114
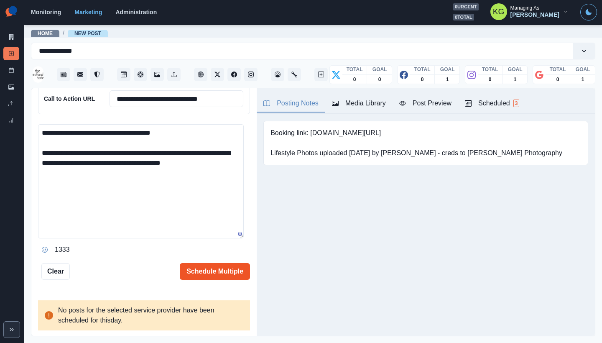
type textarea "**********"
click at [221, 268] on button "Schedule Multiple" at bounding box center [215, 271] width 70 height 17
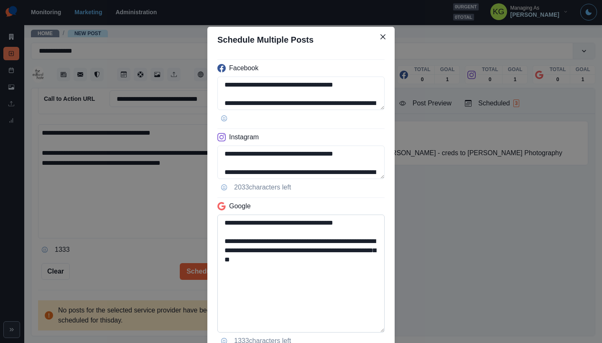
click at [376, 329] on textarea "**********" at bounding box center [300, 273] width 167 height 118
click at [309, 290] on textarea "**********" at bounding box center [300, 273] width 167 height 118
drag, startPoint x: 262, startPoint y: 260, endPoint x: 244, endPoint y: 259, distance: 18.0
click at [244, 259] on textarea "**********" at bounding box center [300, 273] width 167 height 118
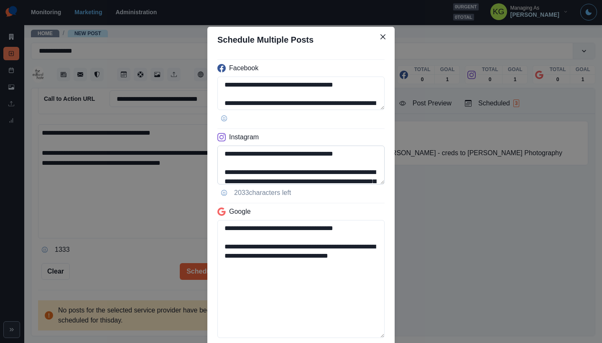
click at [372, 184] on textarea "**********" at bounding box center [300, 164] width 167 height 39
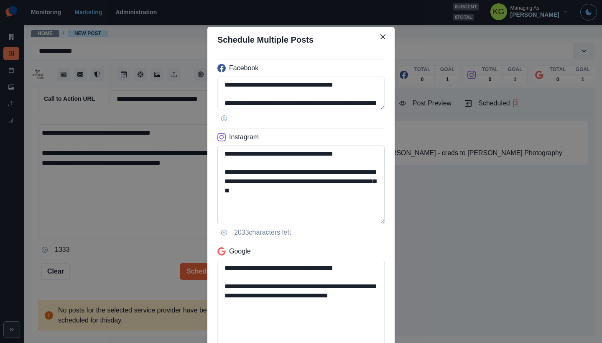
type textarea "**********"
click at [339, 217] on textarea "**********" at bounding box center [300, 184] width 167 height 79
drag, startPoint x: 317, startPoint y: 192, endPoint x: 250, endPoint y: 191, distance: 67.3
click at [250, 191] on textarea "**********" at bounding box center [300, 184] width 167 height 79
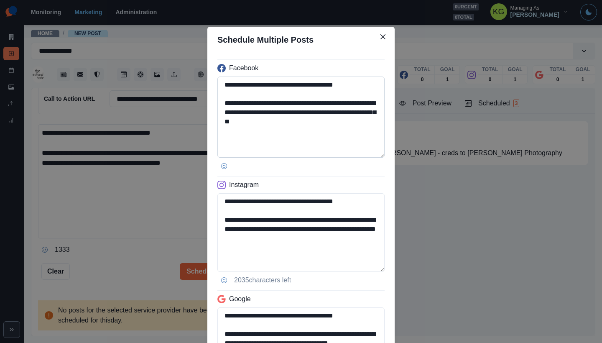
click at [364, 147] on textarea "**********" at bounding box center [300, 116] width 167 height 81
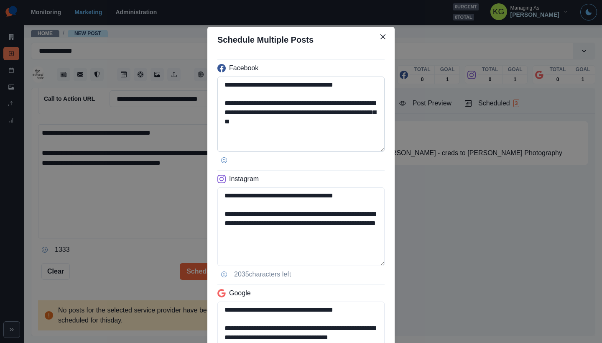
scroll to position [152, 0]
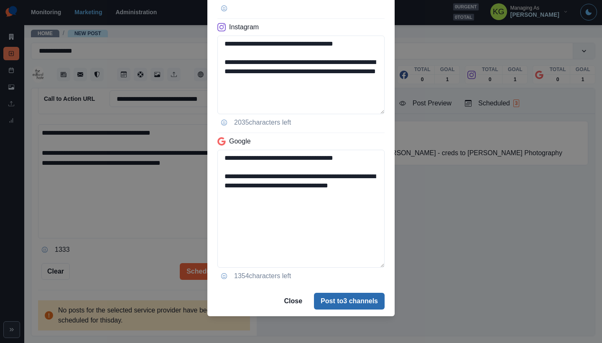
type textarea "**********"
drag, startPoint x: 353, startPoint y: 296, endPoint x: 359, endPoint y: 287, distance: 11.1
click at [353, 296] on button "Post to 3 channels" at bounding box center [349, 301] width 71 height 17
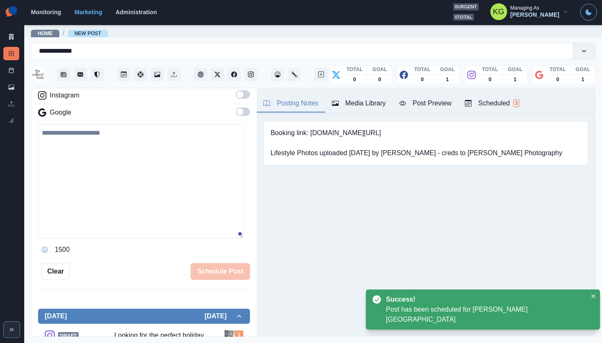
scroll to position [112, 0]
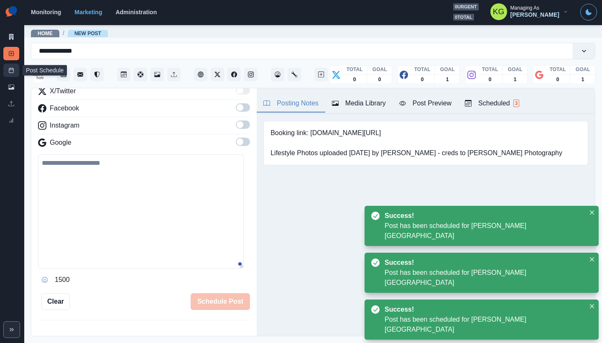
click at [14, 73] on link "Post Schedule" at bounding box center [11, 70] width 16 height 13
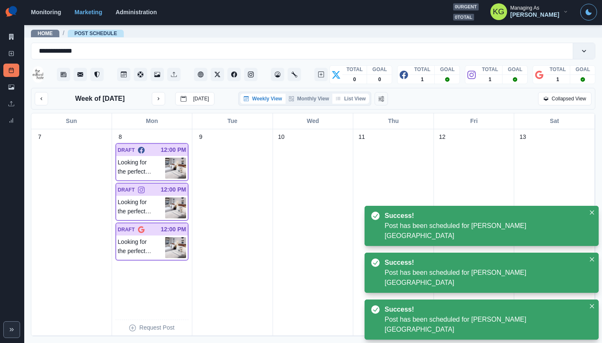
click at [356, 101] on button "List View" at bounding box center [350, 99] width 37 height 10
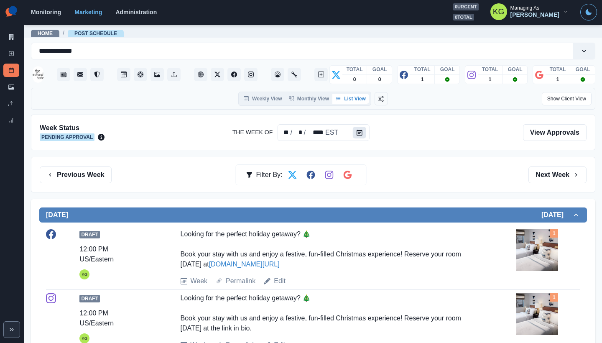
click at [361, 133] on icon "Calendar" at bounding box center [359, 133] width 6 height 6
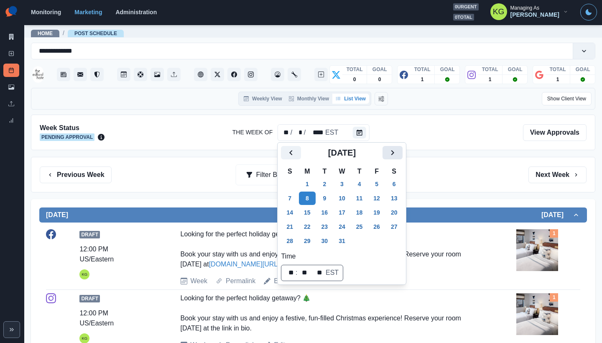
click at [397, 153] on icon "Next" at bounding box center [392, 153] width 10 height 10
click at [365, 186] on button "1" at bounding box center [359, 183] width 17 height 13
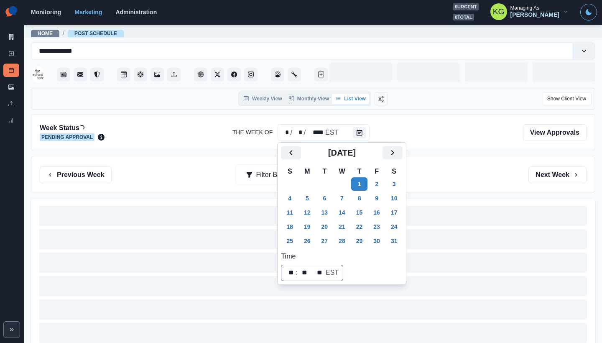
click at [476, 160] on div "Previous Week Filter By: Next Week" at bounding box center [313, 175] width 564 height 36
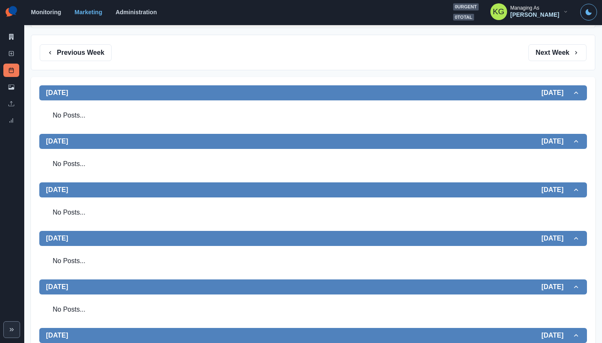
scroll to position [219, 0]
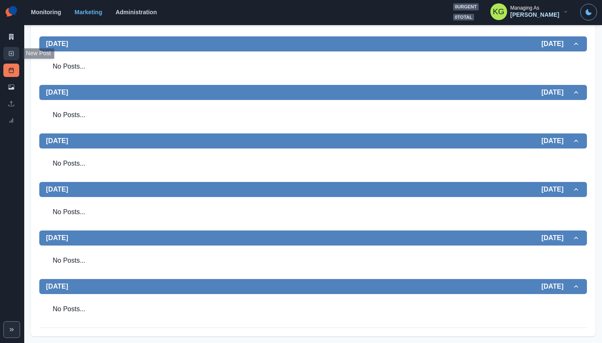
click at [10, 53] on icon at bounding box center [11, 54] width 6 height 6
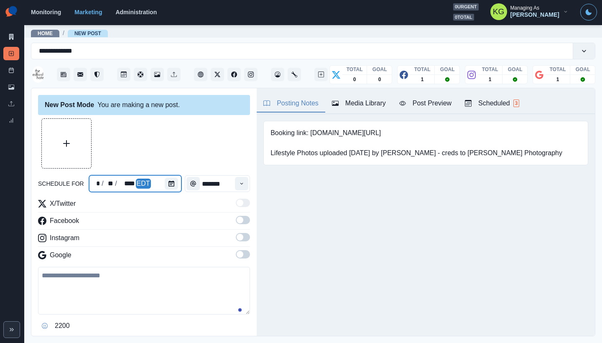
click at [176, 187] on div at bounding box center [173, 183] width 17 height 17
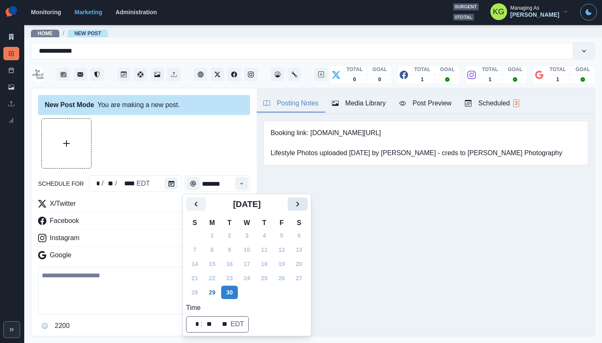
click at [308, 207] on button "Next" at bounding box center [298, 203] width 20 height 13
click at [308, 206] on button "Next" at bounding box center [298, 203] width 20 height 13
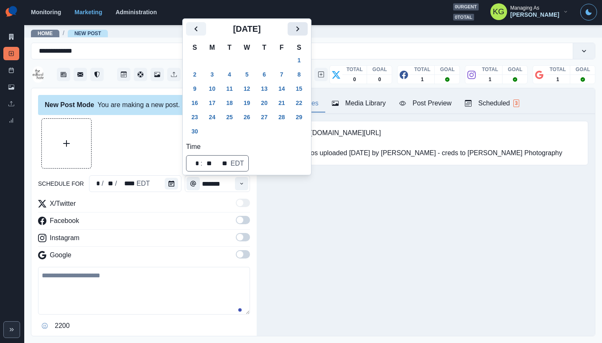
click at [303, 30] on icon "Next" at bounding box center [298, 29] width 10 height 10
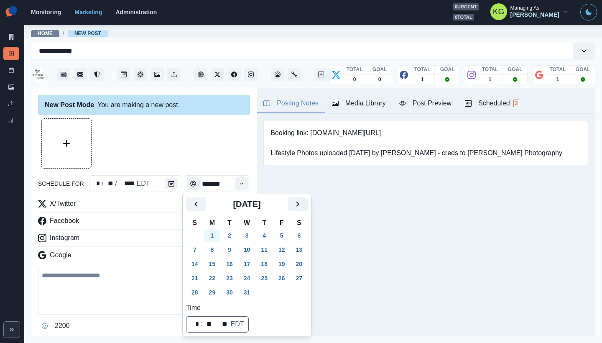
click at [215, 230] on button "1" at bounding box center [212, 235] width 17 height 13
click at [300, 210] on button "Next" at bounding box center [297, 203] width 20 height 13
click at [266, 230] on button "1" at bounding box center [263, 235] width 17 height 13
click at [210, 137] on div at bounding box center [144, 143] width 212 height 50
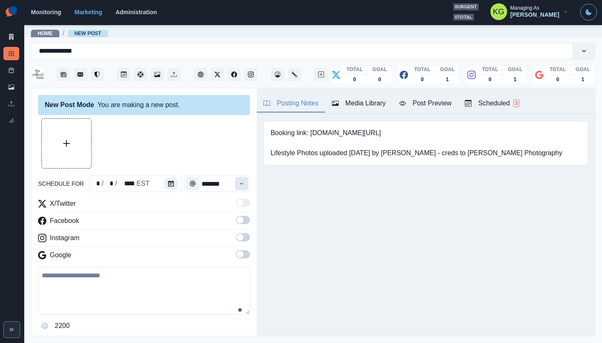
click at [241, 181] on button "Time" at bounding box center [241, 183] width 13 height 13
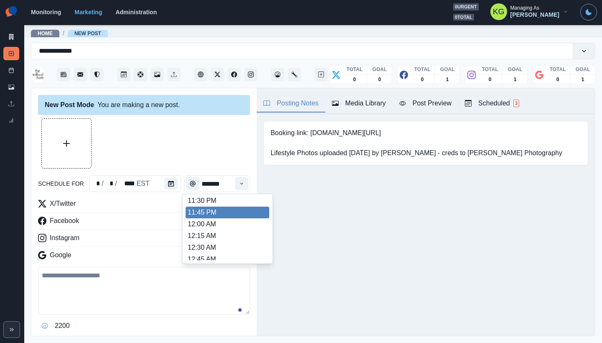
scroll to position [730, 0]
click at [221, 220] on li "12:00 AM" at bounding box center [228, 222] width 84 height 12
type input "********"
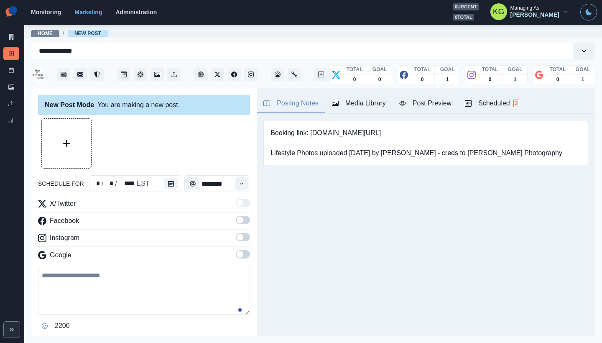
click at [240, 250] on span at bounding box center [243, 254] width 14 height 8
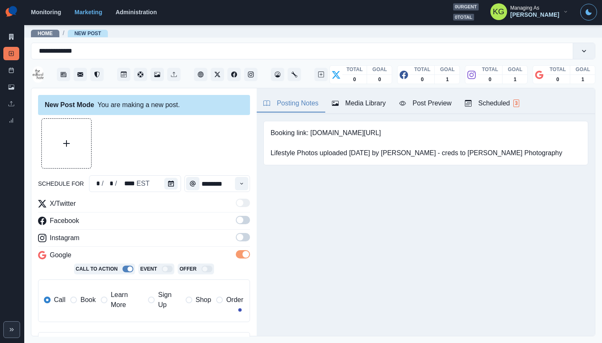
click at [238, 239] on span at bounding box center [243, 237] width 14 height 8
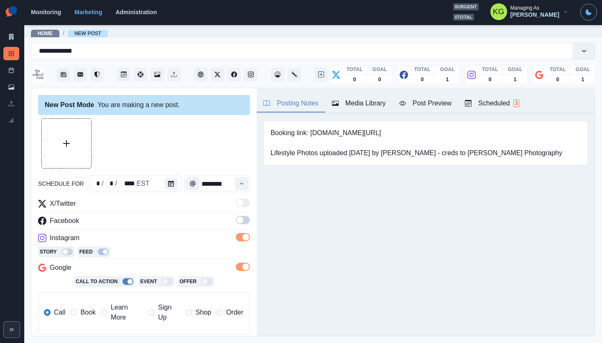
click at [237, 219] on span at bounding box center [240, 219] width 7 height 7
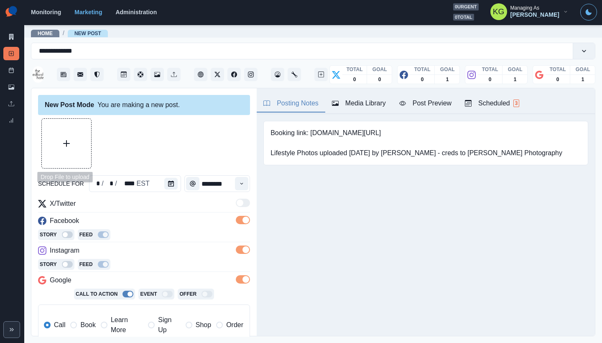
click at [86, 138] on button "Upload Media" at bounding box center [66, 143] width 49 height 49
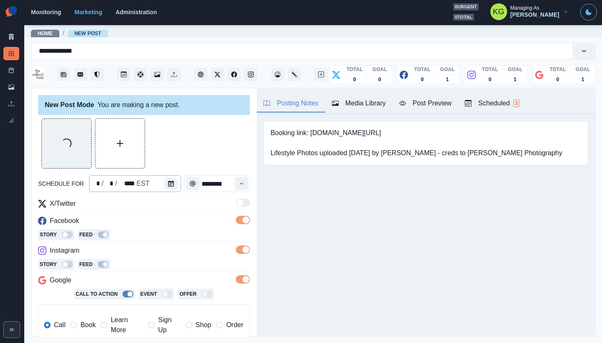
scroll to position [166, 0]
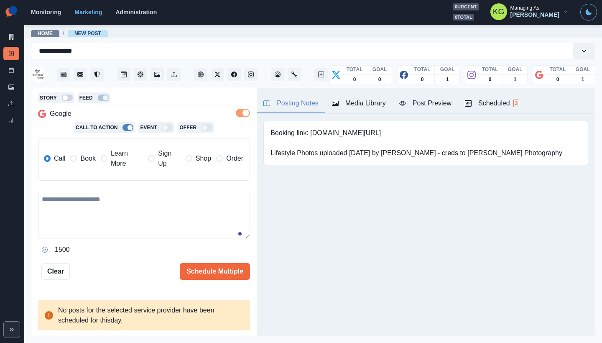
click at [114, 227] on textarea at bounding box center [144, 215] width 212 height 48
paste textarea "**********"
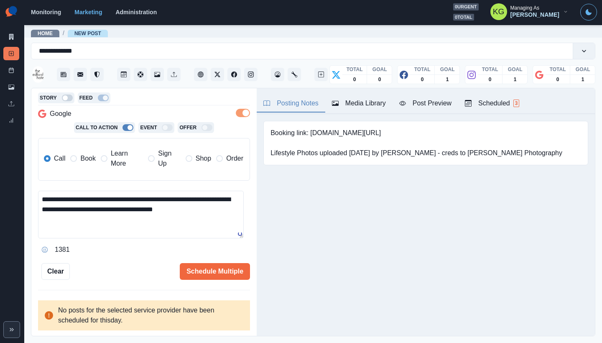
click at [81, 157] on span "Book" at bounding box center [87, 158] width 15 height 10
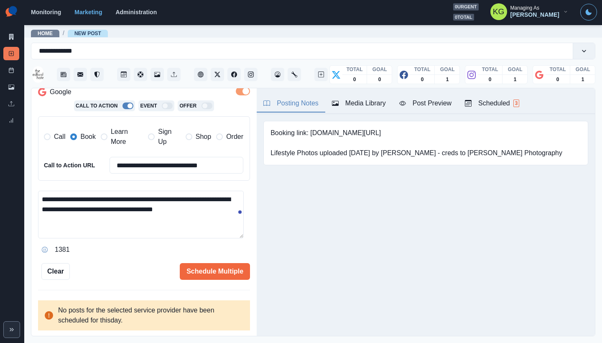
scroll to position [0, 0]
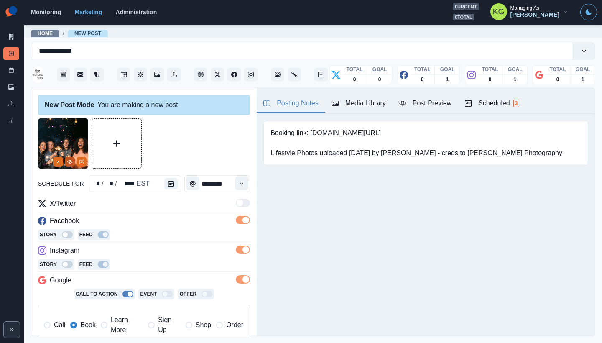
click at [71, 162] on icon "View Media" at bounding box center [69, 161] width 5 height 5
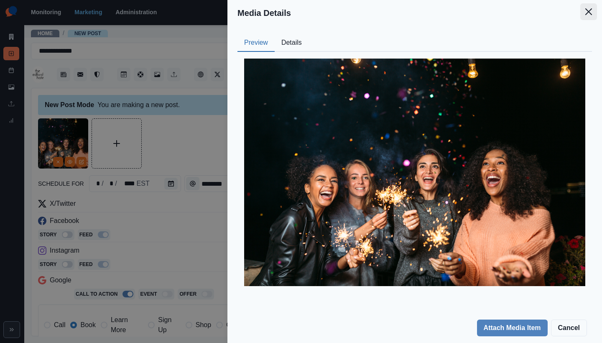
click at [593, 13] on button "Close" at bounding box center [588, 11] width 17 height 17
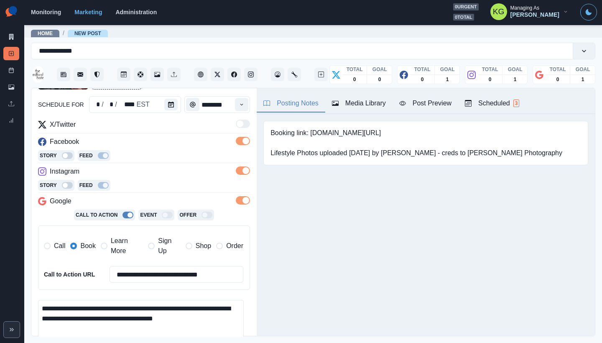
scroll to position [188, 0]
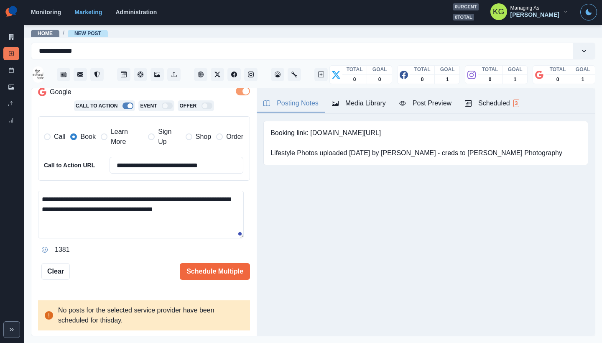
click at [107, 196] on textarea "**********" at bounding box center [141, 215] width 206 height 48
type textarea "**********"
click at [220, 274] on button "Schedule Multiple" at bounding box center [215, 271] width 70 height 17
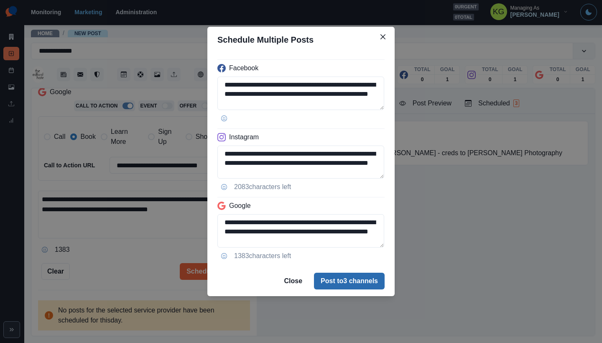
click at [344, 279] on button "Post to 3 channels" at bounding box center [349, 280] width 71 height 17
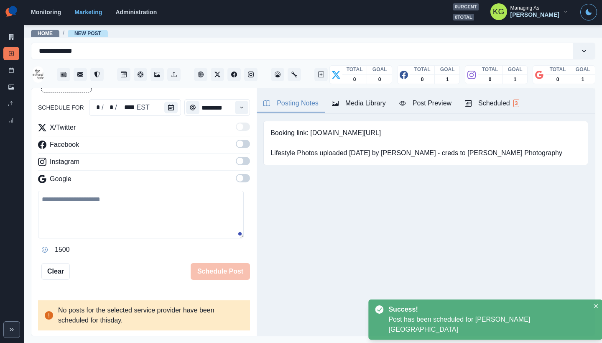
scroll to position [46, 0]
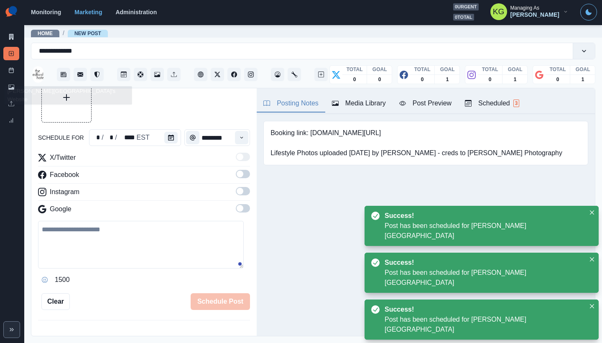
click at [0, 74] on div "Marketing Summary New Post Post Schedule Media Library Uploads Review Summary" at bounding box center [12, 65] width 24 height 130
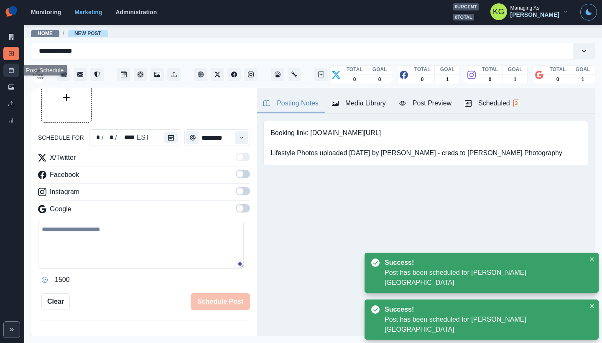
click at [10, 73] on link "Post Schedule" at bounding box center [11, 70] width 16 height 13
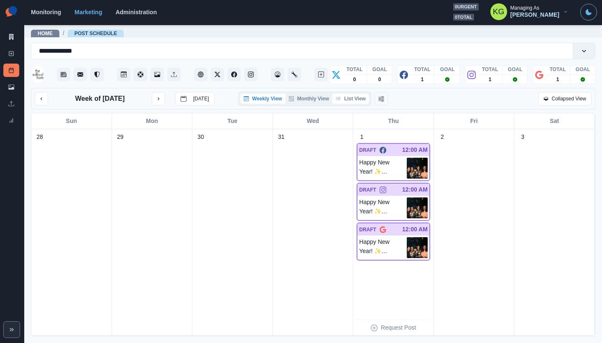
click at [357, 99] on button "List View" at bounding box center [350, 99] width 37 height 10
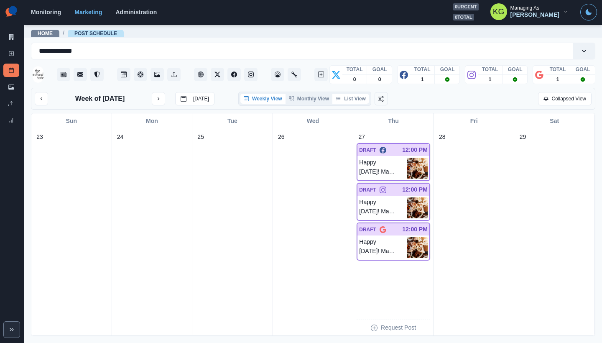
click at [352, 102] on button "List View" at bounding box center [350, 99] width 37 height 10
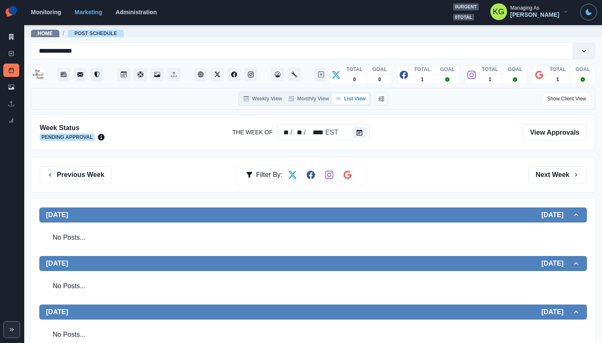
click at [360, 143] on div "Week Status Pending Approval The Week Of ** / ** / **** EST View Approvals" at bounding box center [313, 133] width 564 height 36
click at [360, 137] on button "Calendar" at bounding box center [359, 133] width 13 height 12
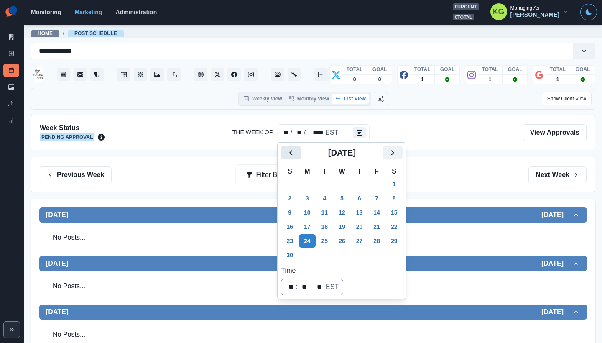
click at [293, 156] on icon "Previous" at bounding box center [291, 153] width 10 height 10
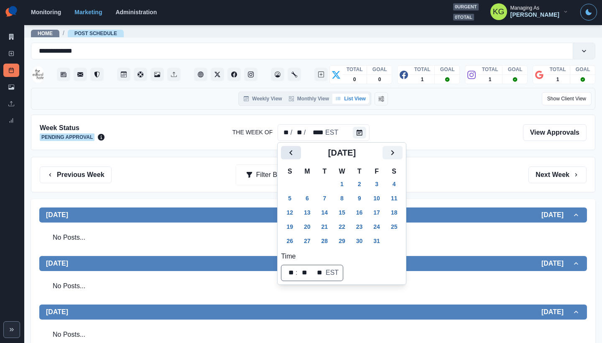
click at [293, 156] on icon "Previous" at bounding box center [291, 153] width 10 height 10
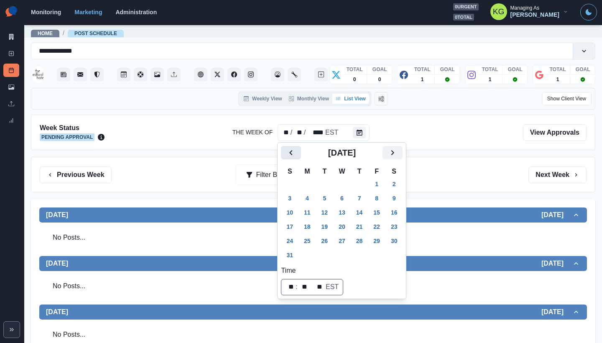
click at [293, 156] on icon "Previous" at bounding box center [291, 153] width 10 height 10
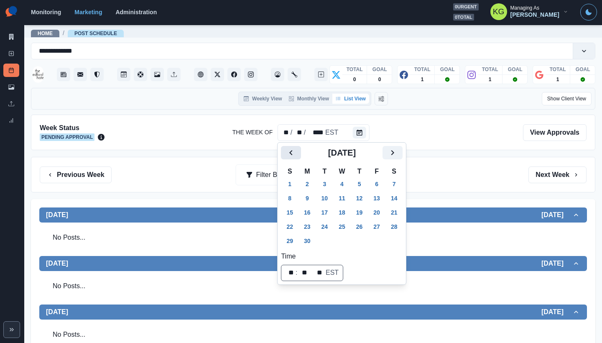
click at [293, 156] on icon "Previous" at bounding box center [291, 153] width 10 height 10
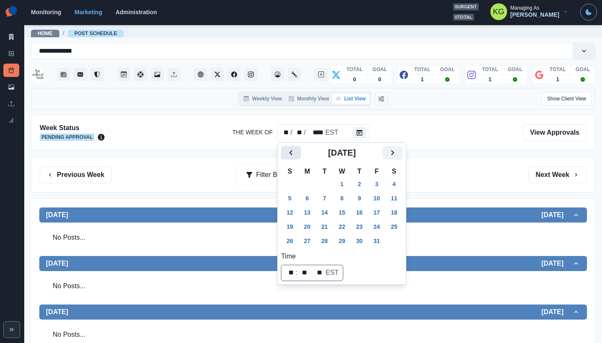
click at [293, 157] on icon "Previous" at bounding box center [291, 153] width 10 height 10
click at [397, 155] on icon "Next" at bounding box center [392, 153] width 10 height 10
click at [310, 183] on button "2" at bounding box center [307, 183] width 17 height 13
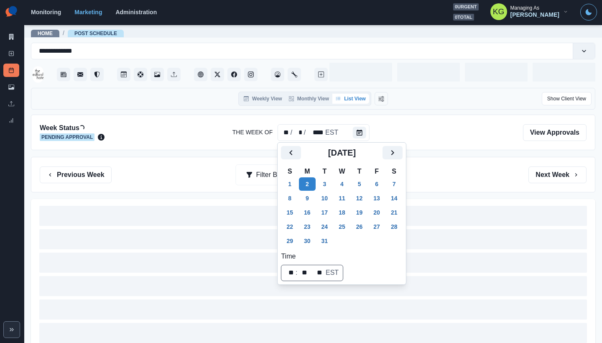
click at [450, 163] on div "Previous Week Filter By: Next Week" at bounding box center [313, 175] width 564 height 36
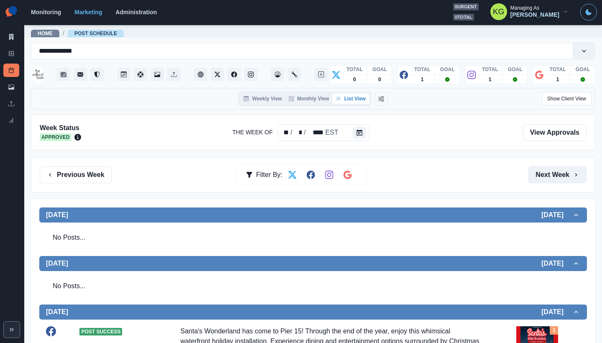
click at [573, 172] on icon "button" at bounding box center [576, 174] width 7 height 7
click at [543, 173] on button "Next Week" at bounding box center [557, 174] width 58 height 17
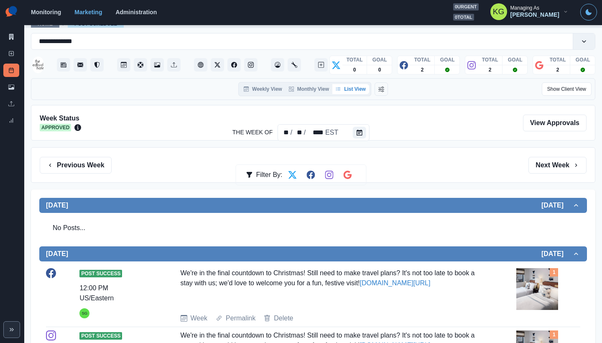
scroll to position [82, 0]
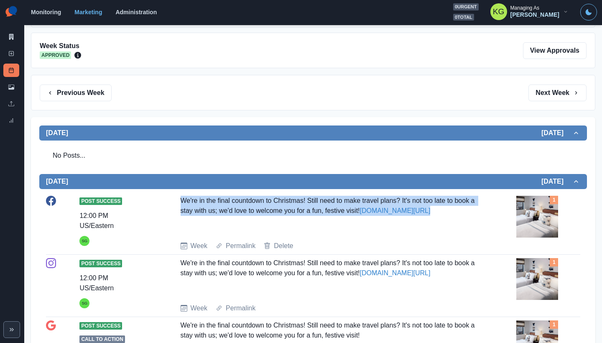
drag, startPoint x: 250, startPoint y: 220, endPoint x: 176, endPoint y: 199, distance: 77.1
click at [176, 199] on div "Post Success 12:00 PM US/Eastern SG We're in the final countdown to Christmas! …" at bounding box center [313, 223] width 534 height 55
copy div "We're in the final countdown to Christmas! Still need to make travel plans? It'…"
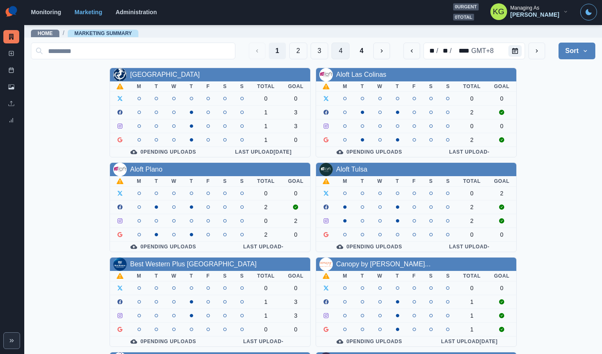
click at [331, 51] on button "4" at bounding box center [340, 51] width 18 height 17
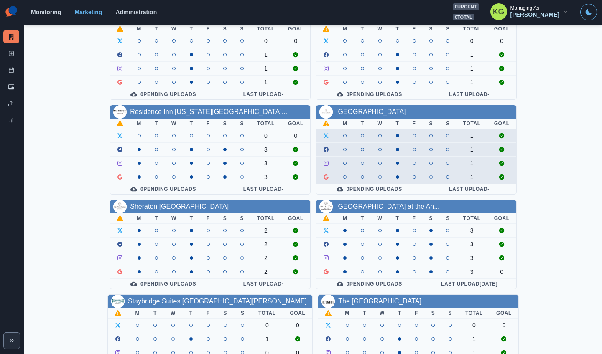
scroll to position [227, 0]
